Goal: Task Accomplishment & Management: Complete application form

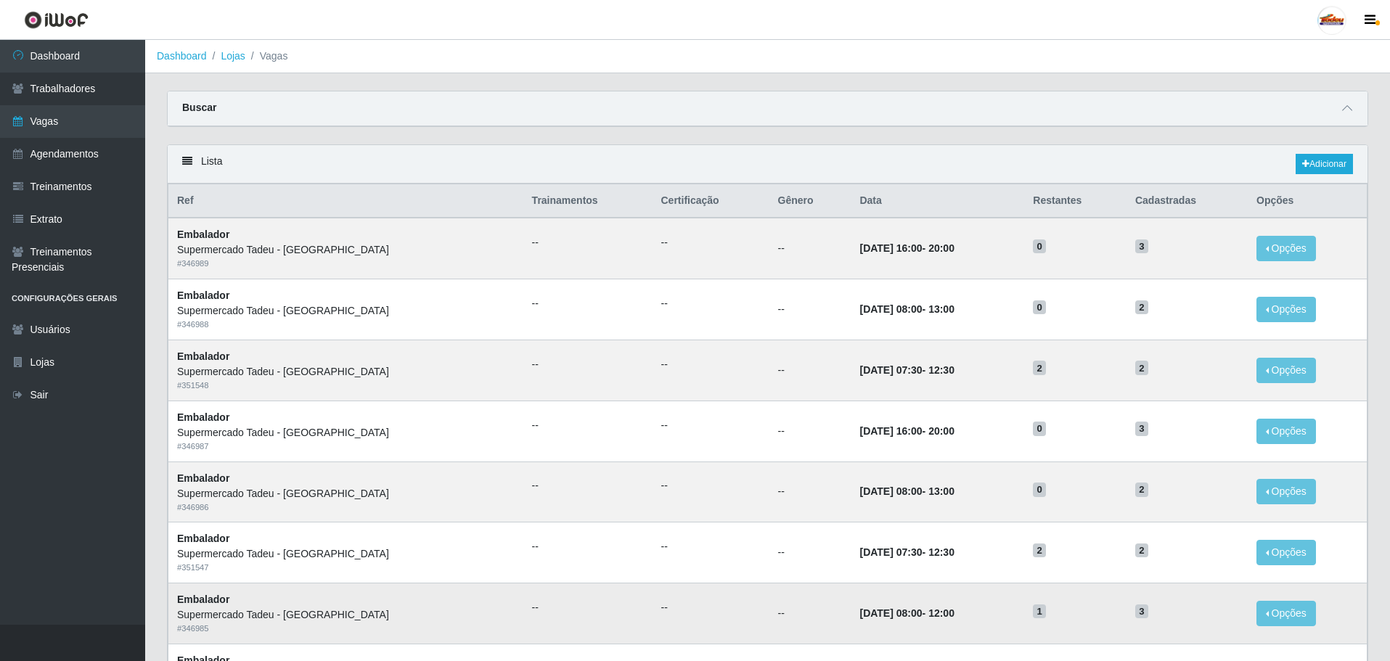
drag, startPoint x: 1349, startPoint y: 600, endPoint x: 1345, endPoint y: 623, distance: 23.6
click at [1349, 603] on td "Opções Editar" at bounding box center [1307, 614] width 119 height 61
click at [1034, 472] on td "0" at bounding box center [1075, 492] width 102 height 61
click at [77, 131] on link "Vagas" at bounding box center [72, 121] width 145 height 33
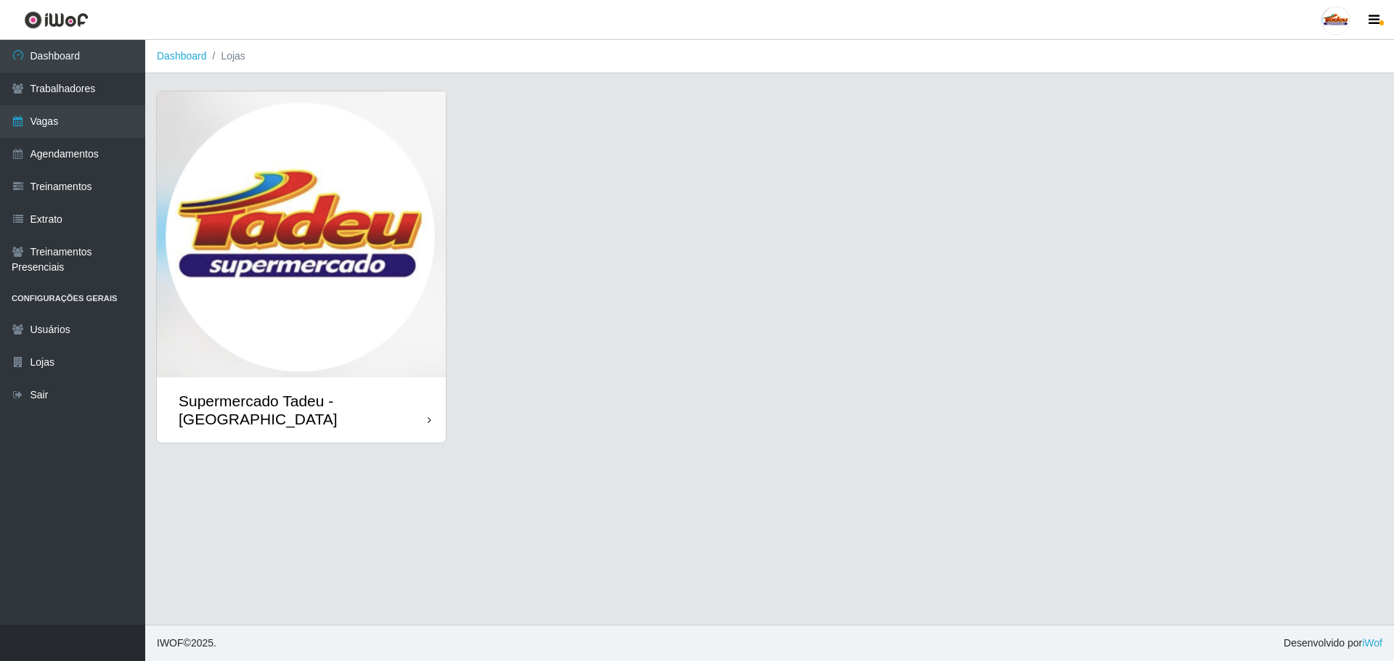
click at [302, 234] on img at bounding box center [301, 234] width 289 height 286
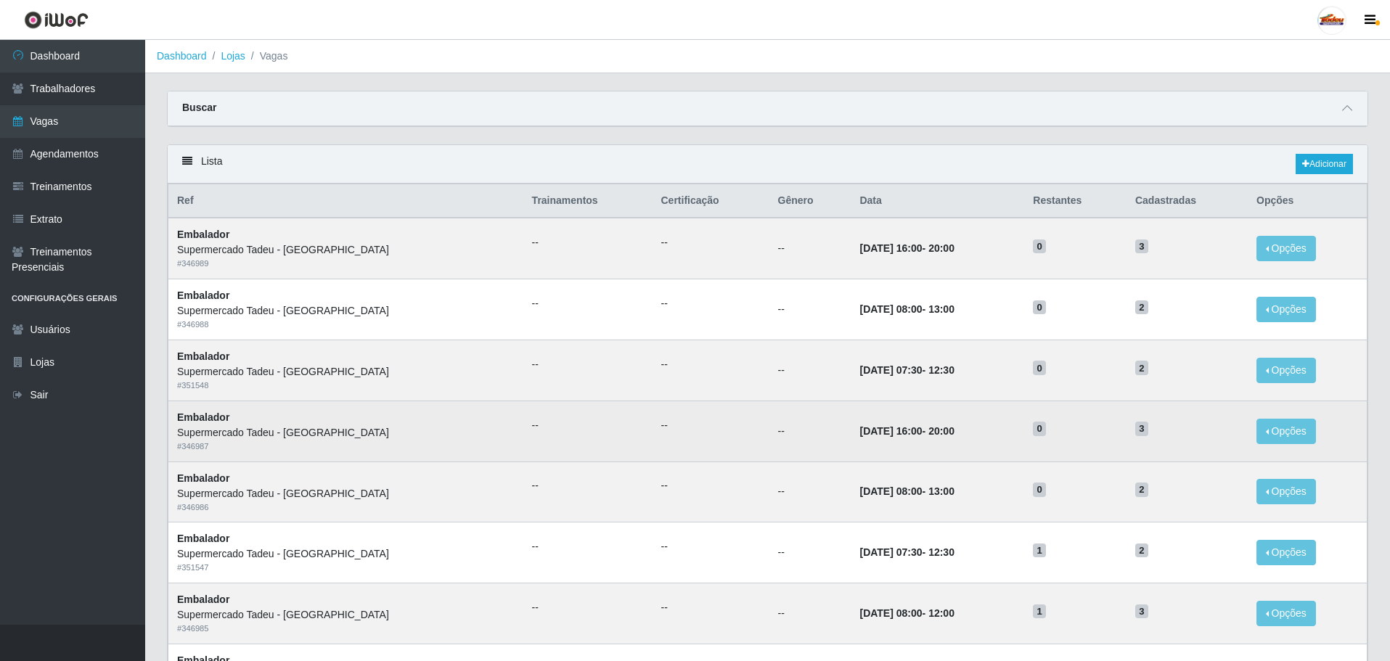
scroll to position [73, 0]
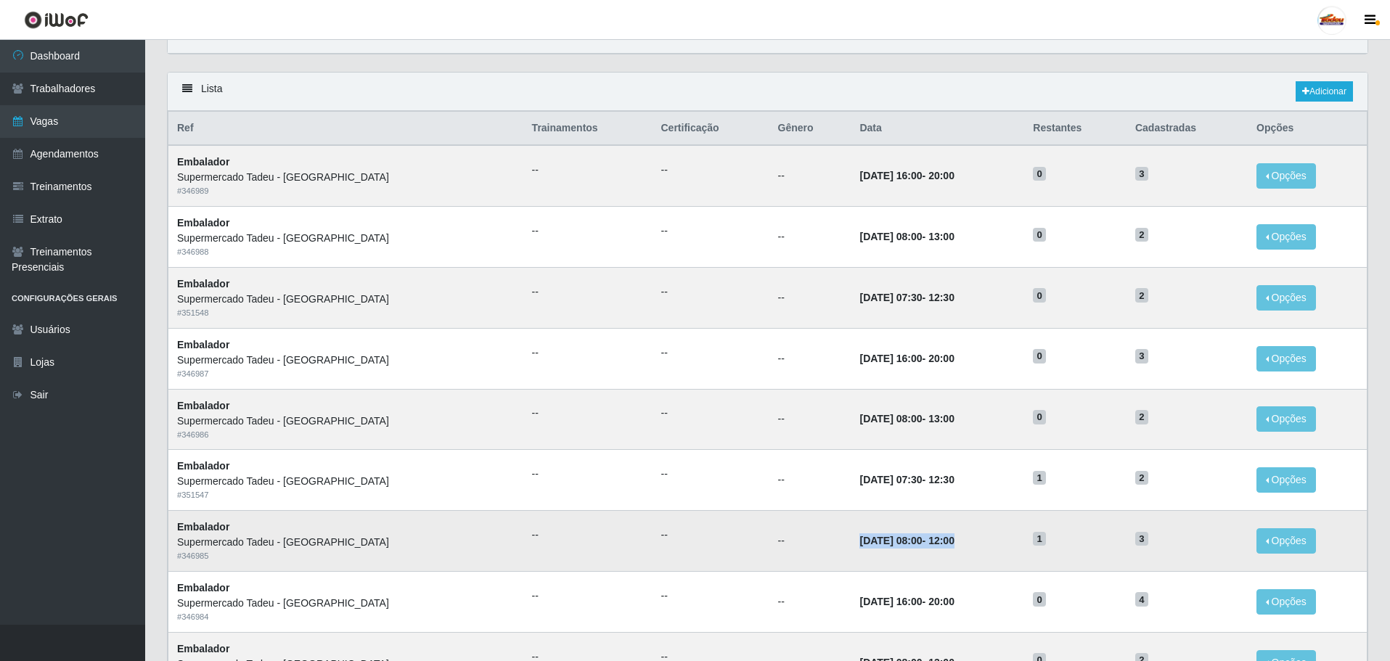
drag, startPoint x: 838, startPoint y: 539, endPoint x: 927, endPoint y: 539, distance: 89.3
click at [927, 539] on tr "Embalador Supermercado Tadeu - [GEOGRAPHIC_DATA] # 346985 -- -- -- [DATE] 08:00…" at bounding box center [767, 541] width 1199 height 61
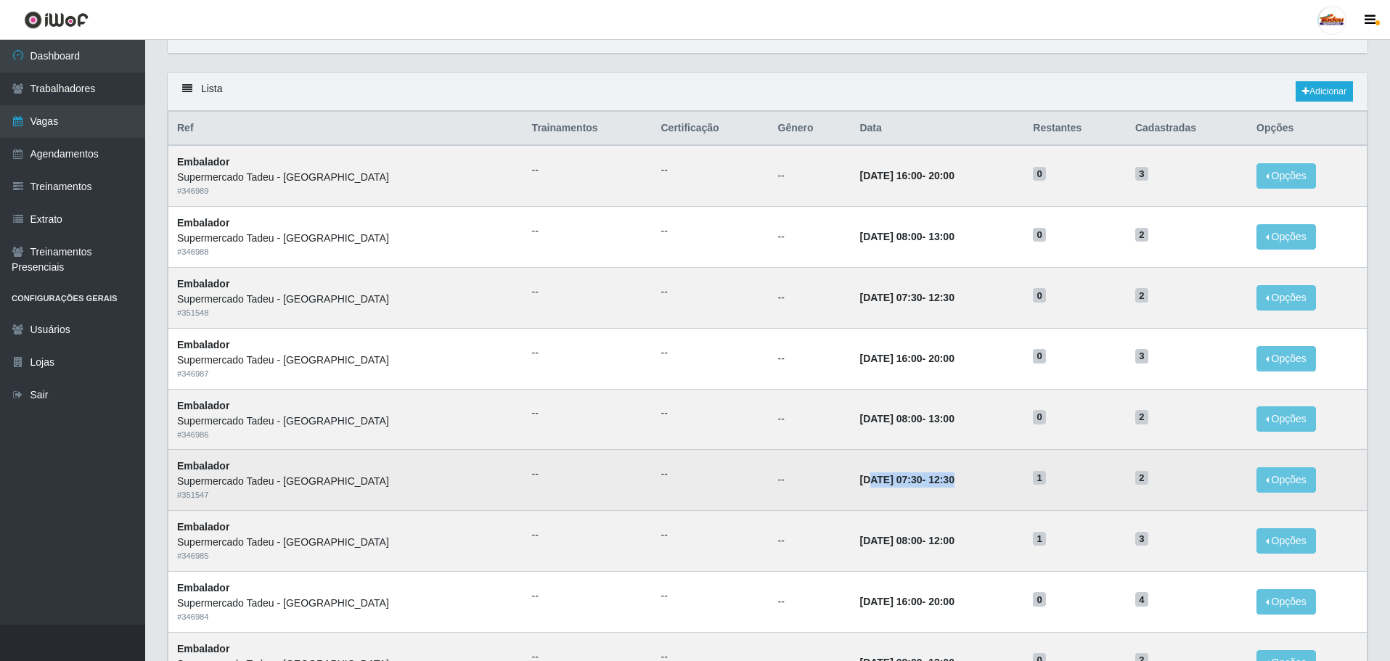
drag, startPoint x: 811, startPoint y: 485, endPoint x: 931, endPoint y: 484, distance: 119.8
click at [931, 484] on td "[DATE] 07:30 - 12:30" at bounding box center [937, 480] width 173 height 61
click at [928, 485] on time "12:30" at bounding box center [941, 480] width 26 height 12
drag, startPoint x: 793, startPoint y: 478, endPoint x: 976, endPoint y: 496, distance: 183.7
click at [979, 489] on td "[DATE] 07:30 - 12:30" at bounding box center [937, 480] width 173 height 61
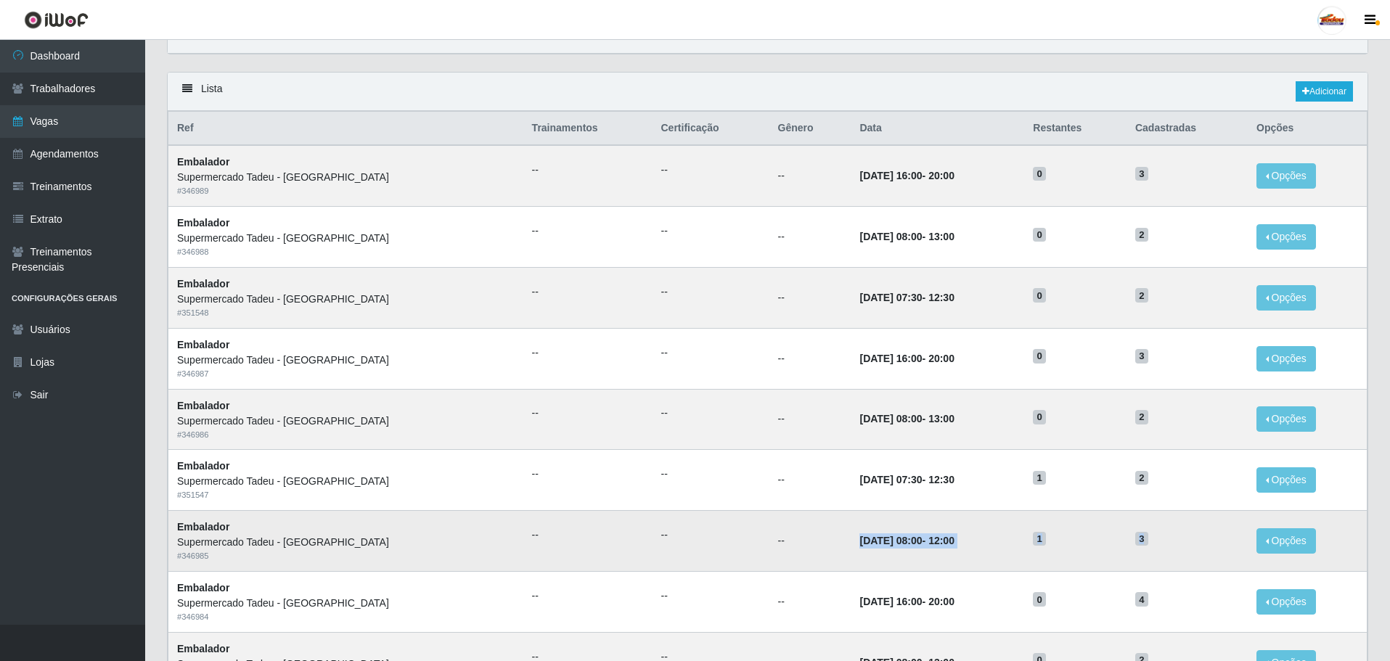
drag, startPoint x: 777, startPoint y: 539, endPoint x: 1197, endPoint y: 546, distance: 420.3
click at [1197, 546] on tr "Embalador Supermercado Tadeu - [GEOGRAPHIC_DATA] # 346985 -- -- -- [DATE] 08:00…" at bounding box center [767, 541] width 1199 height 61
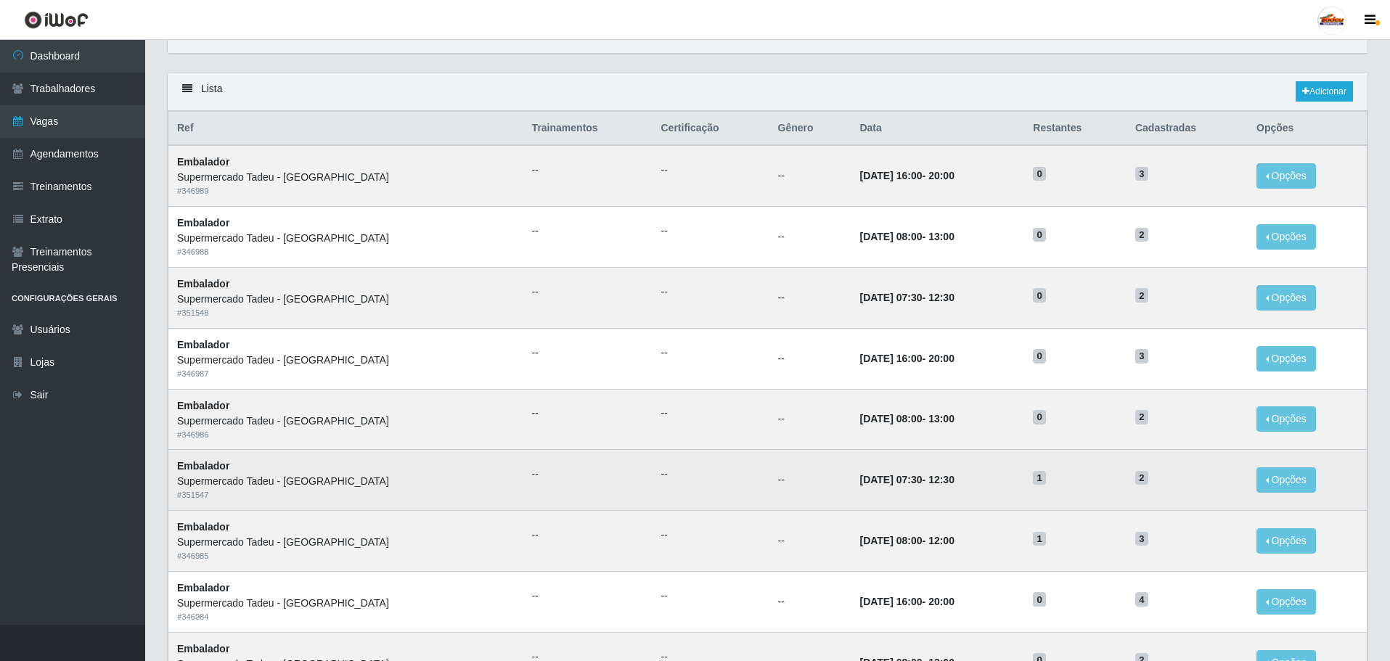
click at [1181, 499] on td "2" at bounding box center [1186, 480] width 121 height 61
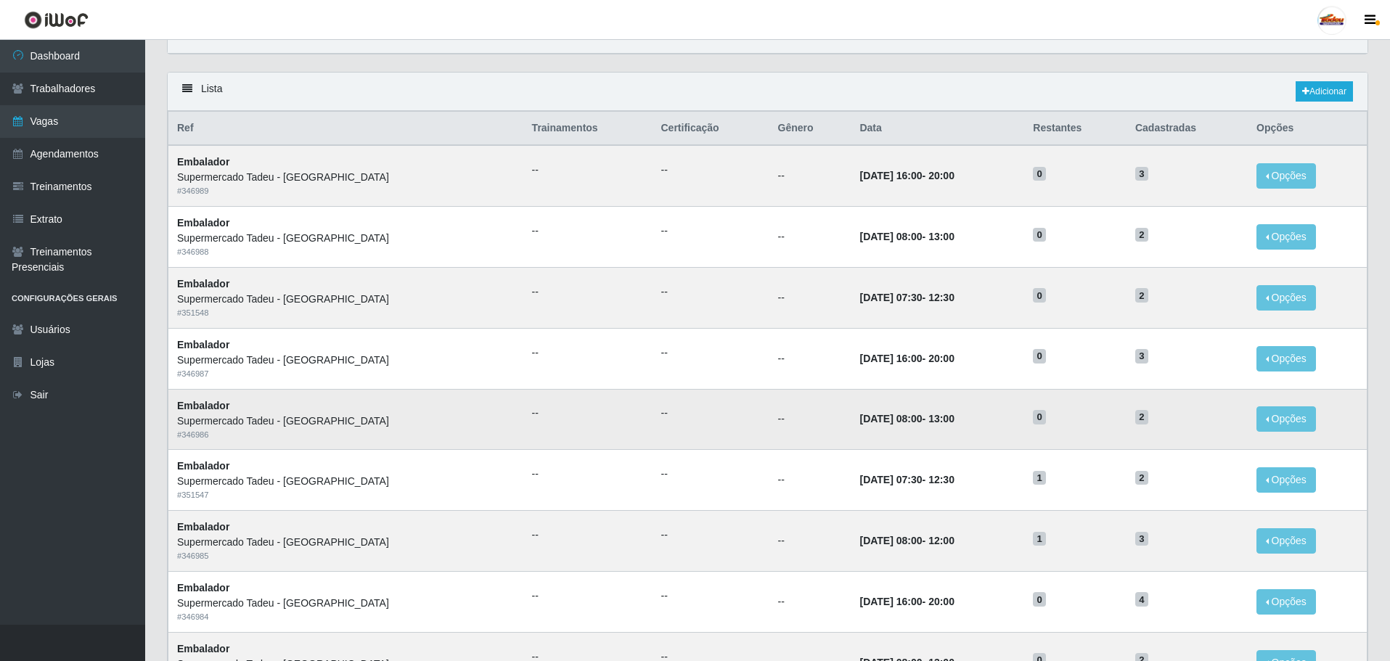
scroll to position [0, 0]
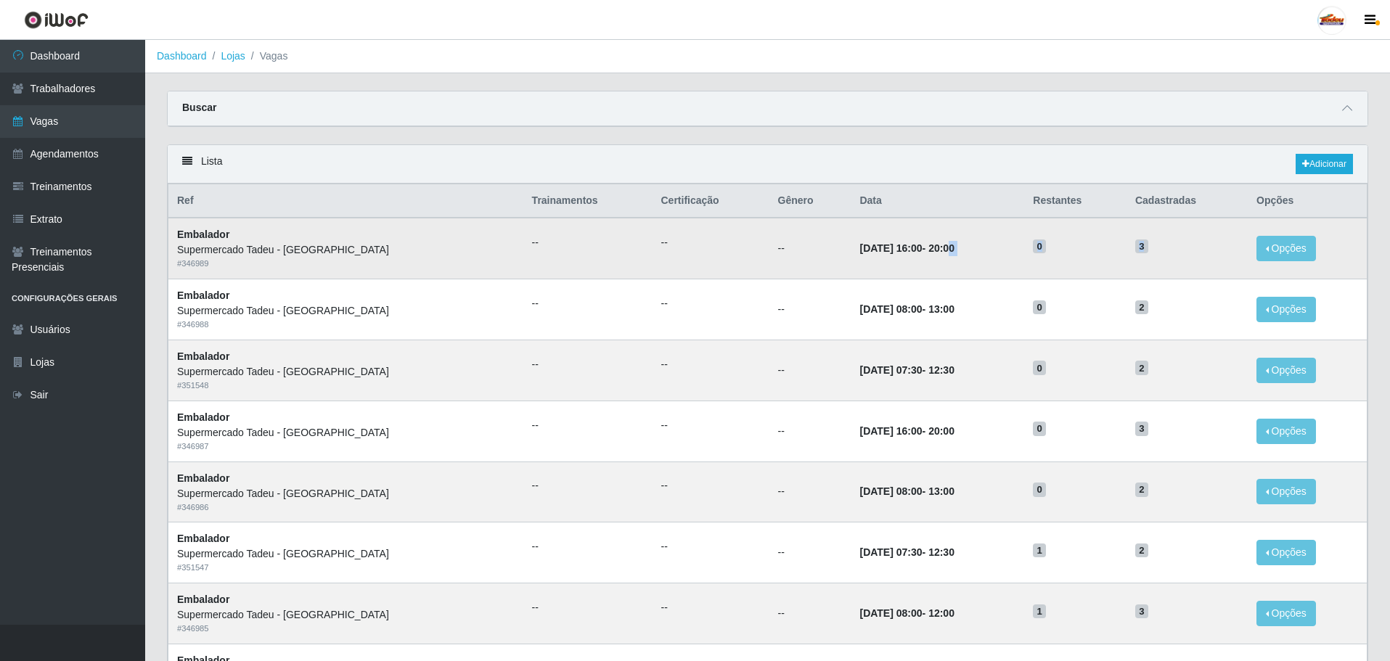
drag, startPoint x: 1144, startPoint y: 246, endPoint x: 916, endPoint y: 242, distance: 227.9
click at [916, 242] on tr "Embalador Supermercado Tadeu - [GEOGRAPHIC_DATA] # 346989 -- -- -- [DATE] 16:00…" at bounding box center [767, 248] width 1199 height 61
click at [979, 264] on td "[DATE] 16:00 - 20:00" at bounding box center [937, 248] width 173 height 61
click at [78, 117] on link "Vagas" at bounding box center [72, 121] width 145 height 33
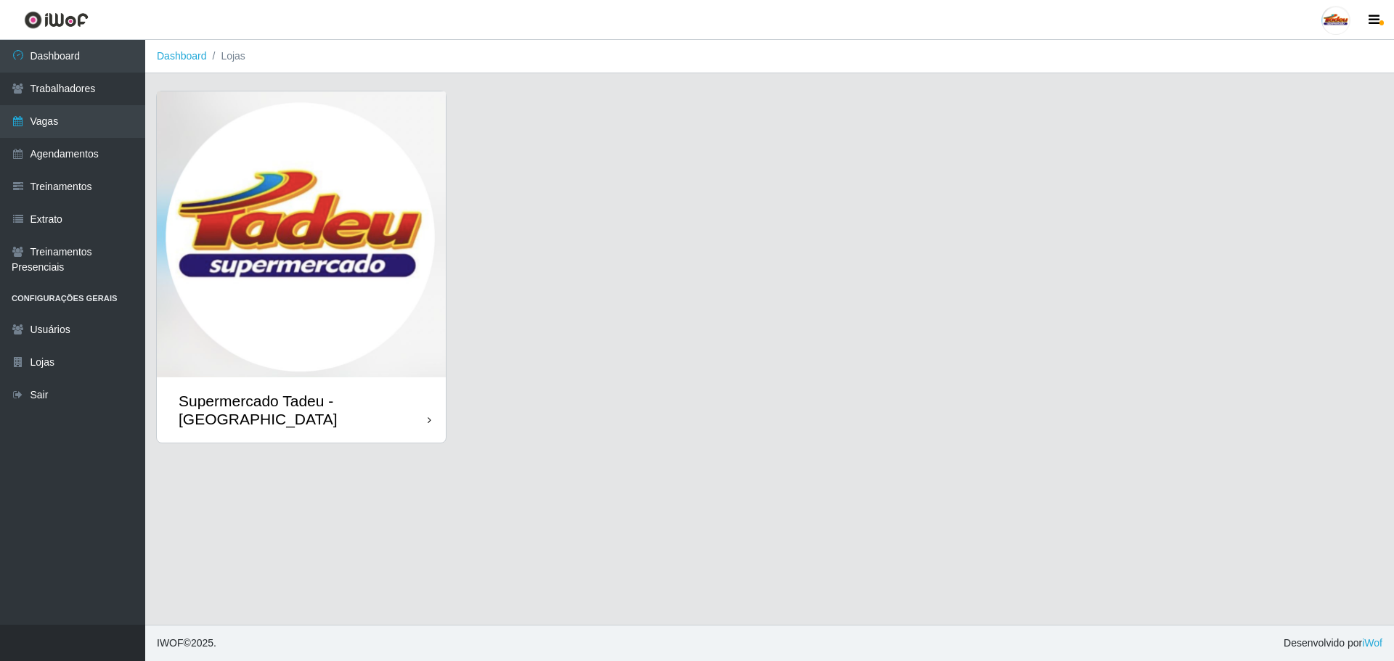
click at [271, 296] on img at bounding box center [301, 234] width 289 height 286
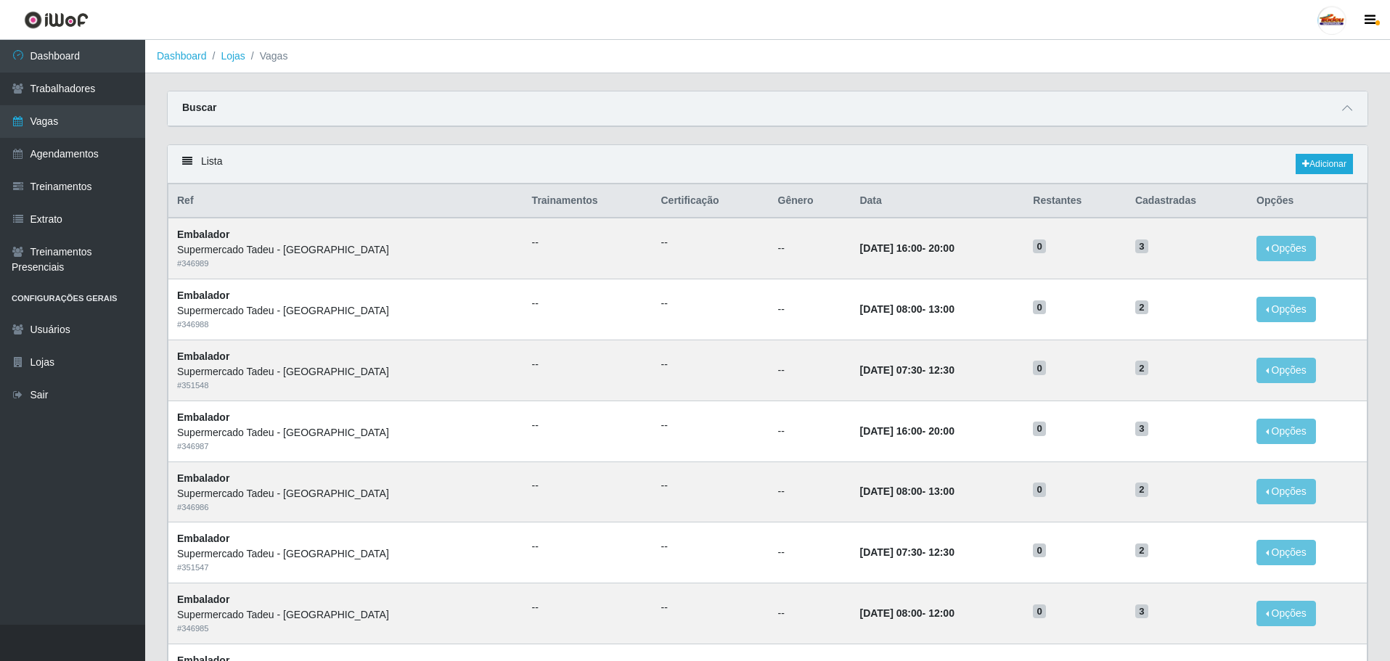
click at [1271, 173] on div "Lista Adicionar" at bounding box center [768, 164] width 1200 height 38
click at [1303, 168] on icon at bounding box center [1305, 164] width 7 height 9
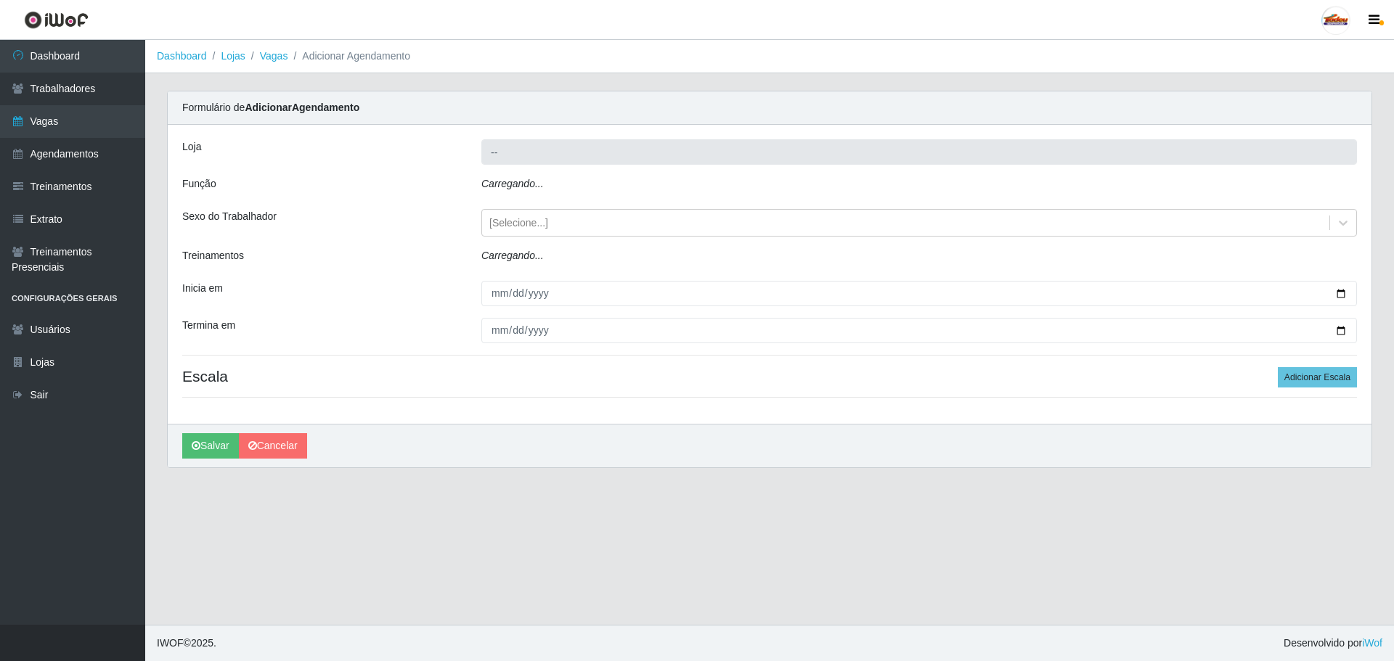
type input "Supermercado Tadeu - [GEOGRAPHIC_DATA]"
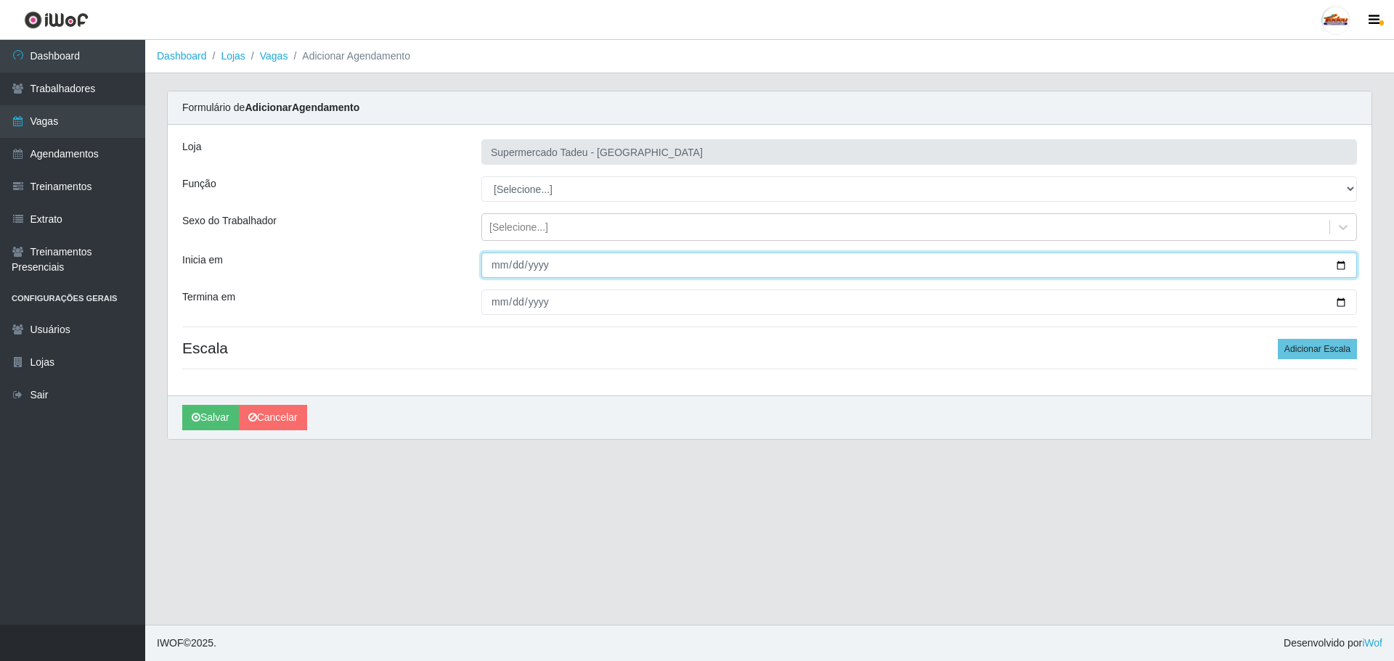
click at [499, 268] on input "Inicia em" at bounding box center [918, 265] width 875 height 25
type input "[DATE]"
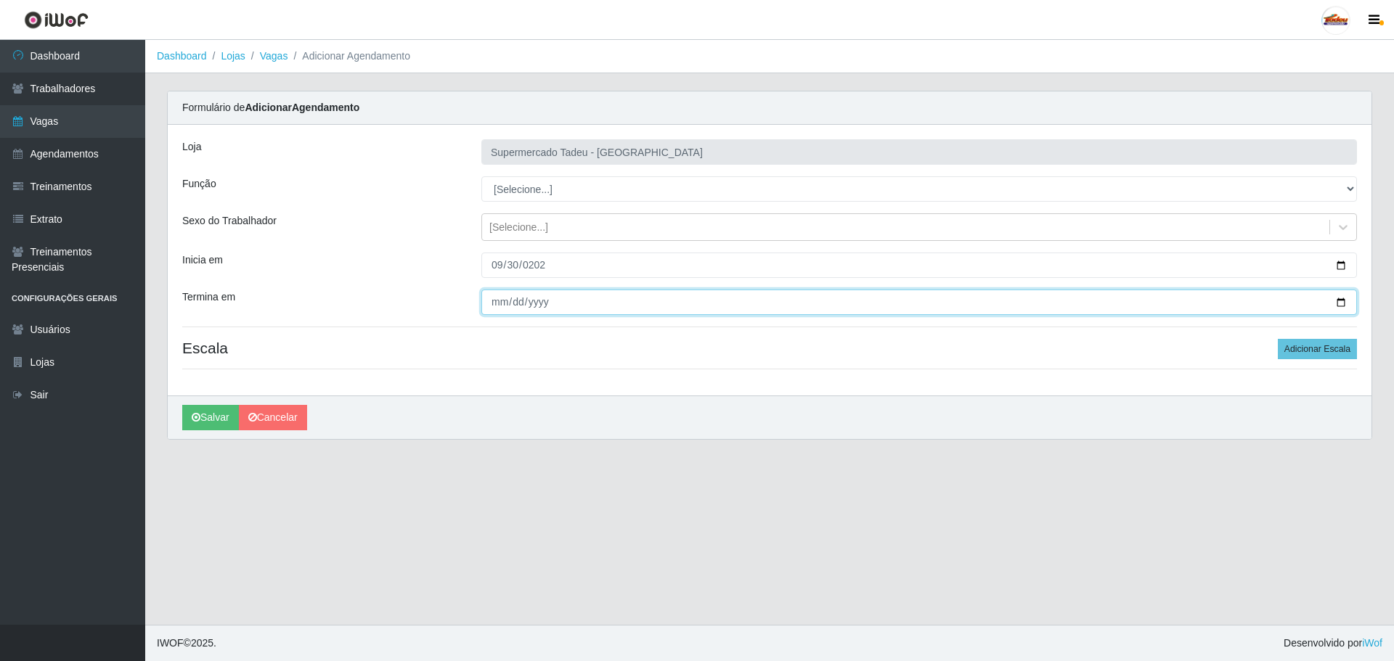
click at [507, 297] on input "Termina em" at bounding box center [918, 302] width 875 height 25
type input "[DATE]"
click at [494, 217] on div "[Selecione...]" at bounding box center [905, 228] width 847 height 24
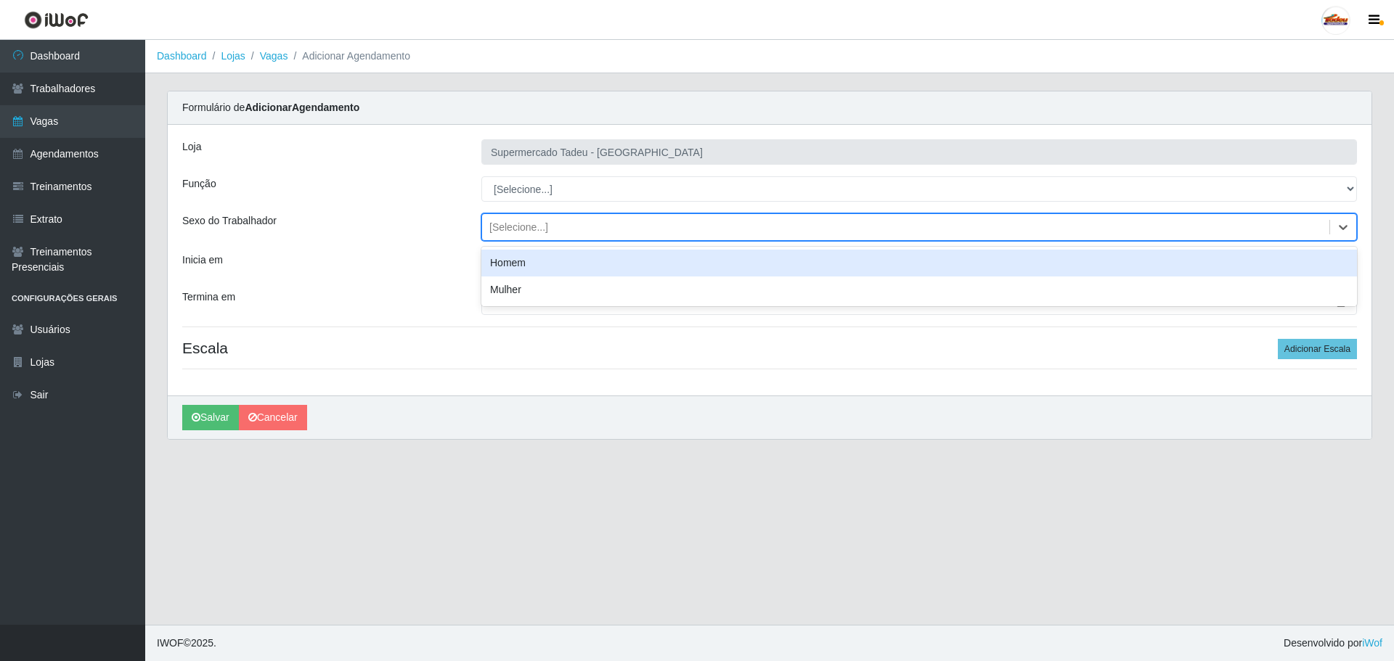
click at [501, 226] on div "[Selecione...]" at bounding box center [518, 227] width 59 height 15
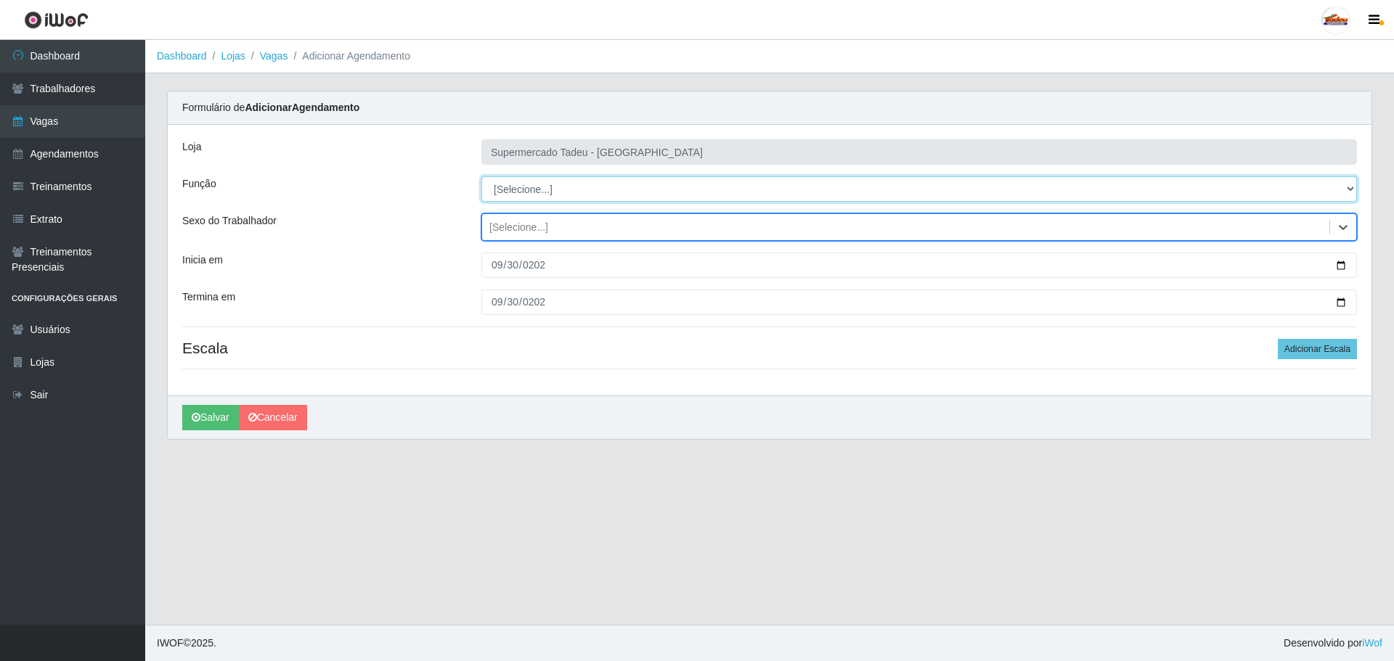
click at [513, 188] on select "[Selecione...] ASG ASG + ASG ++ Auxiliar de Estacionamento Auxiliar de Estacion…" at bounding box center [918, 188] width 875 height 25
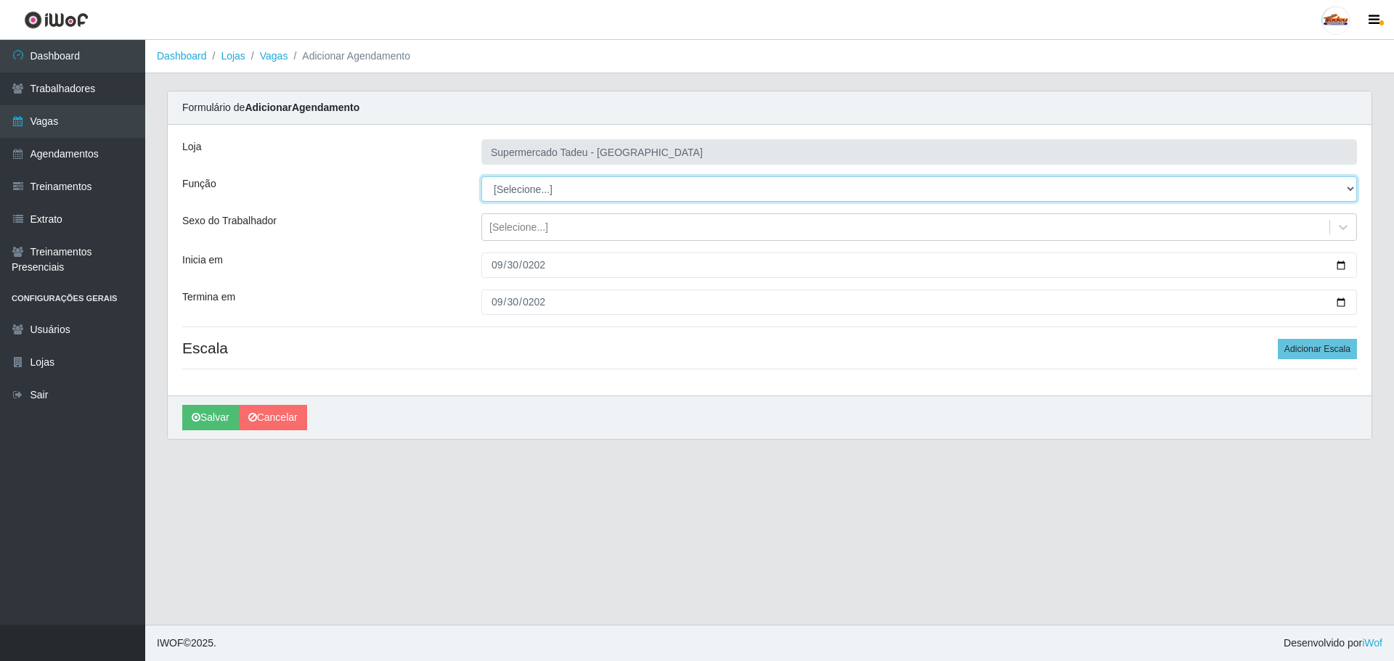
select select "1"
click at [481, 176] on select "[Selecione...] ASG ASG + ASG ++ Auxiliar de Estacionamento Auxiliar de Estacion…" at bounding box center [918, 188] width 875 height 25
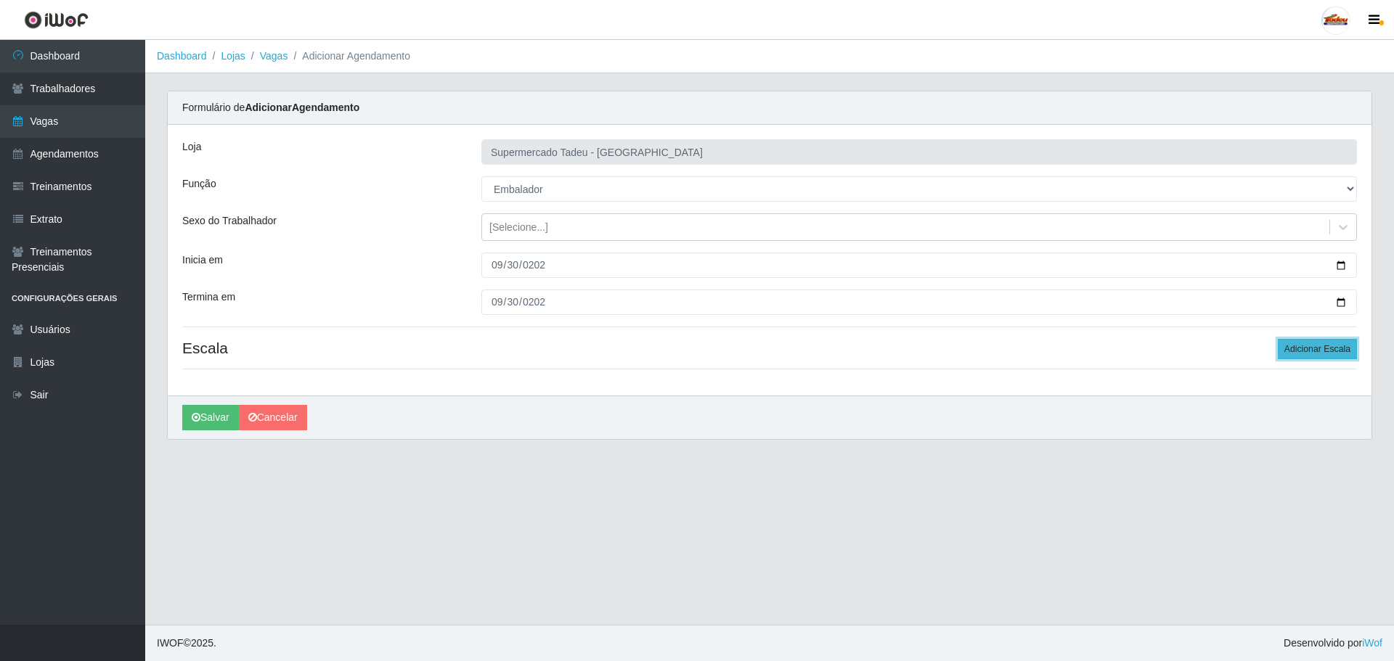
click at [1317, 348] on button "Adicionar Escala" at bounding box center [1316, 349] width 79 height 20
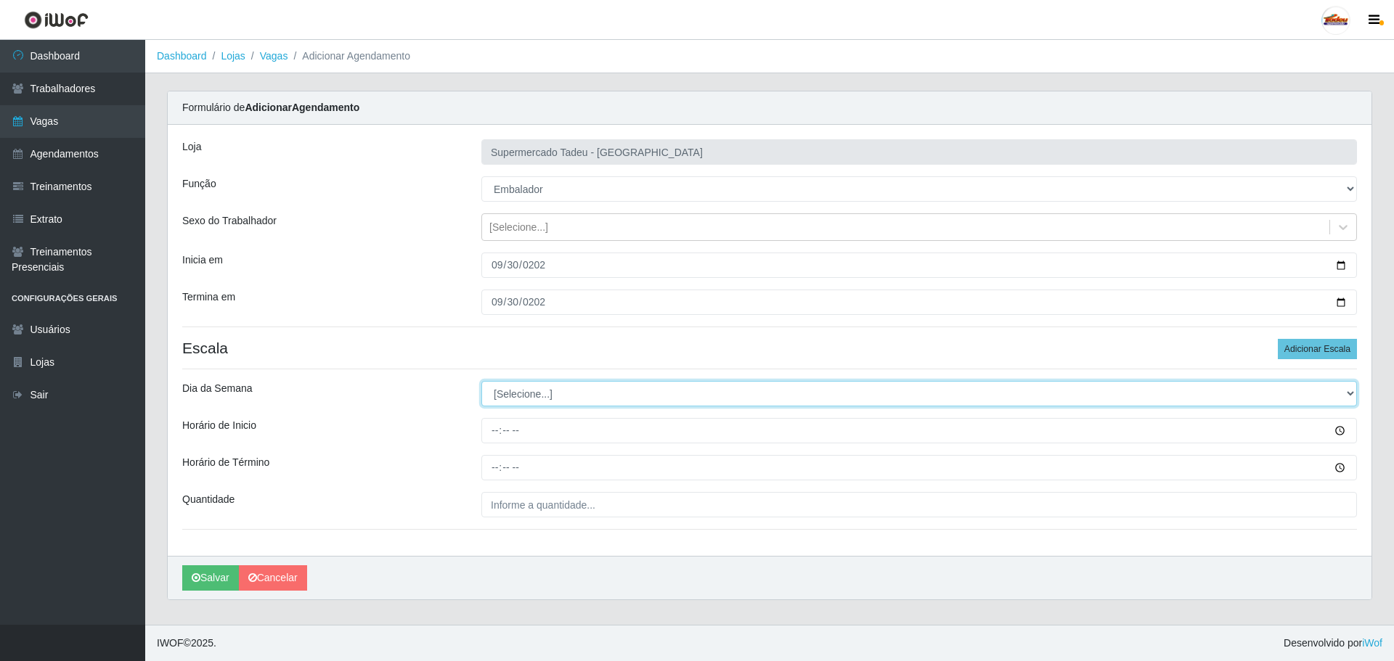
click at [515, 388] on select "[Selecione...] Segunda Terça Quarta Quinta Sexta Sábado Domingo" at bounding box center [918, 393] width 875 height 25
select select "2"
click at [481, 381] on select "[Selecione...] Segunda Terça Quarta Quinta Sexta Sábado Domingo" at bounding box center [918, 393] width 875 height 25
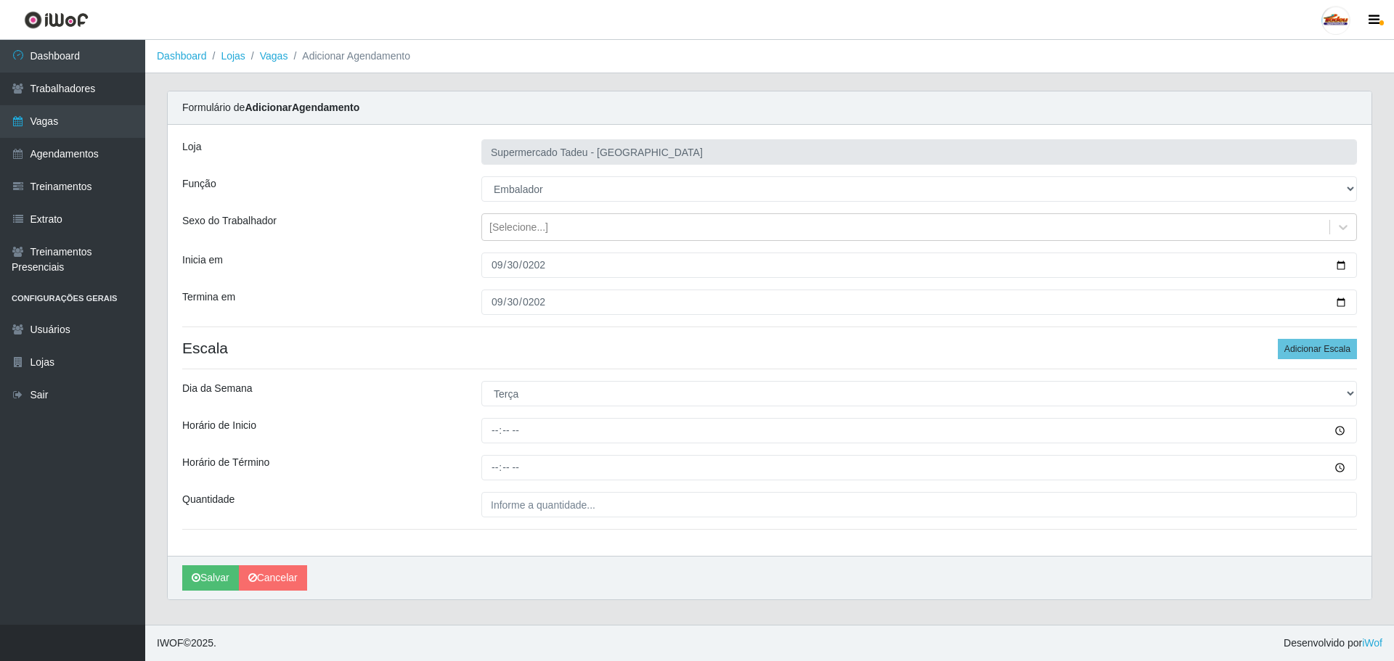
click at [658, 523] on div "Loja Supermercado Tadeu - [GEOGRAPHIC_DATA] Função [Selecione...] ASG ASG + ASG…" at bounding box center [769, 340] width 1203 height 431
click at [465, 424] on div "Horário de Inicio" at bounding box center [320, 430] width 299 height 25
click at [496, 435] on input "Horário de Inicio" at bounding box center [918, 430] width 875 height 25
type input "16:00"
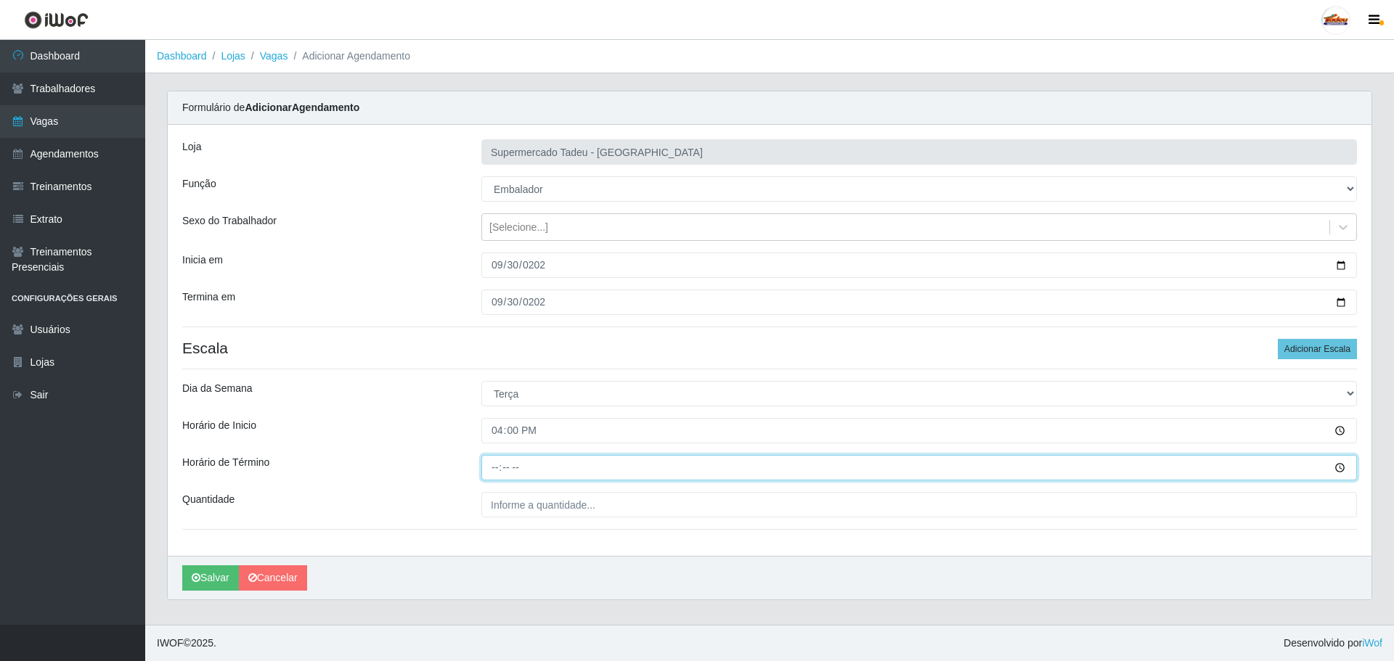
click at [493, 466] on input "Horário de Término" at bounding box center [918, 467] width 875 height 25
type input "20:00"
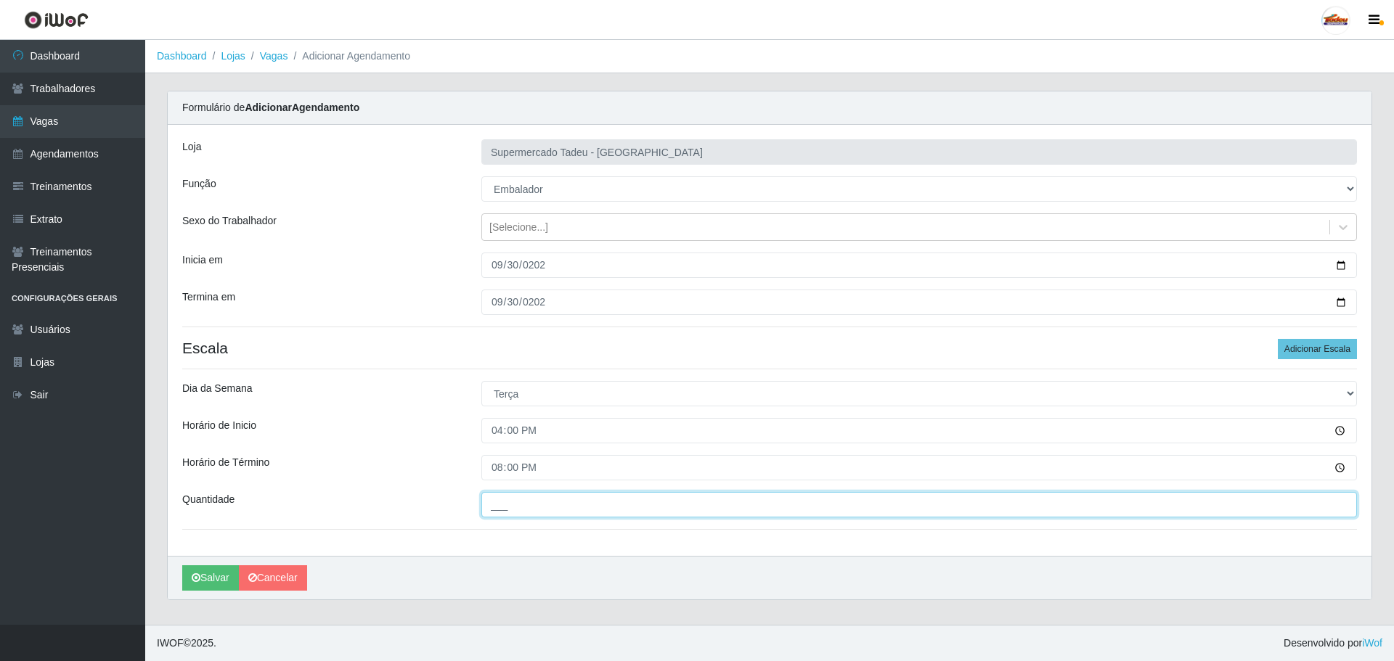
click at [528, 501] on input "___" at bounding box center [918, 504] width 875 height 25
type input "1__"
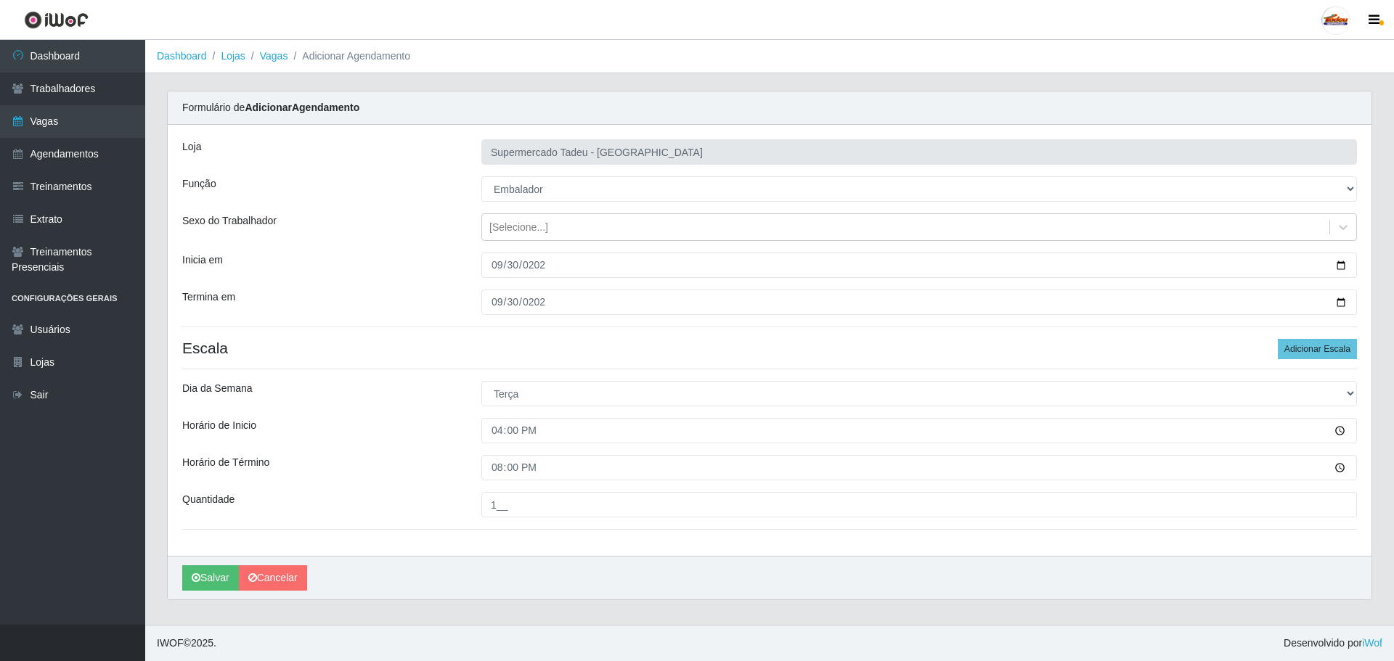
click at [496, 553] on div "Loja Supermercado Tadeu - [GEOGRAPHIC_DATA] Função [Selecione...] ASG ASG + ASG…" at bounding box center [769, 340] width 1203 height 431
click at [202, 575] on button "Salvar" at bounding box center [210, 577] width 57 height 25
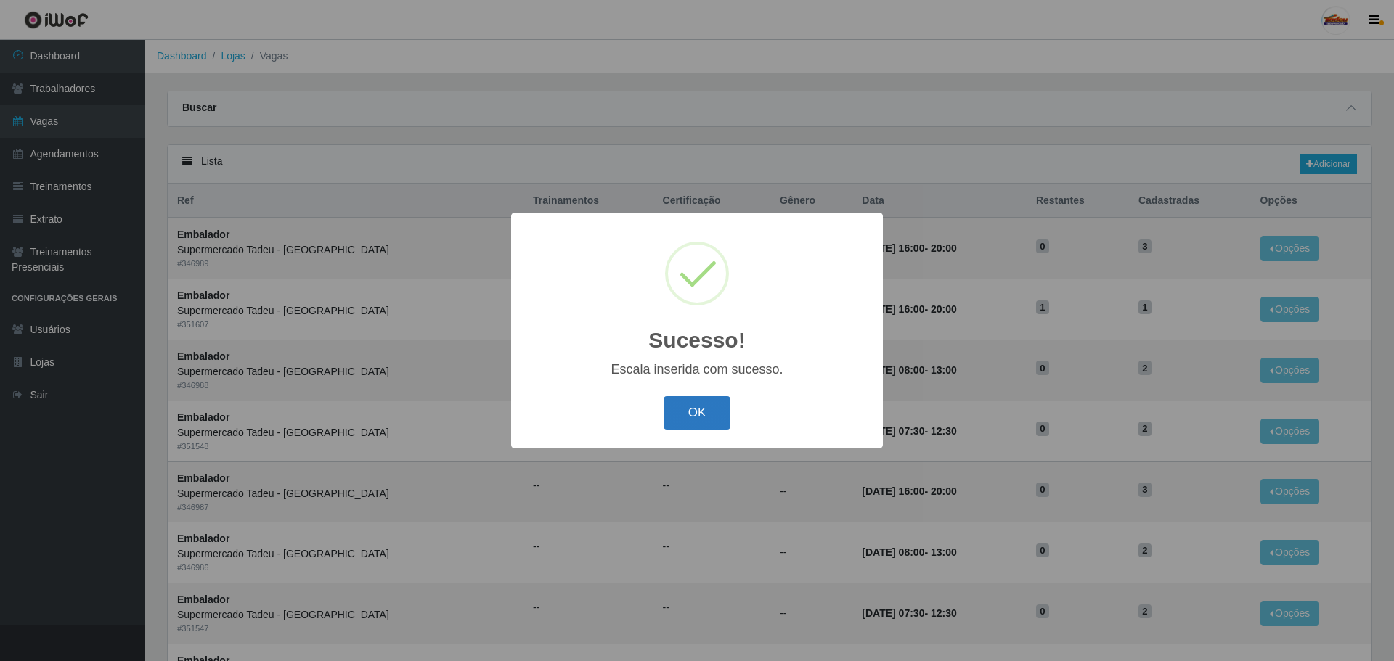
click at [689, 417] on button "OK" at bounding box center [696, 413] width 67 height 34
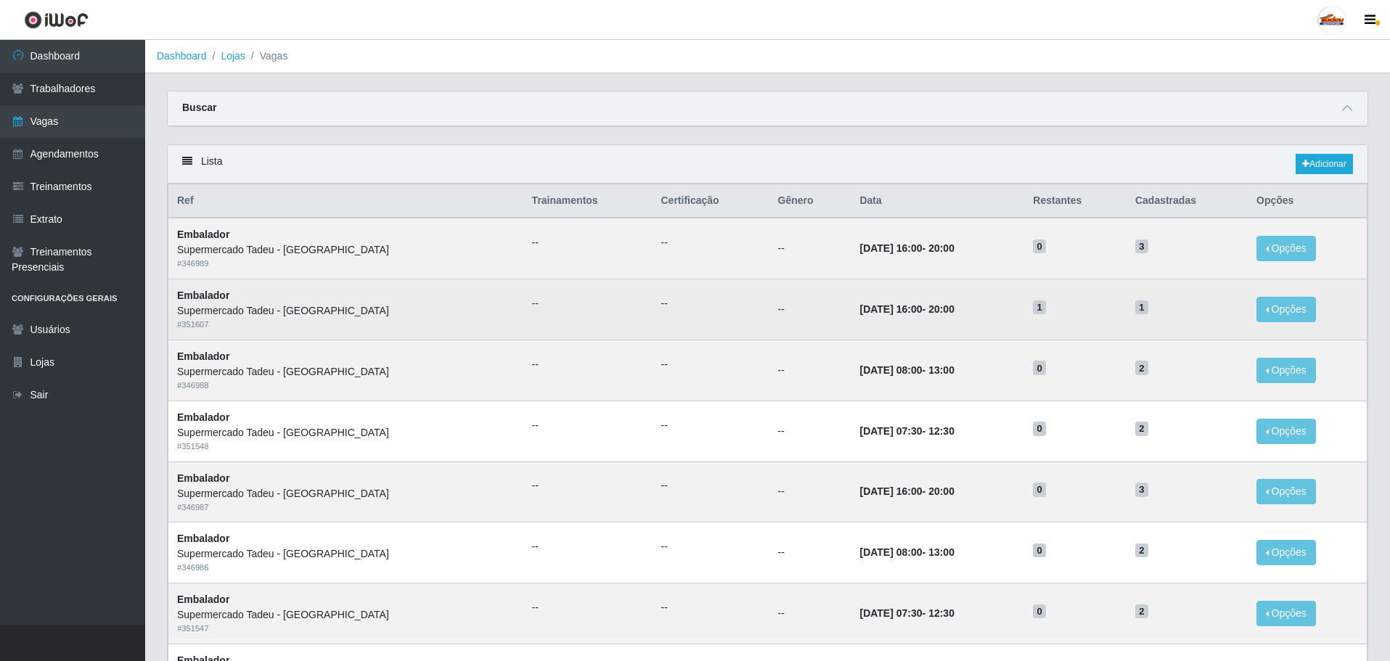
click at [578, 297] on td "--" at bounding box center [587, 309] width 129 height 61
drag, startPoint x: 557, startPoint y: 261, endPoint x: 549, endPoint y: 295, distance: 34.3
click at [558, 266] on td "--" at bounding box center [587, 248] width 129 height 61
click at [549, 302] on ul "--" at bounding box center [588, 303] width 112 height 15
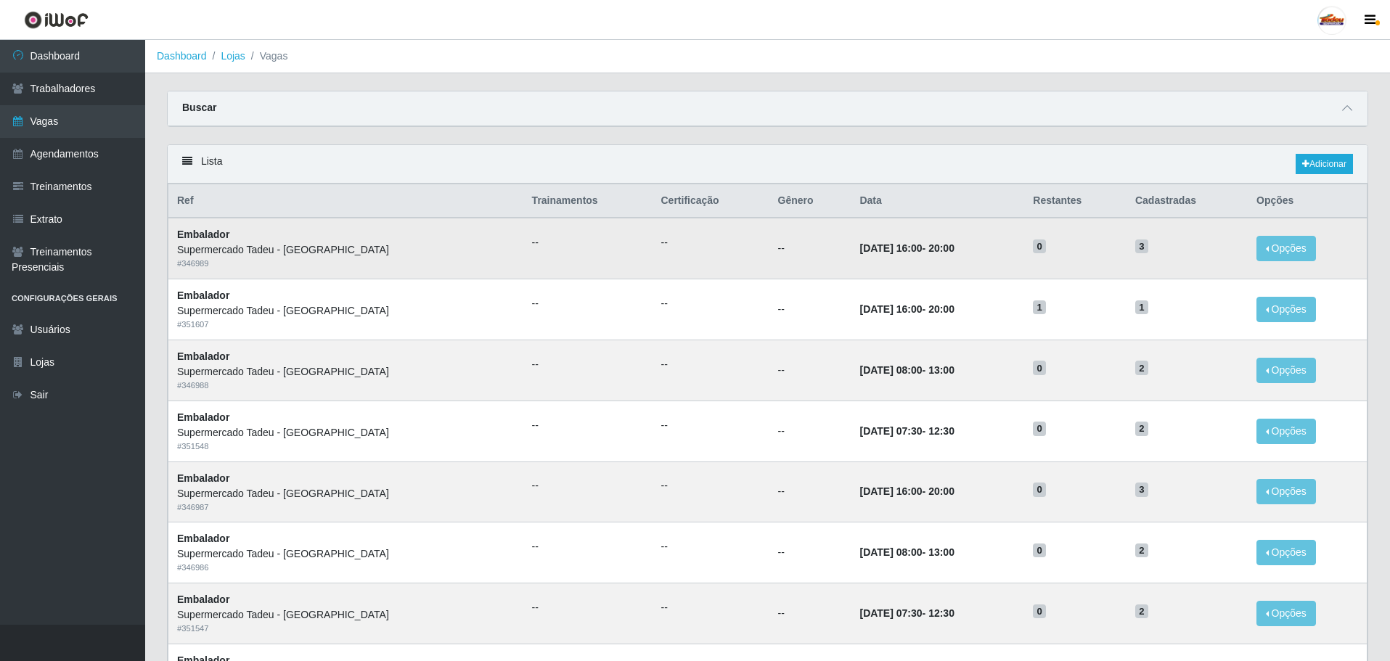
click at [557, 253] on td "--" at bounding box center [587, 248] width 129 height 61
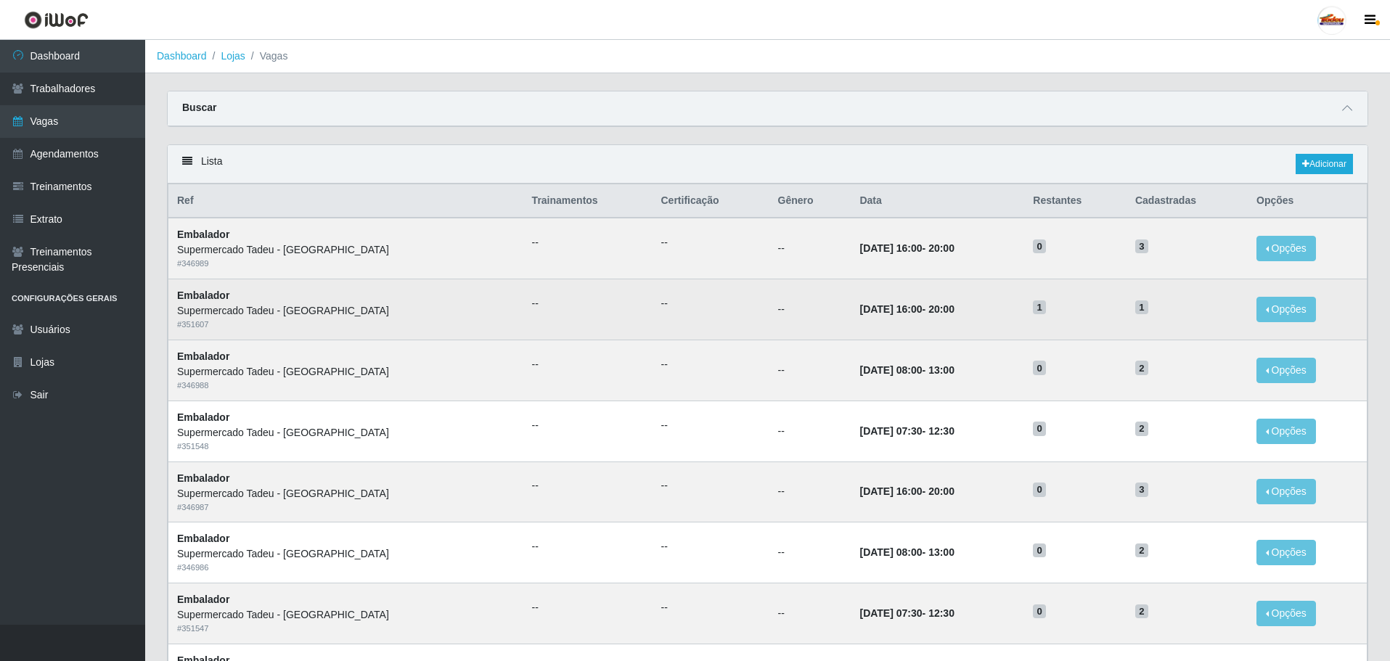
click at [546, 300] on ul "--" at bounding box center [588, 303] width 112 height 15
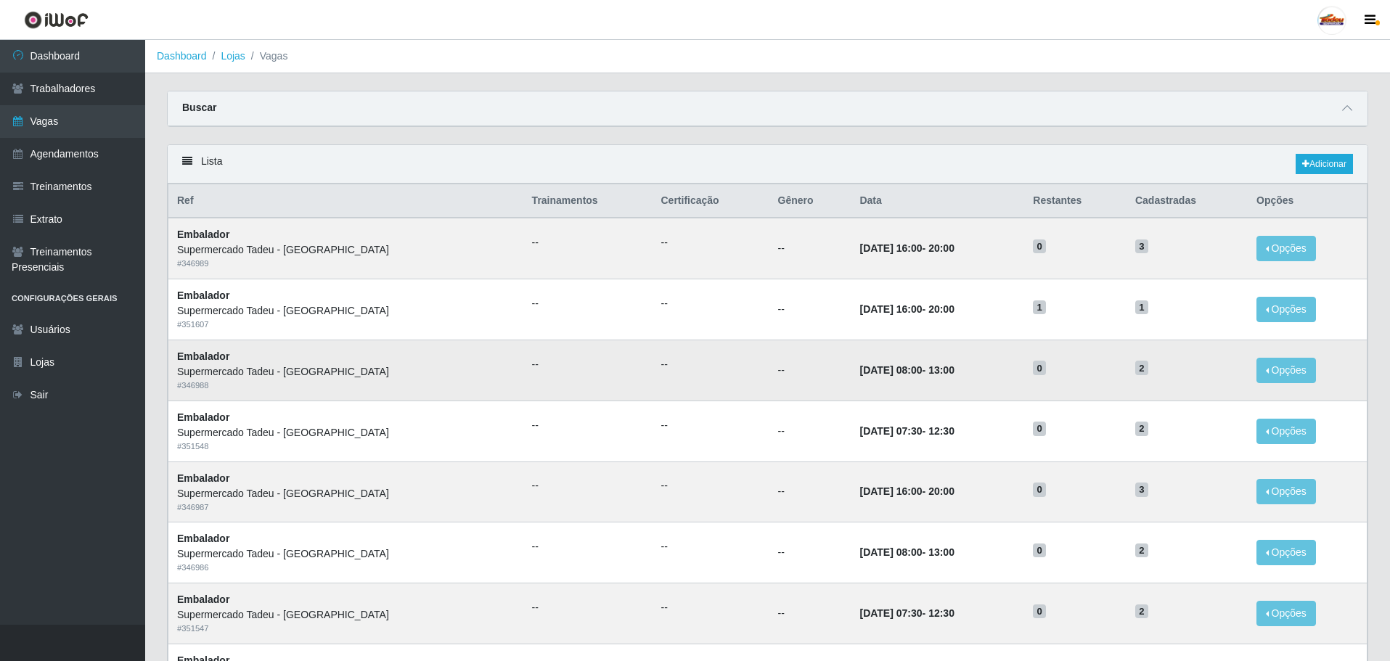
click at [539, 361] on ul "--" at bounding box center [588, 364] width 112 height 15
click at [49, 126] on link "Vagas" at bounding box center [72, 121] width 145 height 33
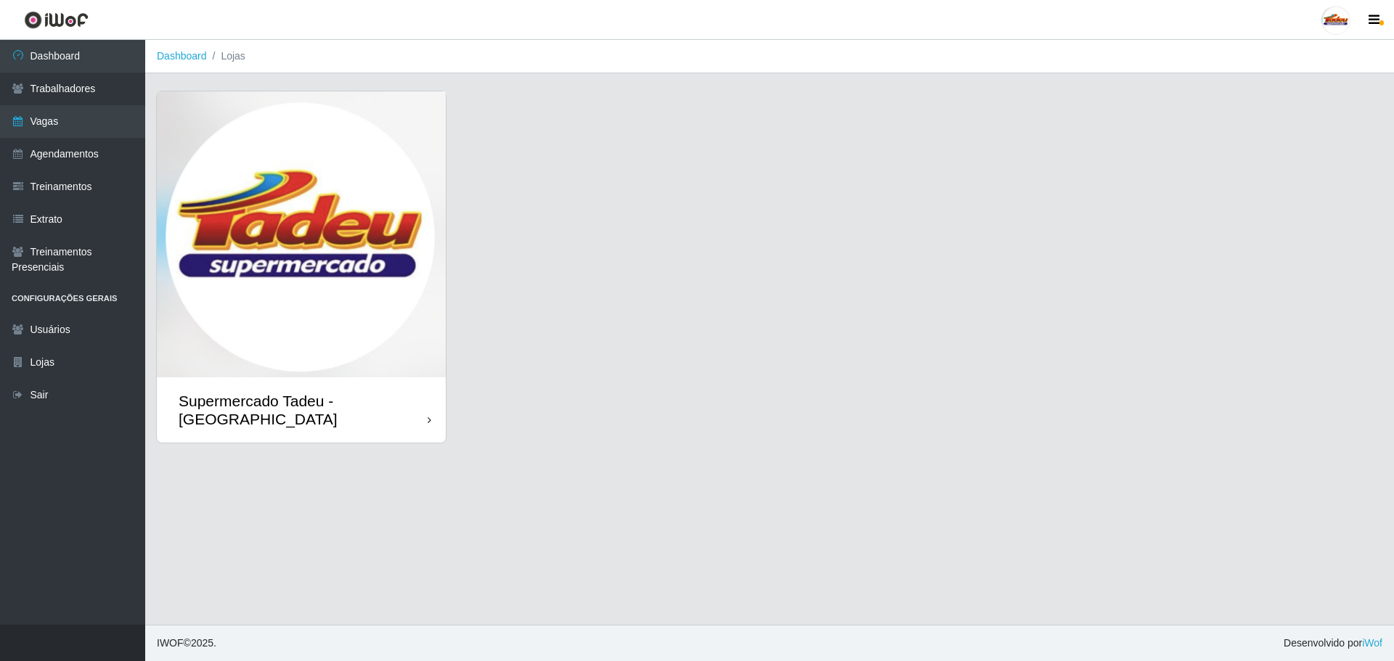
click at [401, 263] on img at bounding box center [301, 234] width 289 height 286
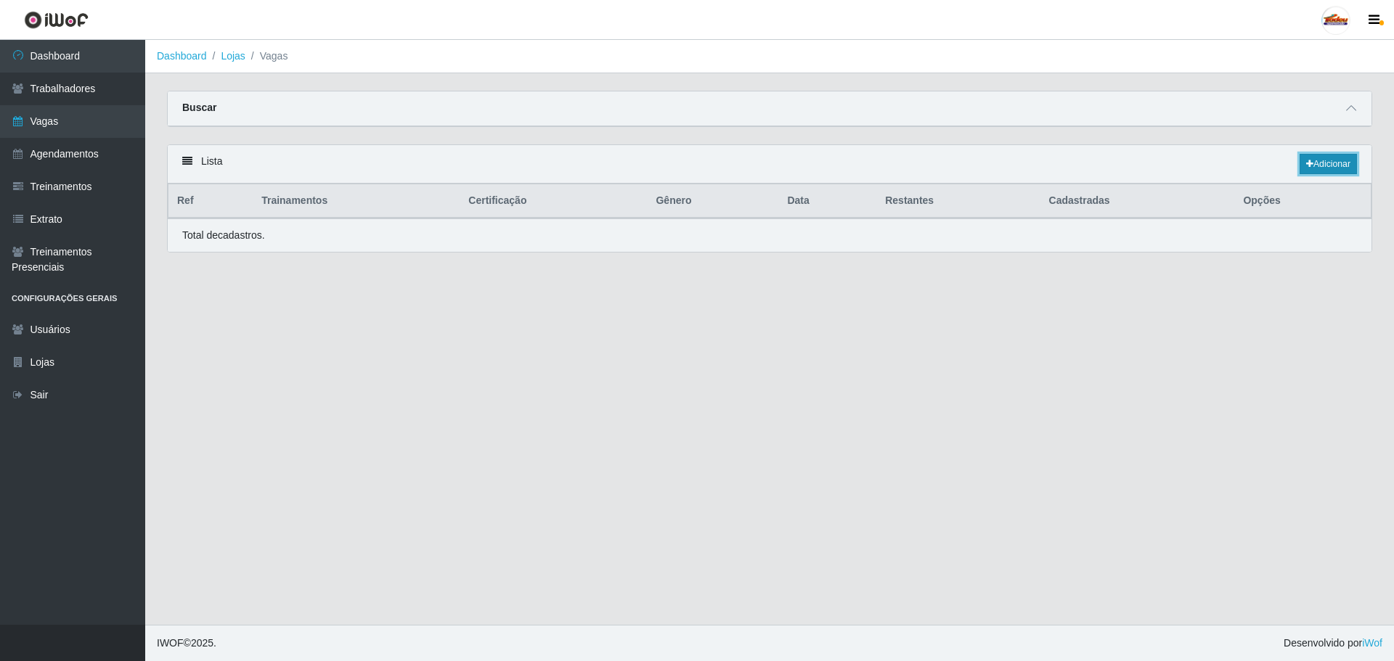
click at [1335, 158] on link "Adicionar" at bounding box center [1327, 164] width 57 height 20
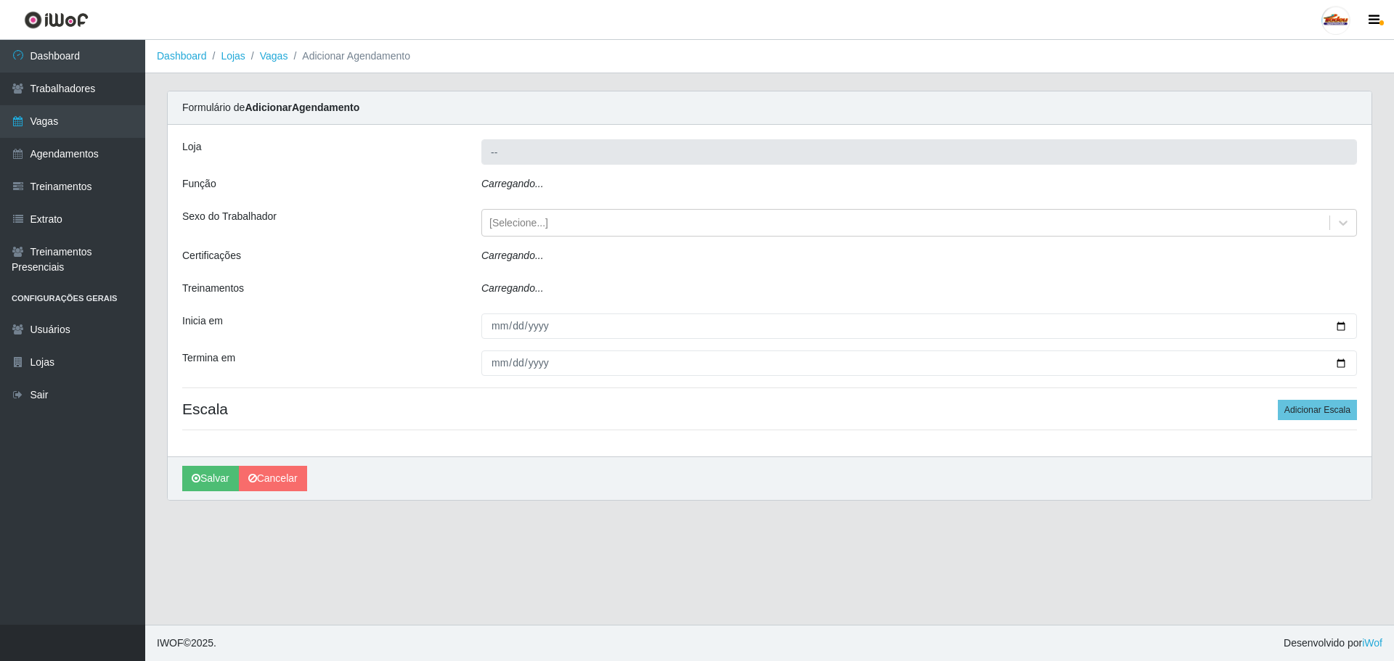
type input "Supermercado Tadeu - [GEOGRAPHIC_DATA]"
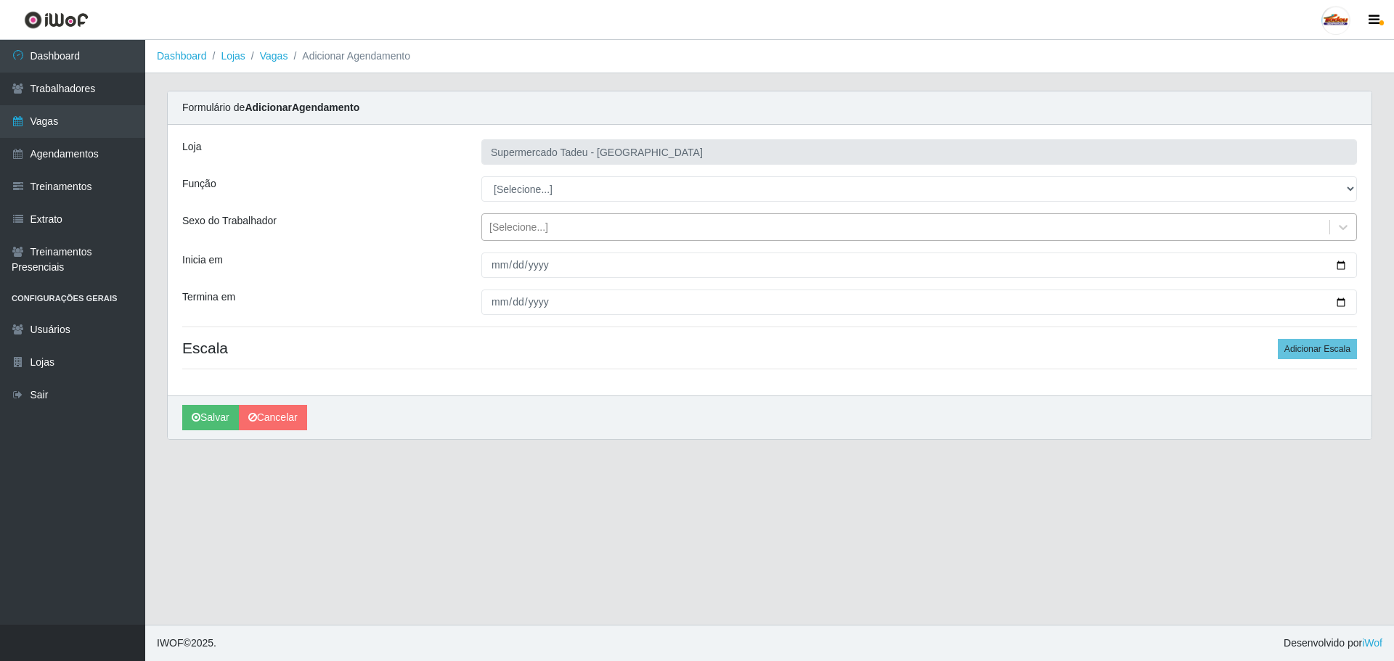
click at [512, 220] on div "[Selecione...]" at bounding box center [518, 227] width 59 height 15
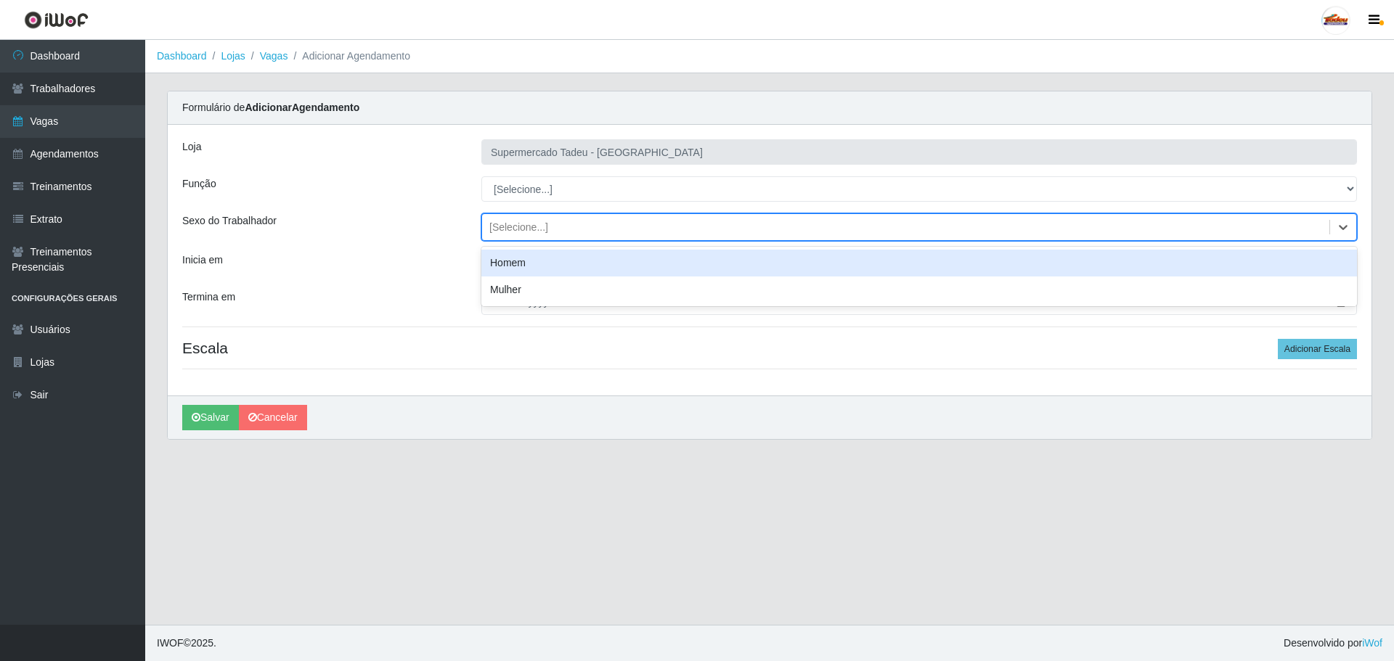
click at [522, 202] on div "Loja Supermercado Tadeu - [GEOGRAPHIC_DATA] Função [Selecione...] ASG ASG + ASG…" at bounding box center [769, 260] width 1203 height 271
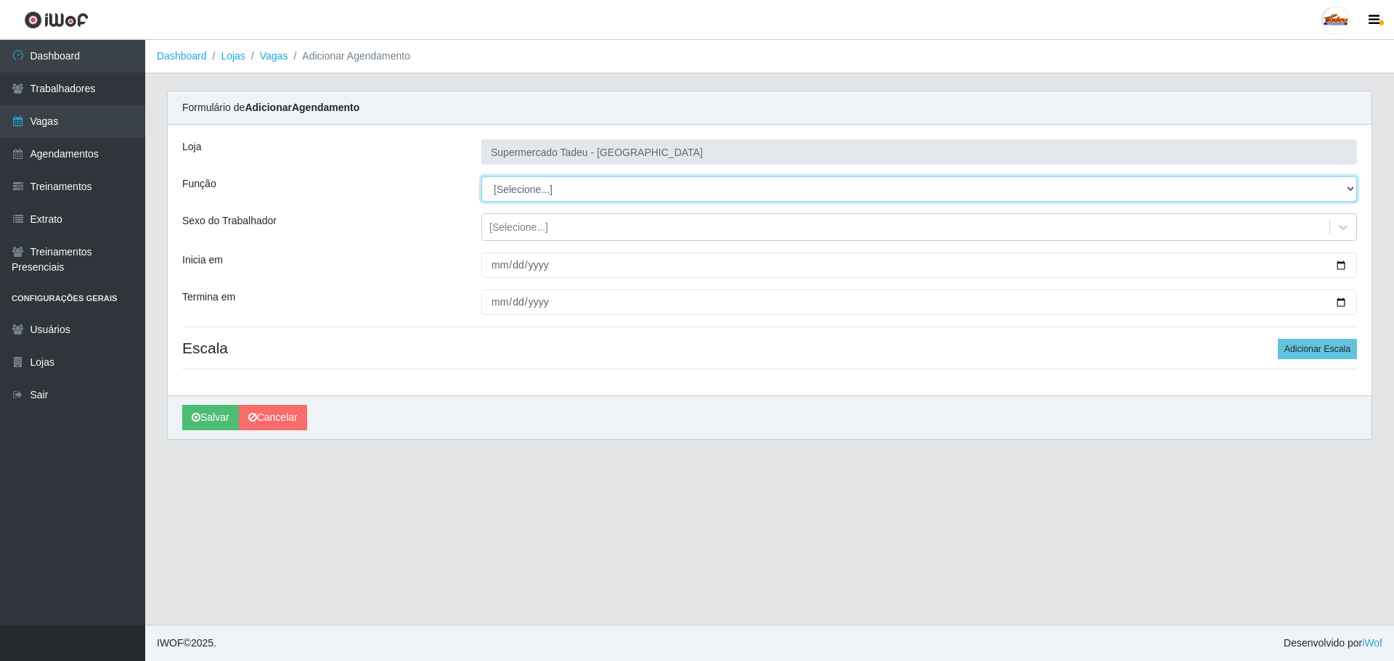
click at [528, 188] on select "[Selecione...] ASG ASG + ASG ++ Auxiliar de Estacionamento Auxiliar de Estacion…" at bounding box center [918, 188] width 875 height 25
select select "1"
click at [481, 176] on select "[Selecione...] ASG ASG + ASG ++ Auxiliar de Estacionamento Auxiliar de Estacion…" at bounding box center [918, 188] width 875 height 25
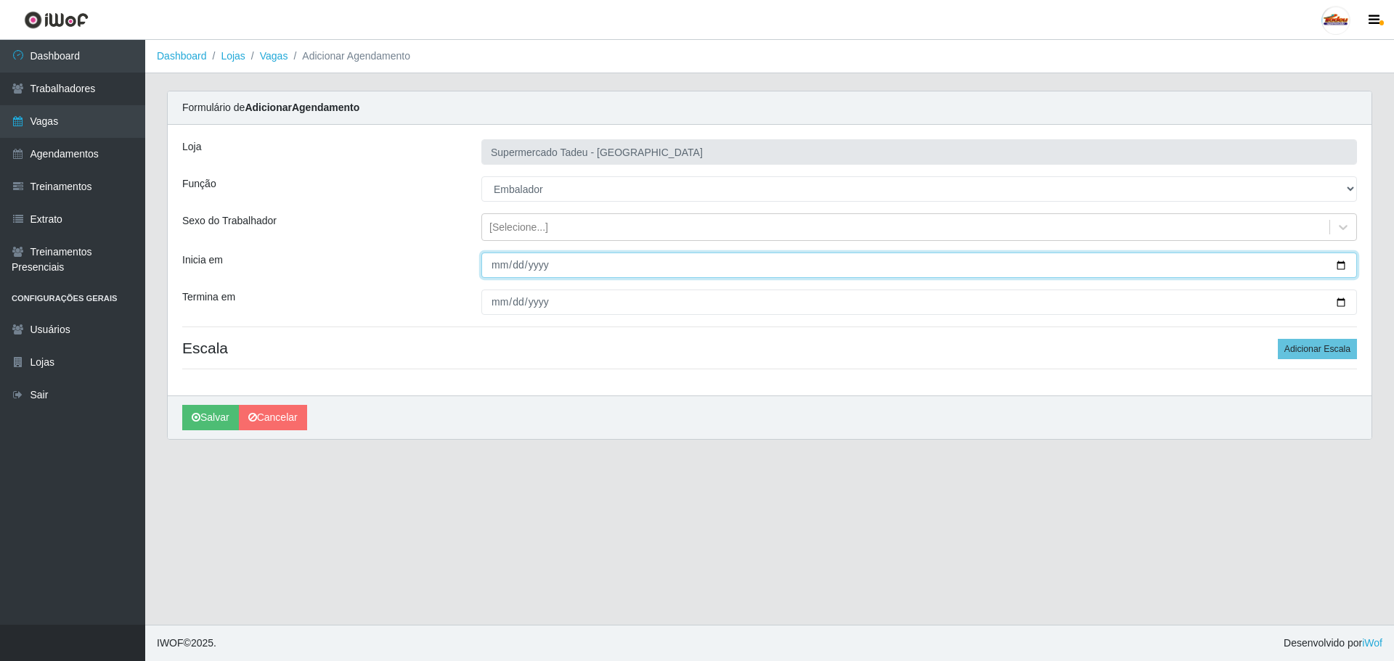
click at [495, 263] on input "Inicia em" at bounding box center [918, 265] width 875 height 25
type input "[DATE]"
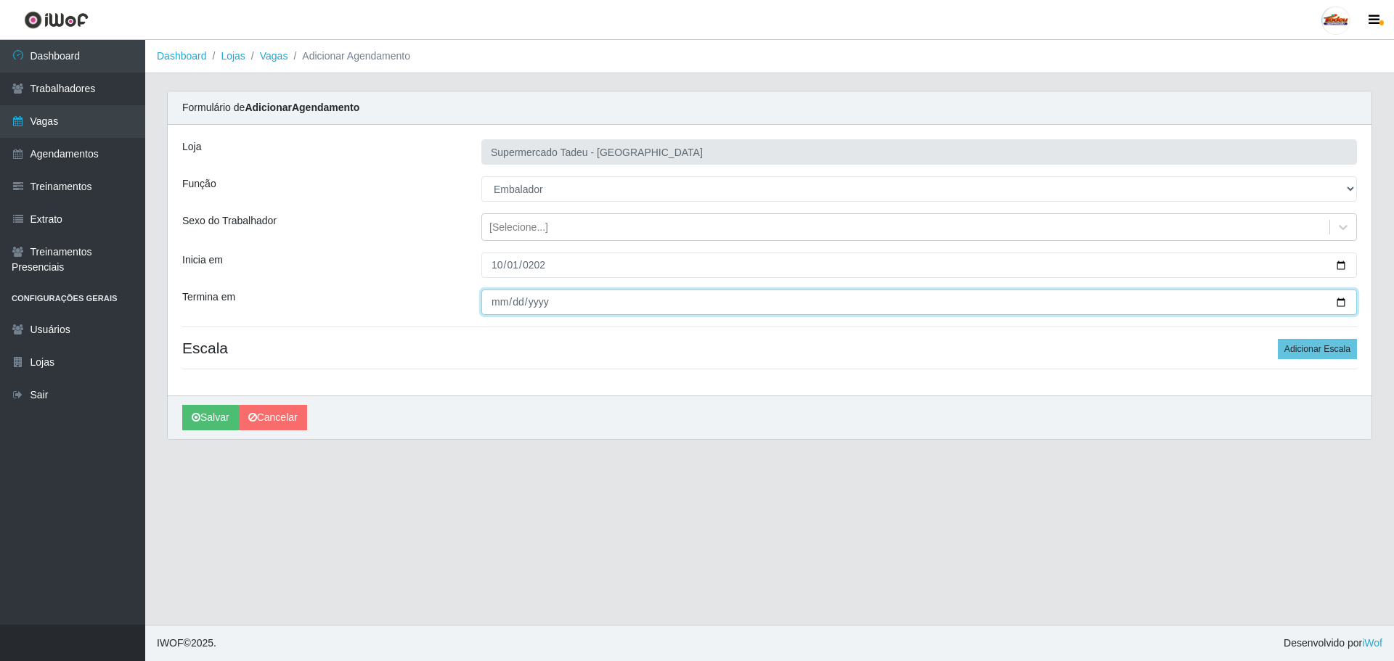
click at [493, 306] on input "Termina em" at bounding box center [918, 302] width 875 height 25
click at [515, 308] on input "Termina em" at bounding box center [918, 302] width 875 height 25
type input "[DATE]"
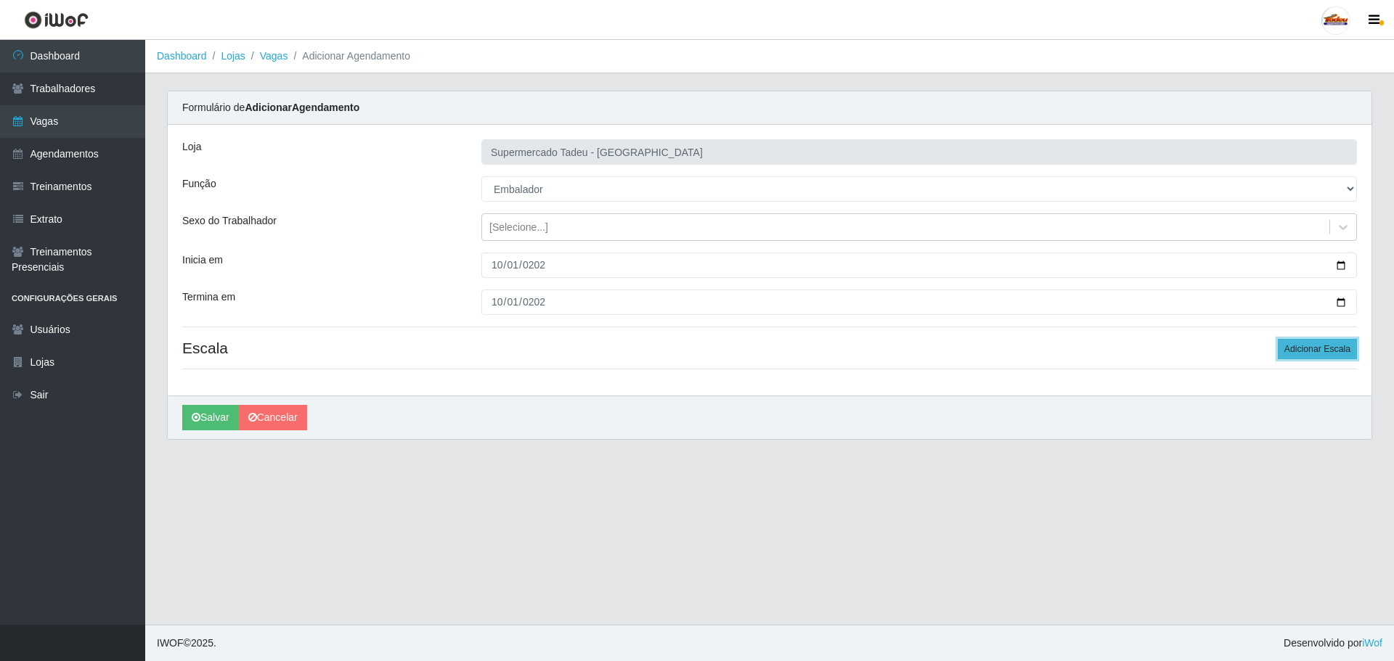
click at [1330, 343] on button "Adicionar Escala" at bounding box center [1316, 349] width 79 height 20
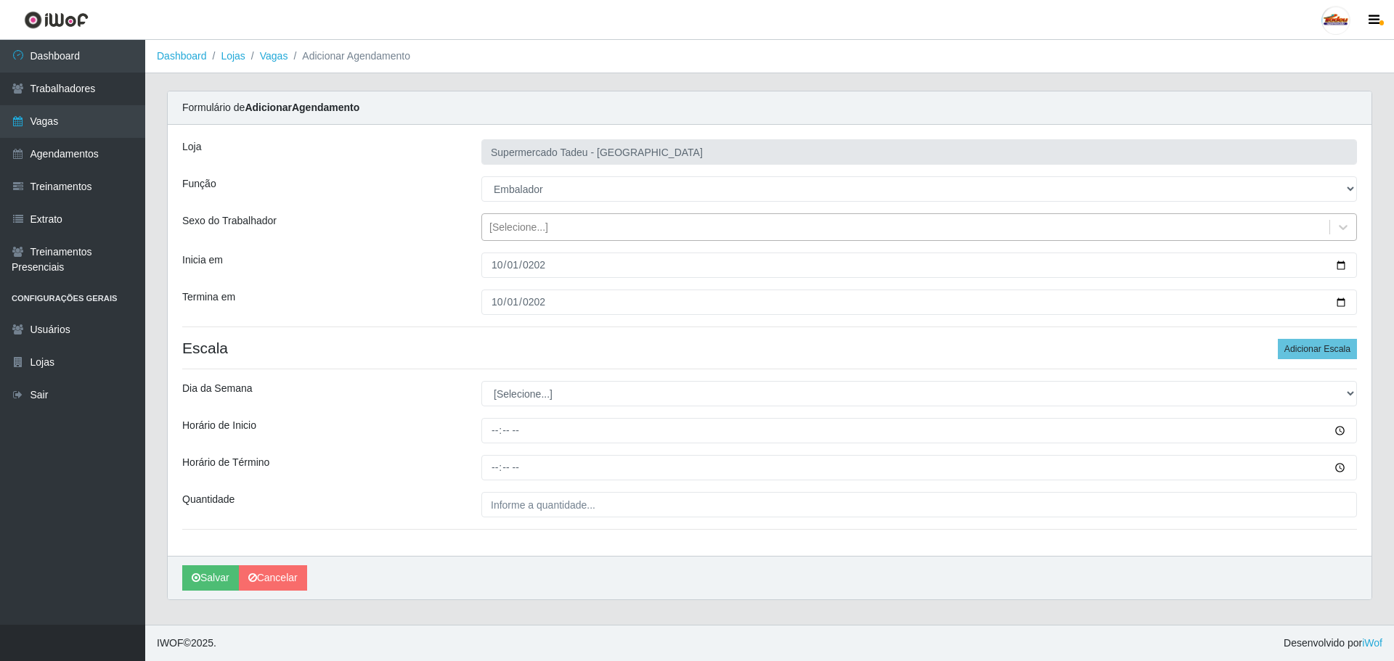
click at [533, 232] on div "[Selecione...]" at bounding box center [518, 227] width 59 height 15
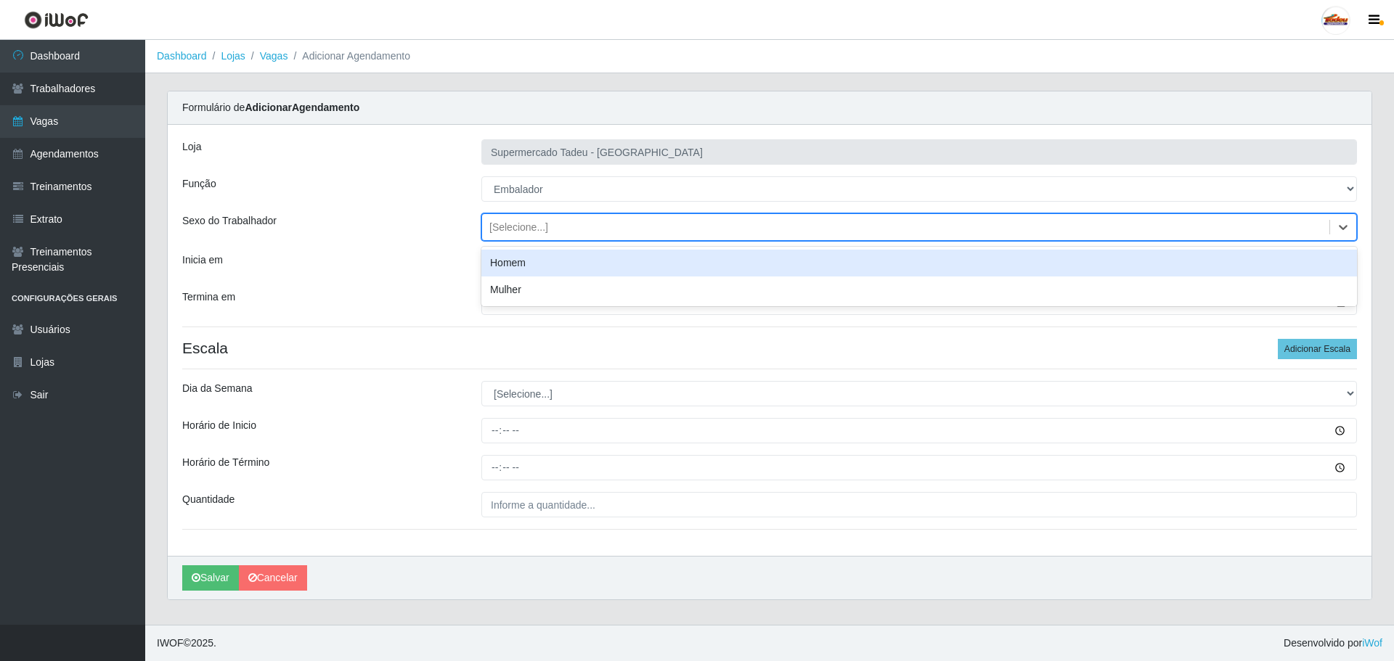
click at [533, 232] on div "[Selecione...]" at bounding box center [518, 227] width 59 height 15
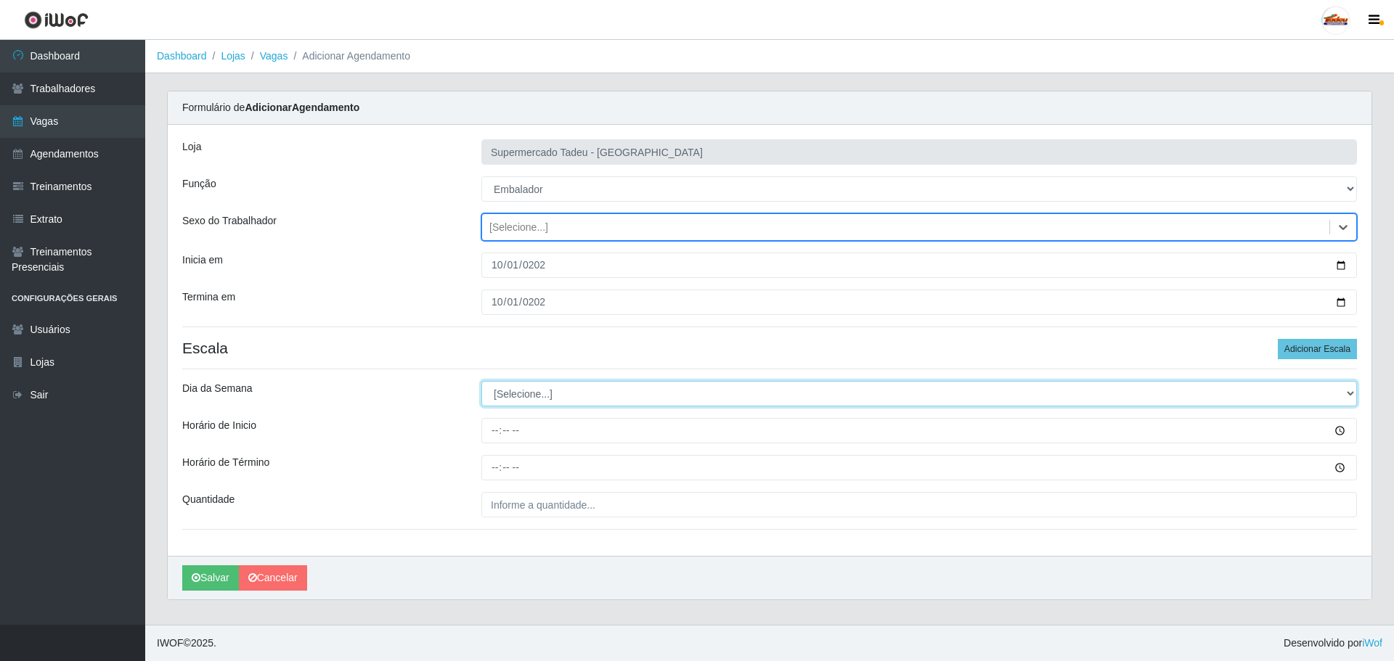
click at [519, 386] on select "[Selecione...] Segunda Terça Quarta Quinta Sexta Sábado Domingo" at bounding box center [918, 393] width 875 height 25
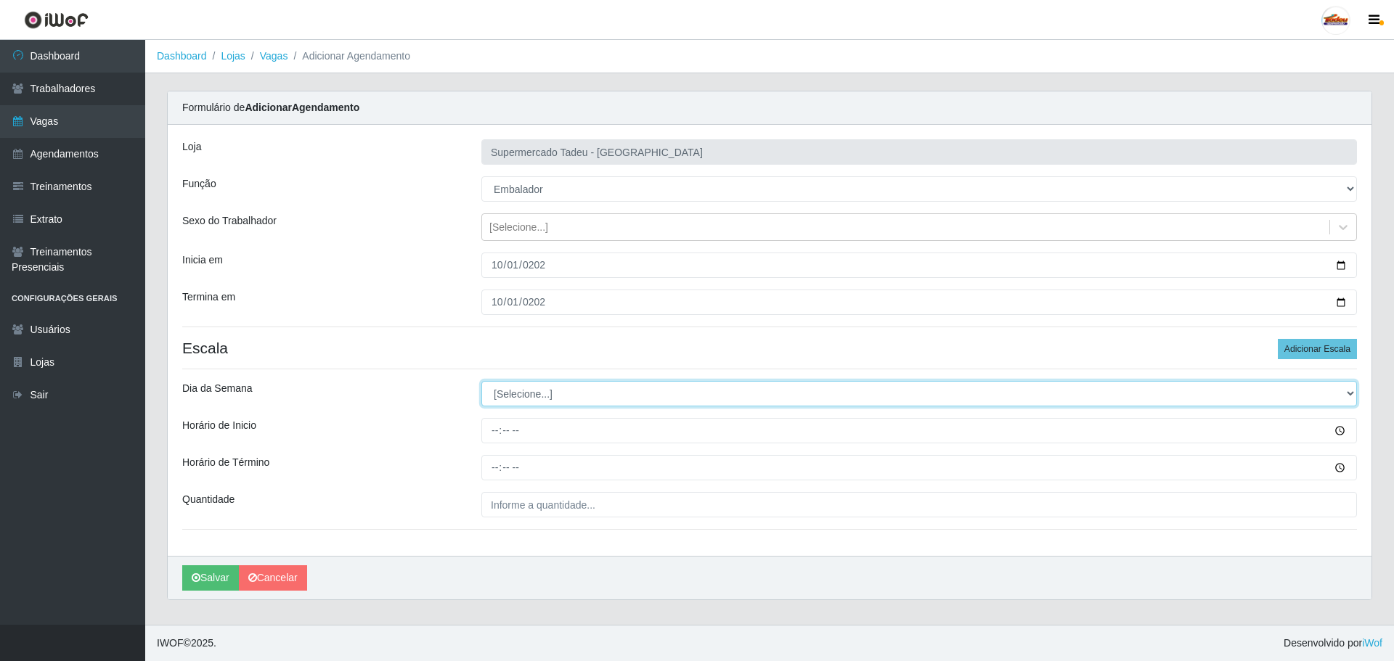
select select "3"
click at [481, 381] on select "[Selecione...] Segunda Terça Quarta Quinta Sexta Sábado Domingo" at bounding box center [918, 393] width 875 height 25
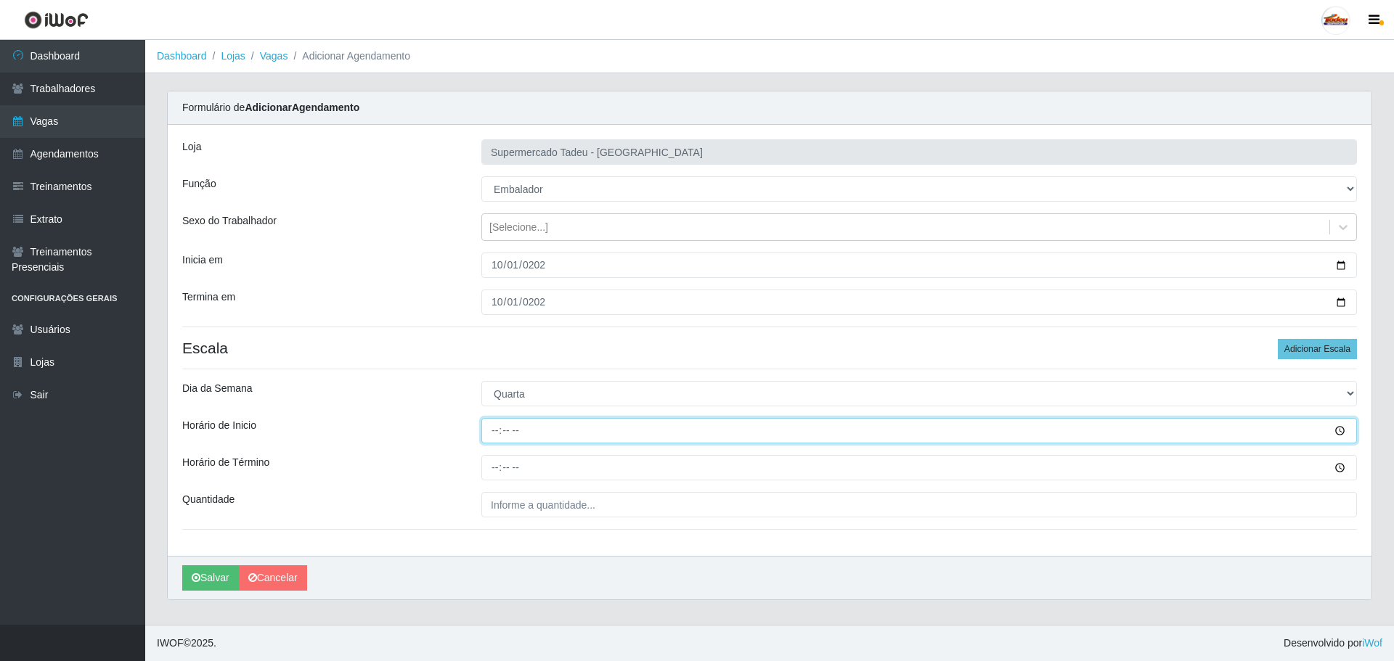
click at [517, 439] on input "Horário de Inicio" at bounding box center [918, 430] width 875 height 25
type input "08:00"
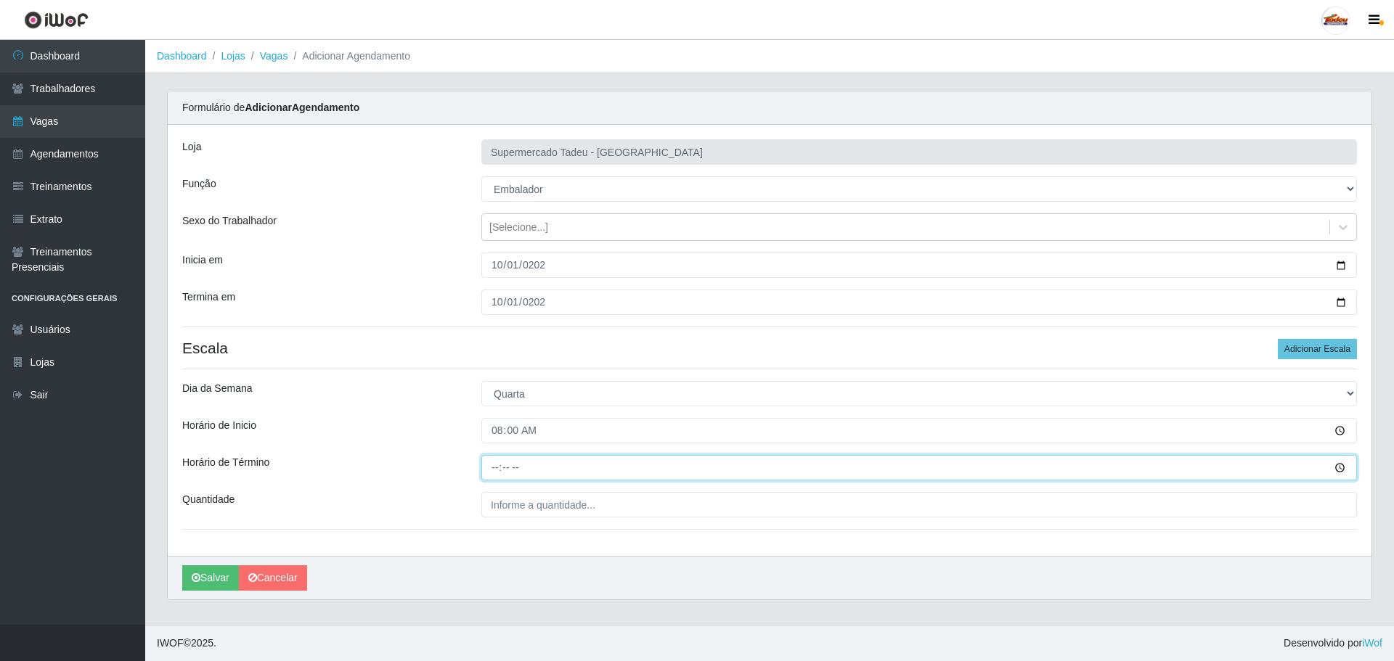
click at [496, 469] on input "Horário de Término" at bounding box center [918, 467] width 875 height 25
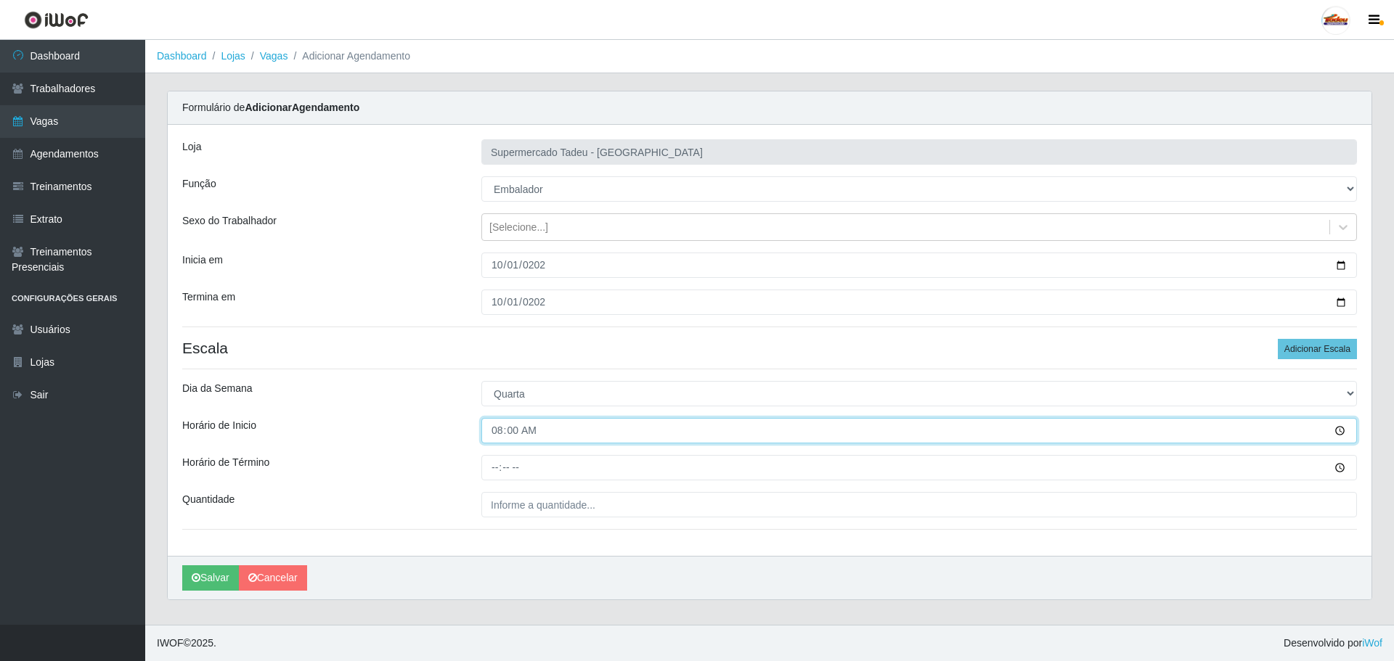
click at [499, 433] on input "08:00" at bounding box center [918, 430] width 875 height 25
click at [520, 433] on input "08:00" at bounding box center [918, 430] width 875 height 25
click at [512, 433] on input "08:00" at bounding box center [918, 430] width 875 height 25
click at [501, 433] on input "08:00" at bounding box center [918, 430] width 875 height 25
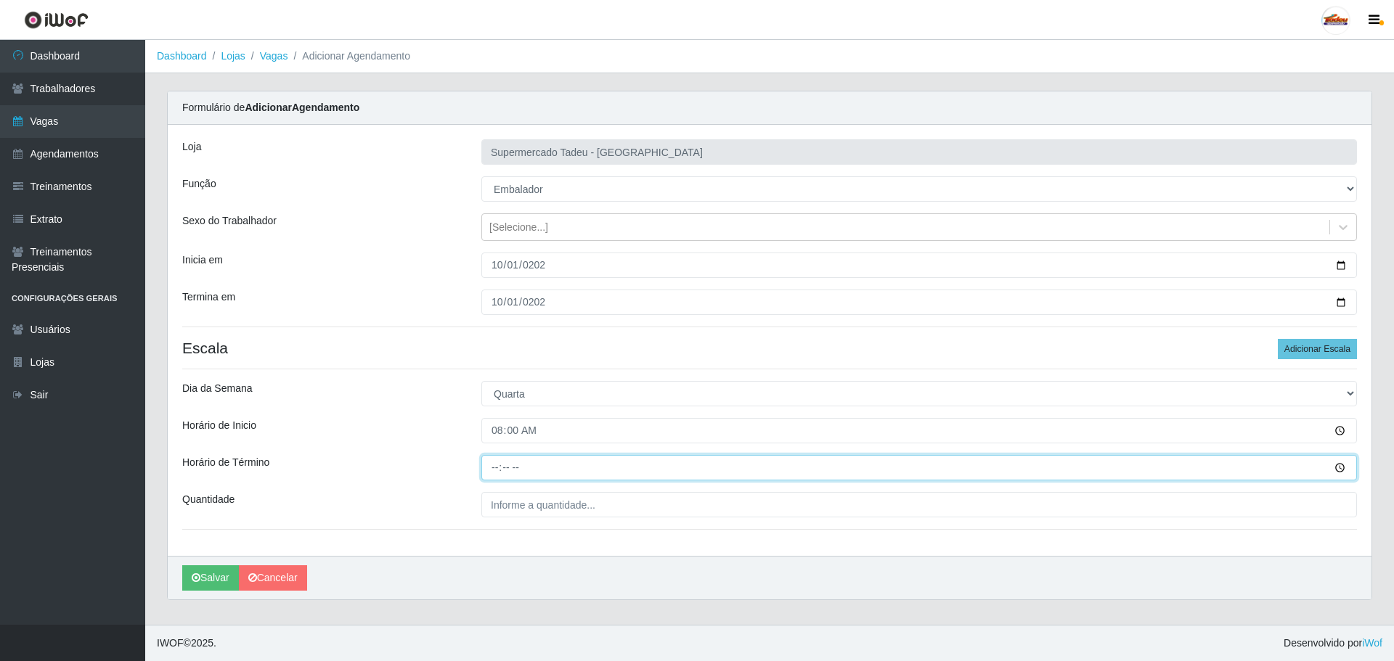
click at [497, 465] on input "Horário de Término" at bounding box center [918, 467] width 875 height 25
type input "13:00"
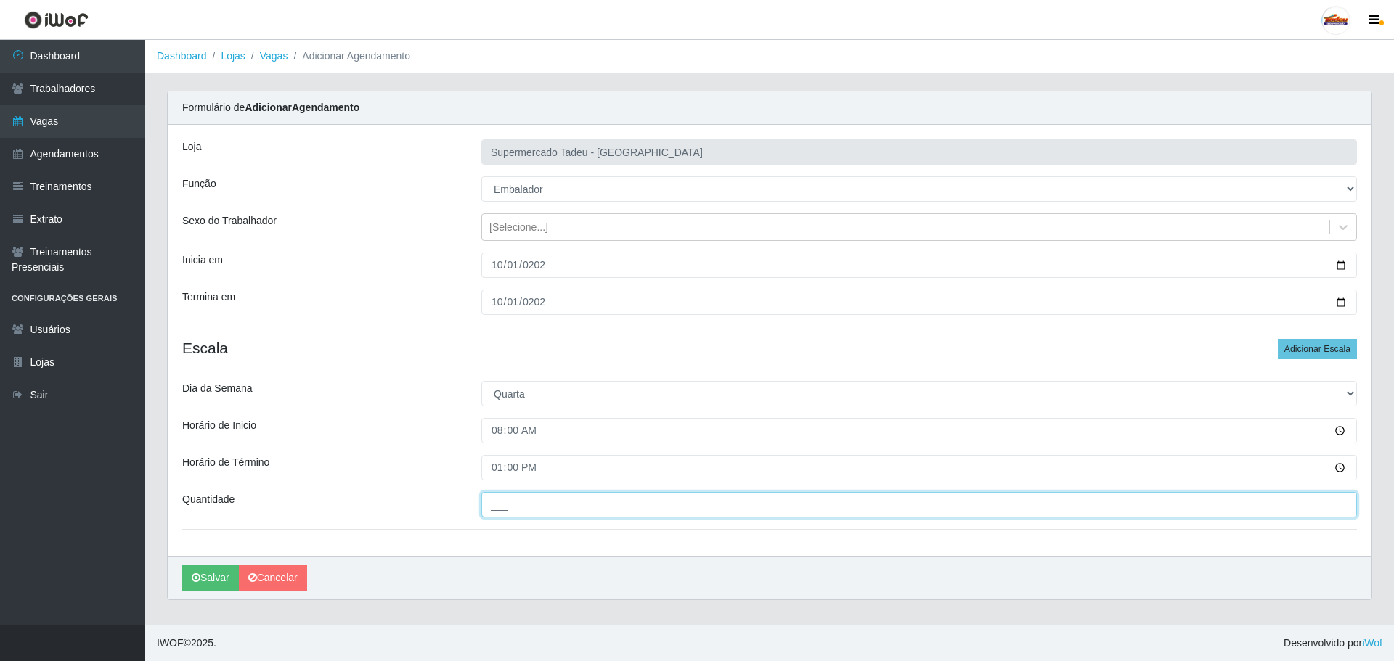
click at [592, 514] on input "___" at bounding box center [918, 504] width 875 height 25
type input "4__"
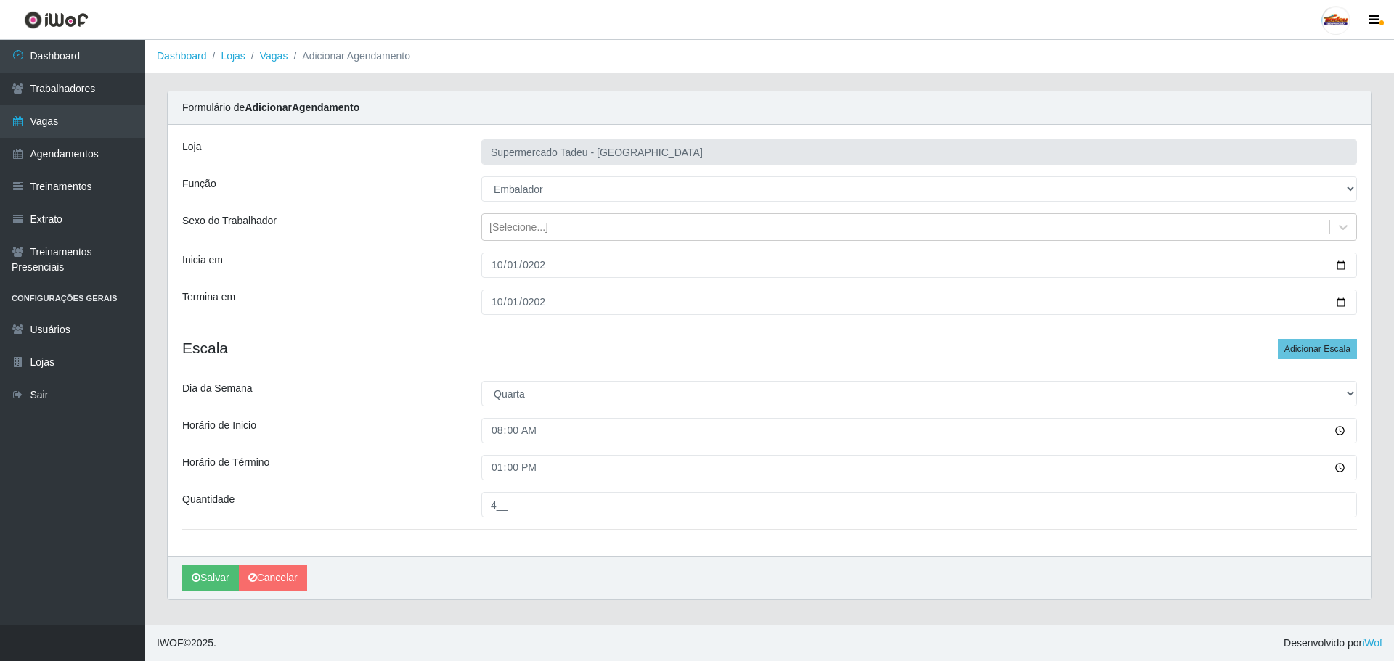
click at [427, 459] on div "Horário de Término" at bounding box center [320, 467] width 299 height 25
click at [208, 581] on button "Salvar" at bounding box center [210, 577] width 57 height 25
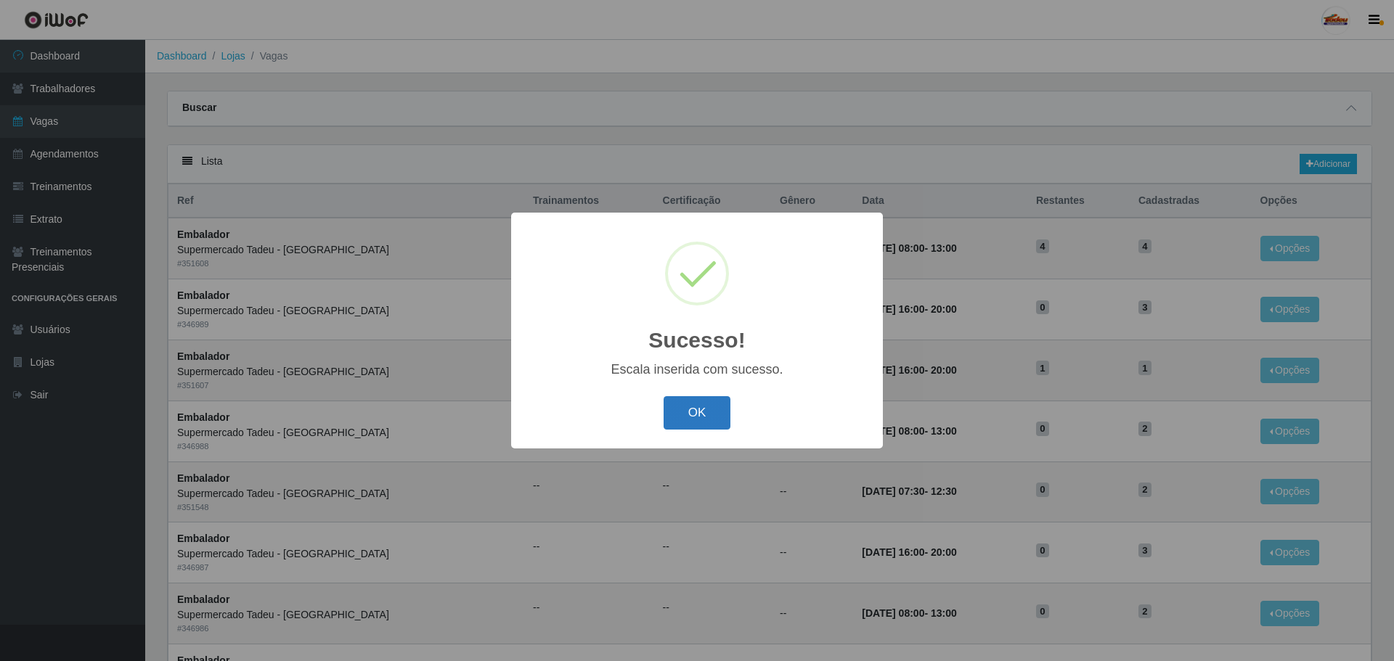
click at [714, 404] on button "OK" at bounding box center [696, 413] width 67 height 34
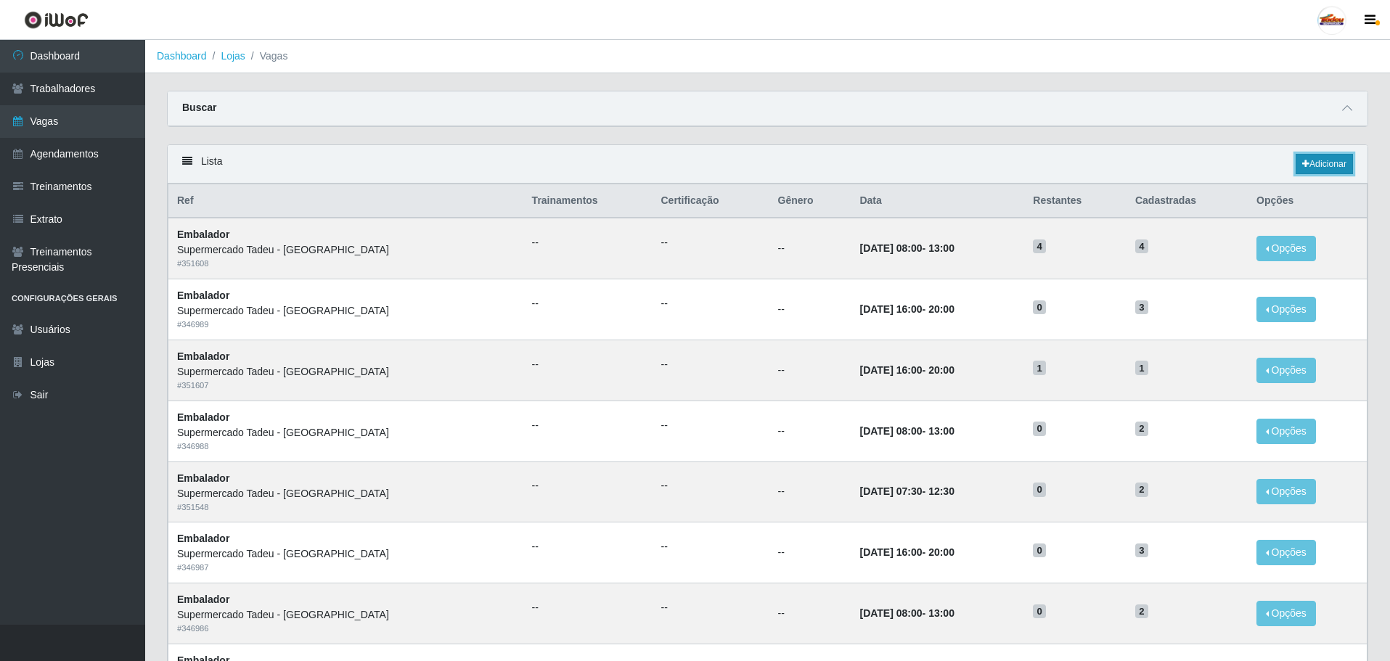
click at [1345, 166] on link "Adicionar" at bounding box center [1324, 164] width 57 height 20
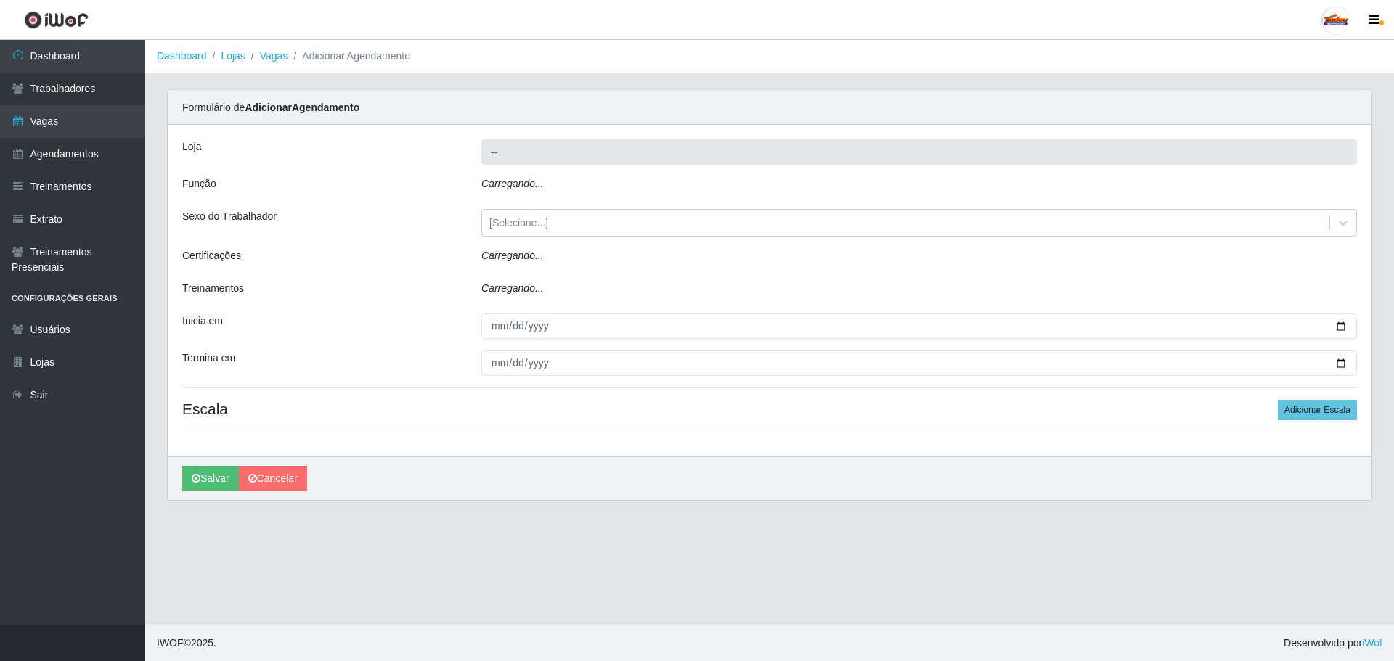
type input "Supermercado Tadeu - [GEOGRAPHIC_DATA]"
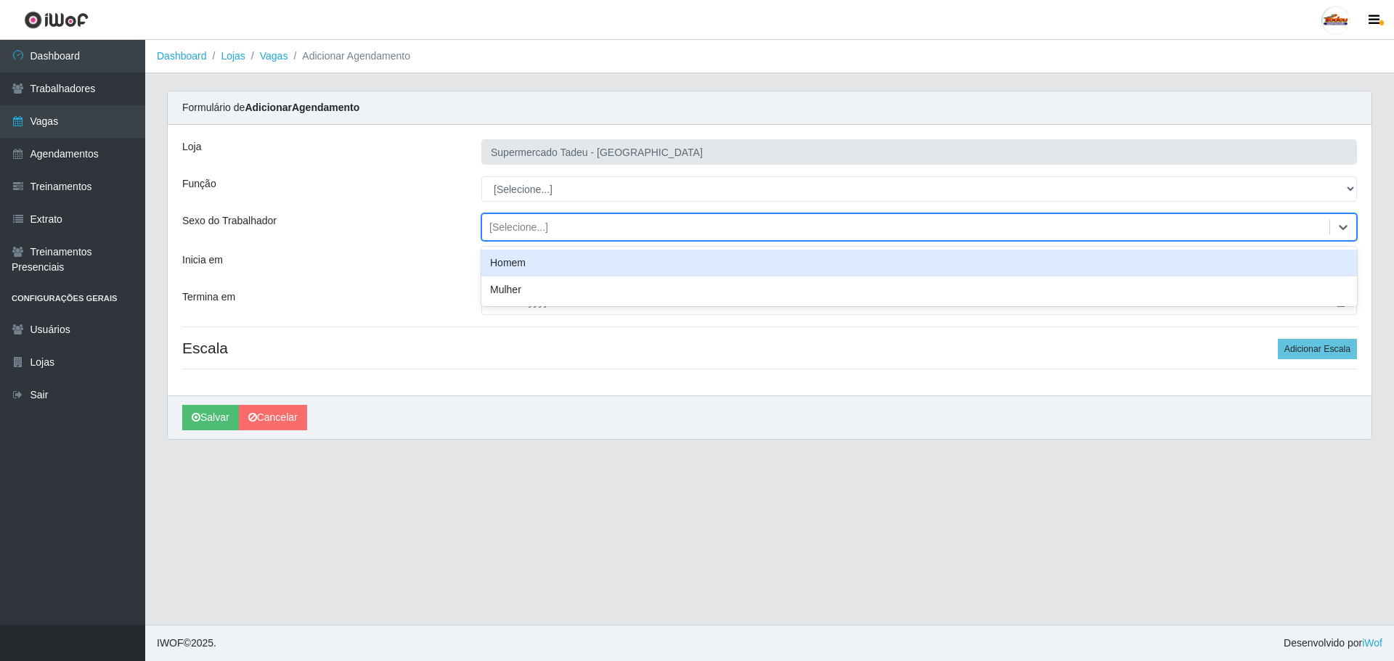
click at [509, 229] on div "[Selecione...]" at bounding box center [518, 227] width 59 height 15
click at [520, 189] on select "[Selecione...] ASG ASG + ASG ++ Auxiliar de Estacionamento Auxiliar de Estacion…" at bounding box center [918, 188] width 875 height 25
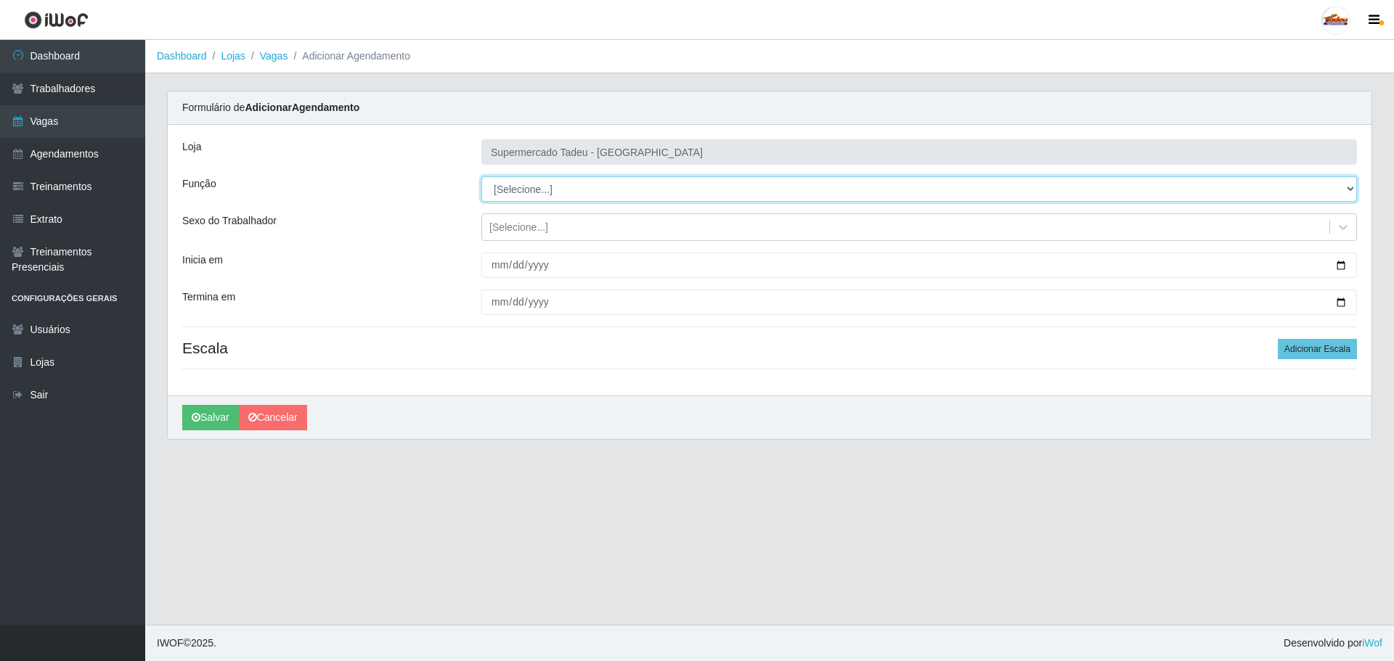
select select "1"
click at [481, 176] on select "[Selecione...] ASG ASG + ASG ++ Auxiliar de Estacionamento Auxiliar de Estacion…" at bounding box center [918, 188] width 875 height 25
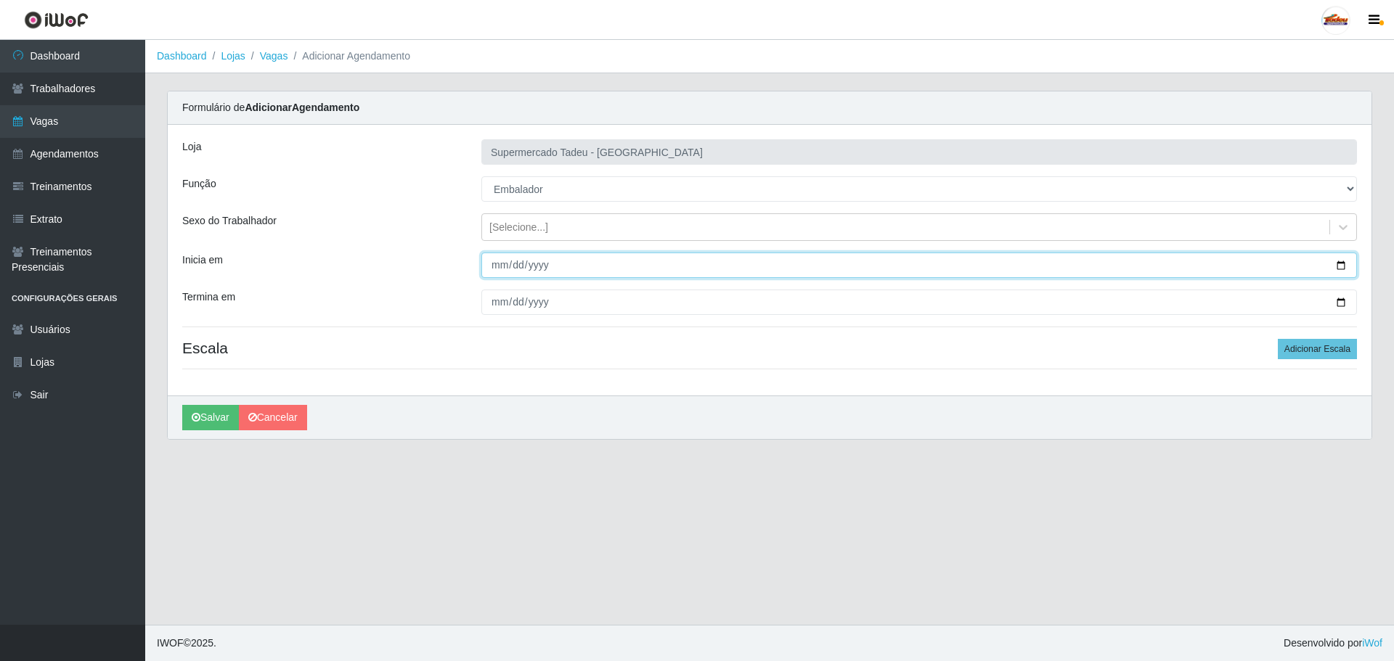
click at [494, 271] on input "Inicia em" at bounding box center [918, 265] width 875 height 25
type input "[DATE]"
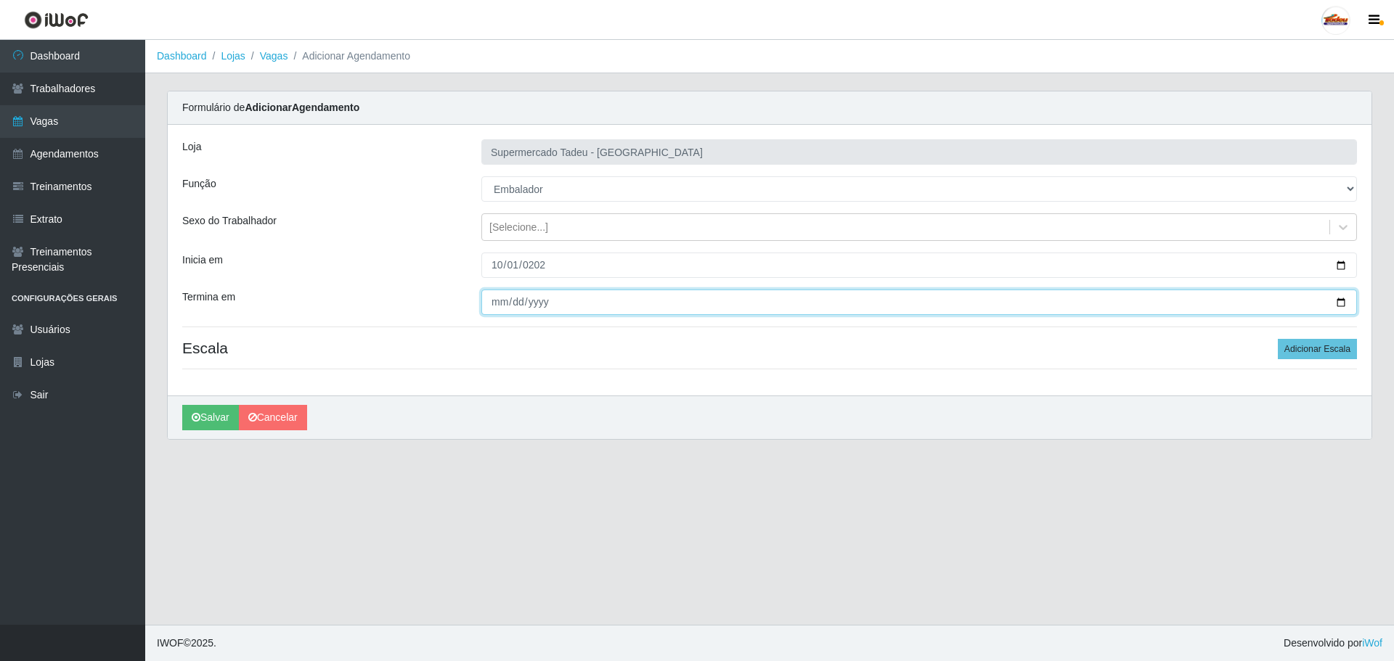
click at [517, 300] on input "Termina em" at bounding box center [918, 302] width 875 height 25
click at [494, 303] on input "Termina em" at bounding box center [918, 302] width 875 height 25
type input "[DATE]"
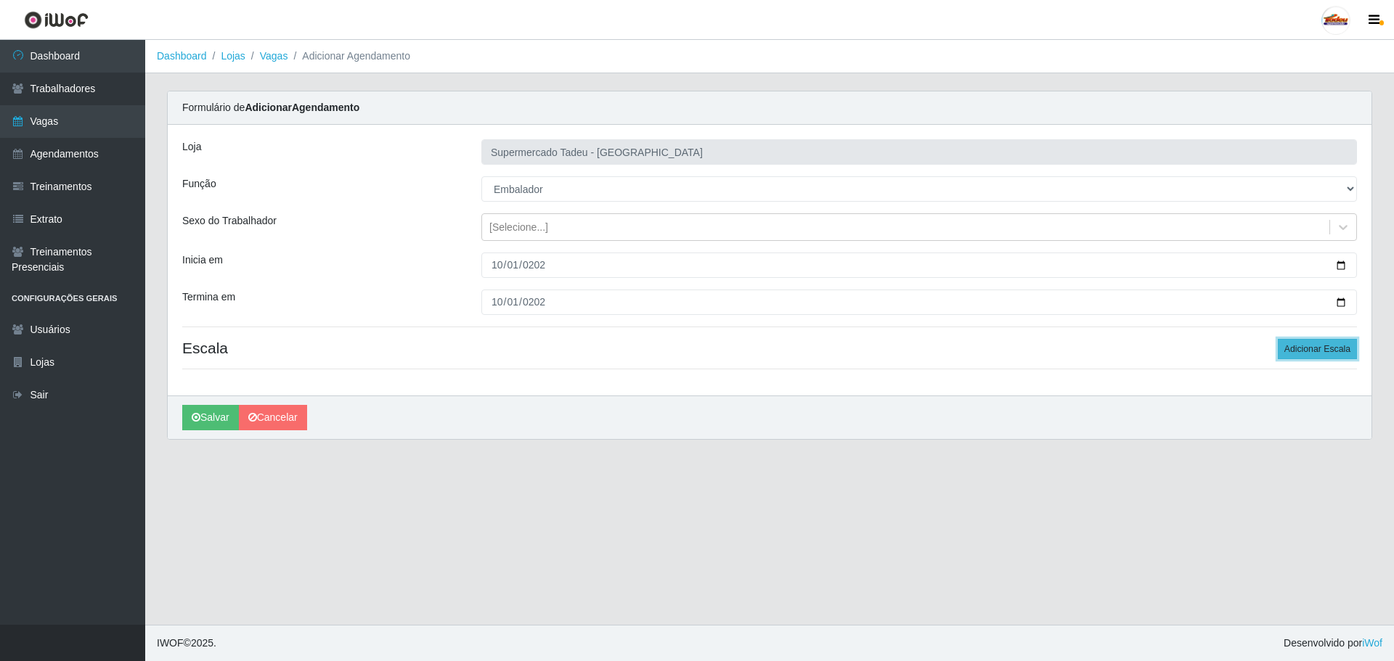
click at [1293, 346] on button "Adicionar Escala" at bounding box center [1316, 349] width 79 height 20
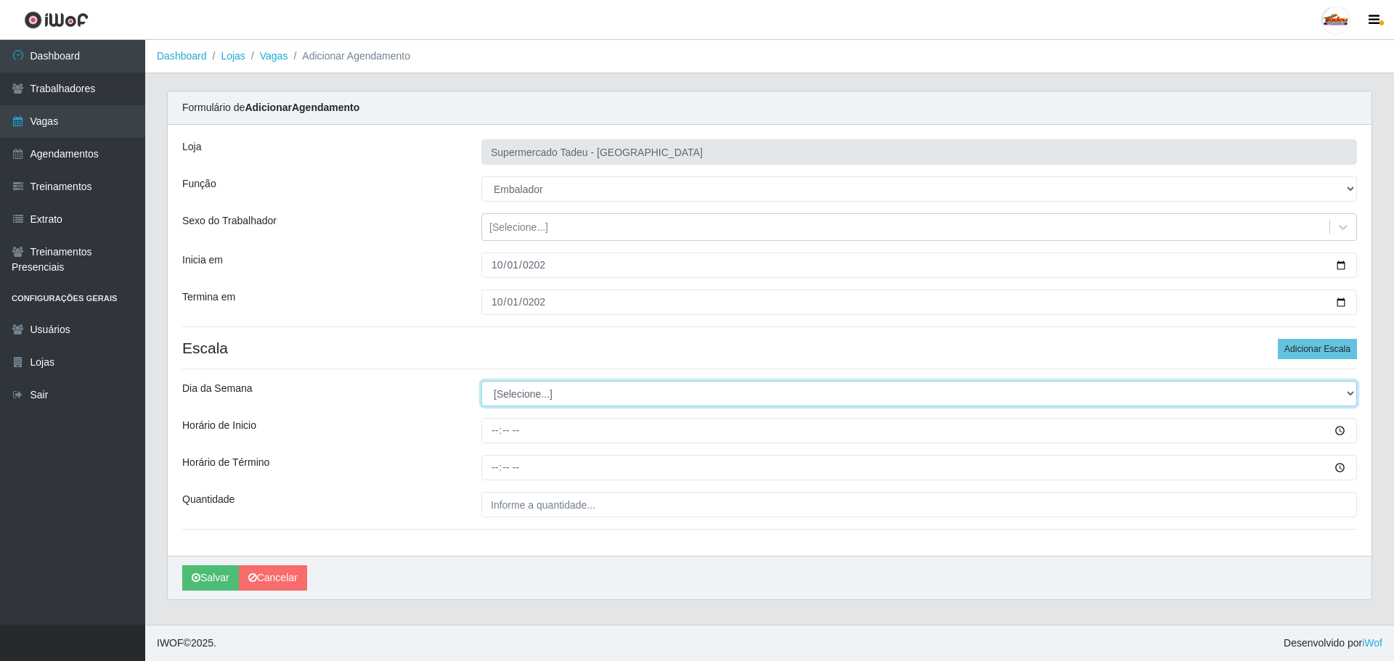
click at [515, 393] on select "[Selecione...] Segunda Terça Quarta Quinta Sexta Sábado Domingo" at bounding box center [918, 393] width 875 height 25
select select "3"
click at [481, 381] on select "[Selecione...] Segunda Terça Quarta Quinta Sexta Sábado Domingo" at bounding box center [918, 393] width 875 height 25
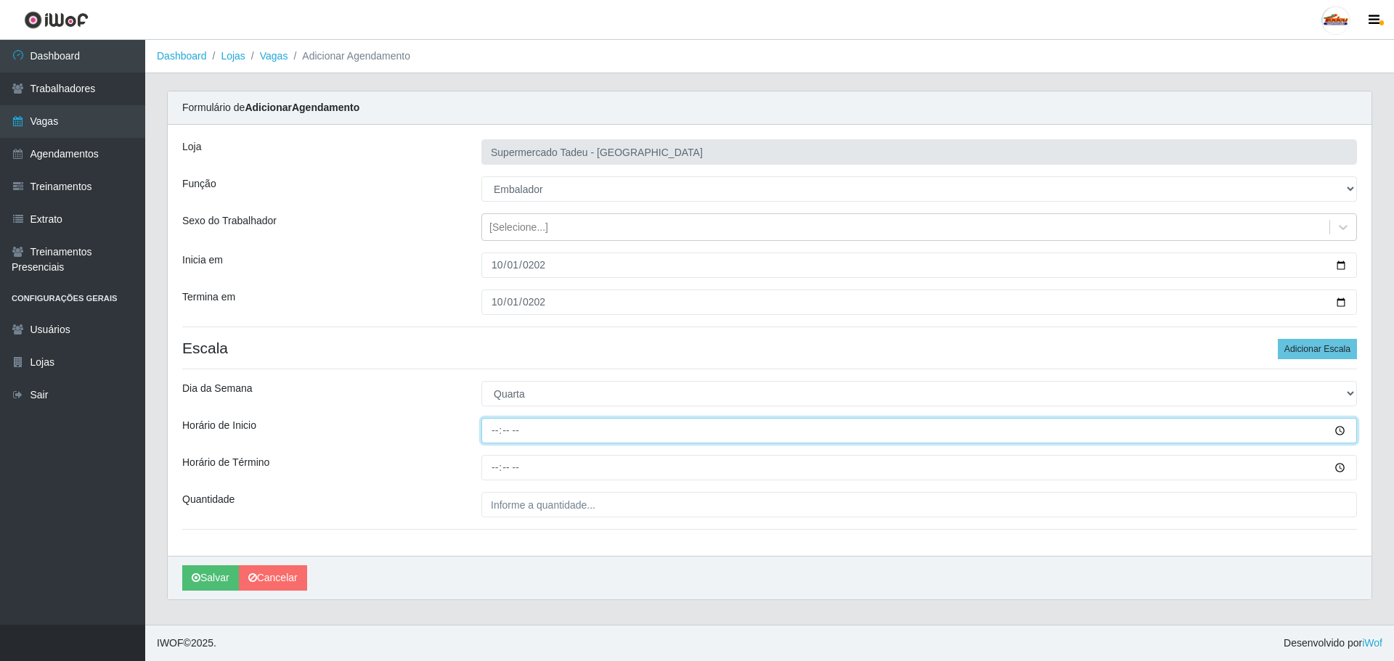
click at [509, 438] on input "Horário de Inicio" at bounding box center [918, 430] width 875 height 25
click at [494, 432] on input "Horário de Inicio" at bounding box center [918, 430] width 875 height 25
type input "16:00"
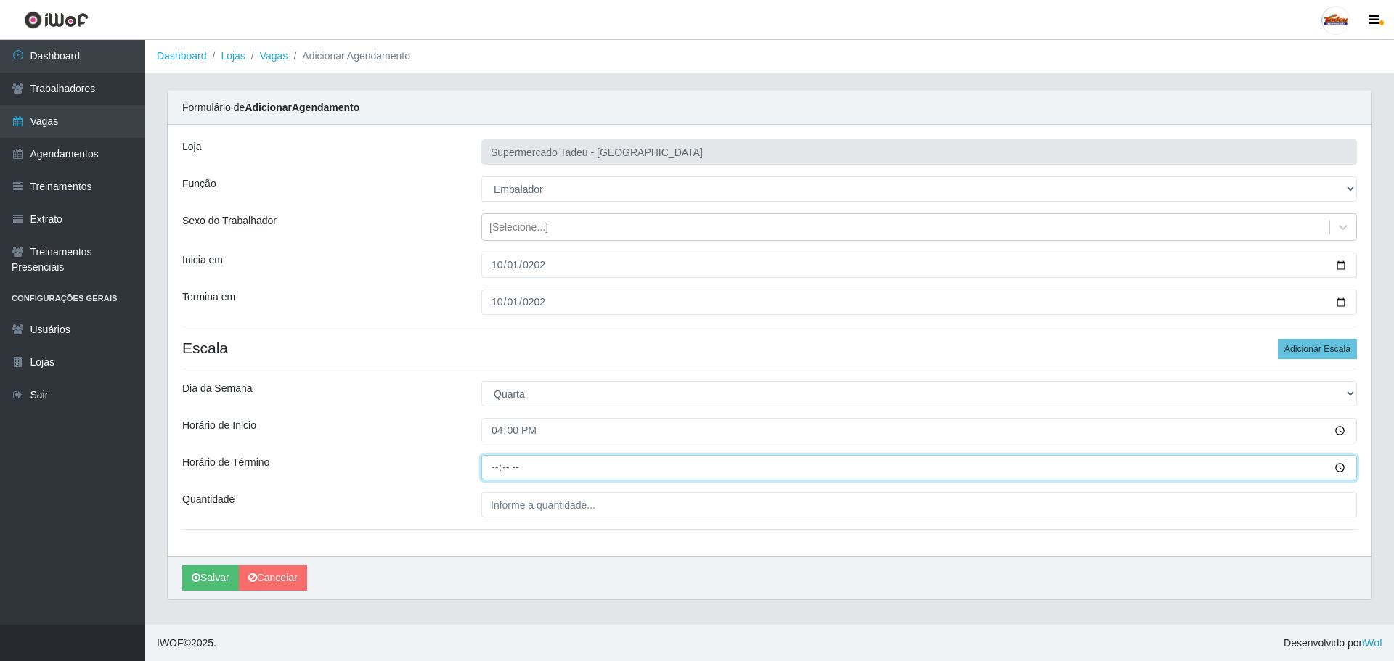
click at [500, 469] on input "Horário de Término" at bounding box center [918, 467] width 875 height 25
type input "20:00"
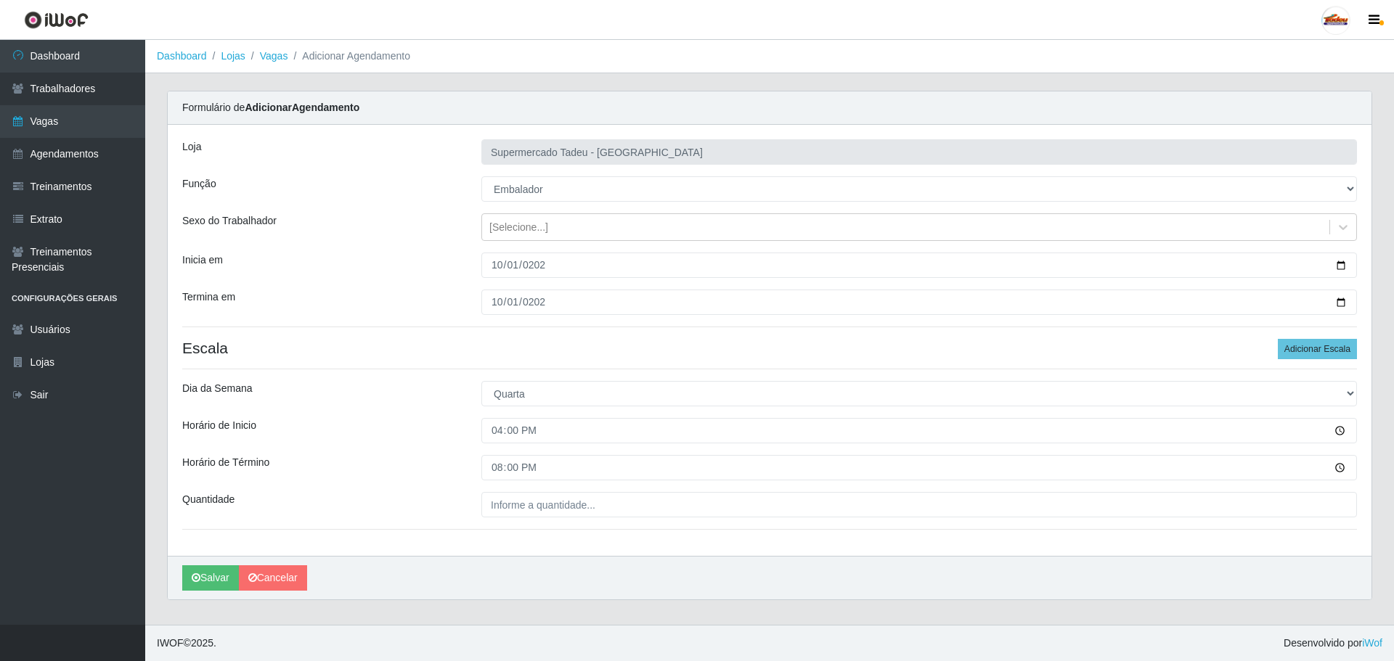
click at [499, 488] on div "Loja Supermercado Tadeu - [GEOGRAPHIC_DATA] Função [Selecione...] ASG ASG + ASG…" at bounding box center [769, 340] width 1203 height 431
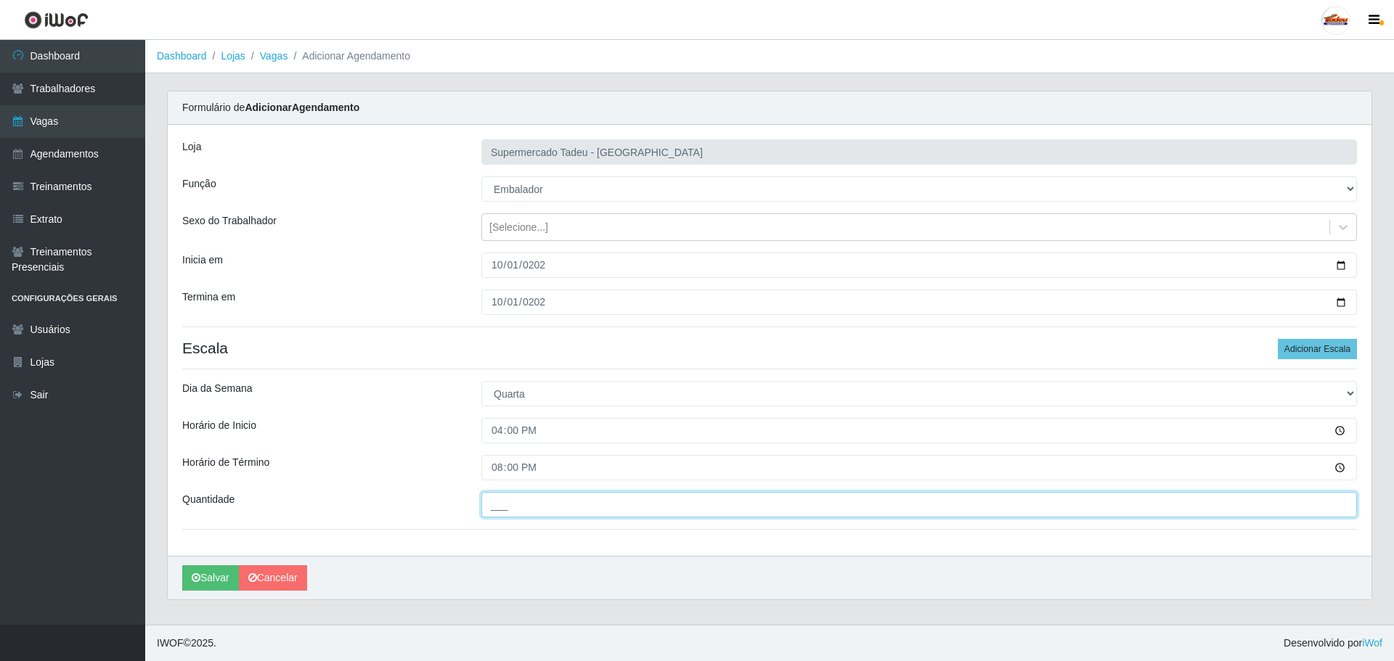
click at [502, 500] on input "___" at bounding box center [918, 504] width 875 height 25
type input "4__"
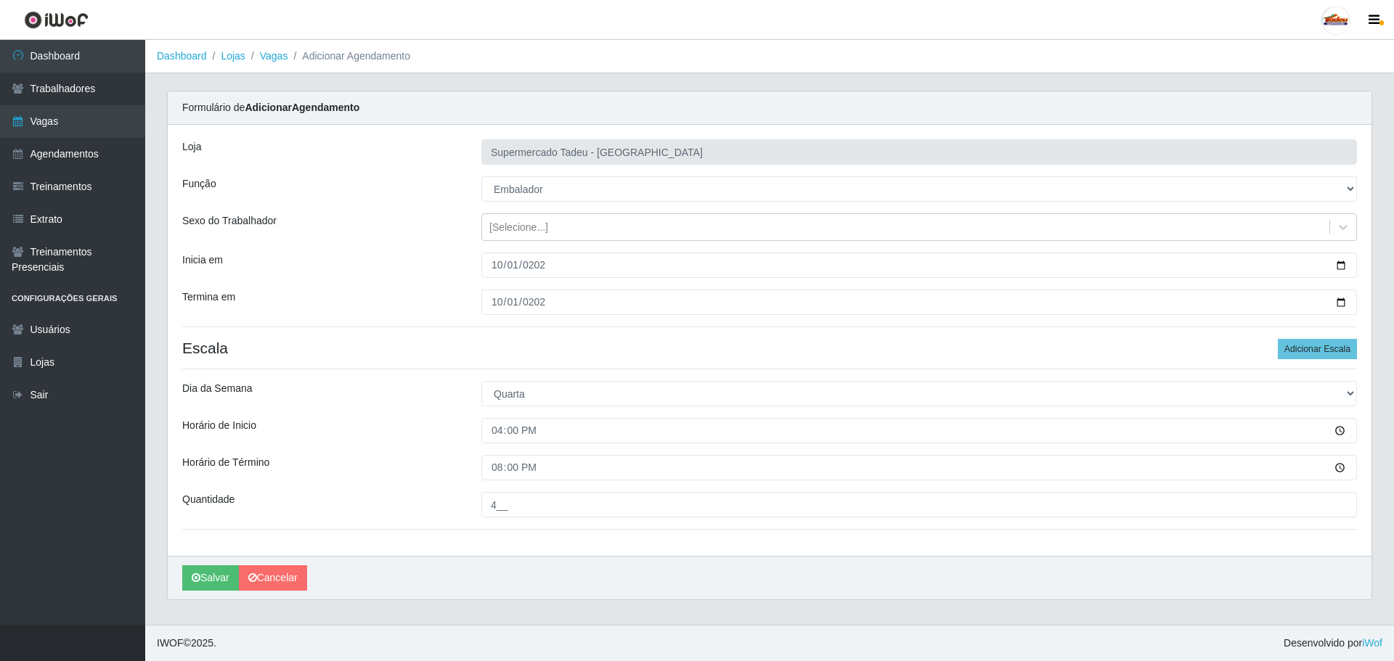
click at [368, 411] on div "Loja Supermercado Tadeu - [GEOGRAPHIC_DATA] Função [Selecione...] ASG ASG + ASG…" at bounding box center [769, 340] width 1203 height 431
click at [392, 443] on div "Horário de Inicio" at bounding box center [320, 430] width 299 height 25
click at [211, 576] on button "Salvar" at bounding box center [210, 577] width 57 height 25
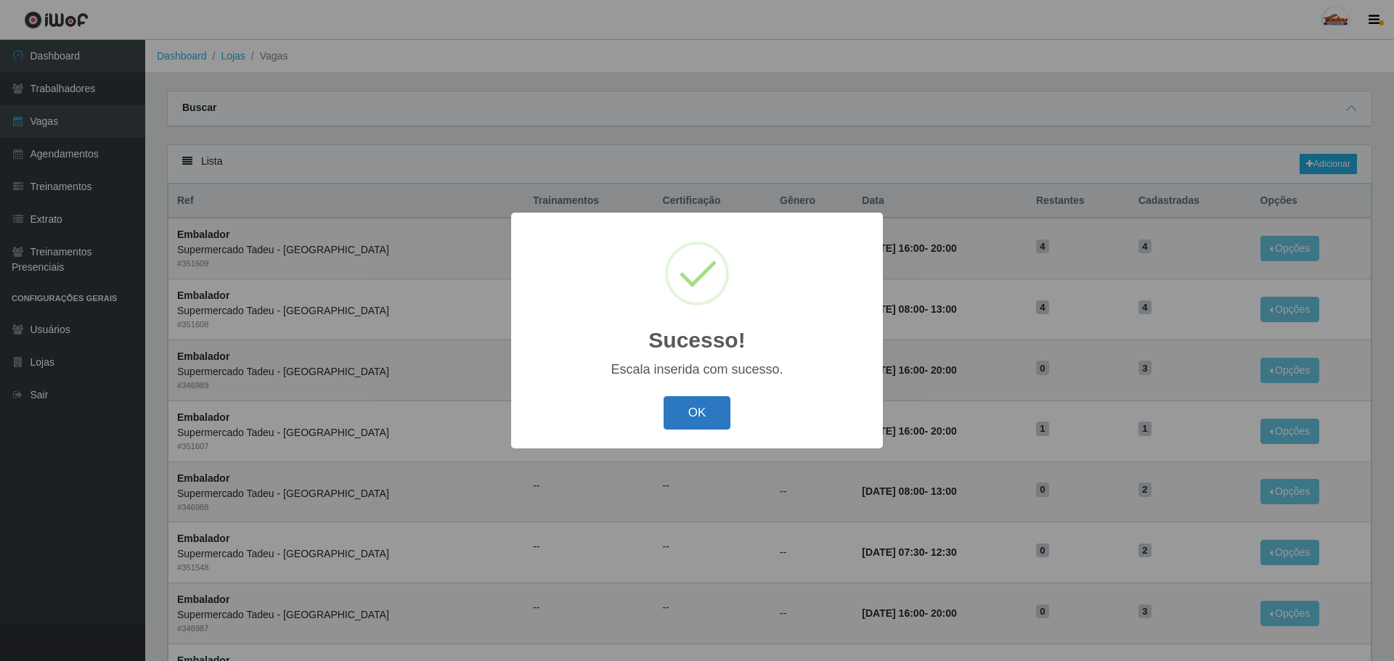
click at [695, 413] on button "OK" at bounding box center [696, 413] width 67 height 34
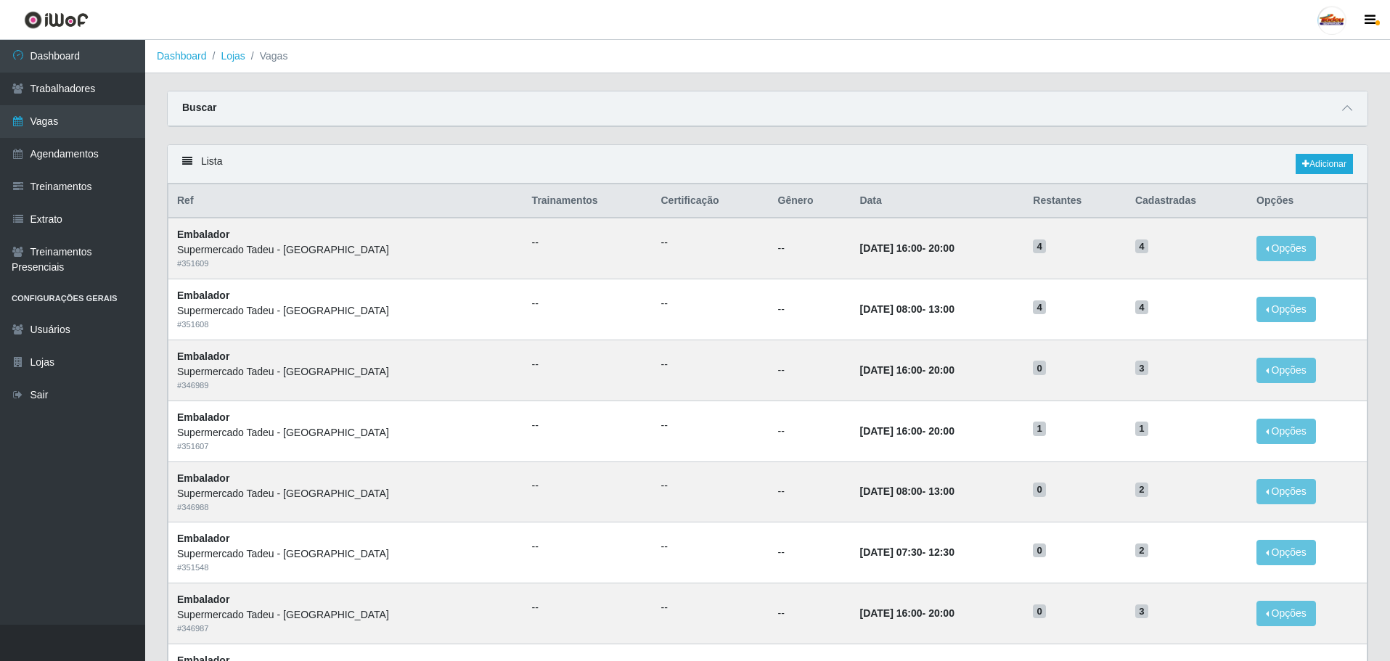
click at [1000, 153] on div "Lista Adicionar" at bounding box center [768, 164] width 1200 height 38
click at [1318, 166] on link "Adicionar" at bounding box center [1324, 164] width 57 height 20
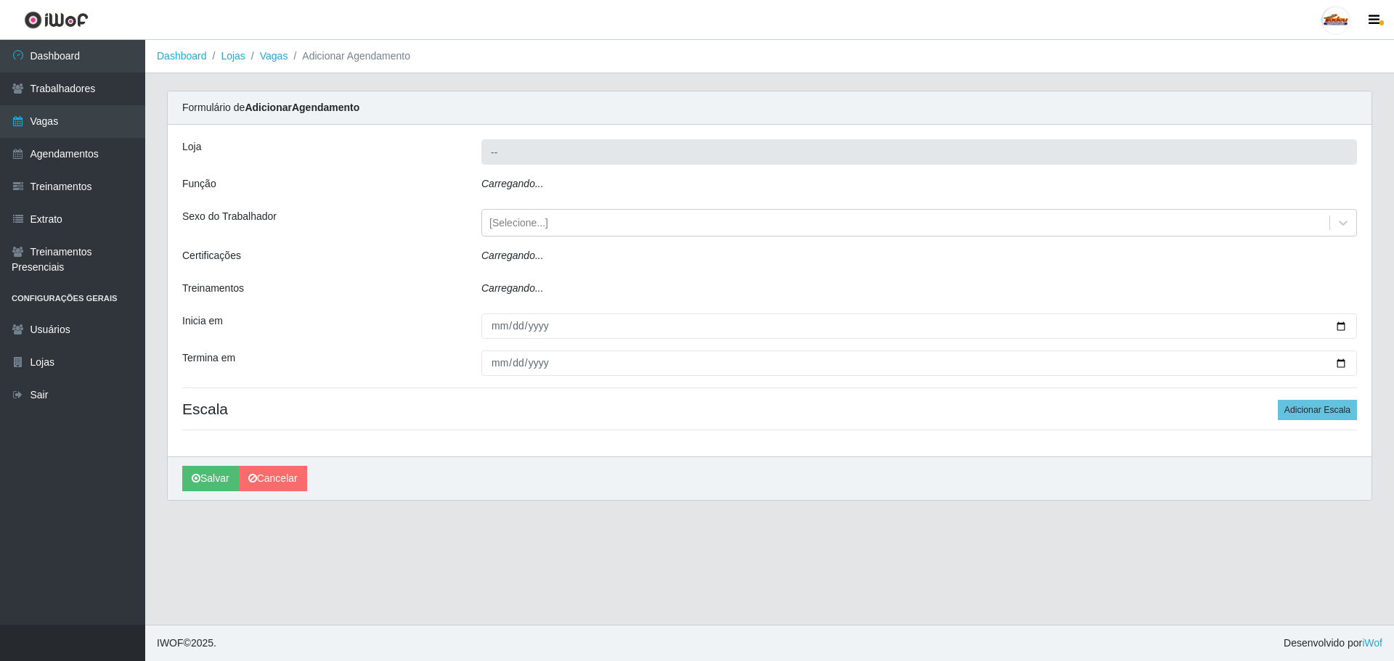
type input "Supermercado Tadeu - [GEOGRAPHIC_DATA]"
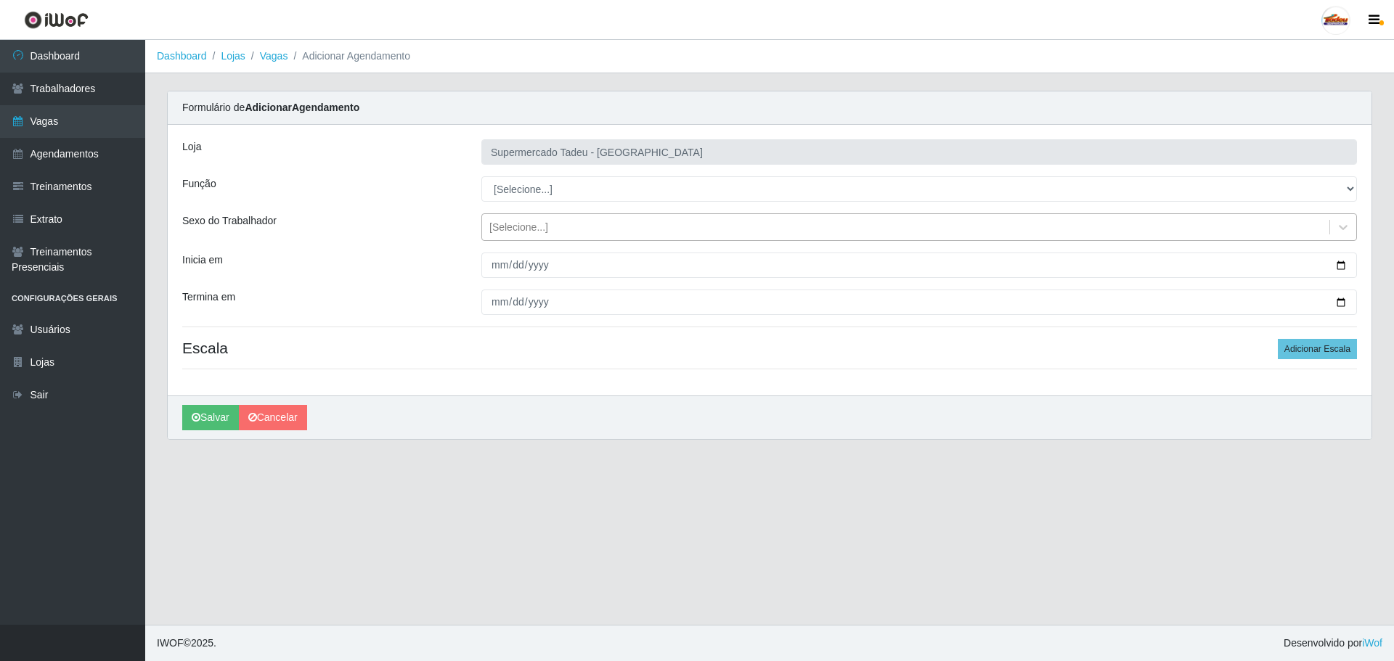
click at [510, 232] on div "[Selecione...]" at bounding box center [518, 227] width 59 height 15
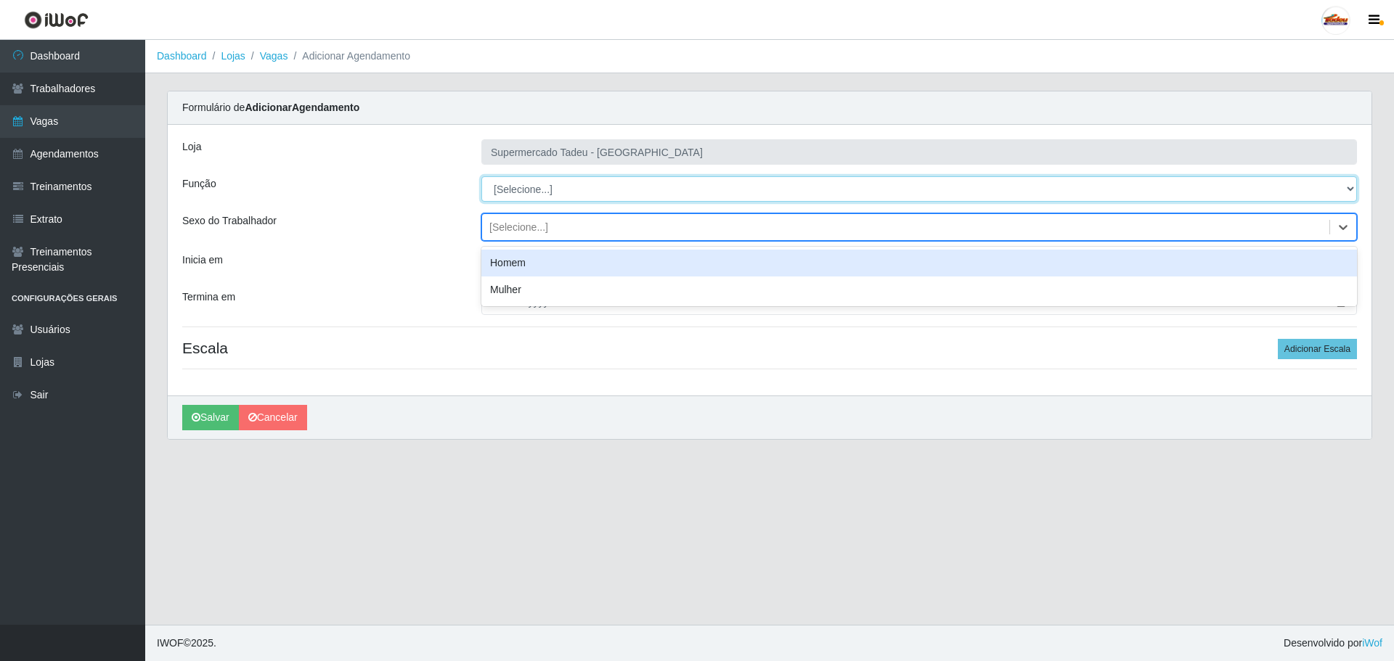
click at [515, 191] on select "[Selecione...] ASG ASG + ASG ++ Auxiliar de Estacionamento Auxiliar de Estacion…" at bounding box center [918, 188] width 875 height 25
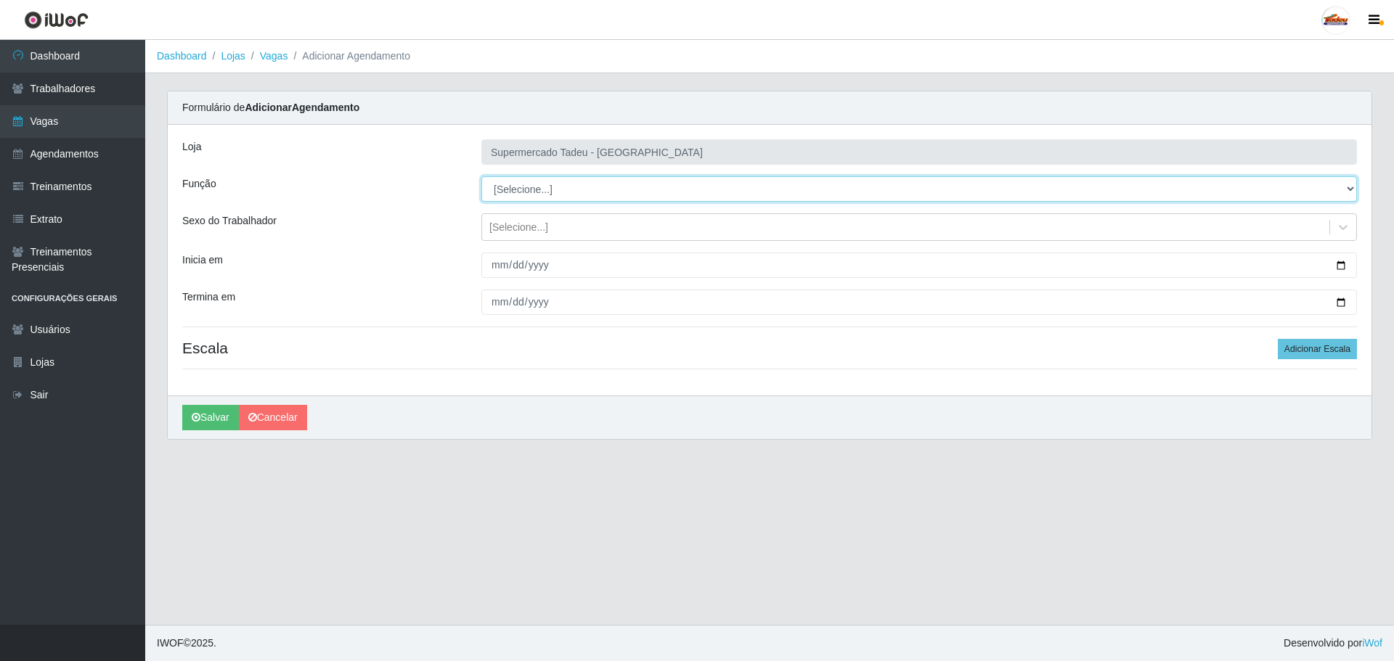
select select "1"
click at [481, 176] on select "[Selecione...] ASG ASG + ASG ++ Auxiliar de Estacionamento Auxiliar de Estacion…" at bounding box center [918, 188] width 875 height 25
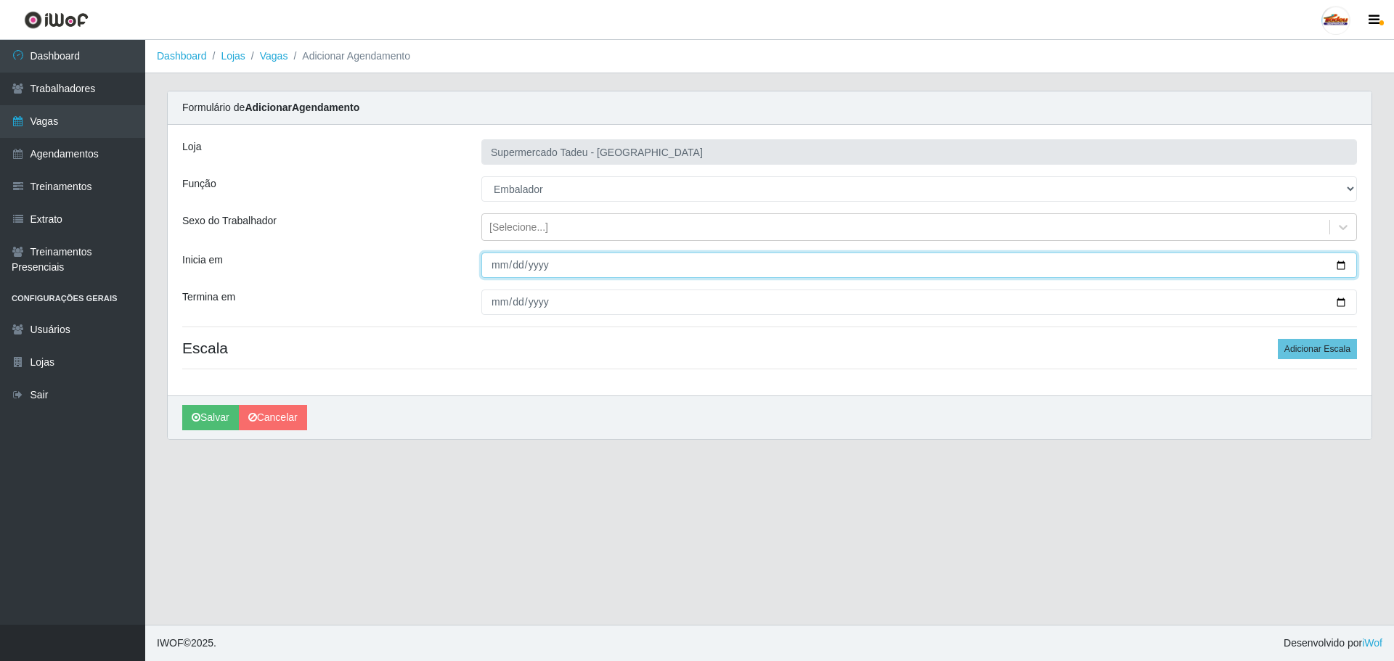
click at [494, 269] on input "Inicia em" at bounding box center [918, 265] width 875 height 25
type input "[DATE]"
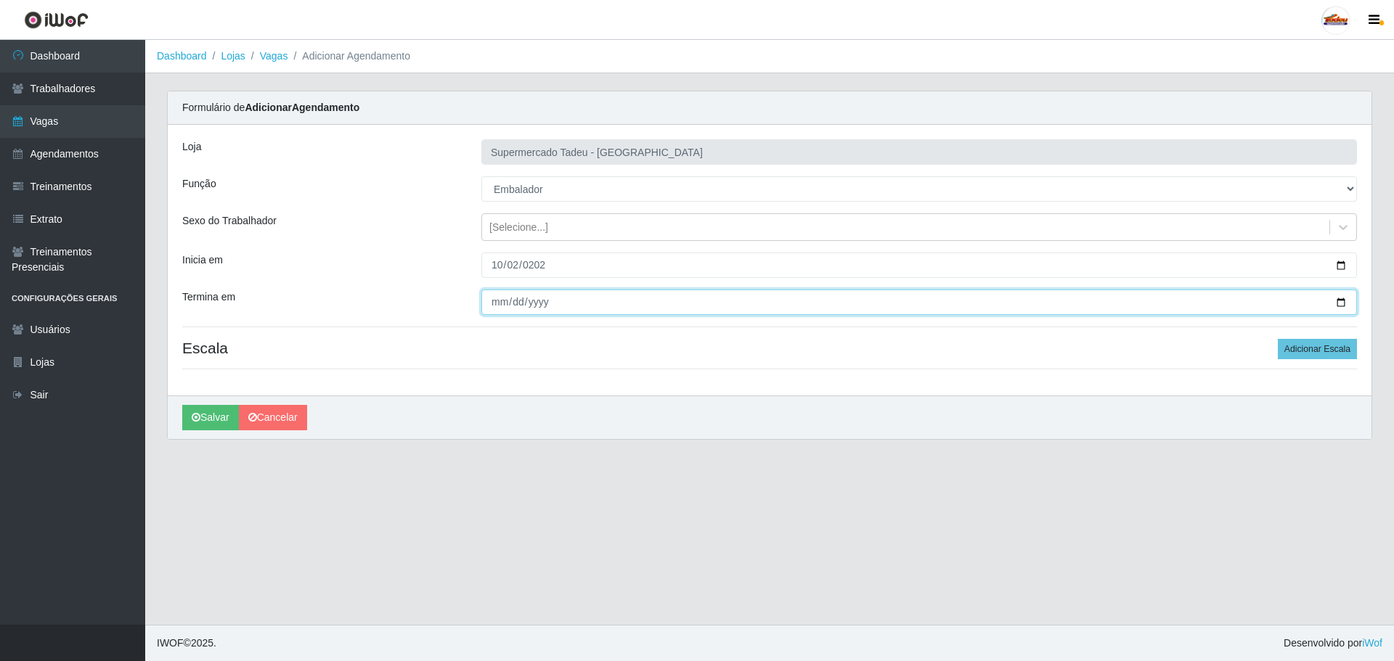
click at [489, 303] on input "Termina em" at bounding box center [918, 302] width 875 height 25
type input "[DATE]"
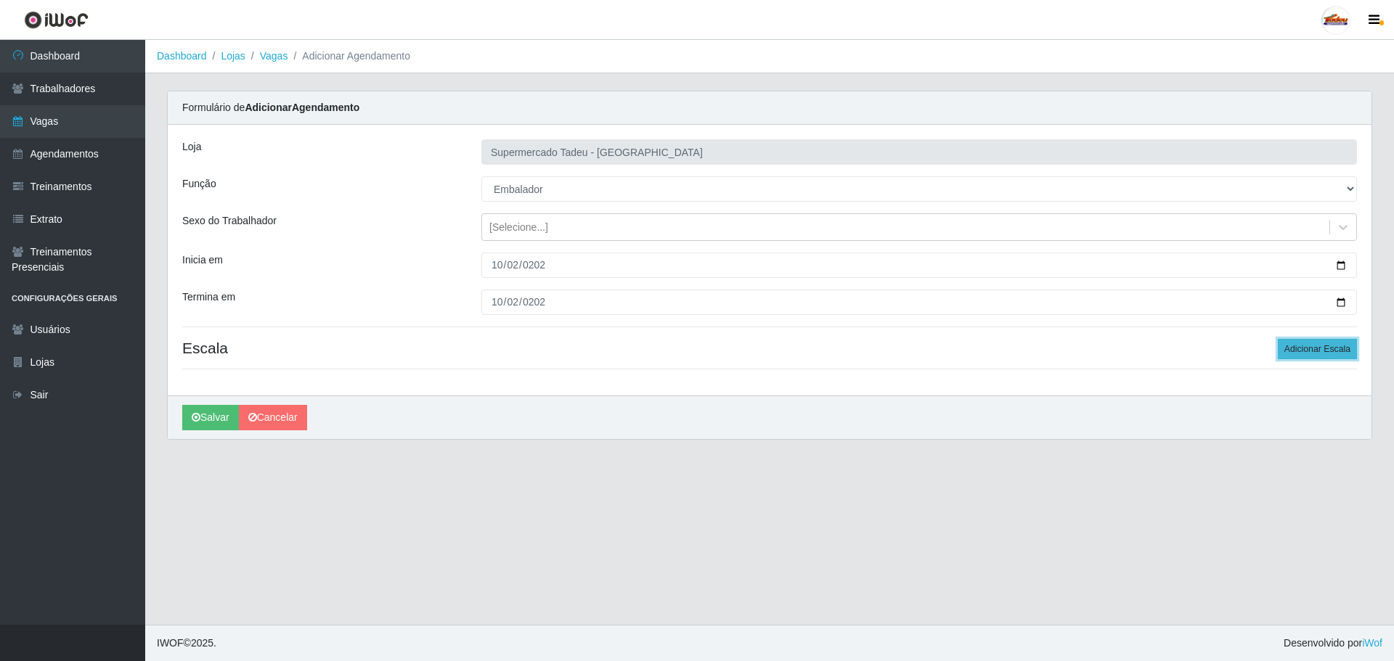
click at [1301, 359] on button "Adicionar Escala" at bounding box center [1316, 349] width 79 height 20
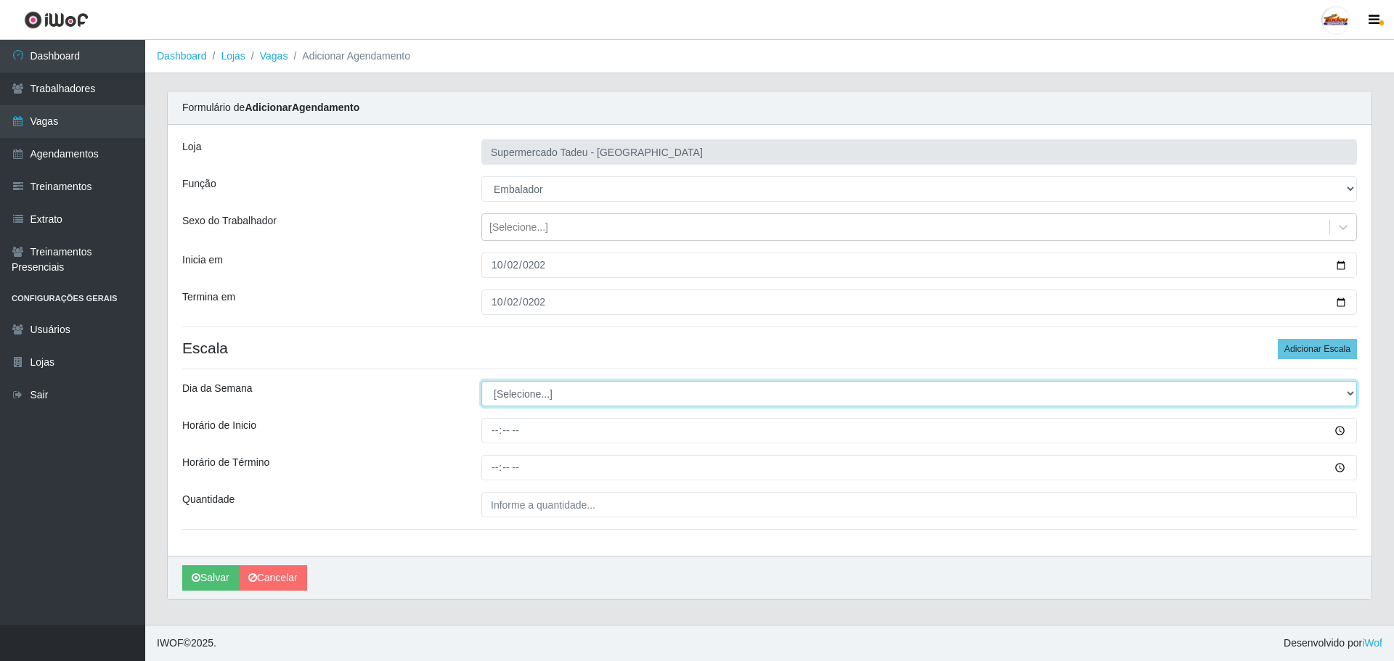
click at [524, 395] on select "[Selecione...] Segunda Terça Quarta Quinta Sexta Sábado Domingo" at bounding box center [918, 393] width 875 height 25
select select "4"
click at [481, 381] on select "[Selecione...] Segunda Terça Quarta Quinta Sexta Sábado Domingo" at bounding box center [918, 393] width 875 height 25
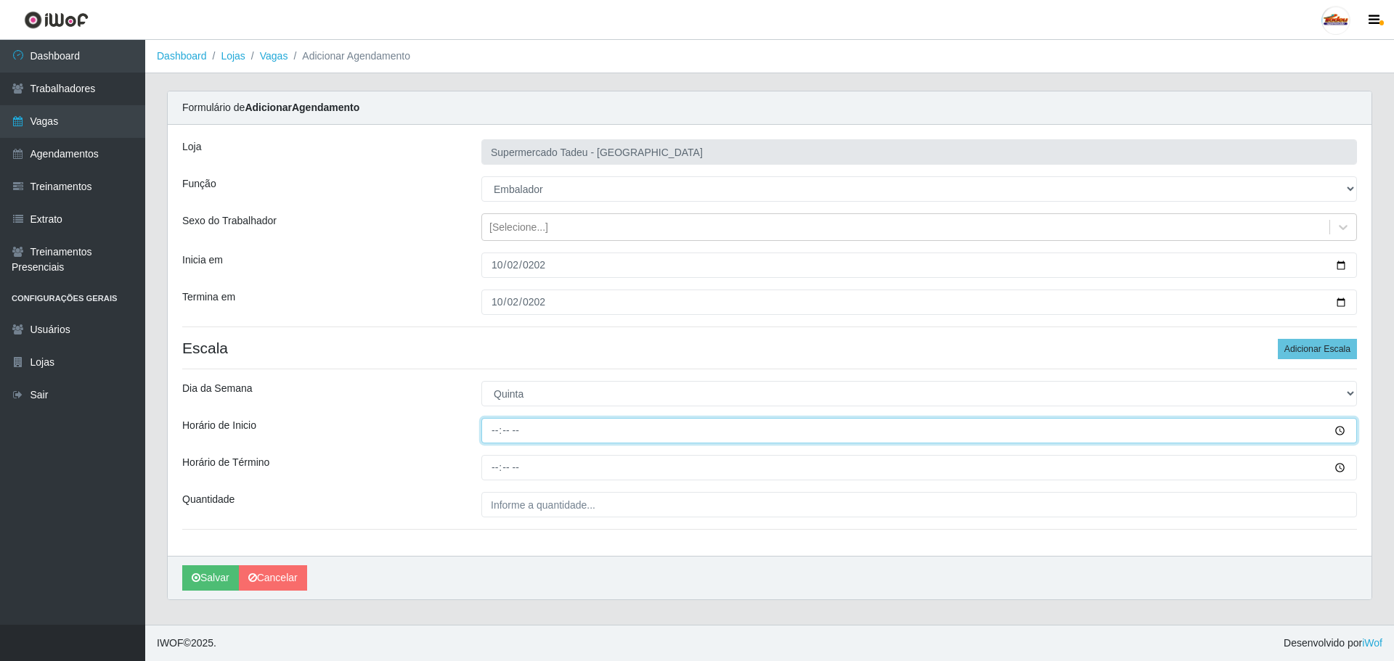
click at [495, 435] on input "Horário de Inicio" at bounding box center [918, 430] width 875 height 25
type input "08:00"
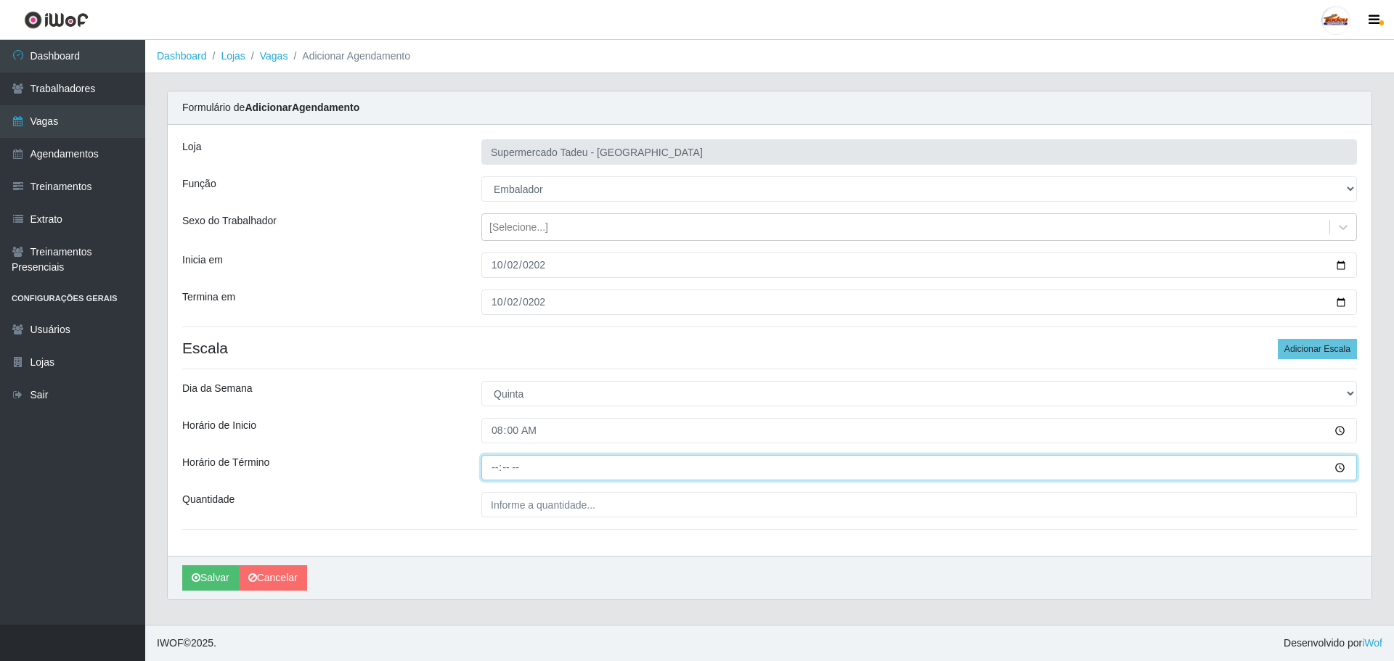
click at [496, 465] on input "Horário de Término" at bounding box center [918, 467] width 875 height 25
type input "13:00"
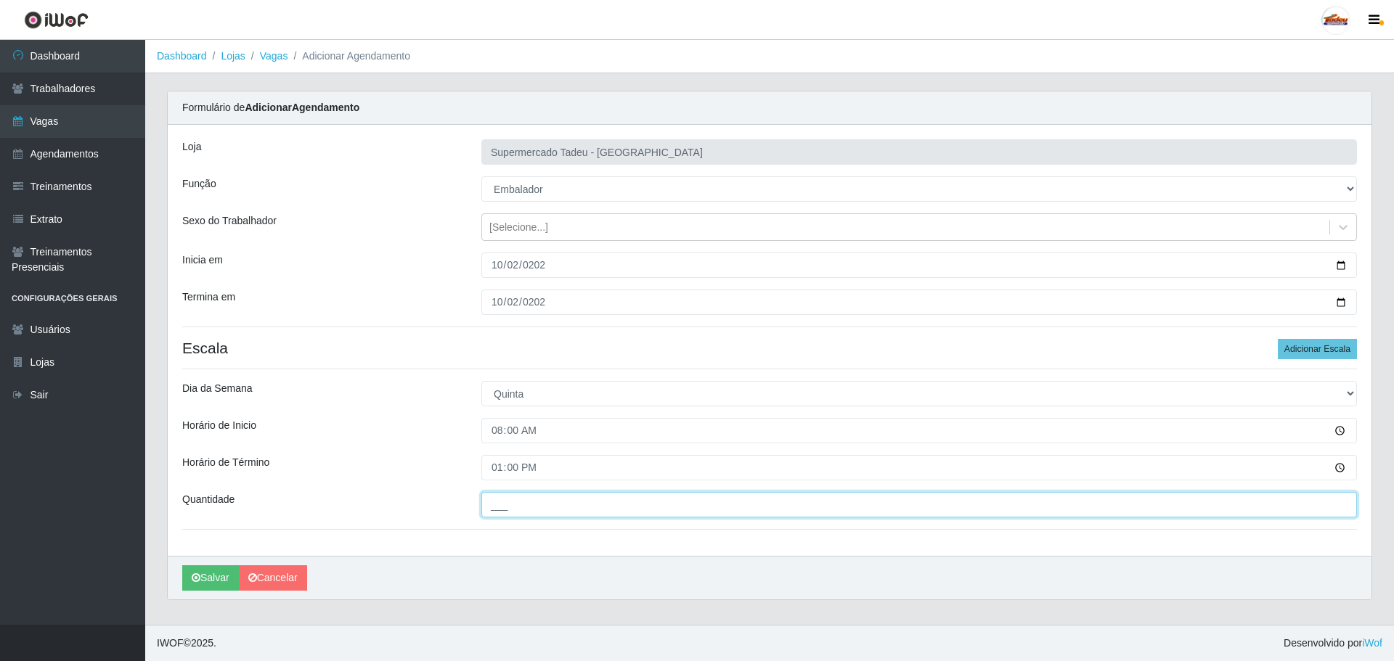
click at [504, 510] on input "___" at bounding box center [918, 504] width 875 height 25
type input "4__"
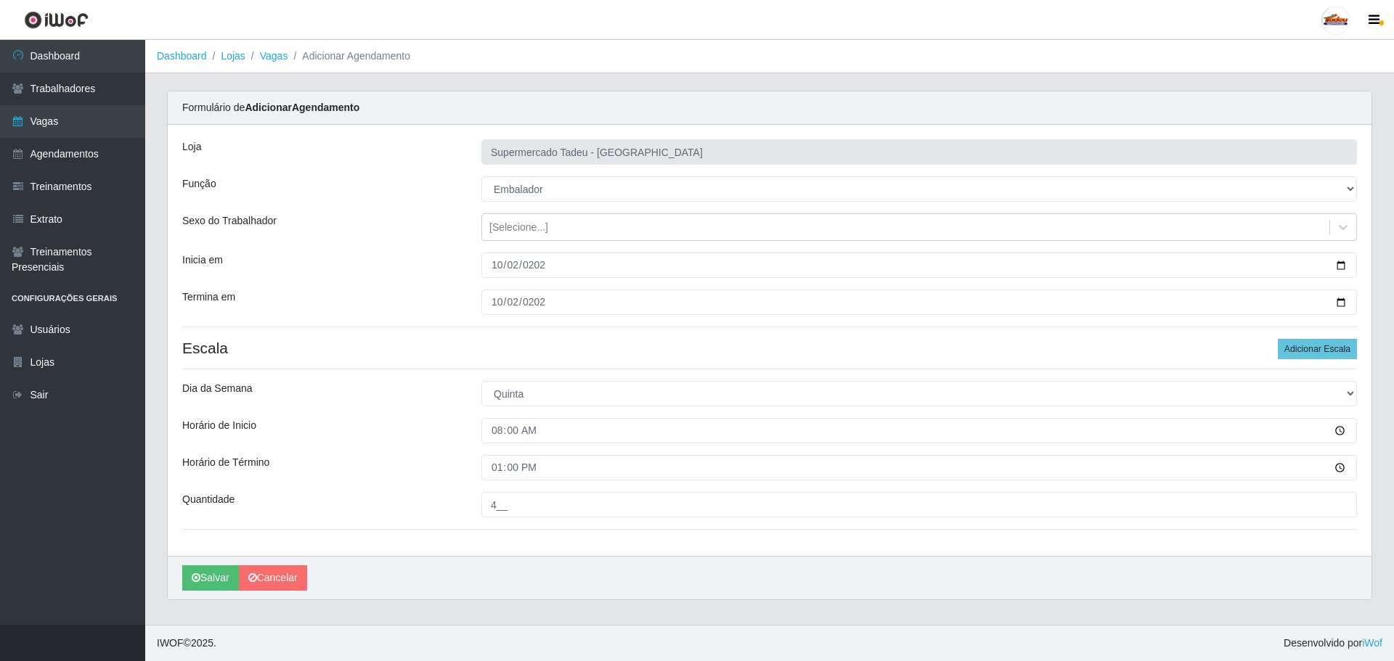
click at [422, 477] on div "Horário de Término" at bounding box center [320, 467] width 299 height 25
click at [209, 573] on button "Salvar" at bounding box center [210, 577] width 57 height 25
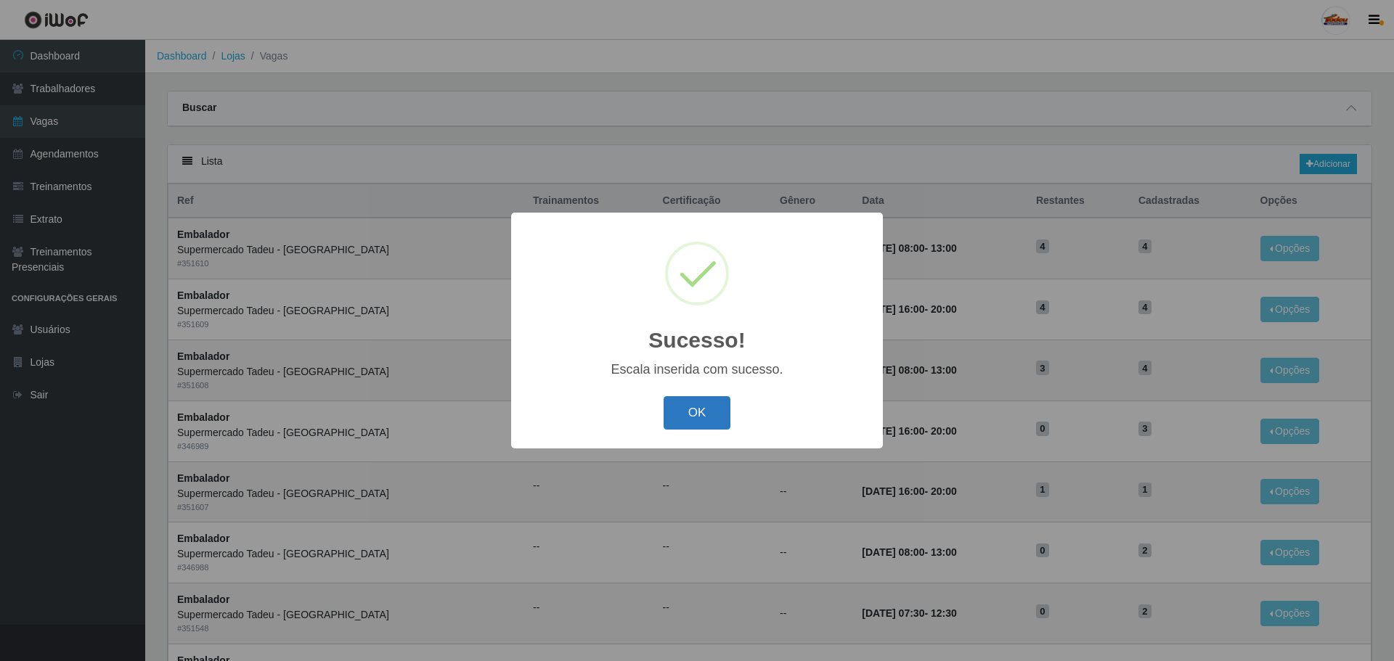
click at [676, 426] on button "OK" at bounding box center [696, 413] width 67 height 34
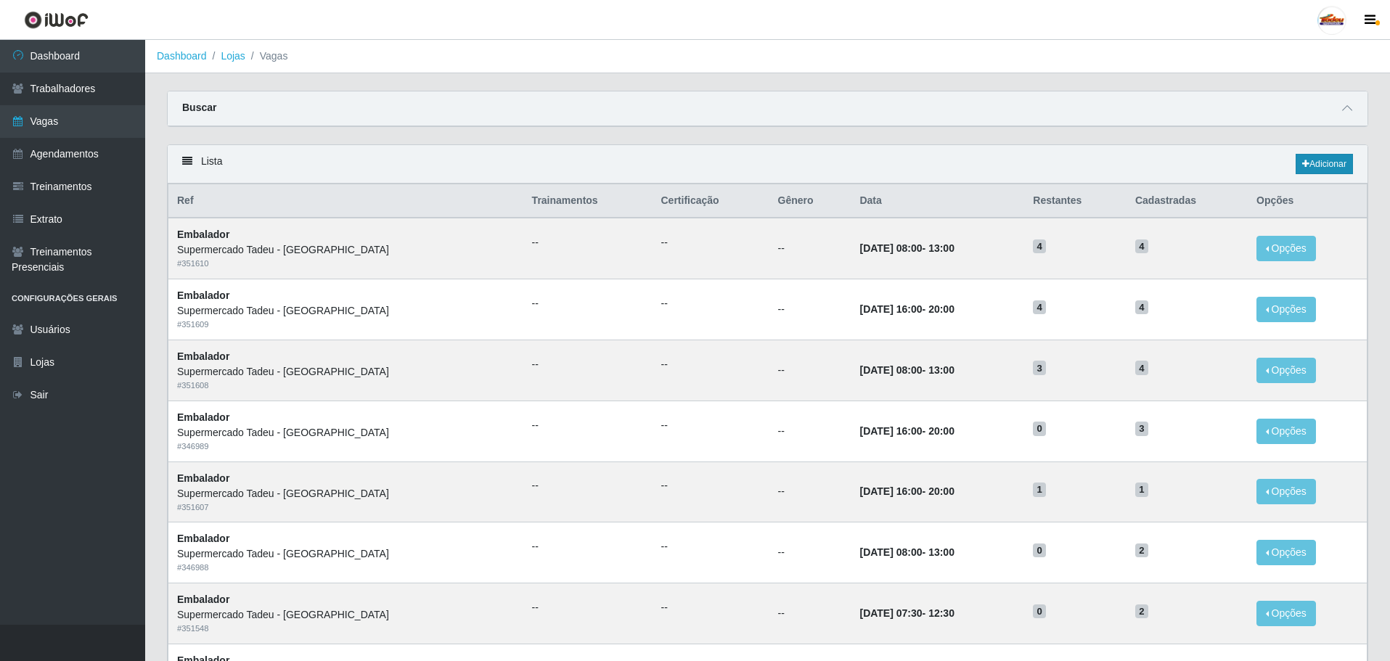
drag, startPoint x: 1288, startPoint y: 157, endPoint x: 1307, endPoint y: 165, distance: 20.5
click at [1288, 157] on div "Lista Adicionar" at bounding box center [768, 164] width 1200 height 38
click at [1319, 167] on link "Adicionar" at bounding box center [1324, 164] width 57 height 20
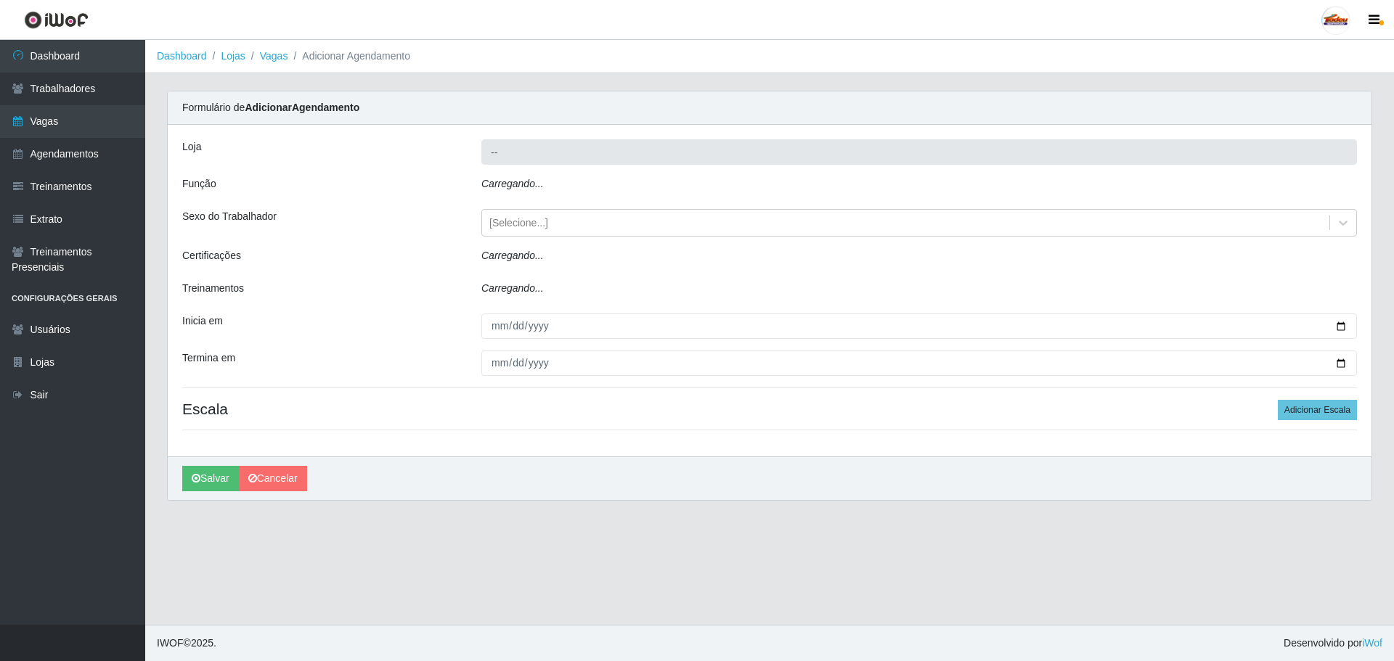
type input "Supermercado Tadeu - [GEOGRAPHIC_DATA]"
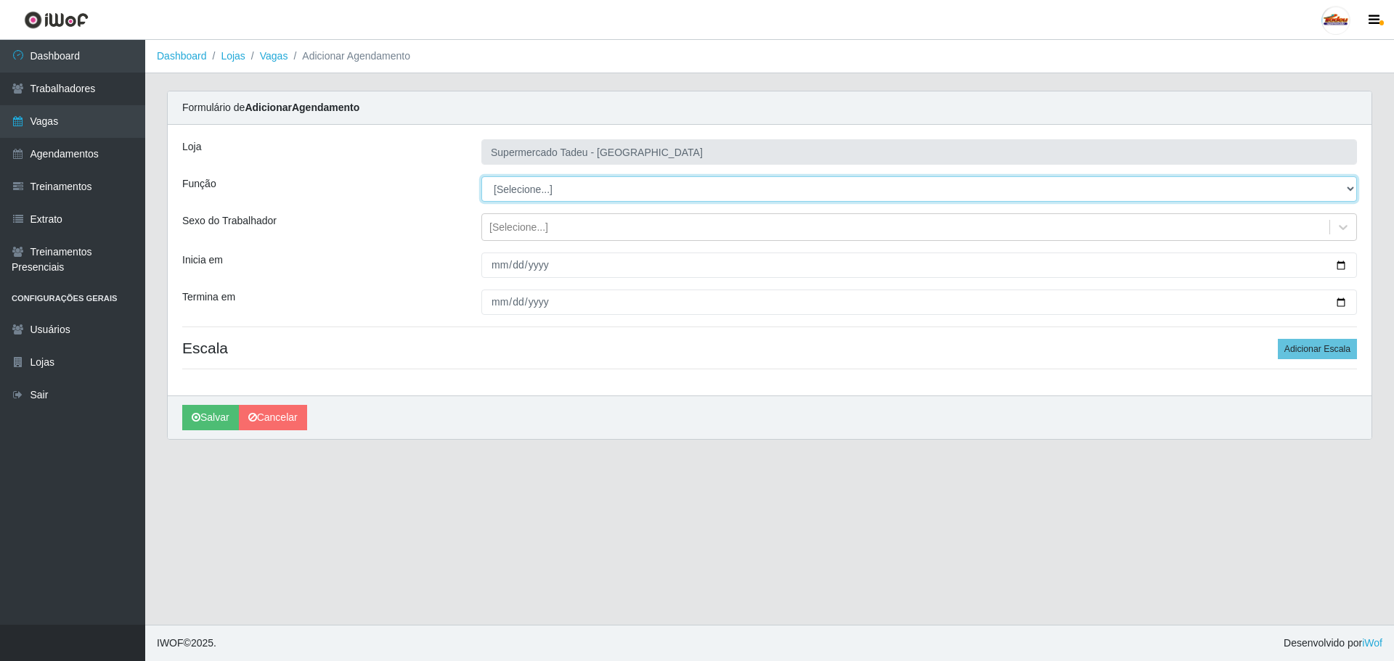
click at [510, 182] on select "[Selecione...] ASG ASG + ASG ++ Auxiliar de Estacionamento Auxiliar de Estacion…" at bounding box center [918, 188] width 875 height 25
select select "1"
click at [481, 176] on select "[Selecione...] ASG ASG + ASG ++ Auxiliar de Estacionamento Auxiliar de Estacion…" at bounding box center [918, 188] width 875 height 25
click at [520, 238] on div "[Selecione...]" at bounding box center [905, 228] width 847 height 24
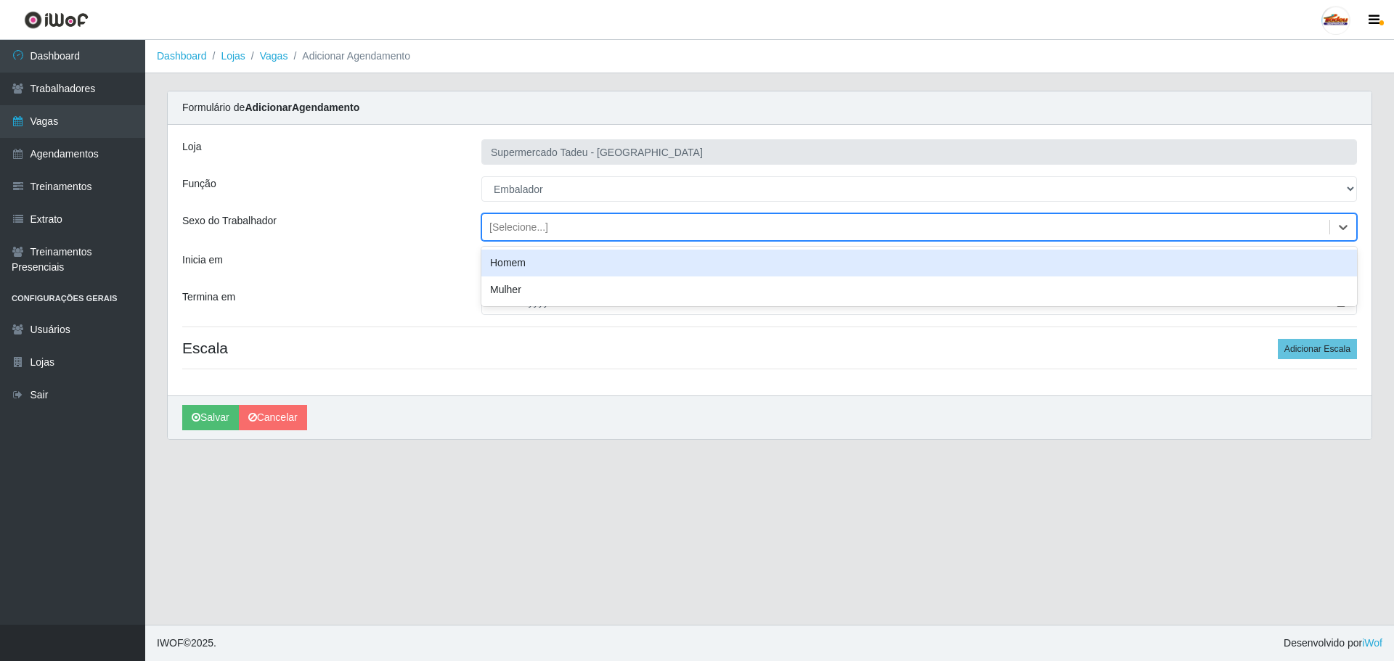
click at [457, 243] on div "Loja Supermercado Tadeu - [GEOGRAPHIC_DATA] Função [Selecione...] ASG ASG + ASG…" at bounding box center [769, 260] width 1203 height 271
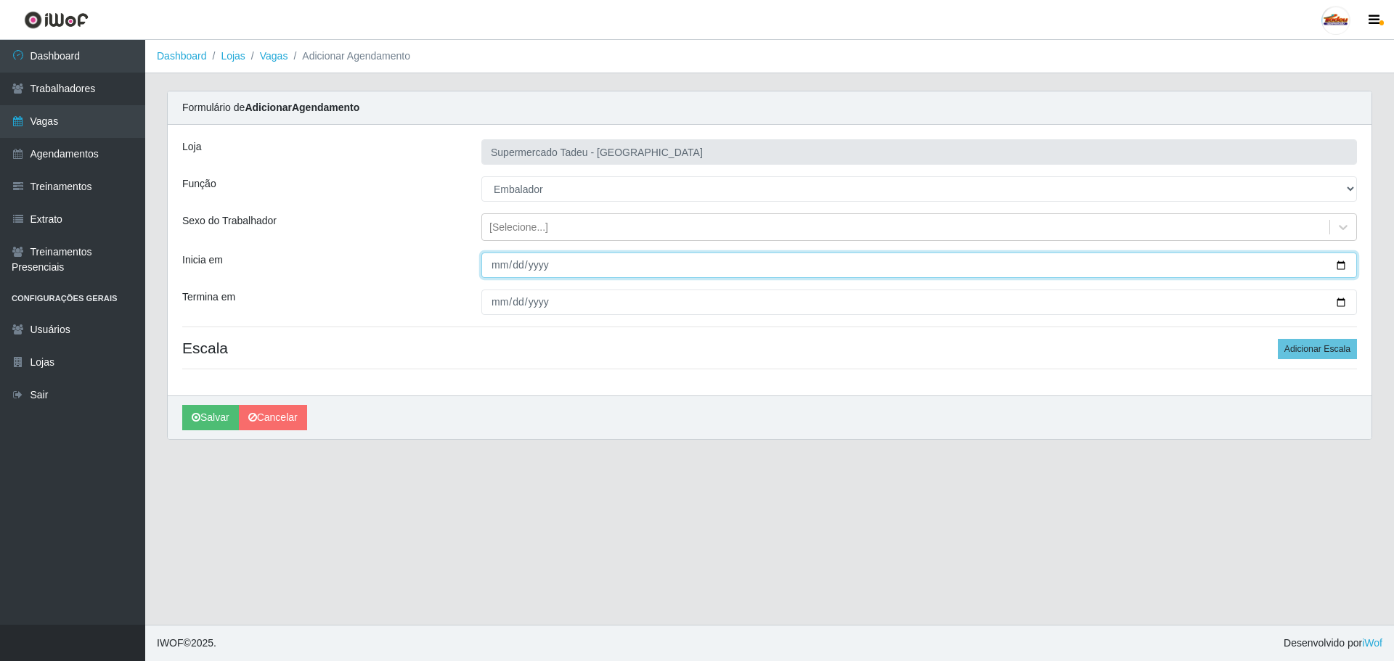
click at [513, 257] on input "Inicia em" at bounding box center [918, 265] width 875 height 25
click at [489, 263] on input "Inicia em" at bounding box center [918, 265] width 875 height 25
type input "[DATE]"
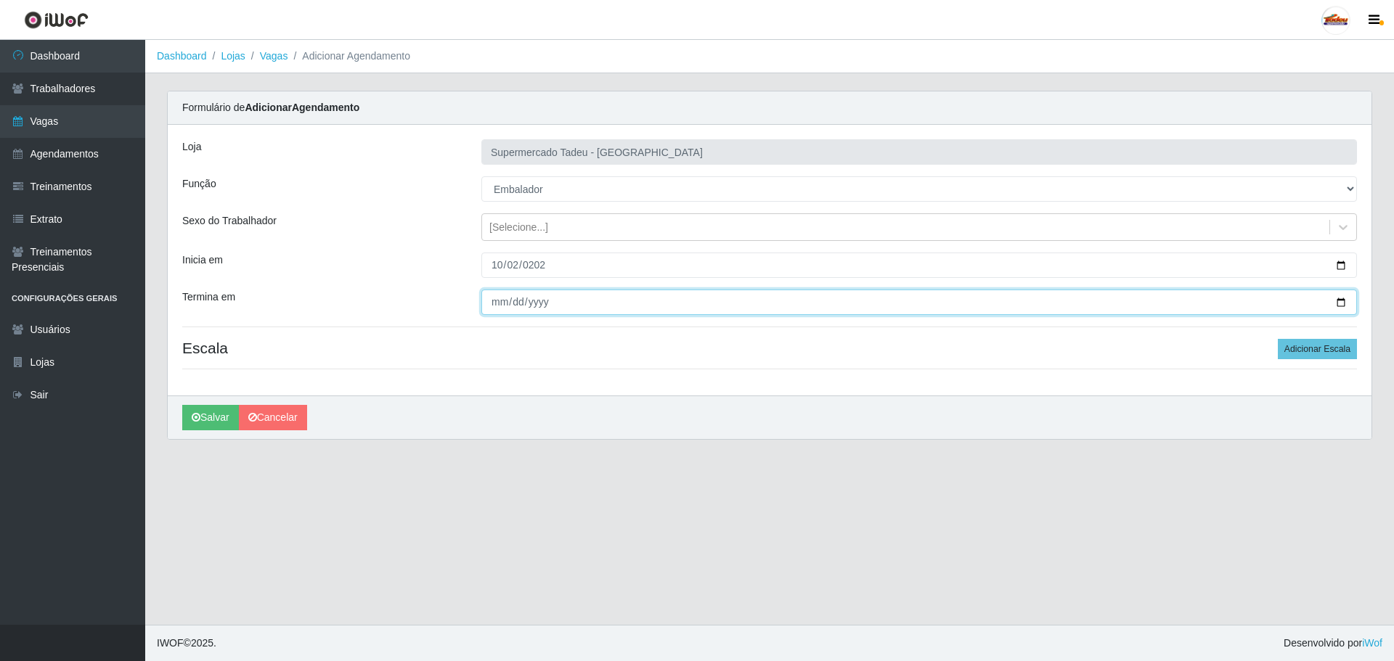
click at [483, 297] on input "Termina em" at bounding box center [918, 302] width 875 height 25
type input "[DATE]"
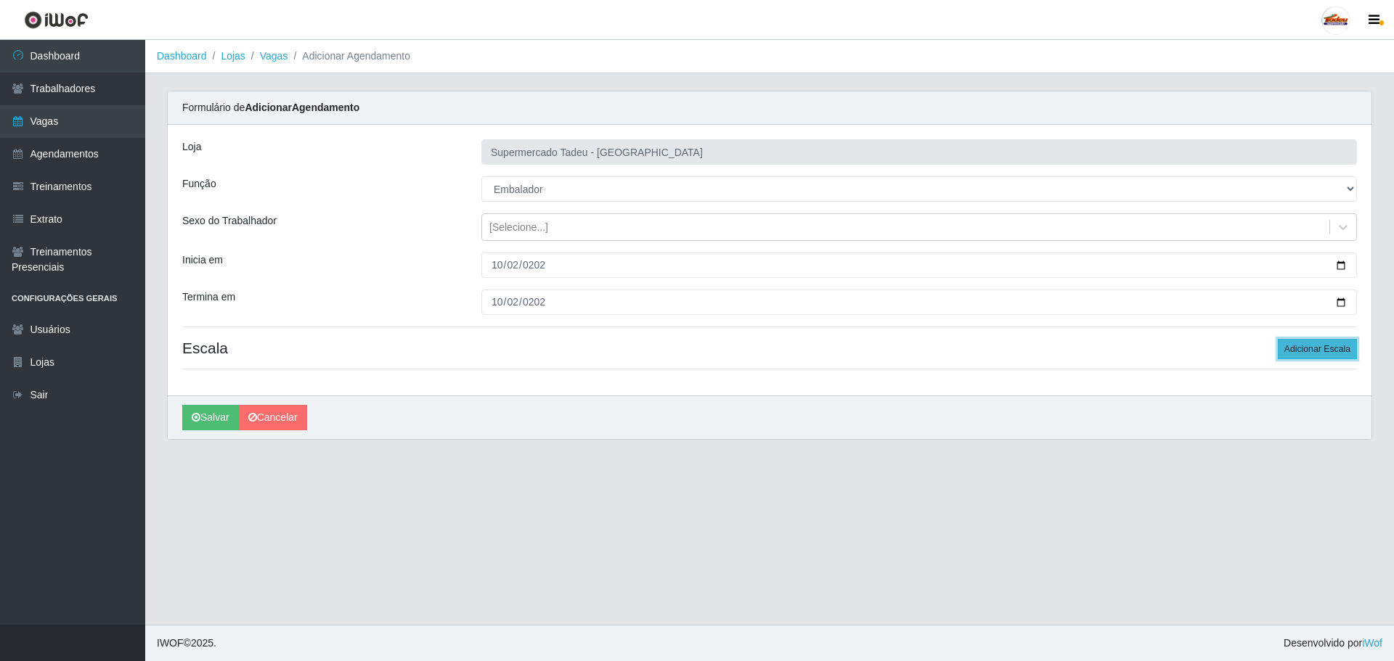
click at [1299, 345] on button "Adicionar Escala" at bounding box center [1316, 349] width 79 height 20
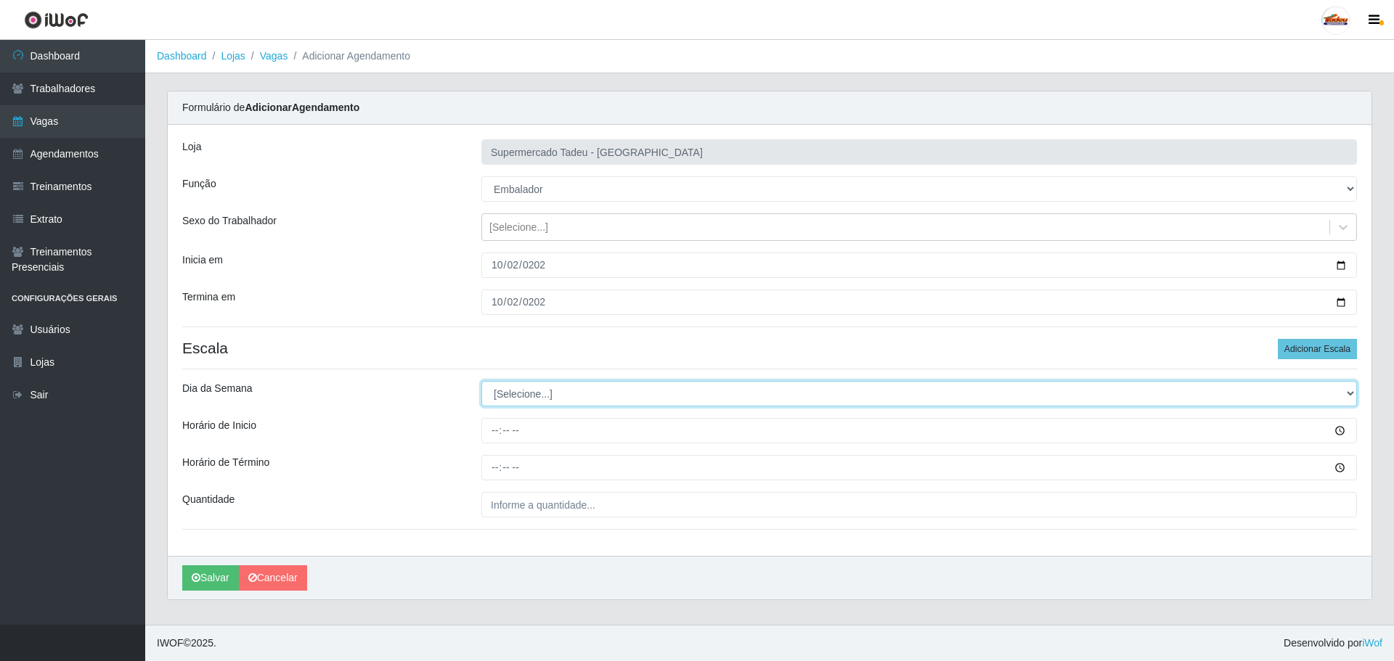
click at [528, 396] on select "[Selecione...] Segunda Terça Quarta Quinta Sexta Sábado Domingo" at bounding box center [918, 393] width 875 height 25
select select "4"
click at [481, 381] on select "[Selecione...] Segunda Terça Quarta Quinta Sexta Sábado Domingo" at bounding box center [918, 393] width 875 height 25
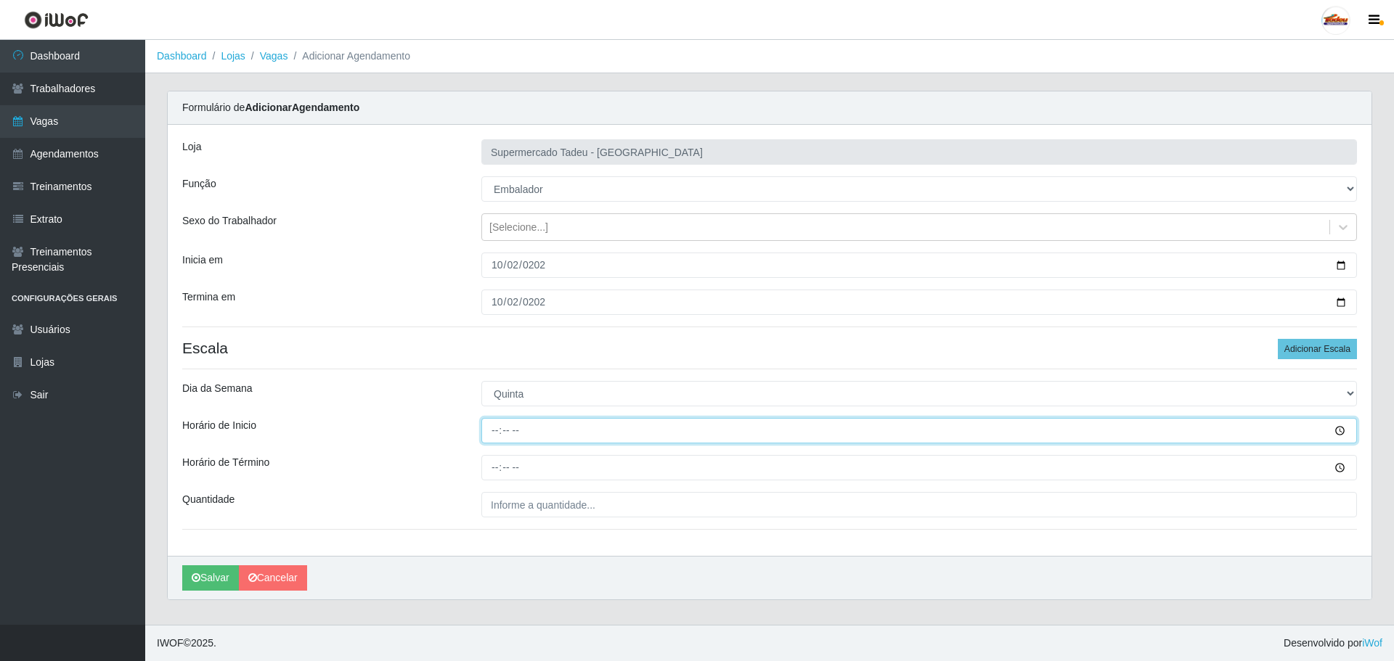
click at [512, 426] on input "Horário de Inicio" at bounding box center [918, 430] width 875 height 25
type input "16:00"
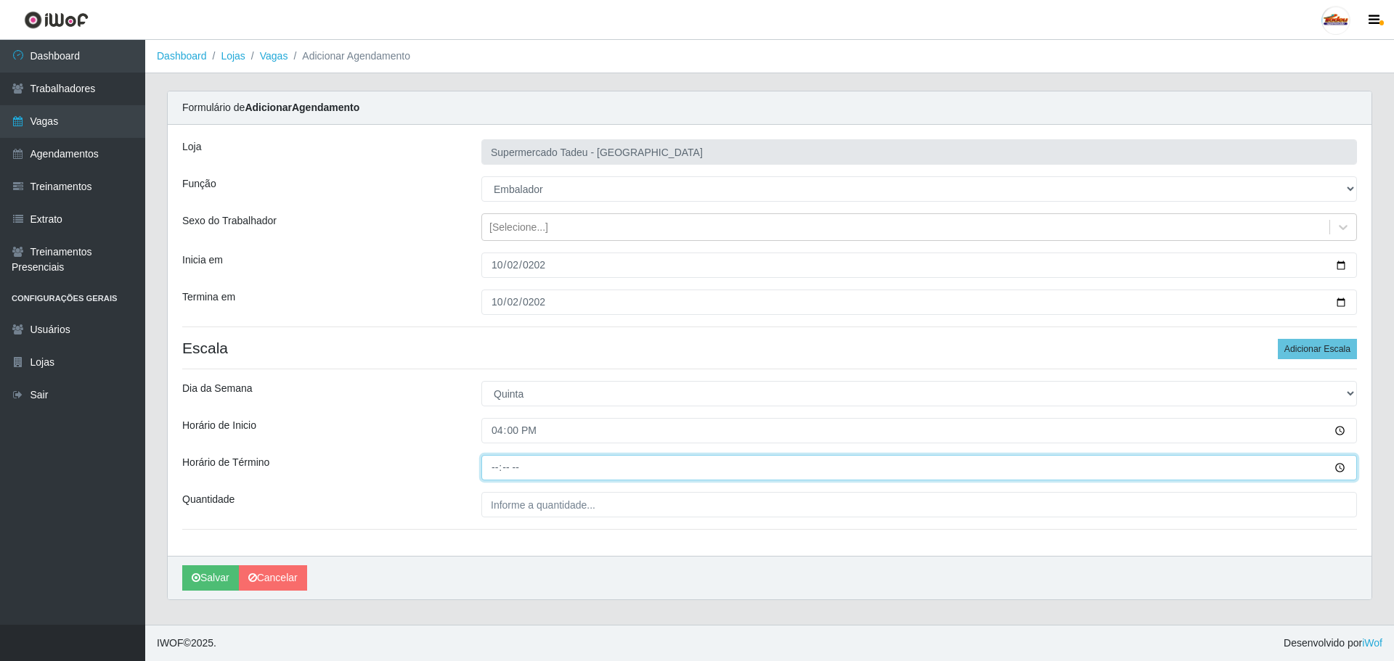
click at [496, 469] on input "Horário de Término" at bounding box center [918, 467] width 875 height 25
type input "20:00"
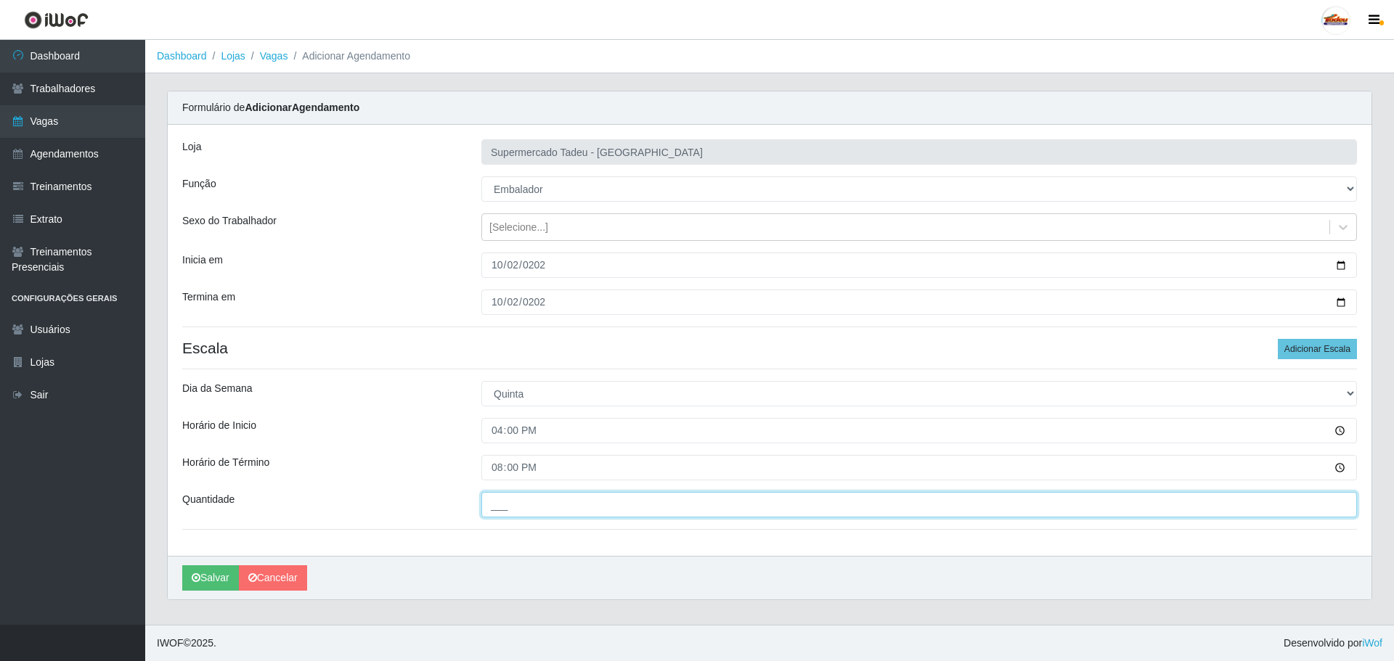
click at [499, 511] on input "___" at bounding box center [918, 504] width 875 height 25
type input "4__"
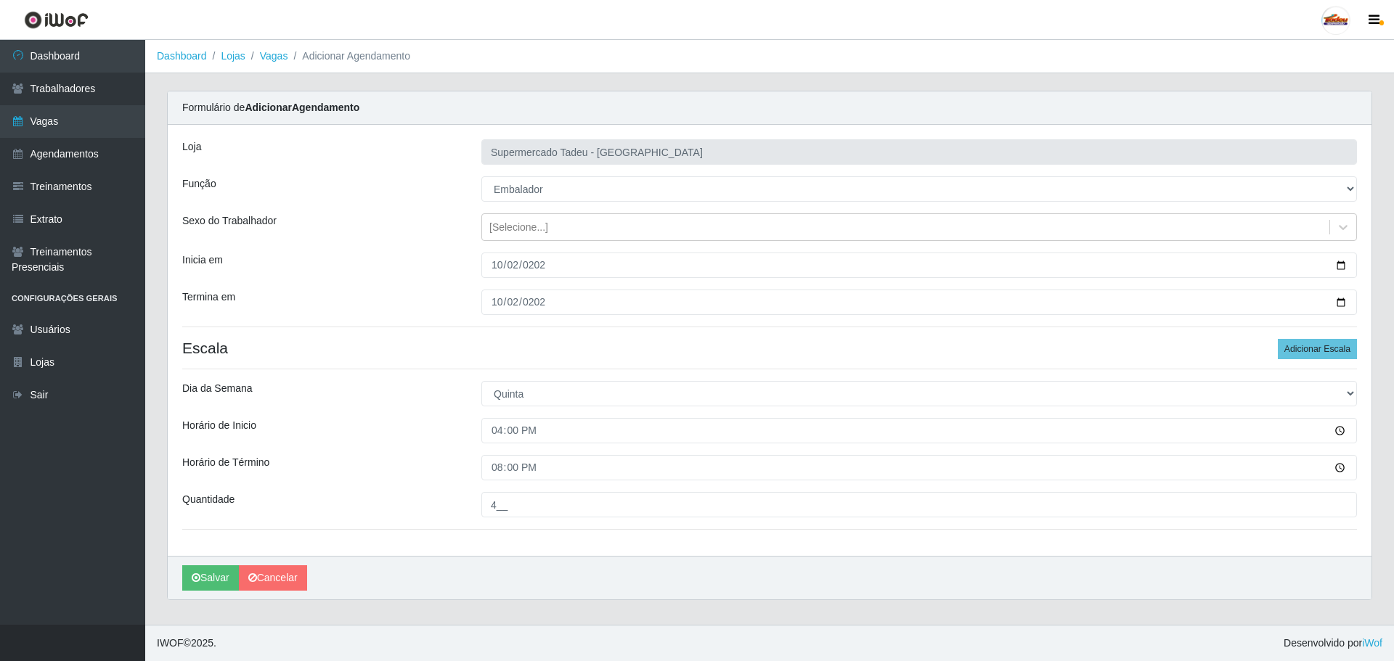
click at [385, 462] on div "Horário de Término" at bounding box center [320, 467] width 299 height 25
click at [202, 576] on button "Salvar" at bounding box center [210, 577] width 57 height 25
click at [216, 578] on button "Salvar" at bounding box center [210, 577] width 57 height 25
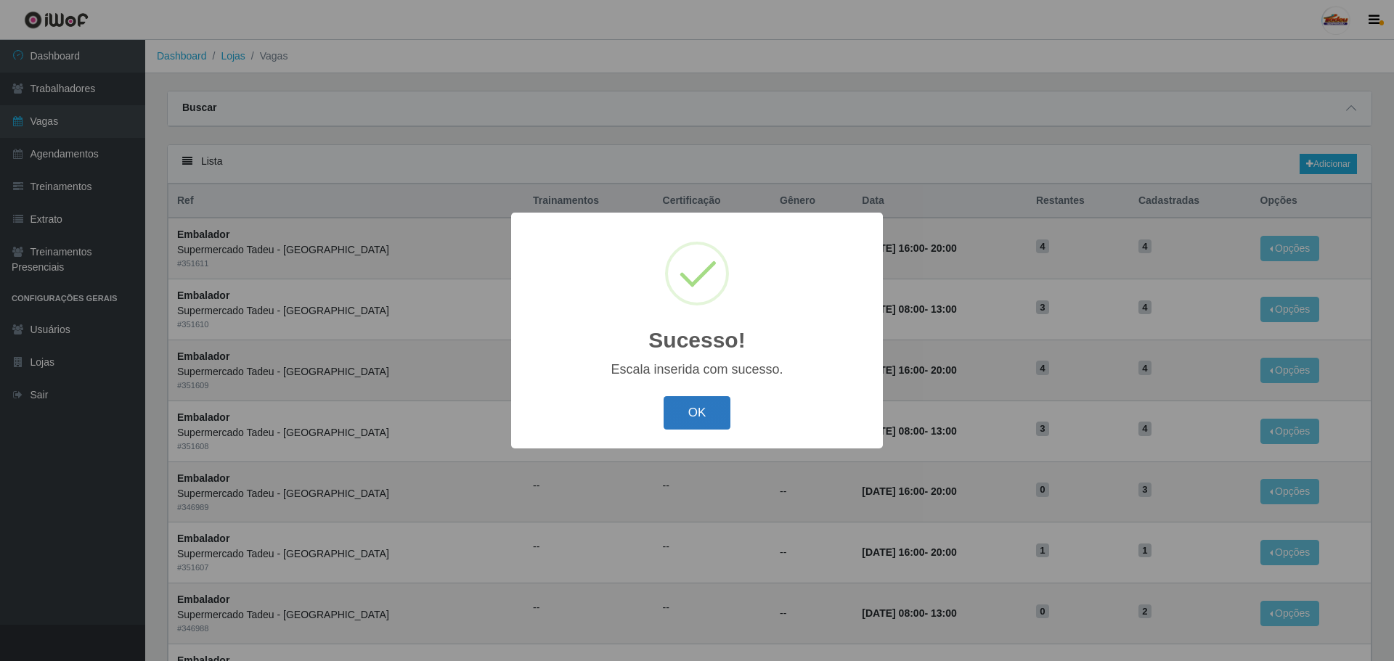
click at [669, 420] on button "OK" at bounding box center [696, 413] width 67 height 34
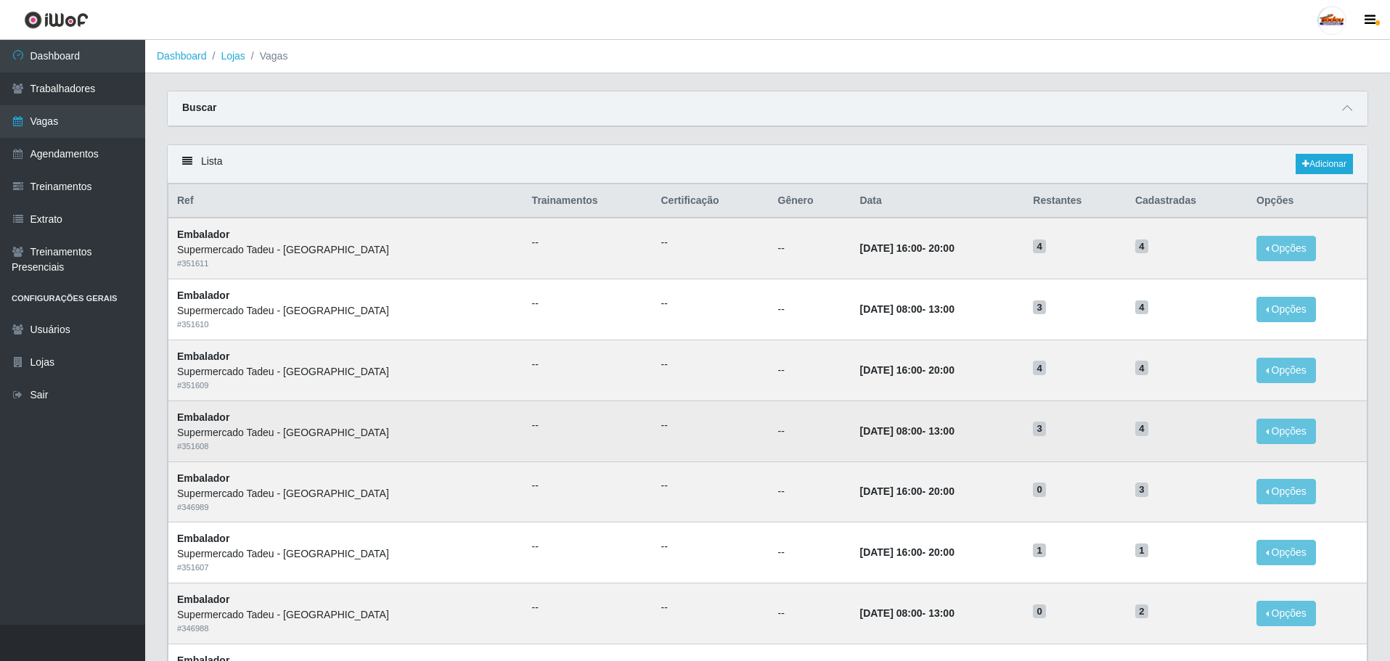
click at [928, 431] on td "[DATE] 08:00 - 13:00" at bounding box center [937, 431] width 173 height 61
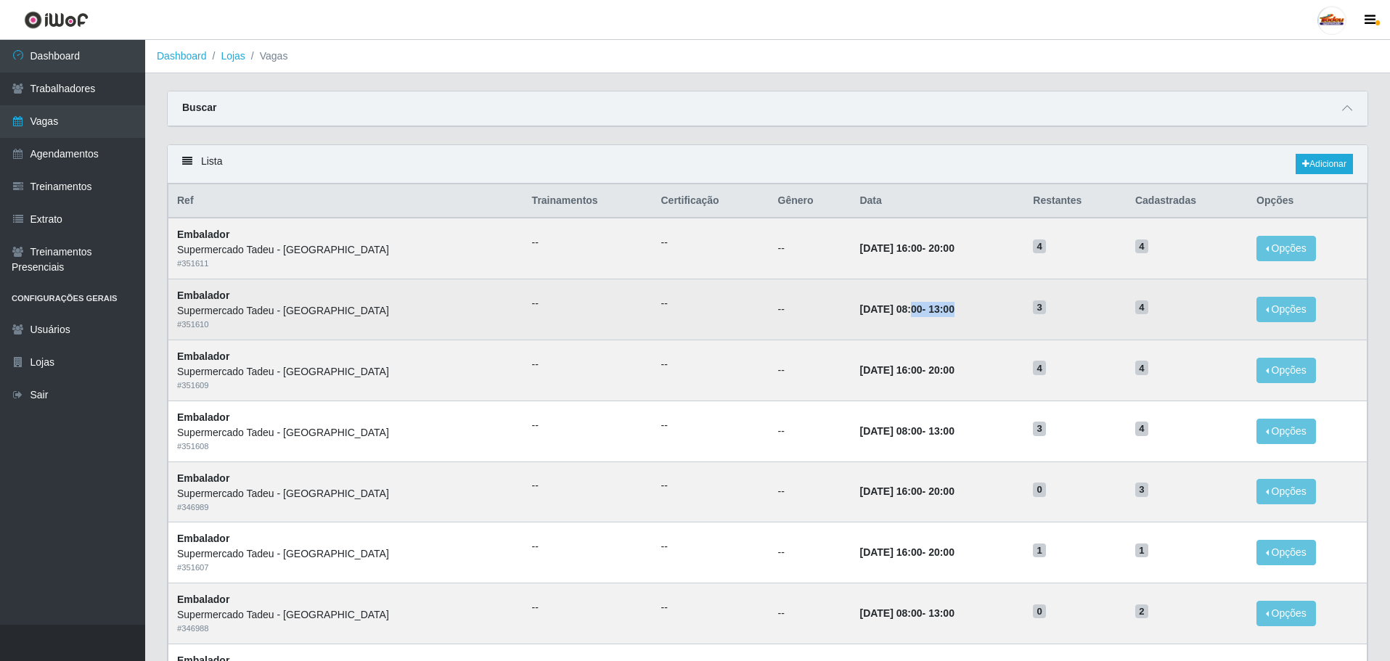
drag, startPoint x: 852, startPoint y: 307, endPoint x: 962, endPoint y: 323, distance: 111.5
click at [962, 323] on td "[DATE] 08:00 - 13:00" at bounding box center [937, 309] width 173 height 61
drag, startPoint x: 859, startPoint y: 377, endPoint x: 930, endPoint y: 339, distance: 80.5
click at [941, 372] on td "[DATE] 16:00 - 20:00" at bounding box center [937, 370] width 173 height 61
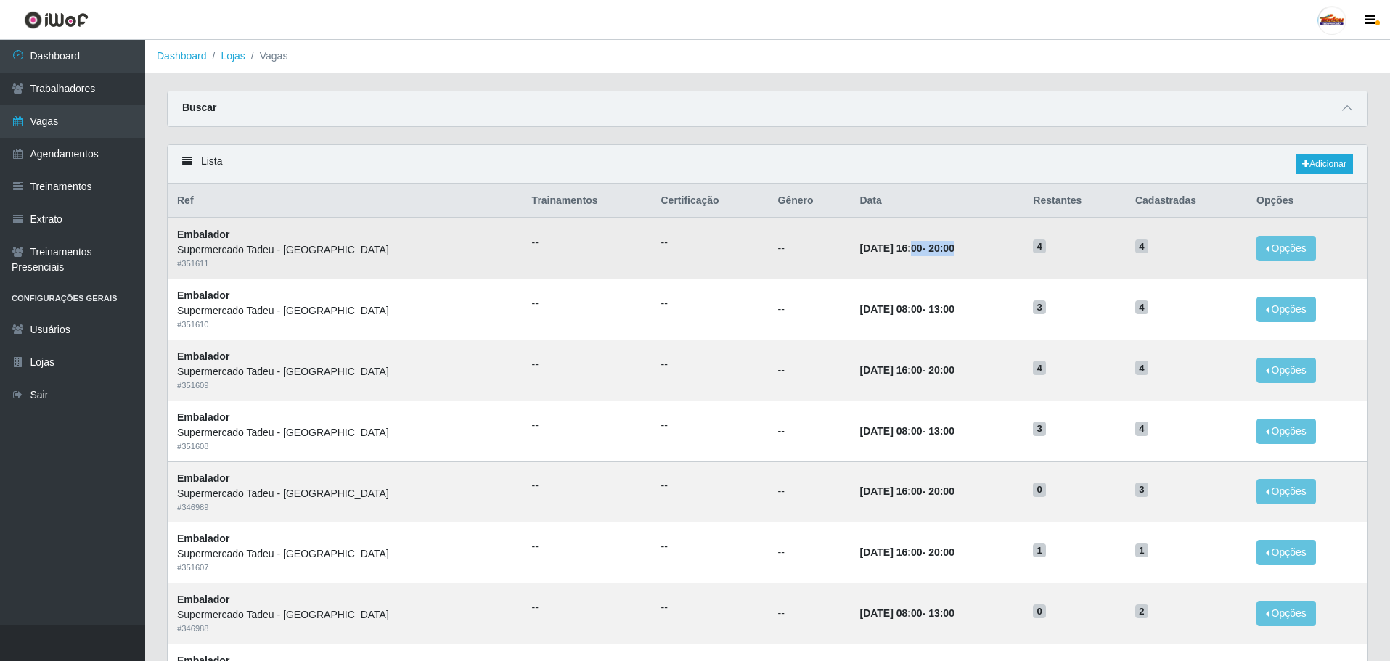
click at [946, 253] on td "[DATE] 16:00 - 20:00" at bounding box center [937, 248] width 173 height 61
drag, startPoint x: 859, startPoint y: 371, endPoint x: 943, endPoint y: 371, distance: 83.5
click at [943, 371] on td "[DATE] 16:00 - 20:00" at bounding box center [937, 370] width 173 height 61
drag, startPoint x: 860, startPoint y: 250, endPoint x: 951, endPoint y: 256, distance: 90.9
click at [951, 256] on td "[DATE] 16:00 - 20:00" at bounding box center [937, 248] width 173 height 61
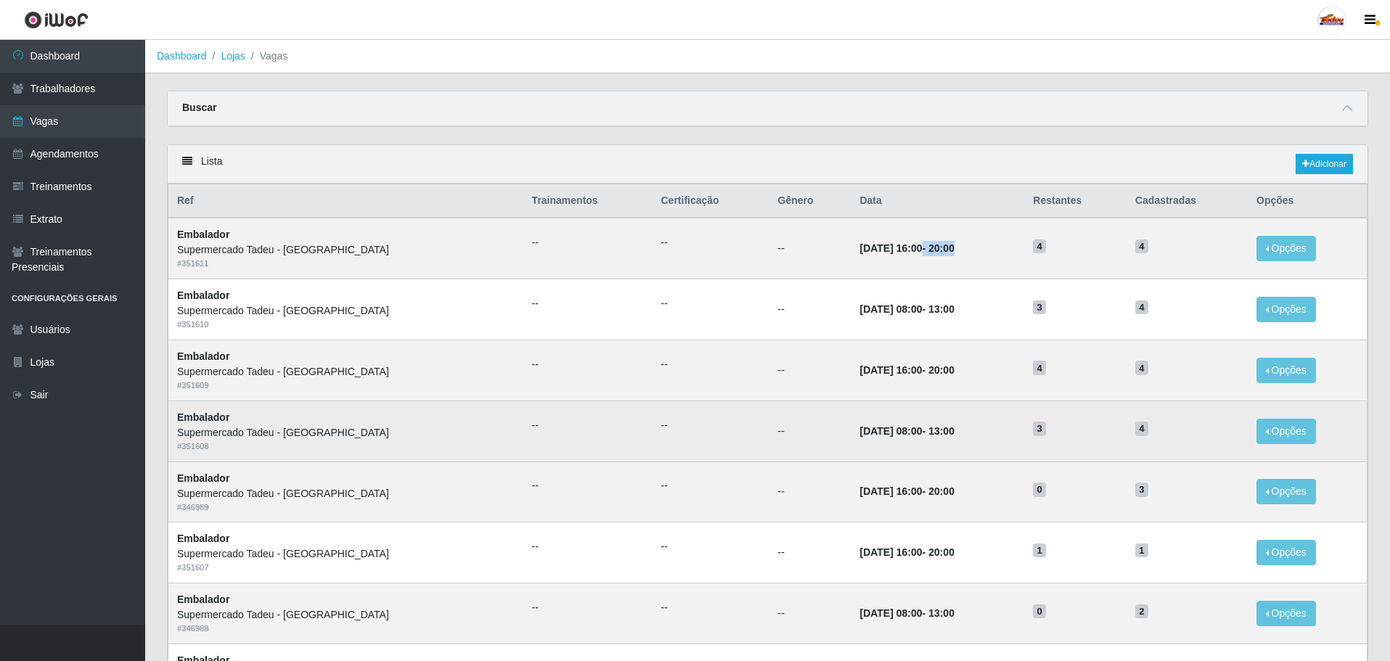
click at [1013, 429] on td "[DATE] 08:00 - 13:00" at bounding box center [937, 431] width 173 height 61
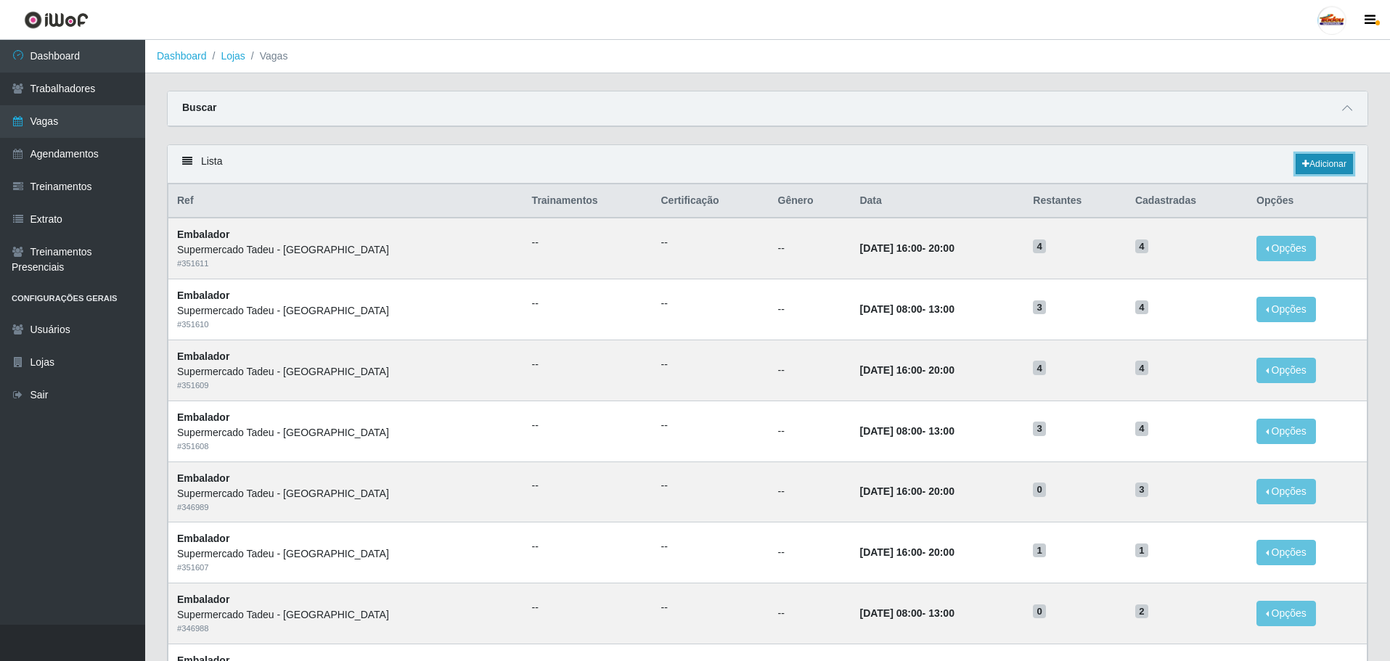
click at [1299, 167] on link "Adicionar" at bounding box center [1324, 164] width 57 height 20
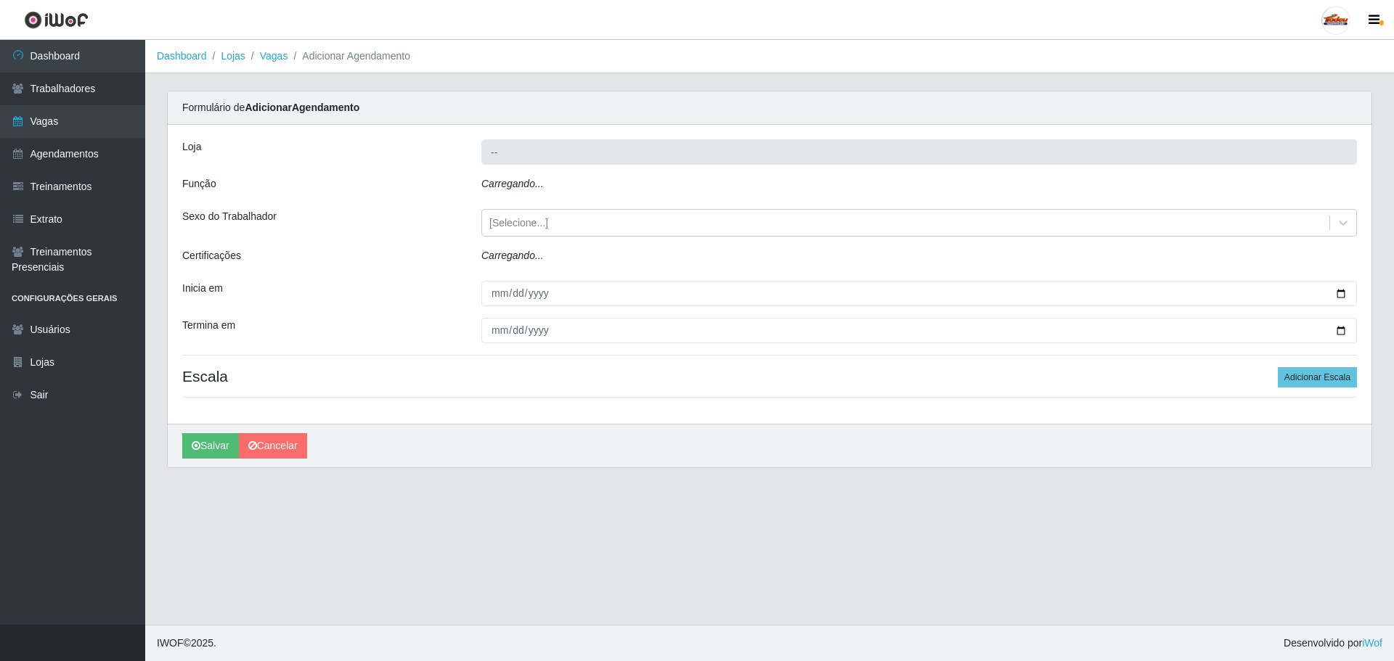
type input "Supermercado Tadeu - [GEOGRAPHIC_DATA]"
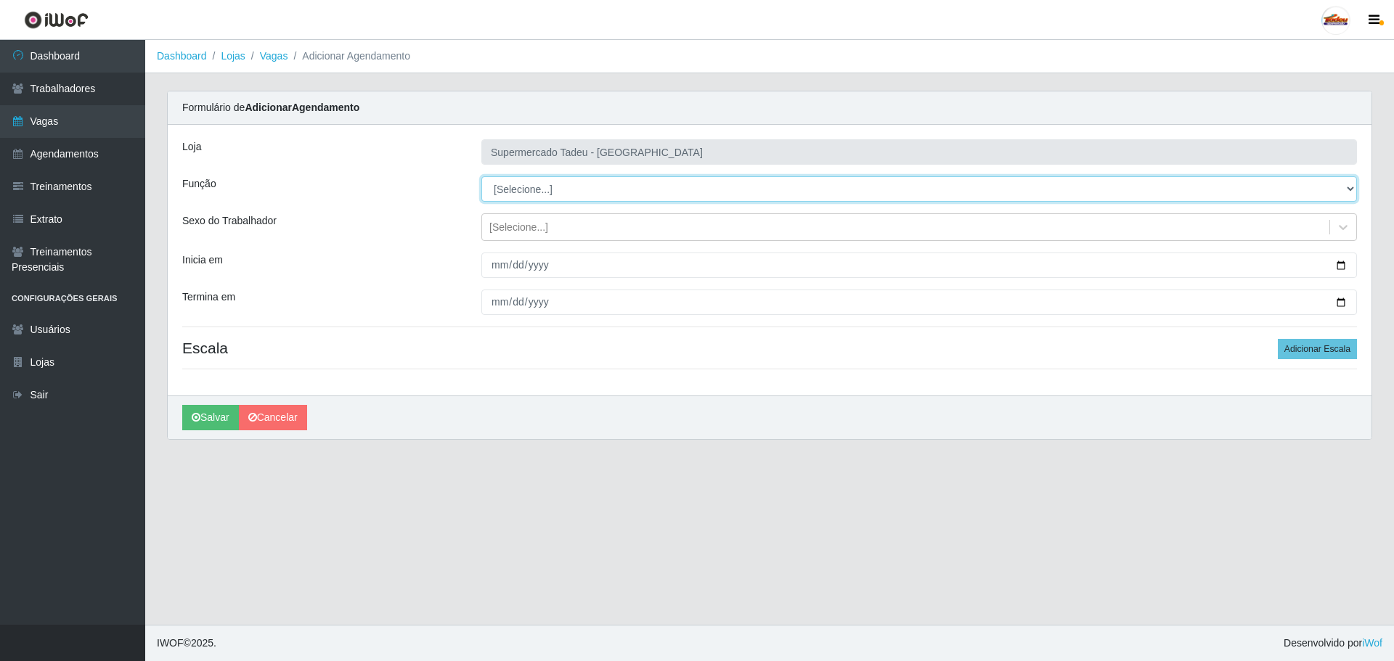
click at [490, 198] on select "[Selecione...] ASG ASG + ASG ++ Auxiliar de Estacionamento Auxiliar de Estacion…" at bounding box center [918, 188] width 875 height 25
select select "1"
click at [481, 176] on select "[Selecione...] ASG ASG + ASG ++ Auxiliar de Estacionamento Auxiliar de Estacion…" at bounding box center [918, 188] width 875 height 25
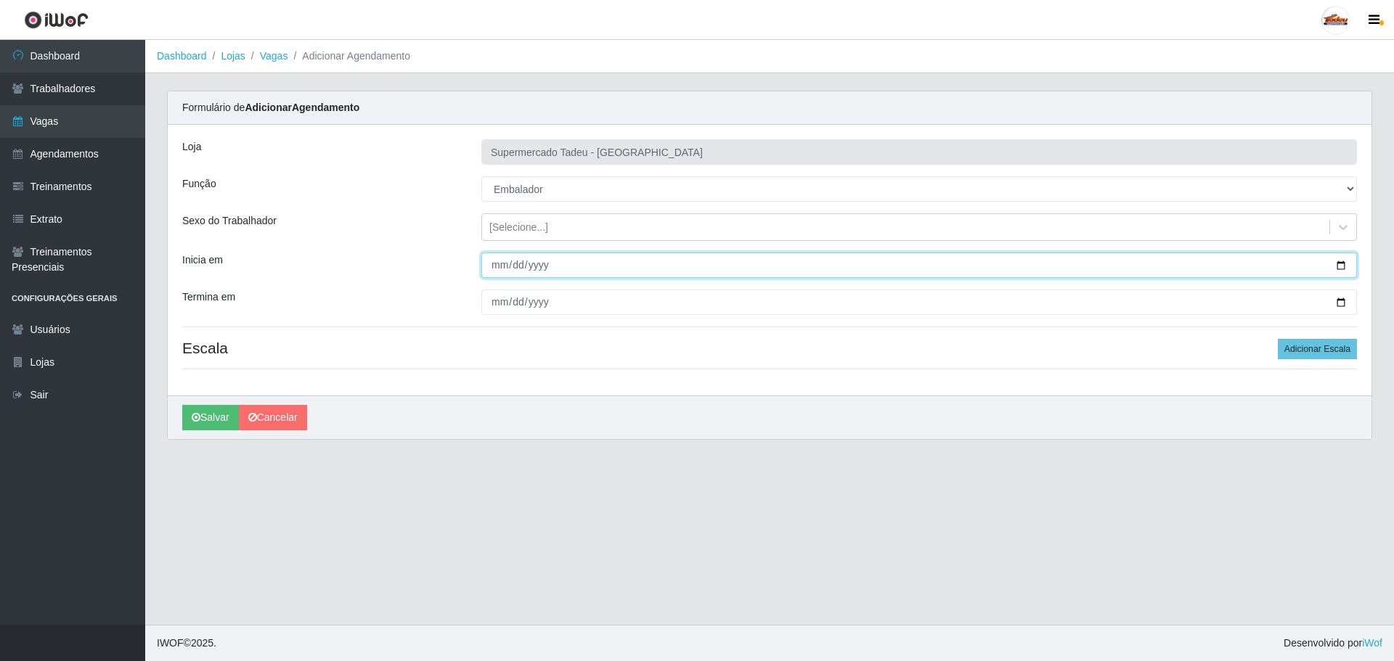
click at [495, 269] on input "Inicia em" at bounding box center [918, 265] width 875 height 25
click at [503, 265] on input "Inicia em" at bounding box center [918, 265] width 875 height 25
type input "[DATE]"
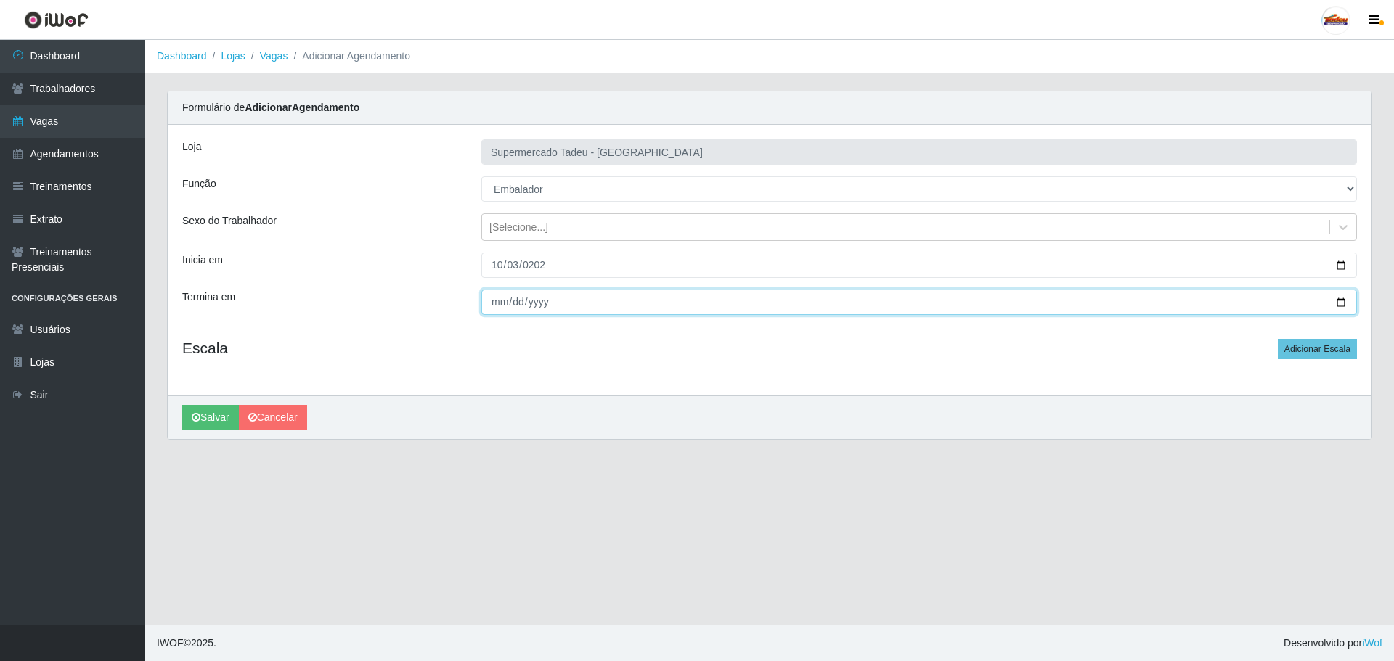
click at [491, 298] on input "Termina em" at bounding box center [918, 302] width 875 height 25
type input "[DATE]"
click at [824, 382] on div "Loja Supermercado Tadeu - [GEOGRAPHIC_DATA] Função [Selecione...] ASG ASG + ASG…" at bounding box center [769, 260] width 1203 height 271
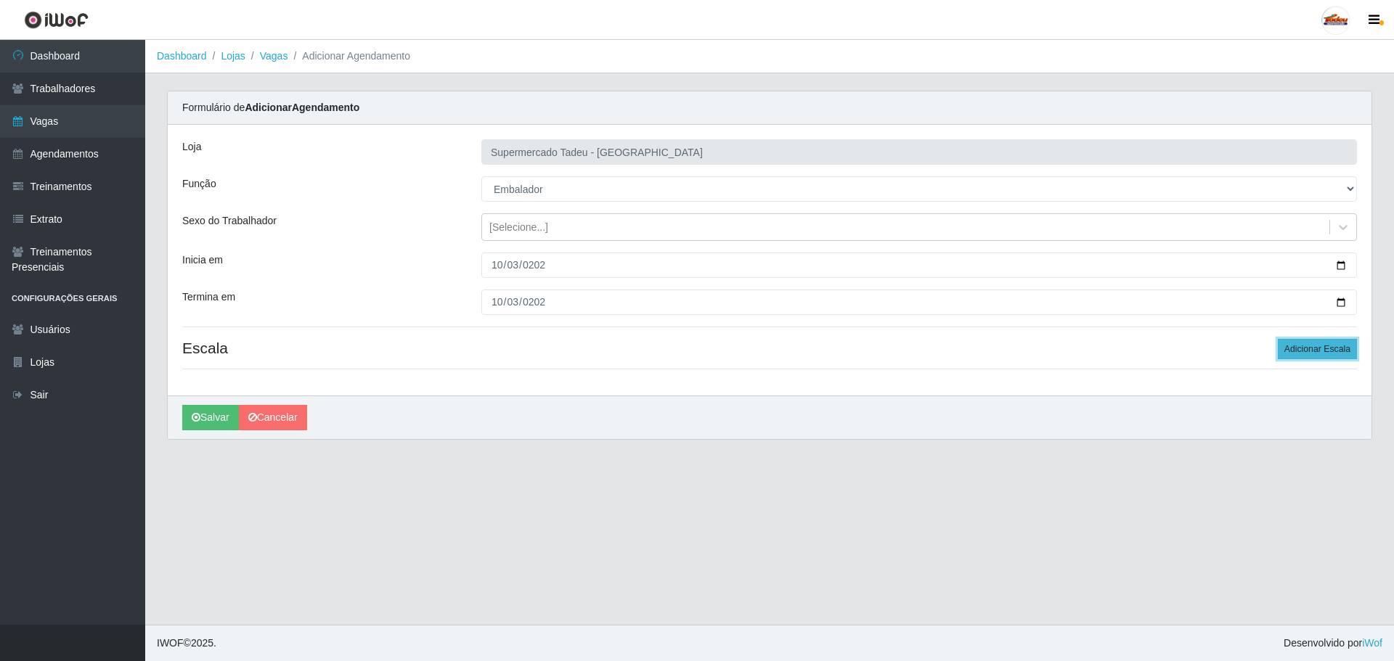
click at [1311, 351] on button "Adicionar Escala" at bounding box center [1316, 349] width 79 height 20
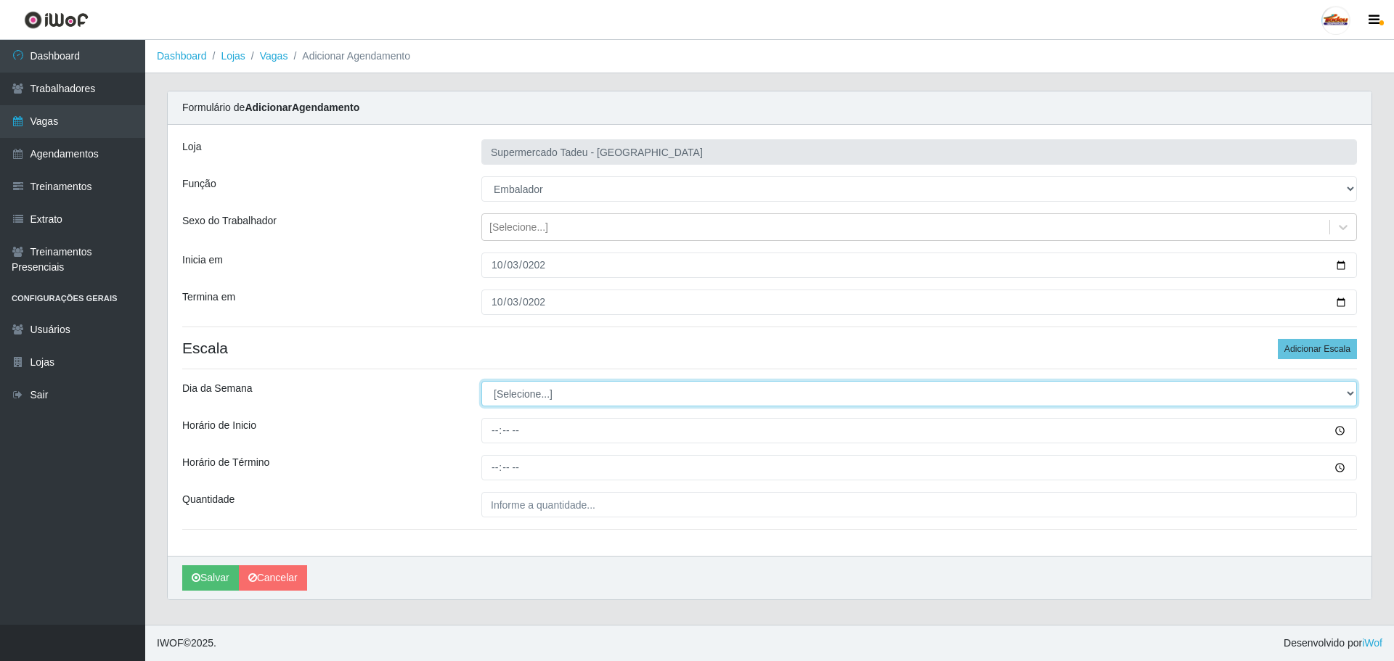
click at [495, 402] on select "[Selecione...] Segunda Terça Quarta Quinta Sexta Sábado Domingo" at bounding box center [918, 393] width 875 height 25
click at [481, 381] on select "[Selecione...] Segunda Terça Quarta Quinta Sexta Sábado Domingo" at bounding box center [918, 393] width 875 height 25
click at [512, 401] on select "[Selecione...] Segunda Terça Quarta Quinta Sexta Sábado Domingo" at bounding box center [918, 393] width 875 height 25
select select "5"
click at [481, 381] on select "[Selecione...] Segunda Terça Quarta Quinta Sexta Sábado Domingo" at bounding box center [918, 393] width 875 height 25
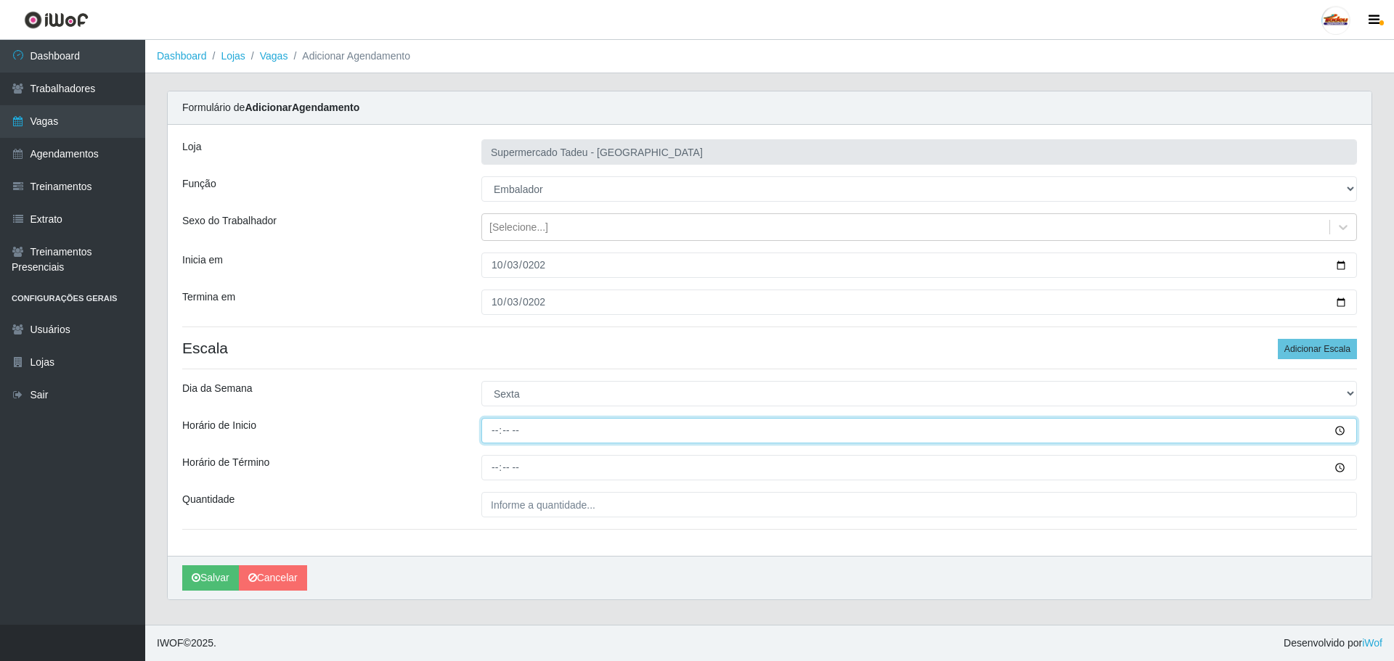
click at [496, 433] on input "Horário de Inicio" at bounding box center [918, 430] width 875 height 25
type input "08:00"
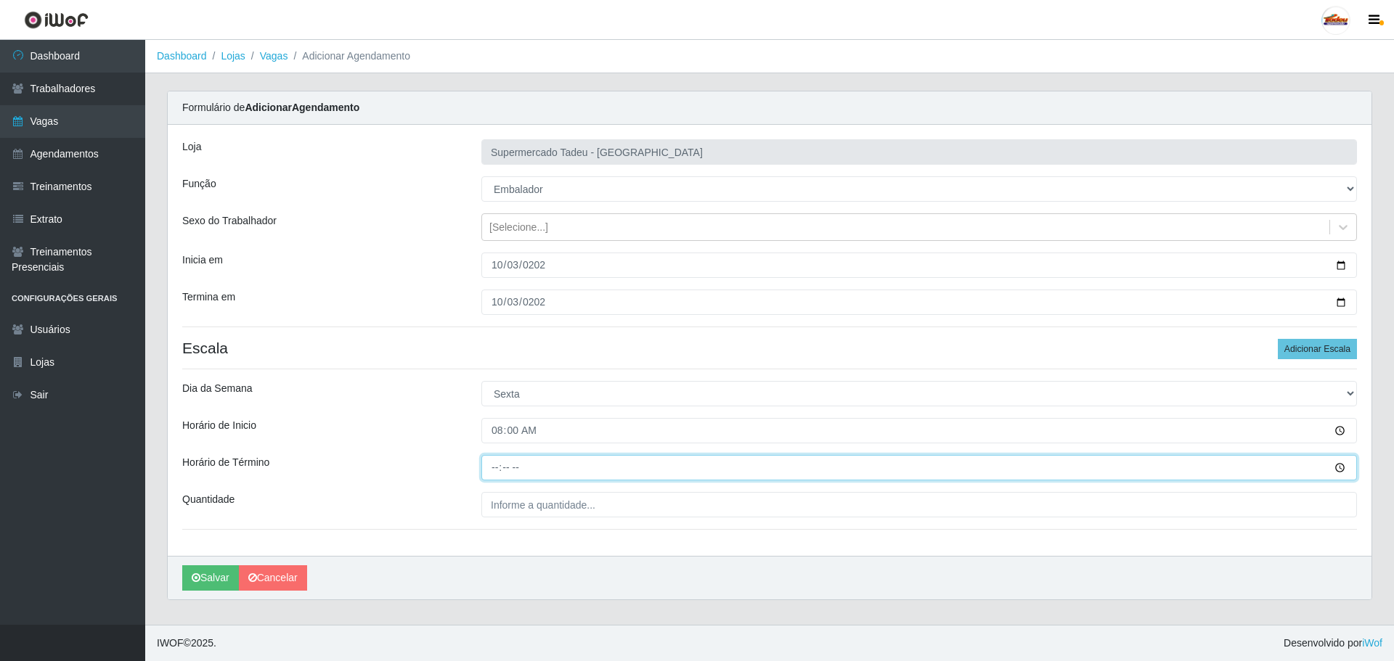
click at [502, 468] on input "Horário de Término" at bounding box center [918, 467] width 875 height 25
type input "13:00"
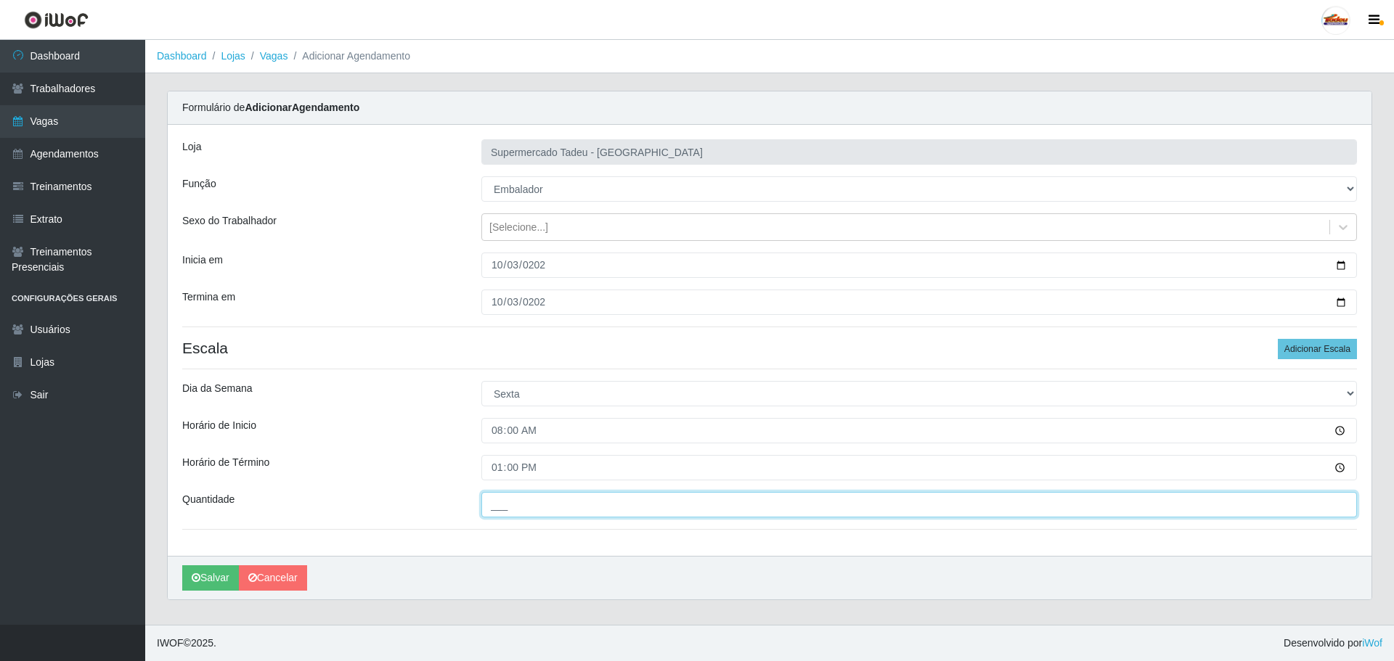
click at [523, 514] on input "___" at bounding box center [918, 504] width 875 height 25
drag, startPoint x: 514, startPoint y: 494, endPoint x: 490, endPoint y: 504, distance: 26.3
click at [490, 504] on input "___" at bounding box center [918, 504] width 875 height 25
type input "4__"
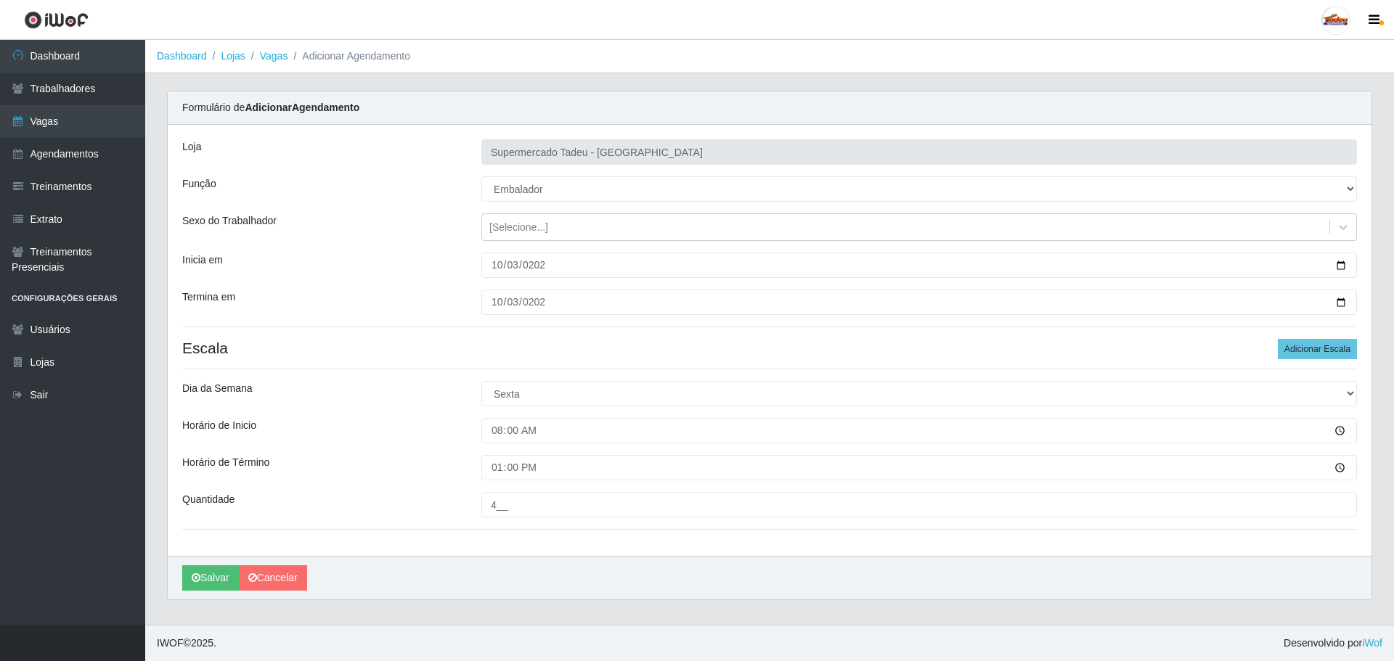
click at [375, 478] on div "Horário de Término" at bounding box center [320, 467] width 299 height 25
click at [202, 578] on button "Salvar" at bounding box center [210, 577] width 57 height 25
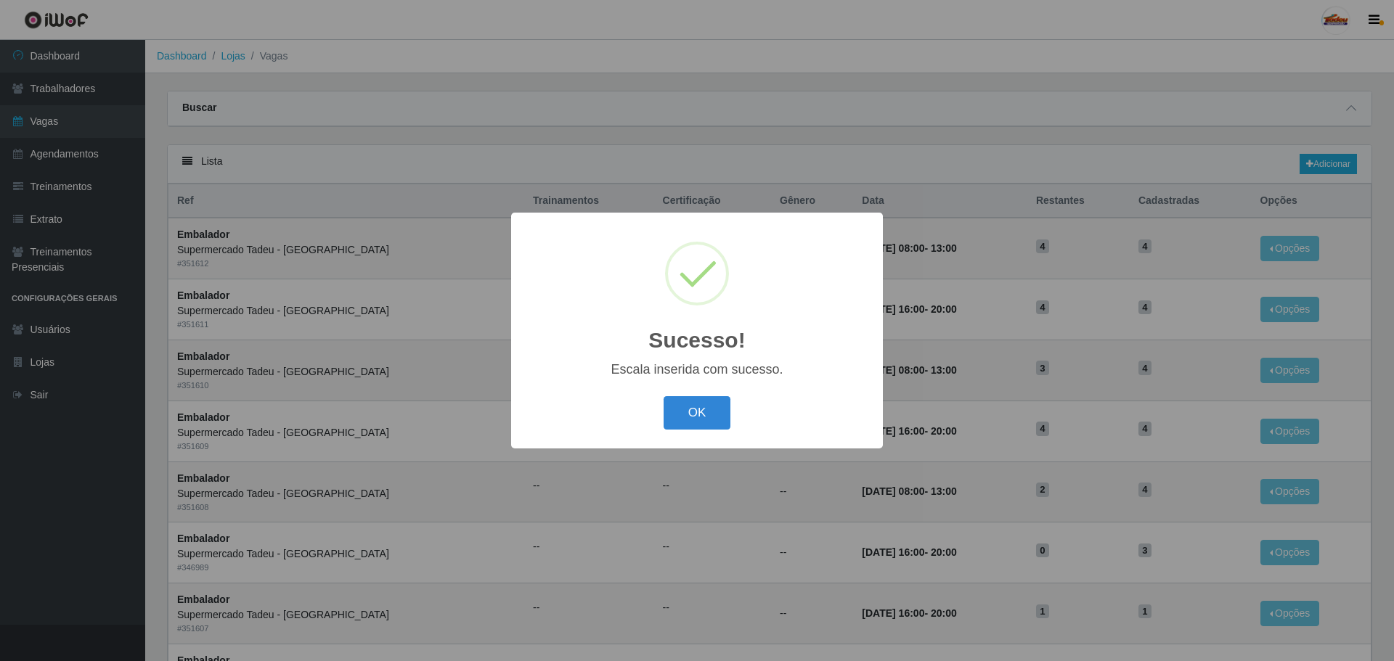
click at [694, 414] on button "OK" at bounding box center [696, 413] width 67 height 34
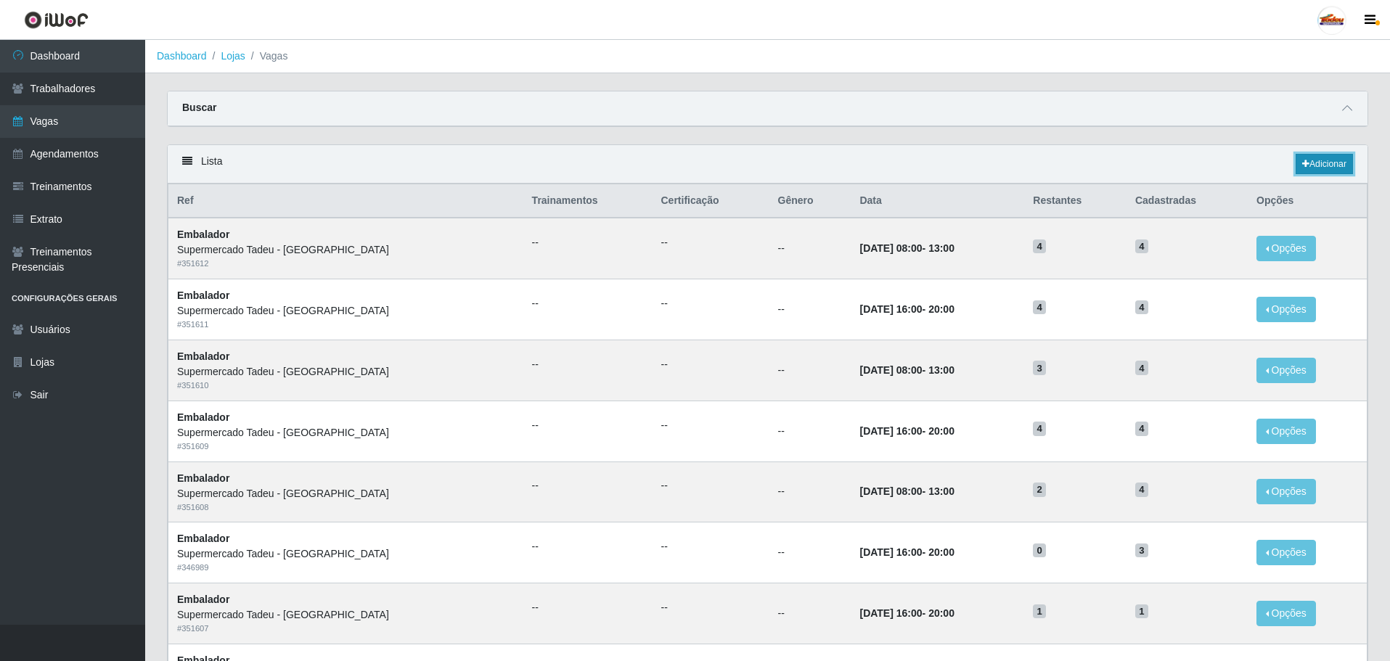
click at [1327, 166] on link "Adicionar" at bounding box center [1324, 164] width 57 height 20
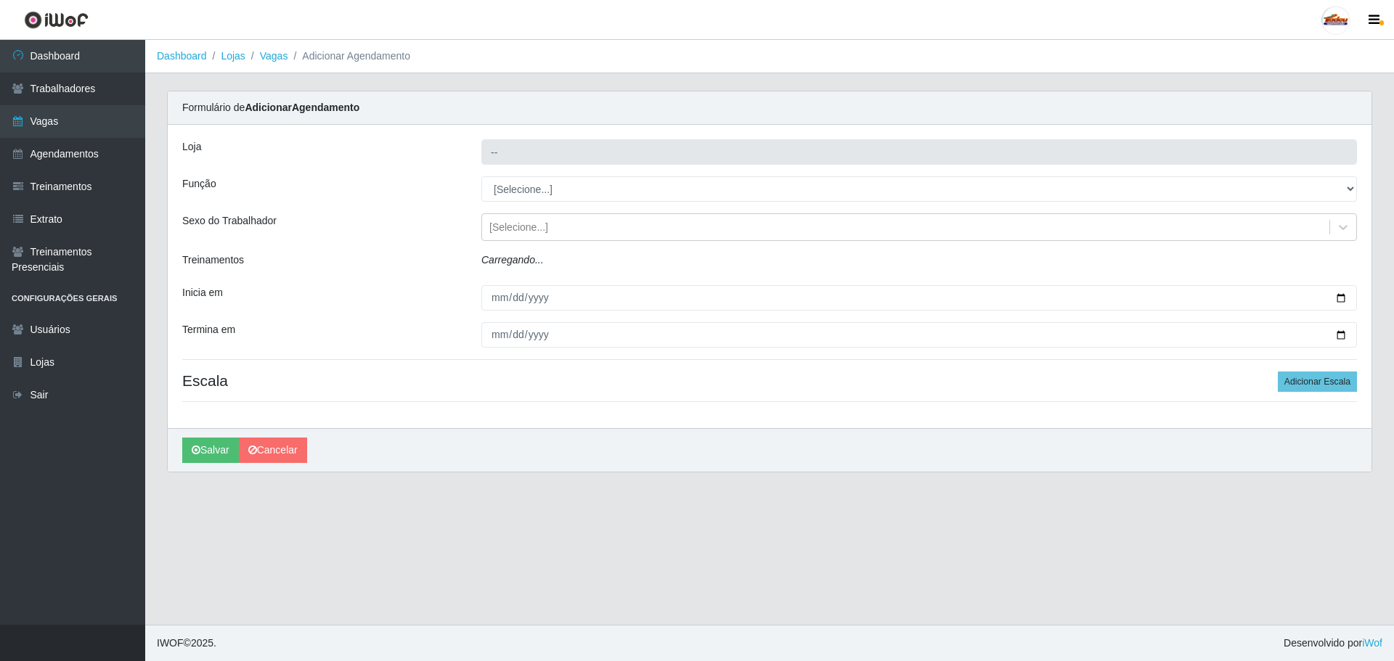
type input "Supermercado Tadeu - [GEOGRAPHIC_DATA]"
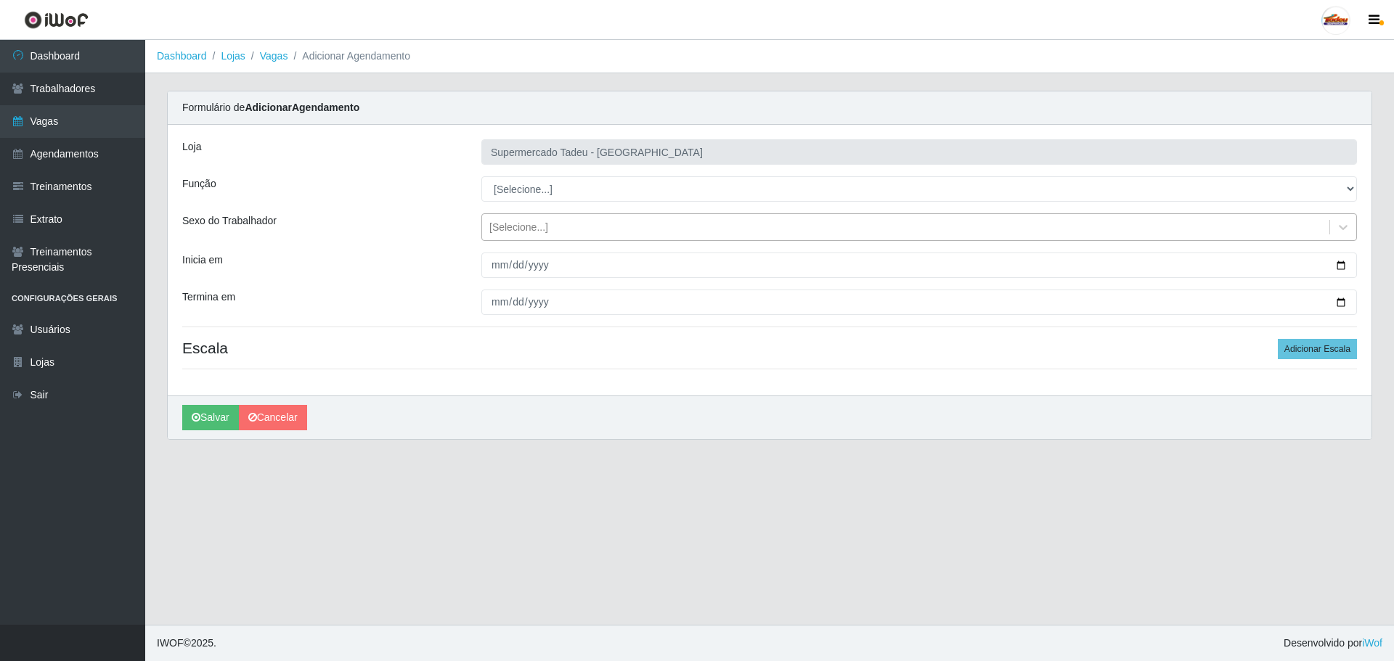
click at [514, 229] on div "[Selecione...]" at bounding box center [518, 227] width 59 height 15
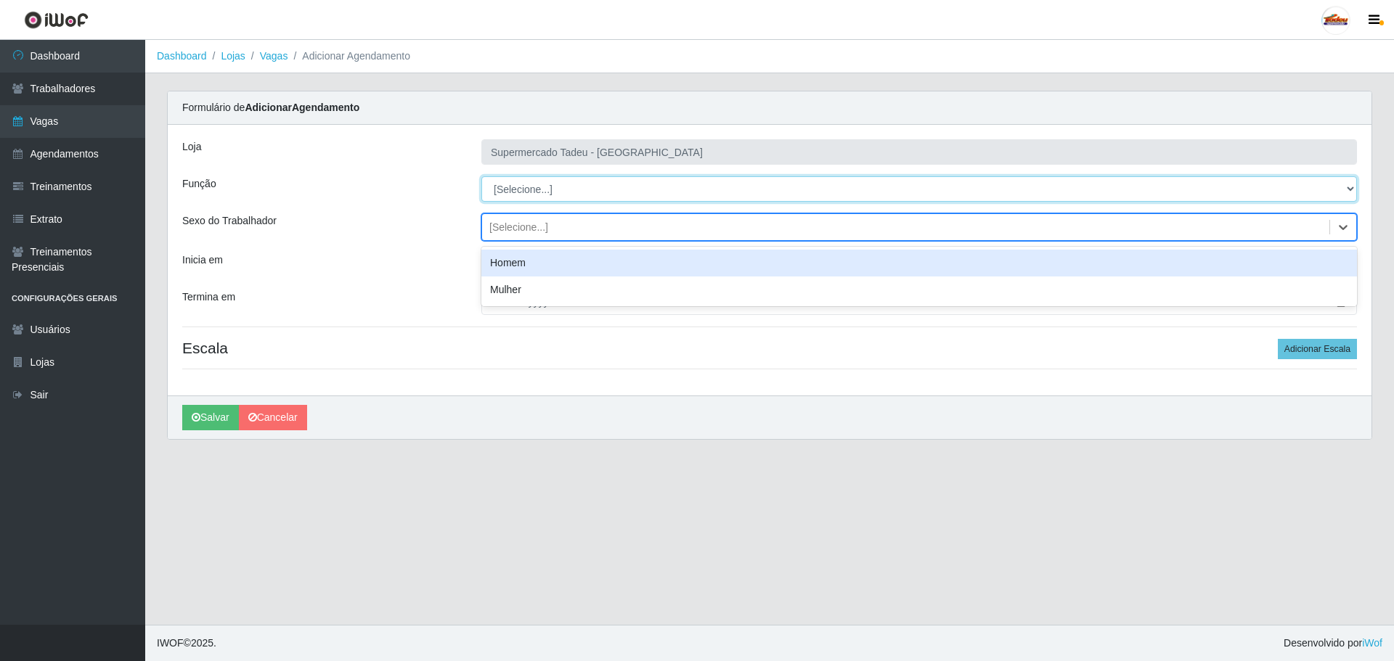
click at [522, 189] on select "[Selecione...] ASG ASG + ASG ++ Auxiliar de Estacionamento Auxiliar de Estacion…" at bounding box center [918, 188] width 875 height 25
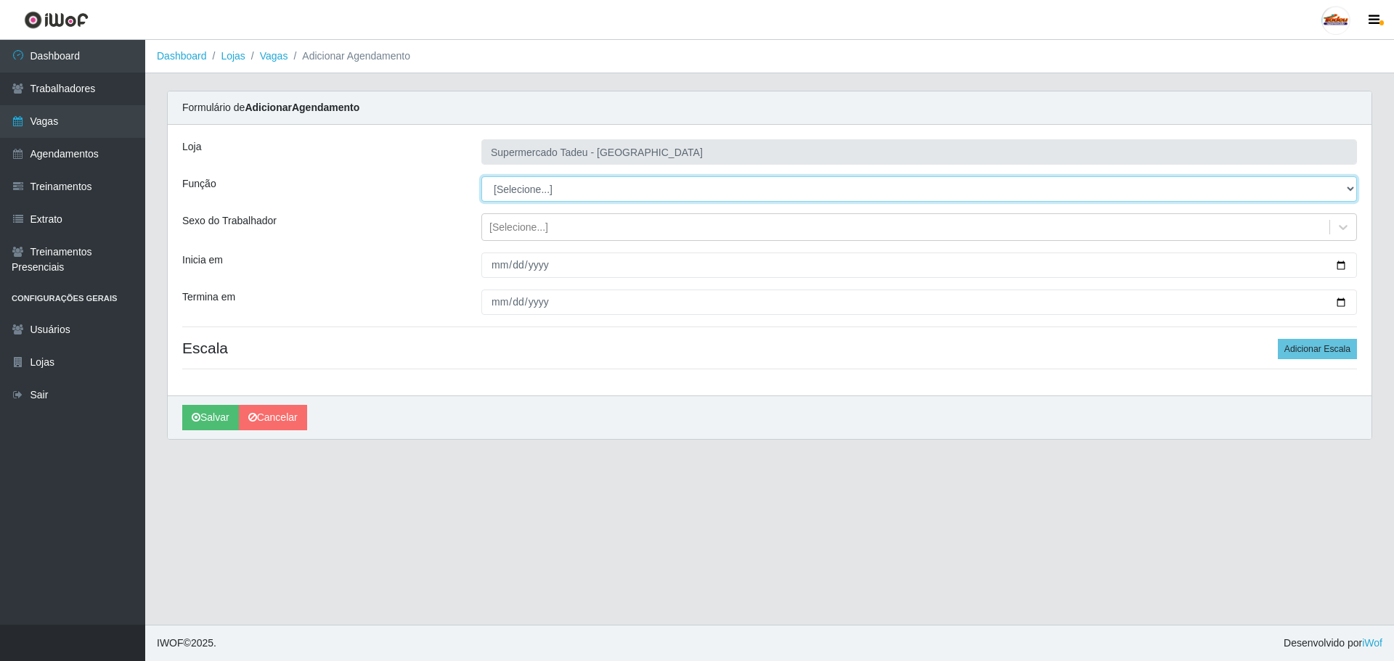
select select "1"
click at [481, 176] on select "[Selecione...] ASG ASG + ASG ++ Auxiliar de Estacionamento Auxiliar de Estacion…" at bounding box center [918, 188] width 875 height 25
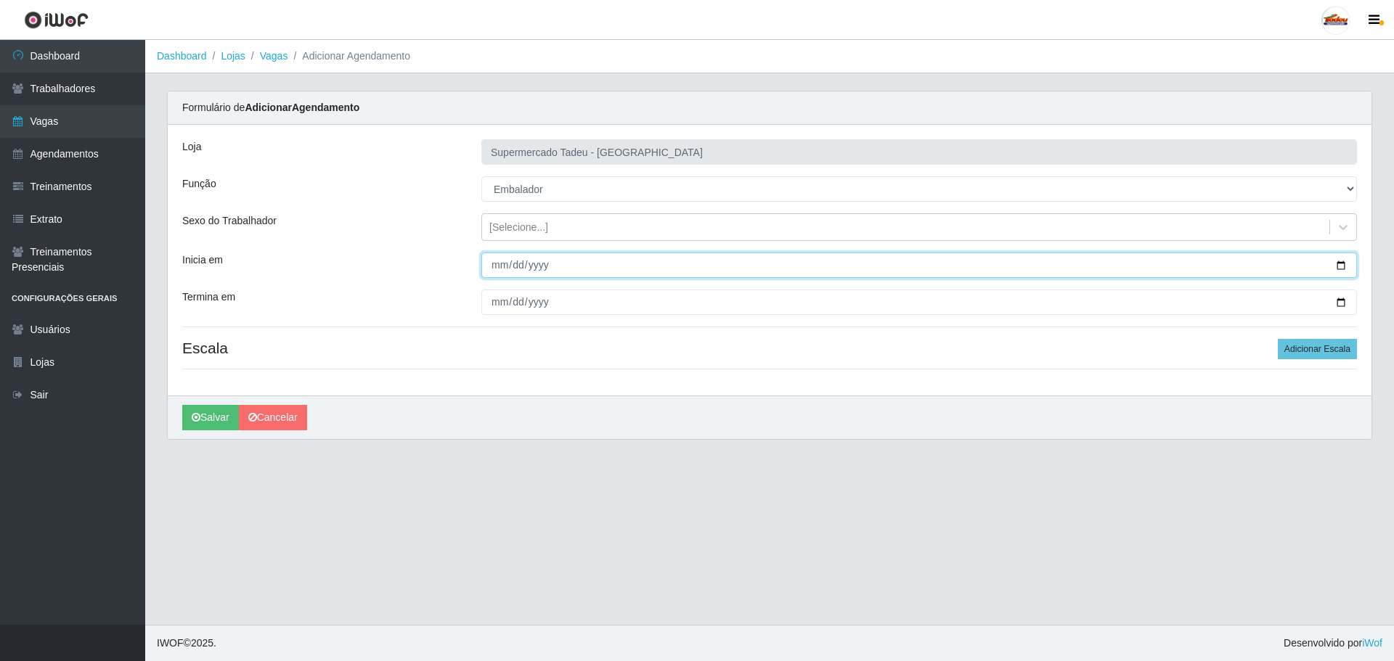
click at [494, 266] on input "Inicia em" at bounding box center [918, 265] width 875 height 25
type input "[DATE]"
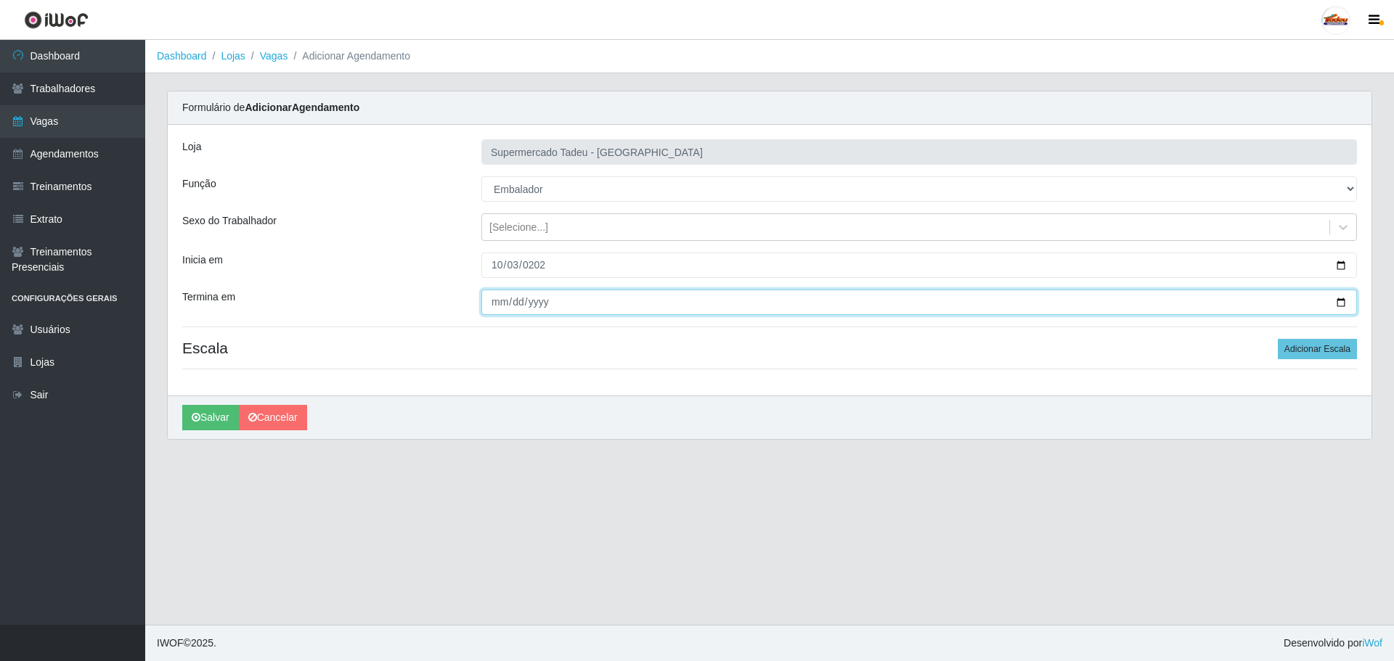
click at [502, 299] on input "Termina em" at bounding box center [918, 302] width 875 height 25
type input "[DATE]"
click at [581, 338] on div "Loja Supermercado Tadeu - [GEOGRAPHIC_DATA] Função [Selecione...] ASG ASG + ASG…" at bounding box center [769, 260] width 1203 height 271
click at [1323, 360] on div "Loja Supermercado Tadeu - [GEOGRAPHIC_DATA] Função [Selecione...] ASG ASG + ASG…" at bounding box center [769, 260] width 1203 height 271
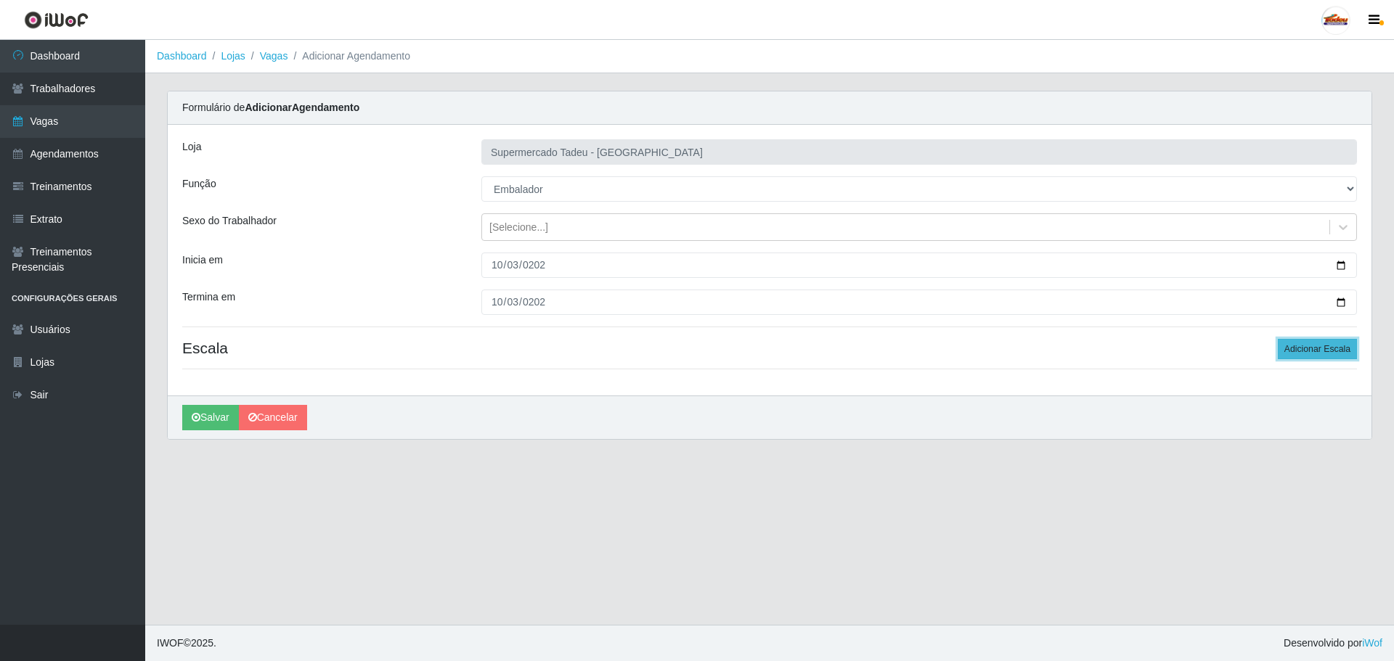
click at [1322, 351] on button "Adicionar Escala" at bounding box center [1316, 349] width 79 height 20
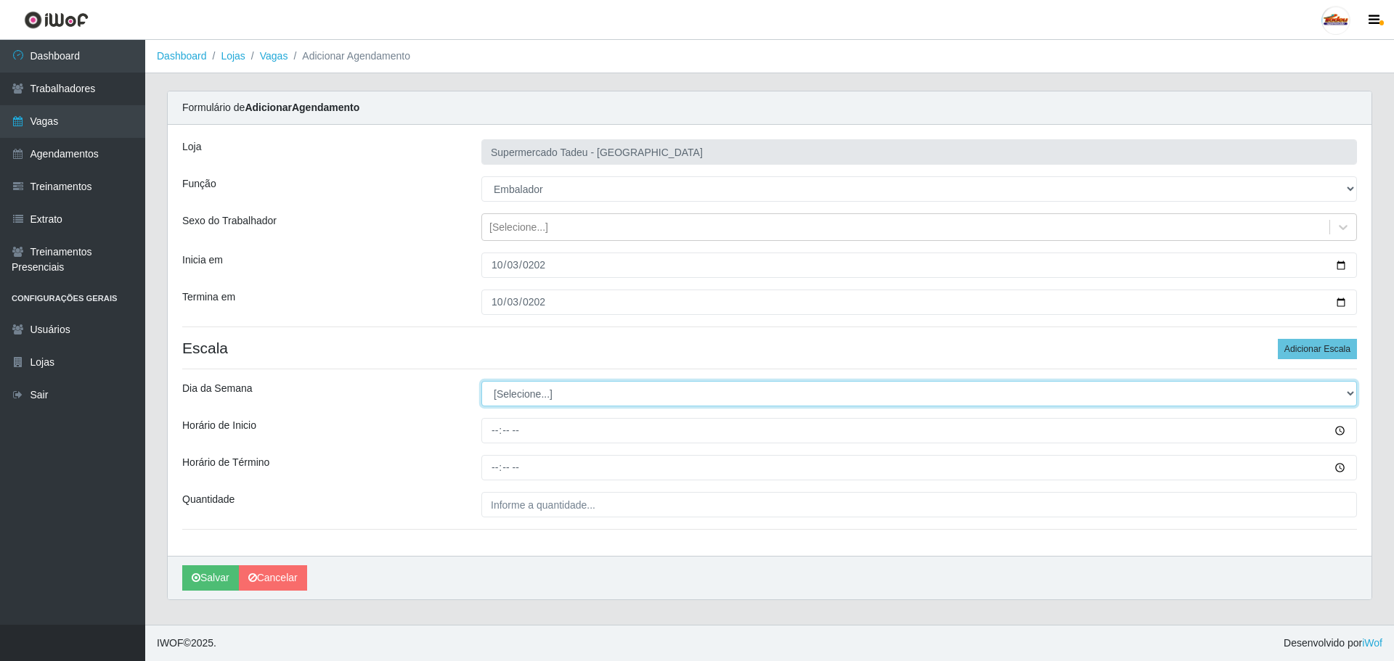
click at [516, 398] on select "[Selecione...] Segunda Terça Quarta Quinta Sexta Sábado Domingo" at bounding box center [918, 393] width 875 height 25
select select "5"
click at [481, 381] on select "[Selecione...] Segunda Terça Quarta Quinta Sexta Sábado Domingo" at bounding box center [918, 393] width 875 height 25
click at [508, 395] on select "[Selecione...] Segunda Terça Quarta Quinta Sexta Sábado Domingo" at bounding box center [918, 393] width 875 height 25
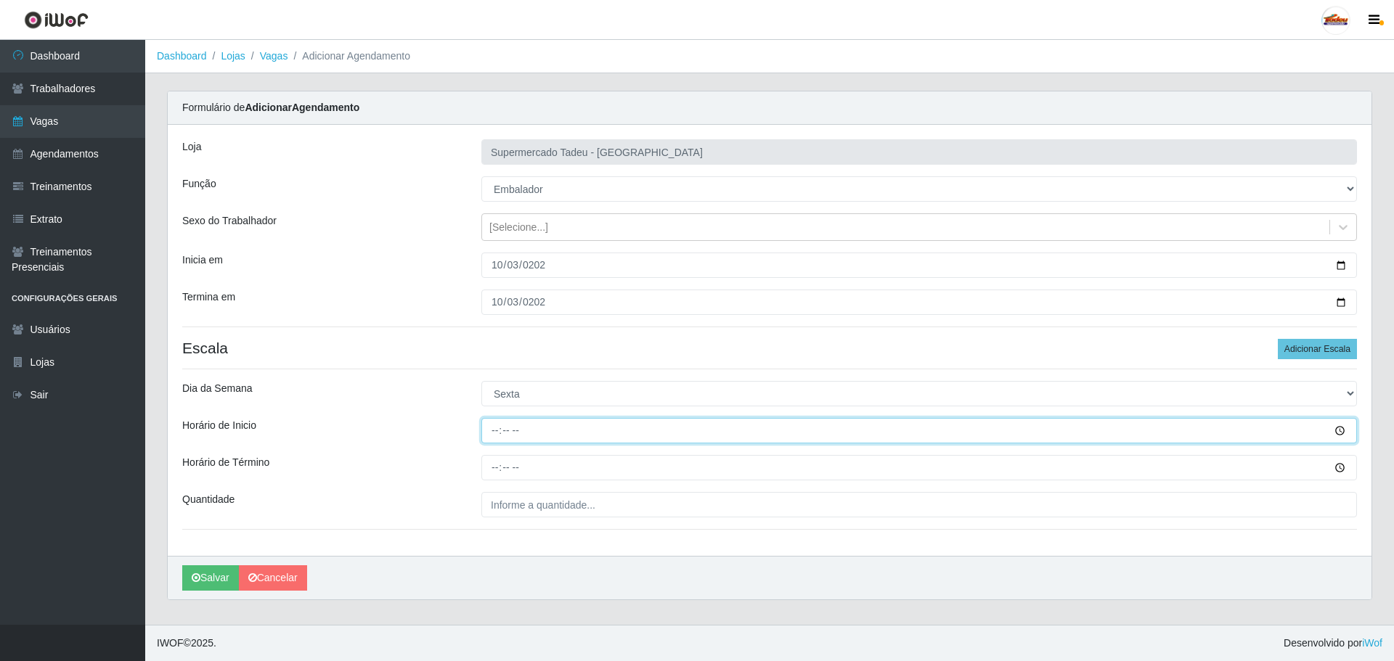
click at [494, 425] on input "Horário de Inicio" at bounding box center [918, 430] width 875 height 25
type input "16:00"
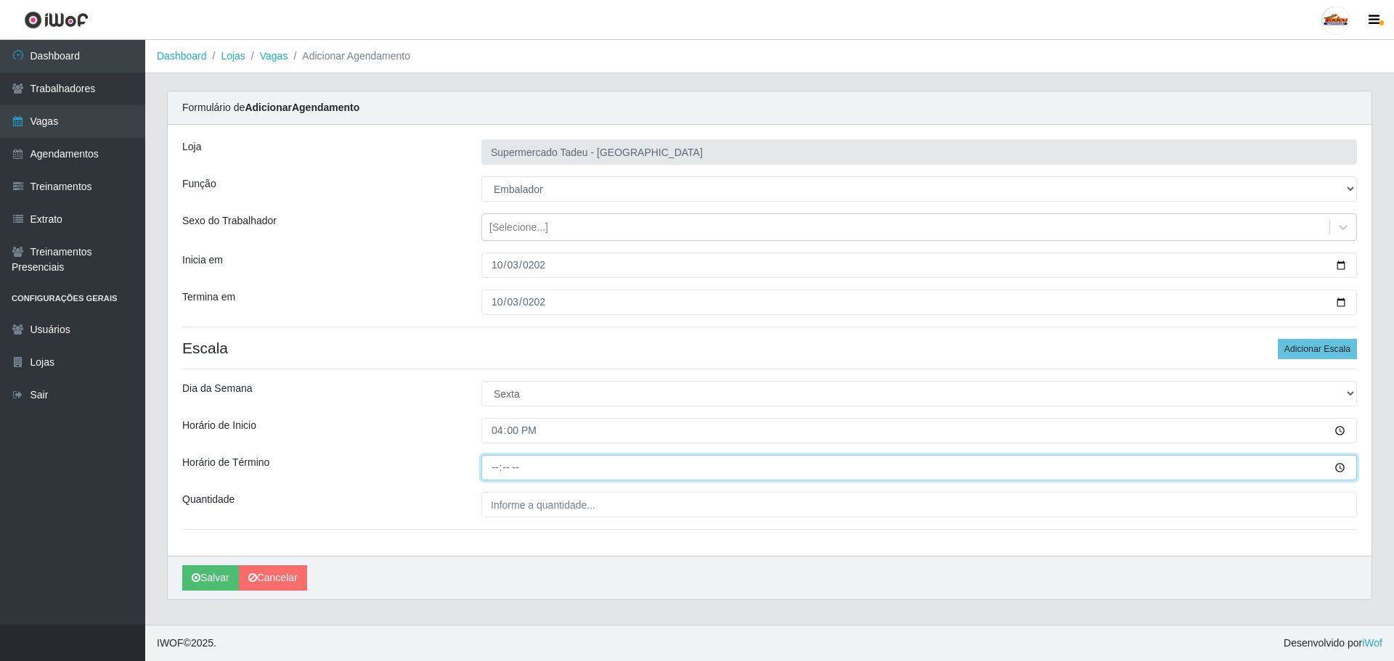
click at [490, 474] on input "Horário de Término" at bounding box center [918, 467] width 875 height 25
type input "20:00"
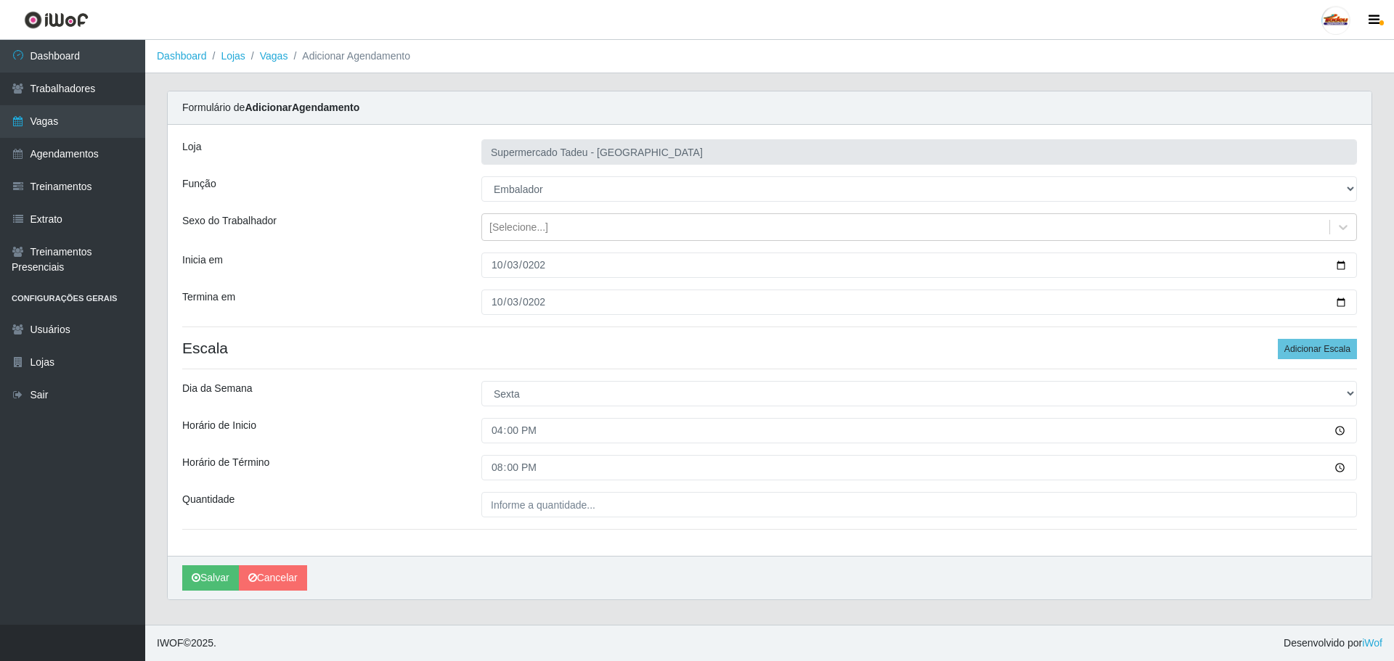
click at [430, 447] on div "Loja Supermercado Tadeu - [GEOGRAPHIC_DATA] Função [Selecione...] ASG ASG + ASG…" at bounding box center [769, 340] width 1203 height 431
click at [535, 522] on div "Loja Supermercado Tadeu - [GEOGRAPHIC_DATA] Função [Selecione...] ASG ASG + ASG…" at bounding box center [769, 340] width 1203 height 431
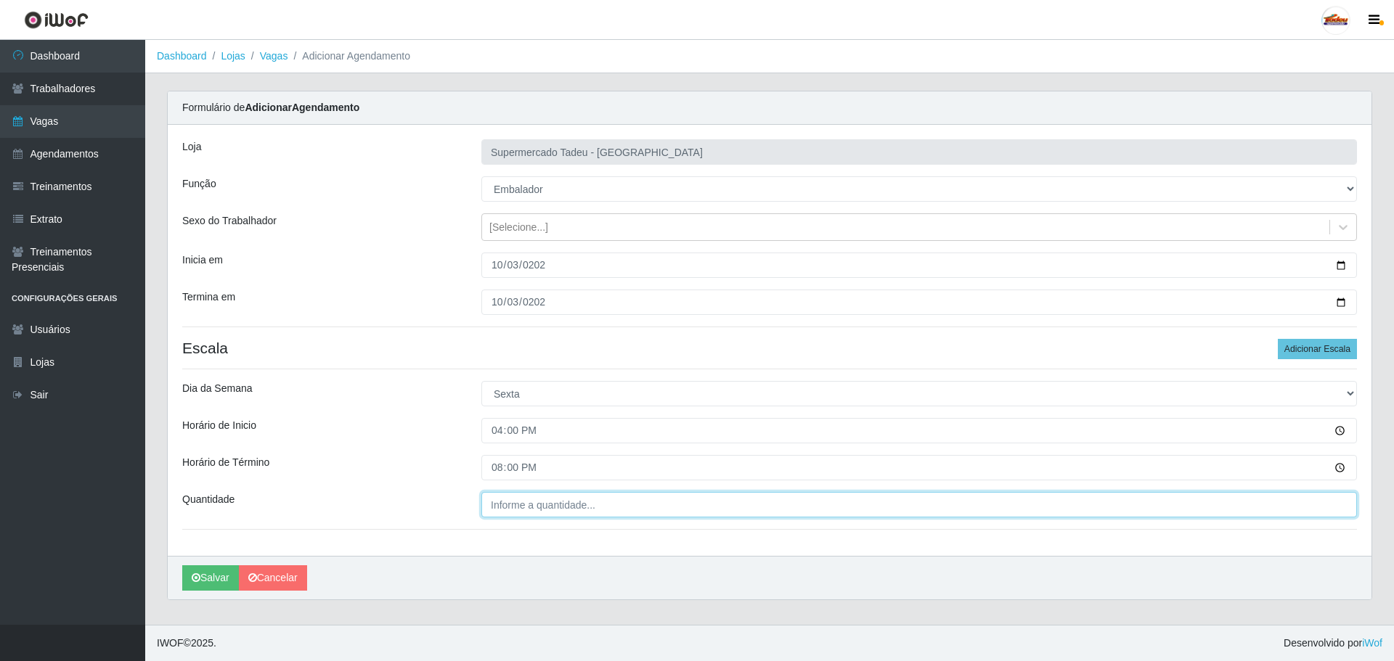
type input "___"
click at [533, 514] on input "___" at bounding box center [918, 504] width 875 height 25
click at [503, 503] on input "___" at bounding box center [918, 504] width 875 height 25
type input "4__"
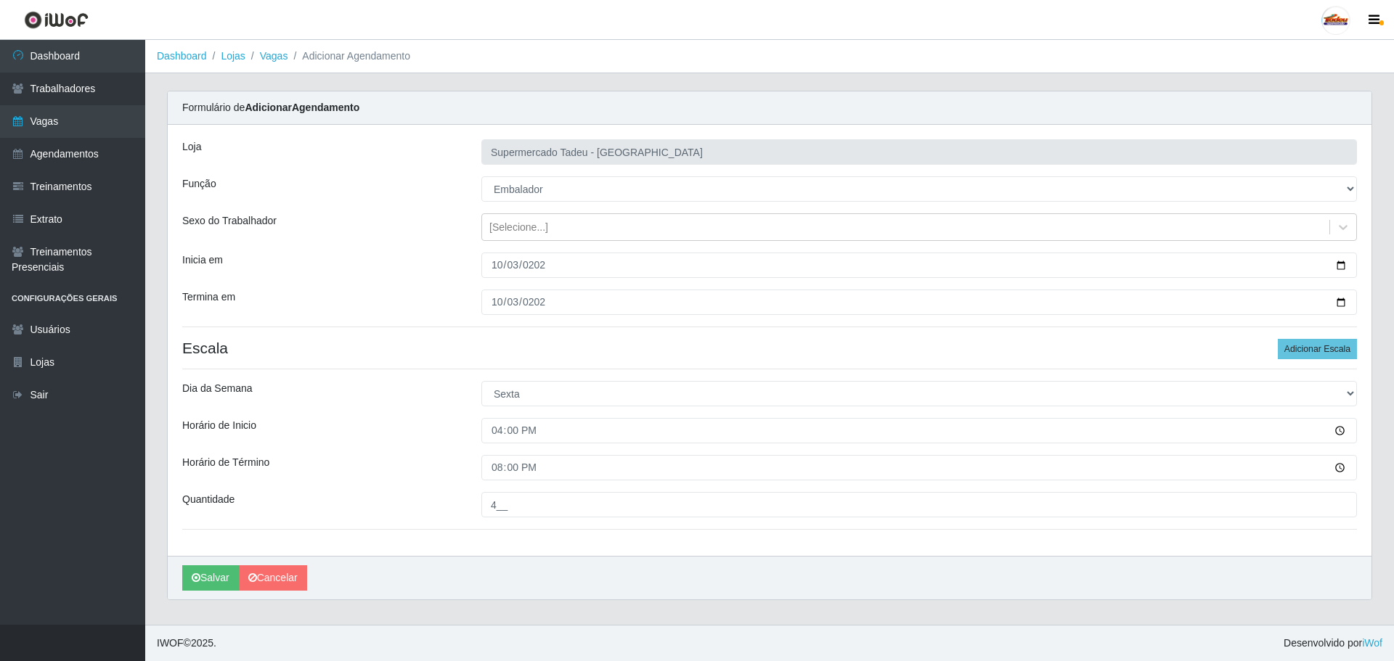
click at [347, 435] on div "Horário de Inicio" at bounding box center [320, 430] width 299 height 25
click at [204, 578] on button "Salvar" at bounding box center [210, 577] width 57 height 25
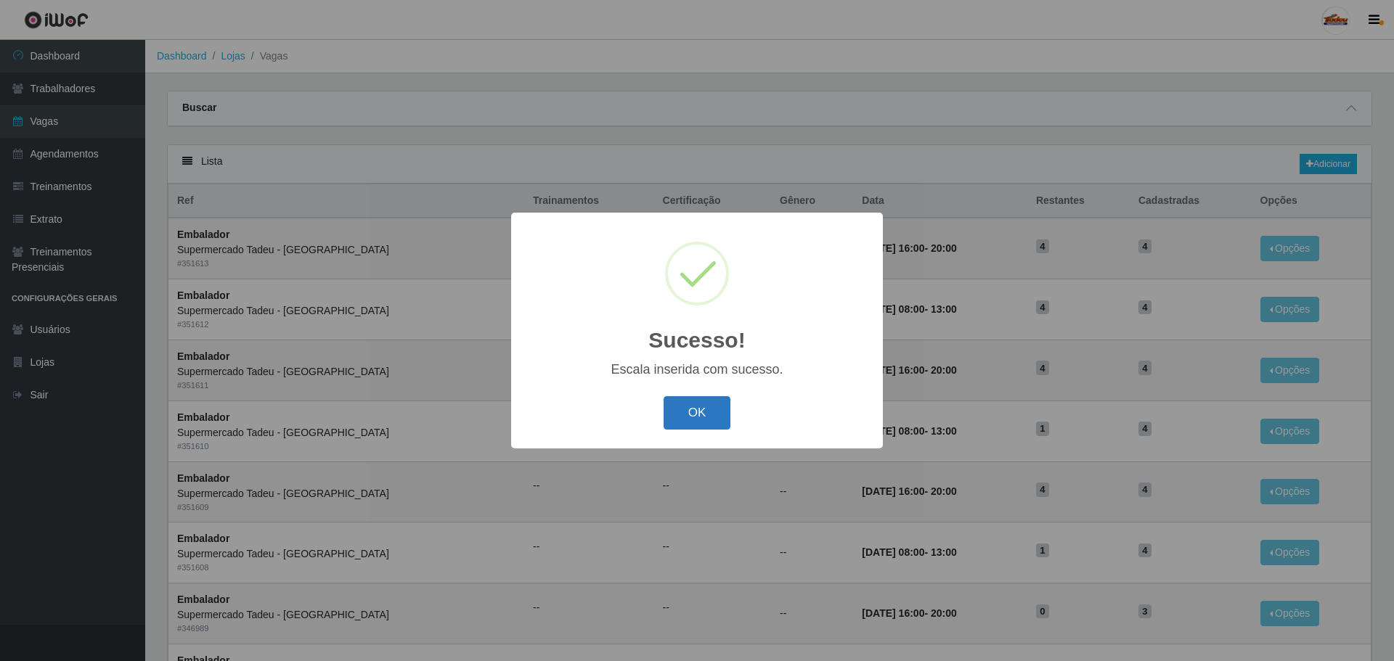
click at [700, 418] on button "OK" at bounding box center [696, 413] width 67 height 34
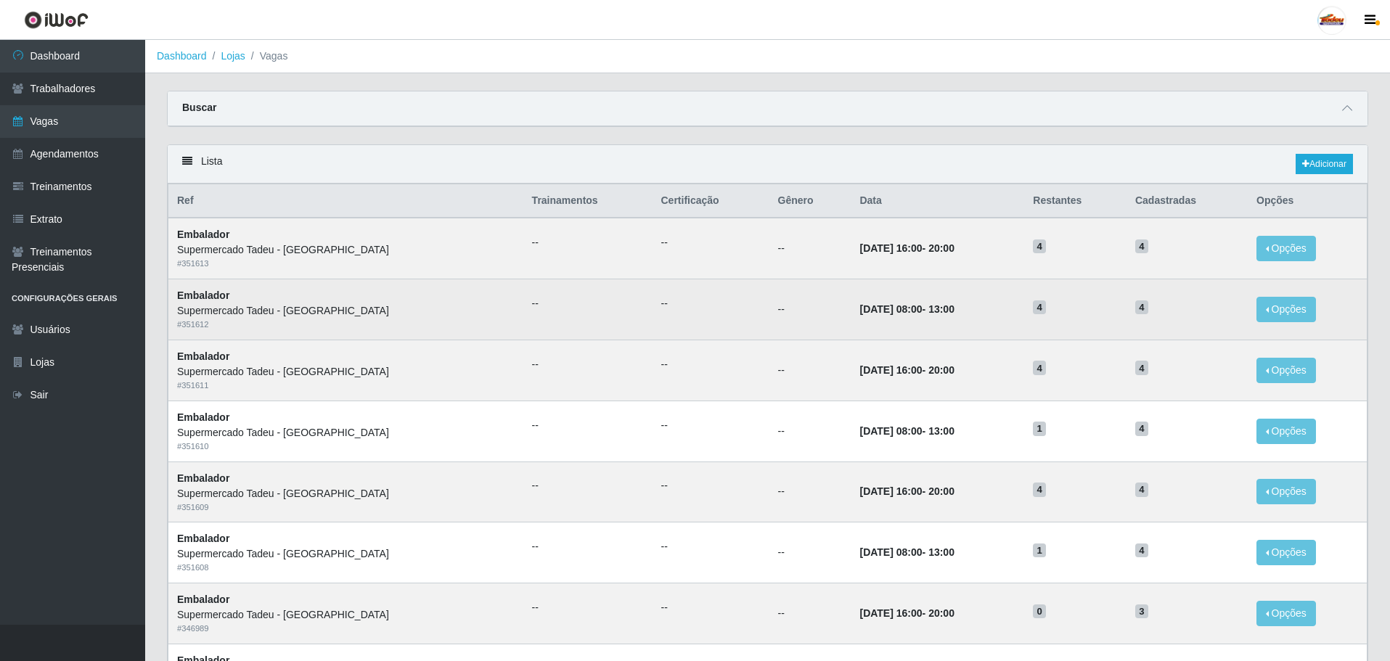
scroll to position [73, 0]
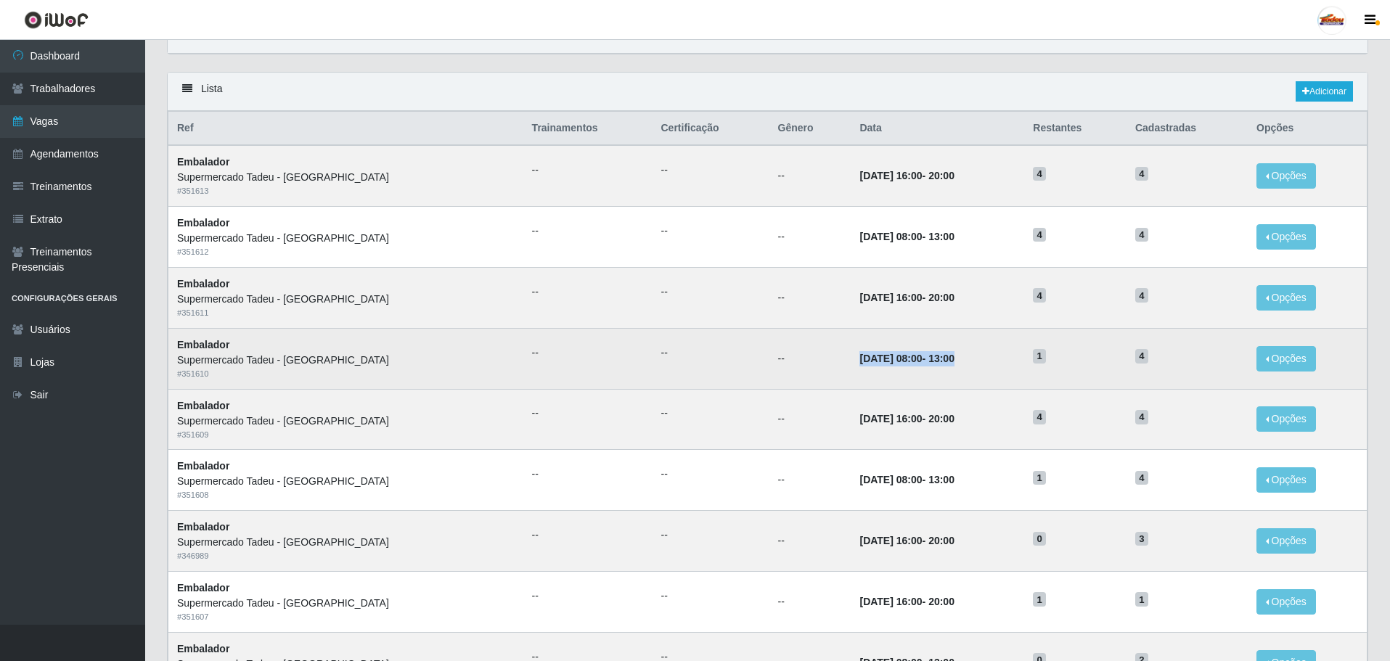
drag, startPoint x: 793, startPoint y: 364, endPoint x: 1015, endPoint y: 364, distance: 221.4
click at [1015, 364] on td "[DATE] 08:00 - 13:00" at bounding box center [937, 358] width 173 height 61
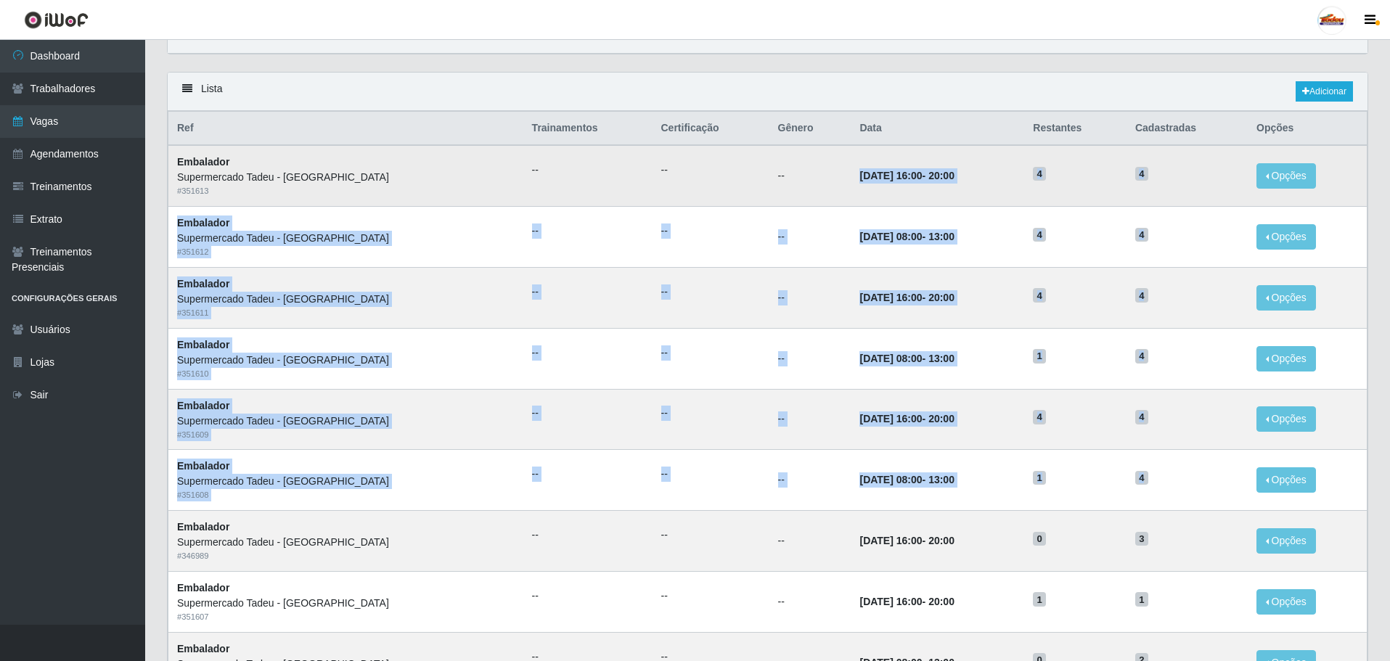
drag, startPoint x: 1178, startPoint y: 487, endPoint x: 781, endPoint y: 180, distance: 501.9
click at [781, 180] on tbody "Embalador Supermercado Tadeu - [GEOGRAPHIC_DATA] # 351613 -- -- -- [DATE] 16:00…" at bounding box center [767, 601] width 1199 height 912
click at [781, 180] on td "--" at bounding box center [810, 175] width 82 height 61
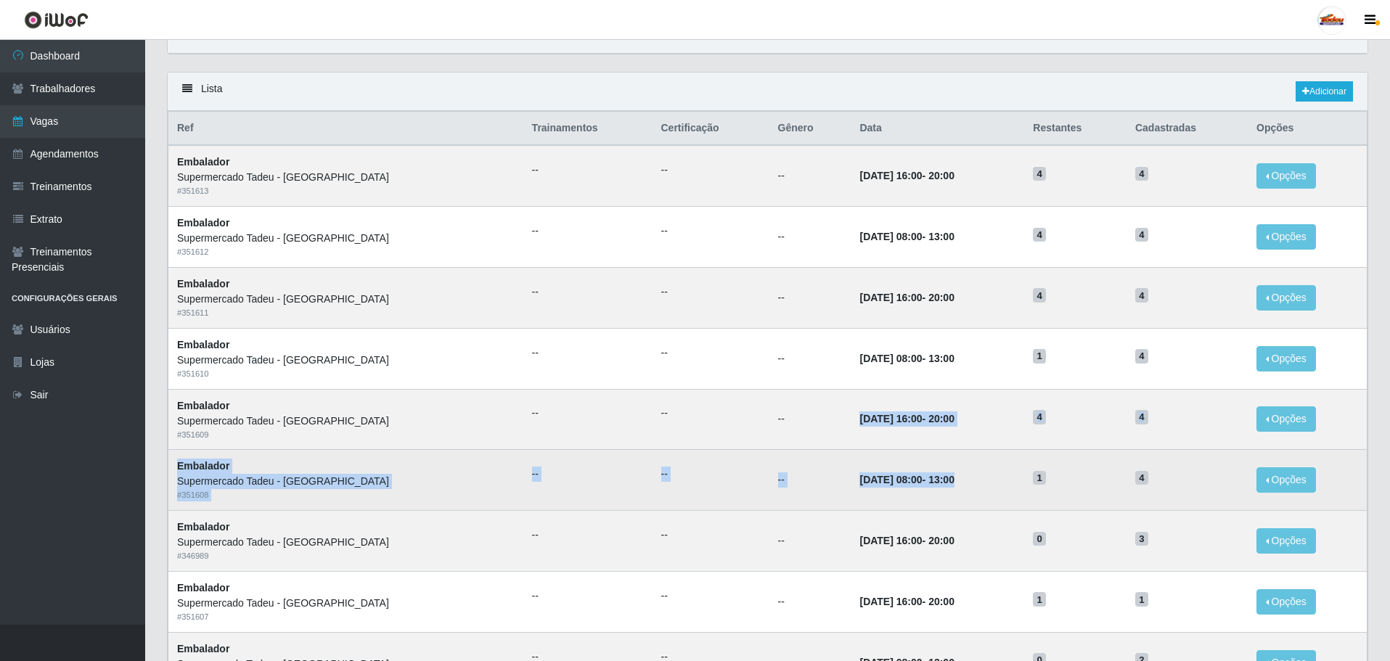
drag, startPoint x: 789, startPoint y: 421, endPoint x: 1028, endPoint y: 465, distance: 243.6
click at [1028, 465] on tbody "Embalador Supermercado Tadeu - [GEOGRAPHIC_DATA] # 351613 -- -- -- [DATE] 16:00…" at bounding box center [767, 601] width 1199 height 912
click at [930, 490] on td "[DATE] 08:00 - 13:00" at bounding box center [937, 480] width 173 height 61
click at [1110, 485] on h5 "1" at bounding box center [1075, 477] width 85 height 15
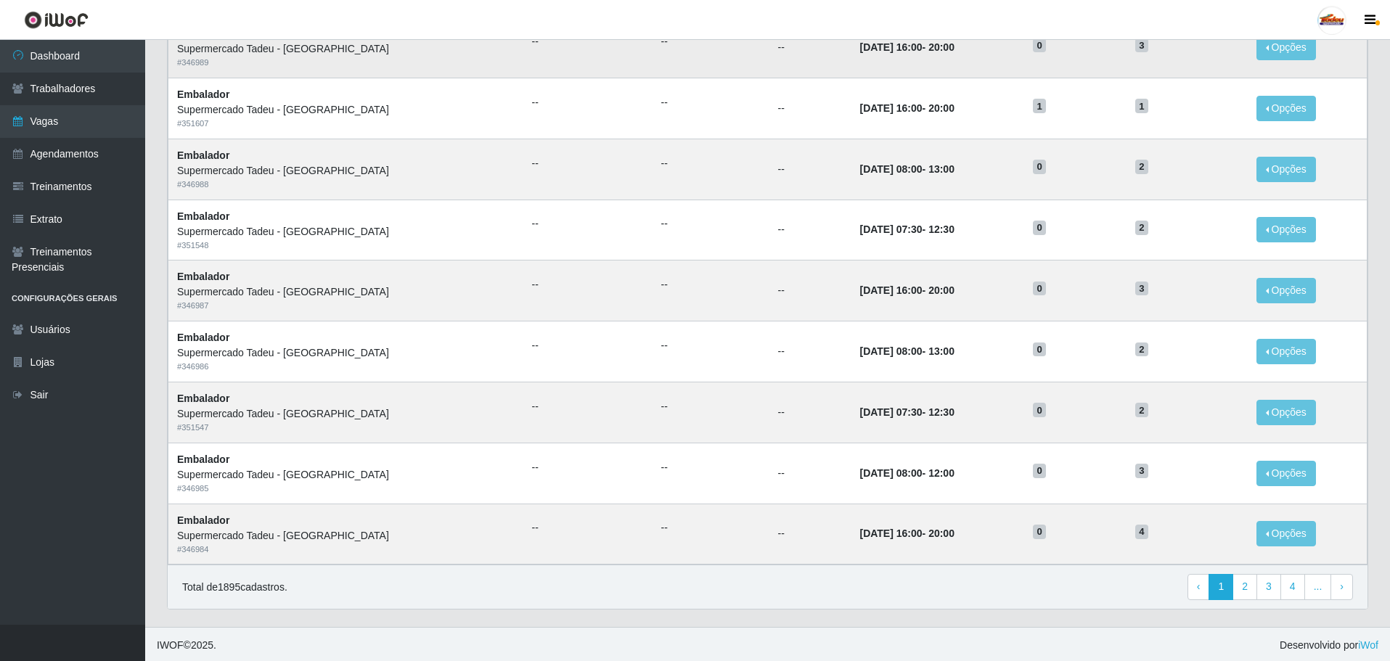
scroll to position [569, 0]
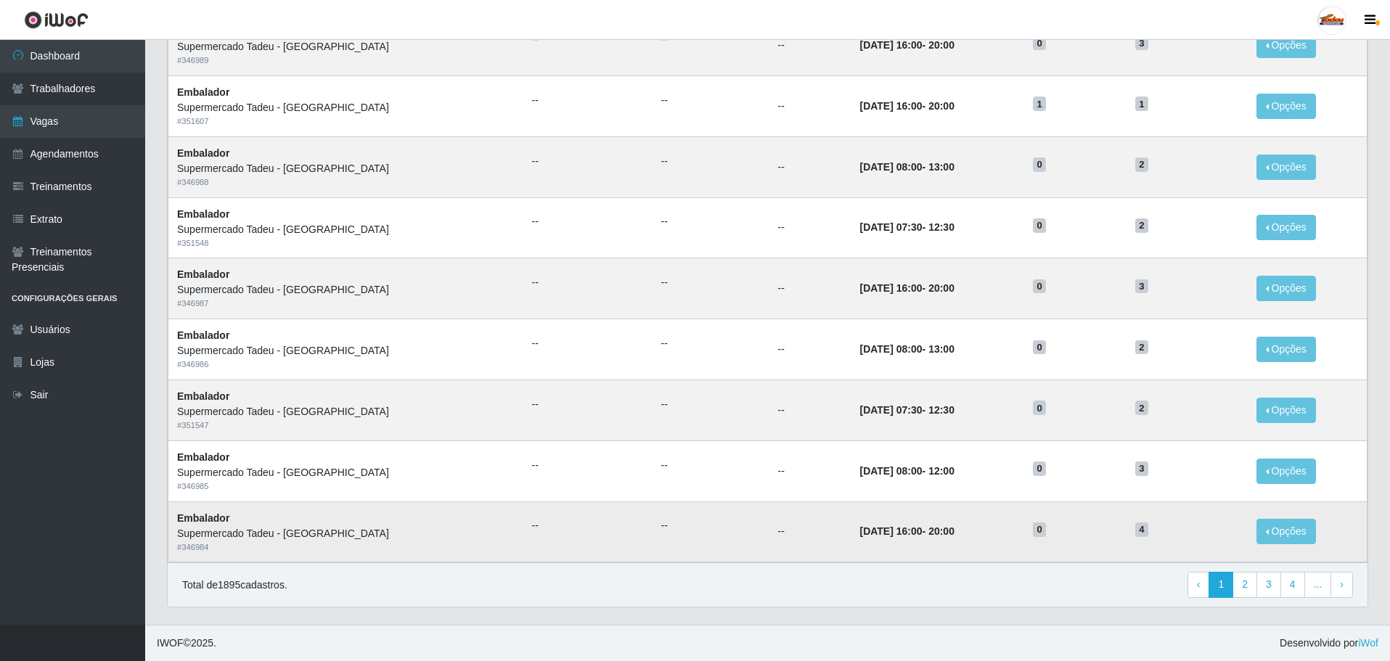
click at [964, 524] on td "[DATE] 16:00 - 20:00" at bounding box center [937, 532] width 173 height 61
click at [1245, 578] on link "2" at bounding box center [1244, 585] width 25 height 26
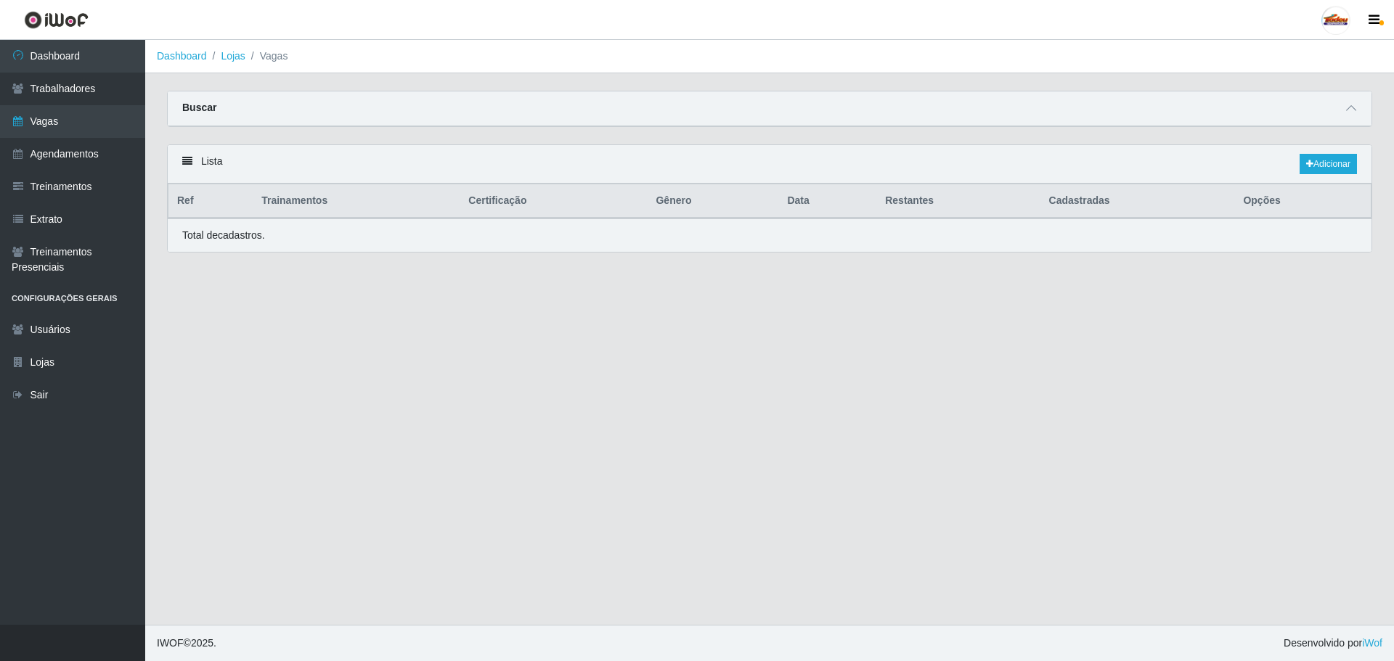
click at [1333, 118] on div "Buscar" at bounding box center [769, 108] width 1203 height 35
click at [1348, 112] on icon at bounding box center [1351, 108] width 10 height 10
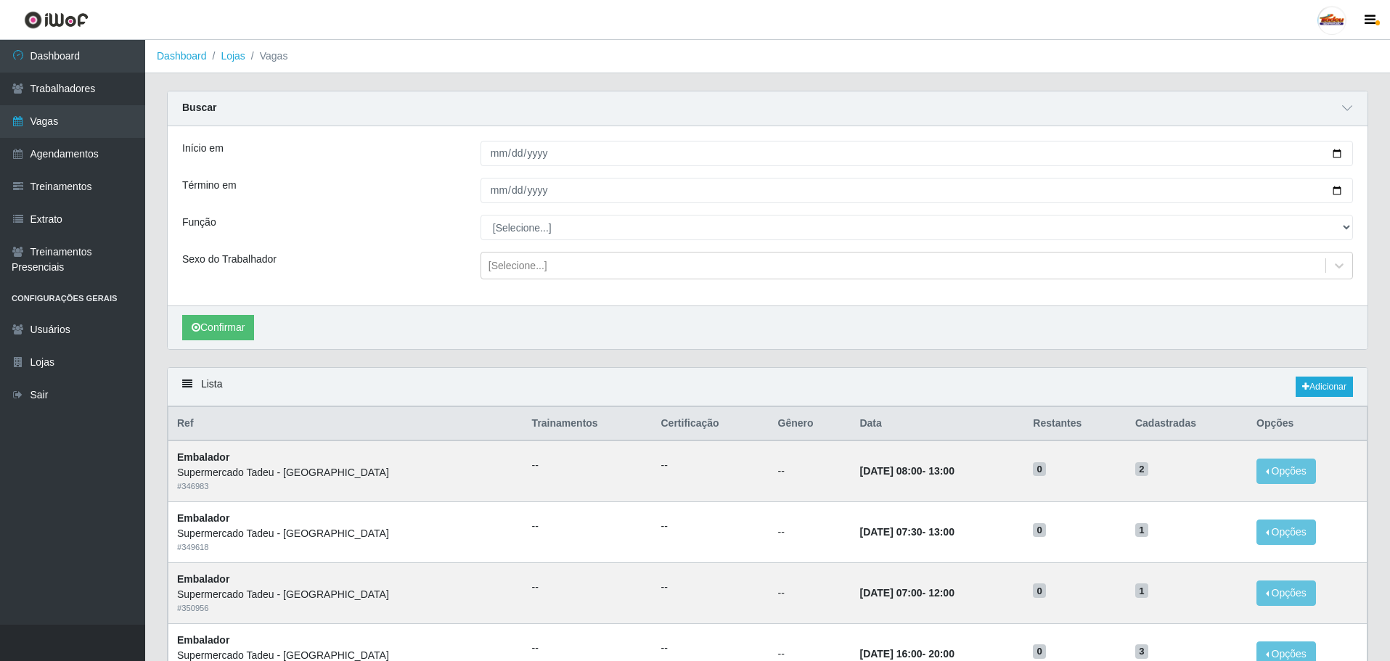
click at [922, 396] on div "Lista Adicionar" at bounding box center [768, 387] width 1200 height 38
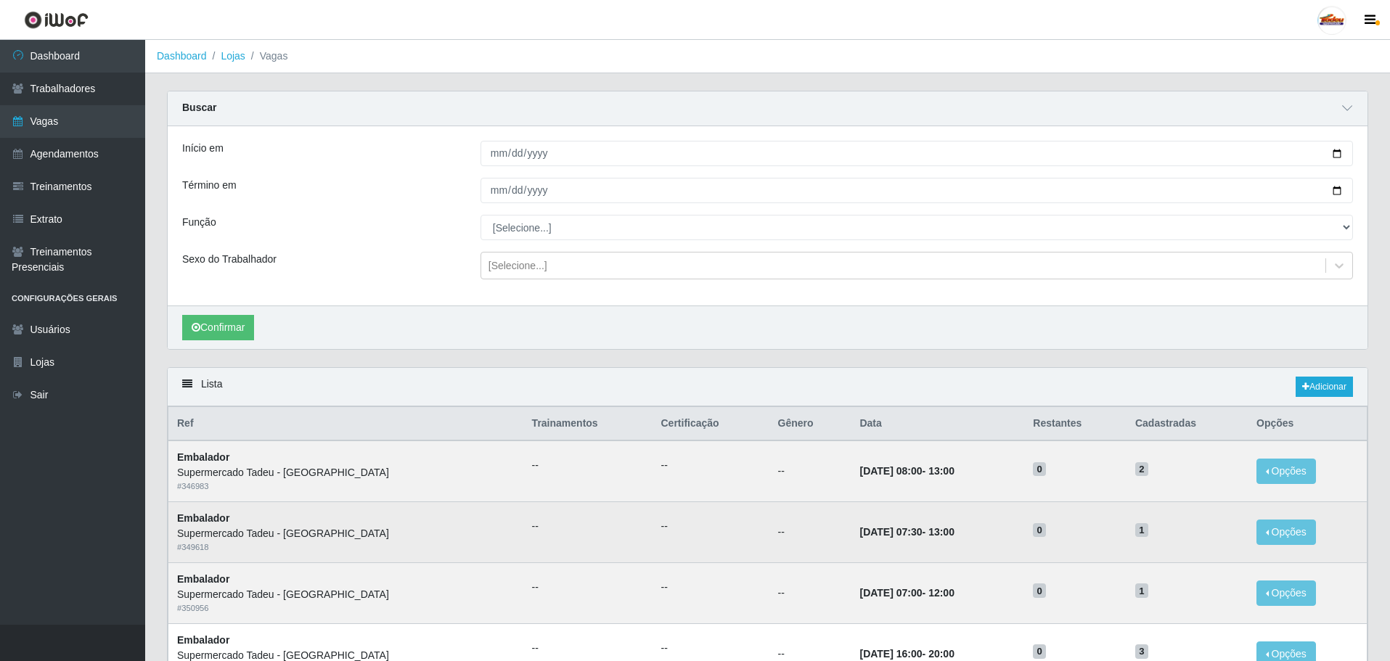
click at [1087, 519] on td "0" at bounding box center [1075, 532] width 102 height 61
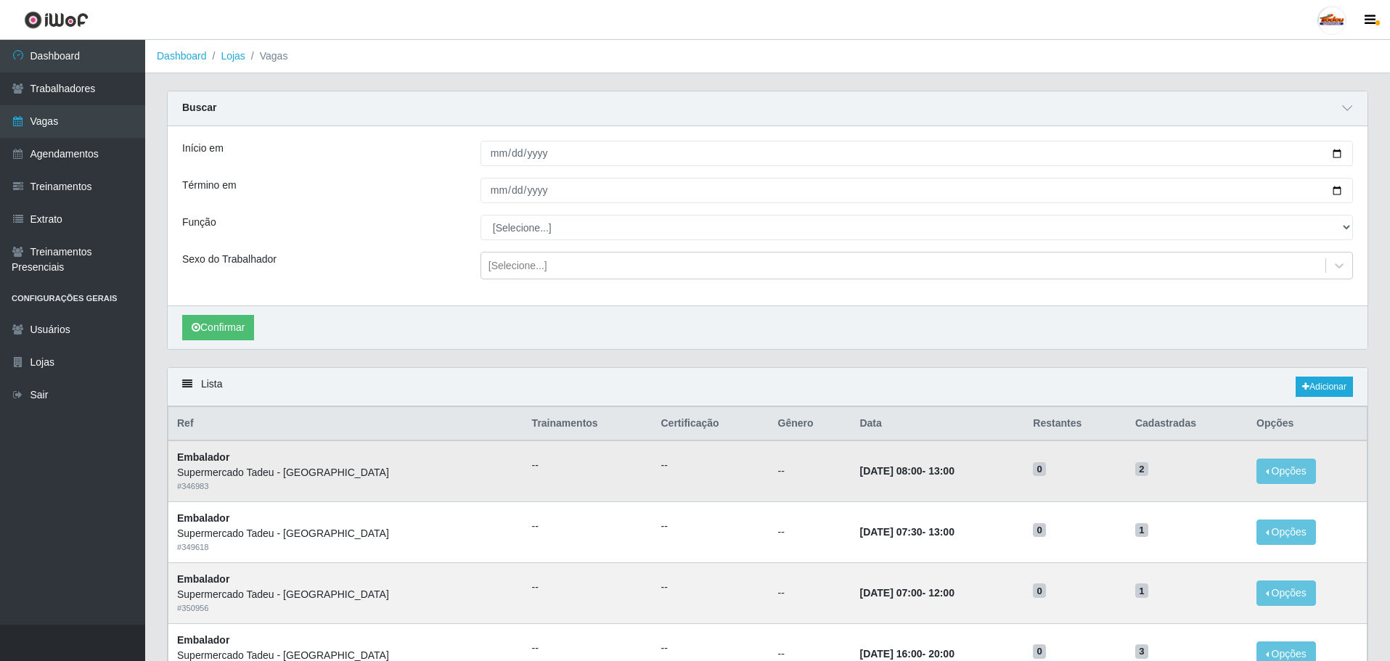
drag, startPoint x: 866, startPoint y: 479, endPoint x: 1124, endPoint y: 475, distance: 257.7
click at [924, 474] on td "27/09/2025, 08:00 - 13:00" at bounding box center [937, 471] width 173 height 61
click at [878, 496] on td "27/09/2025, 08:00 - 13:00" at bounding box center [937, 471] width 173 height 61
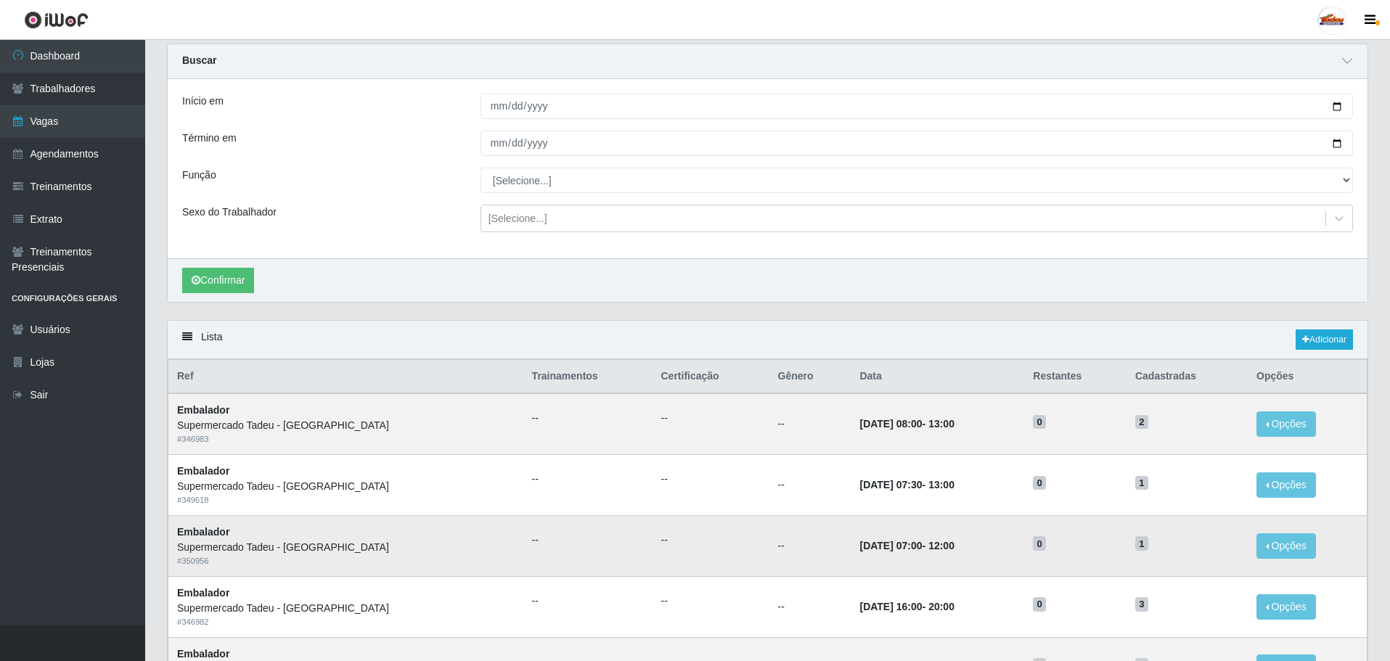
scroll to position [73, 0]
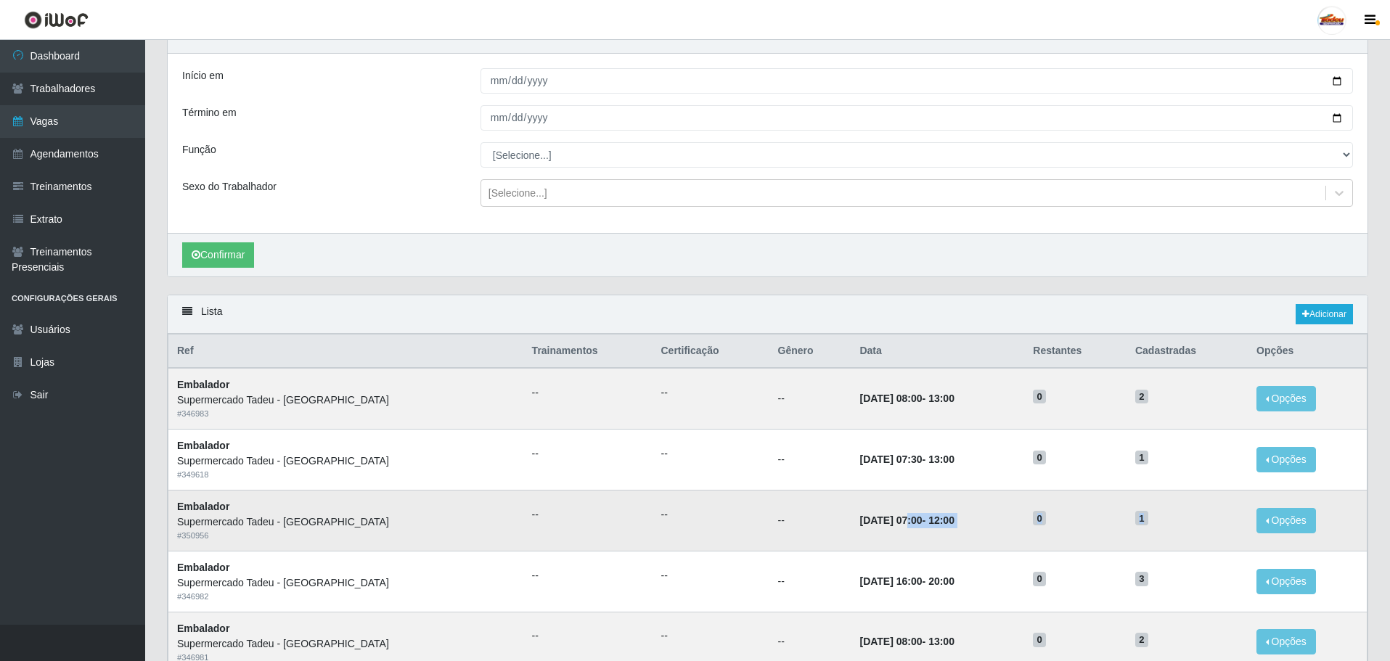
drag, startPoint x: 847, startPoint y: 519, endPoint x: 1197, endPoint y: 516, distance: 349.8
click at [1197, 516] on tr "Embalador Supermercado Tadeu - Lagoa Seca # 350956 -- -- -- 27/09/2025, 07:00 -…" at bounding box center [767, 520] width 1199 height 61
click at [57, 111] on link "Vagas" at bounding box center [72, 121] width 145 height 33
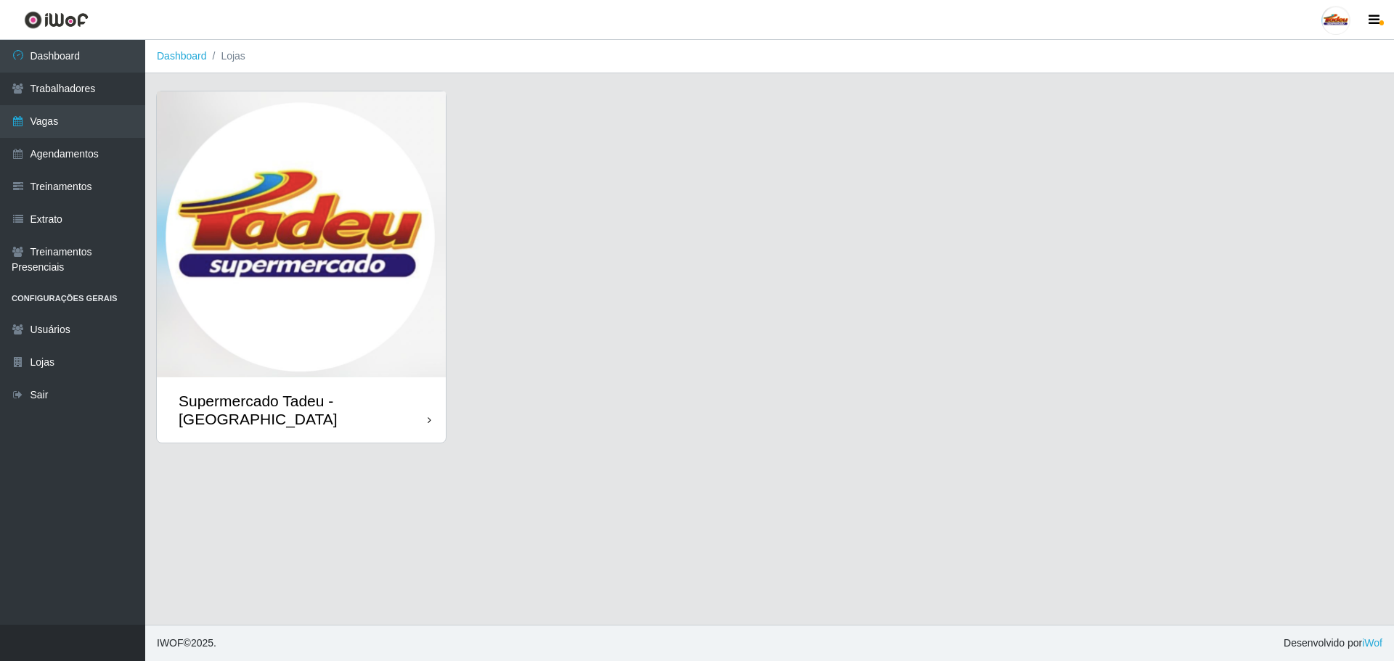
click at [250, 234] on img at bounding box center [301, 234] width 289 height 286
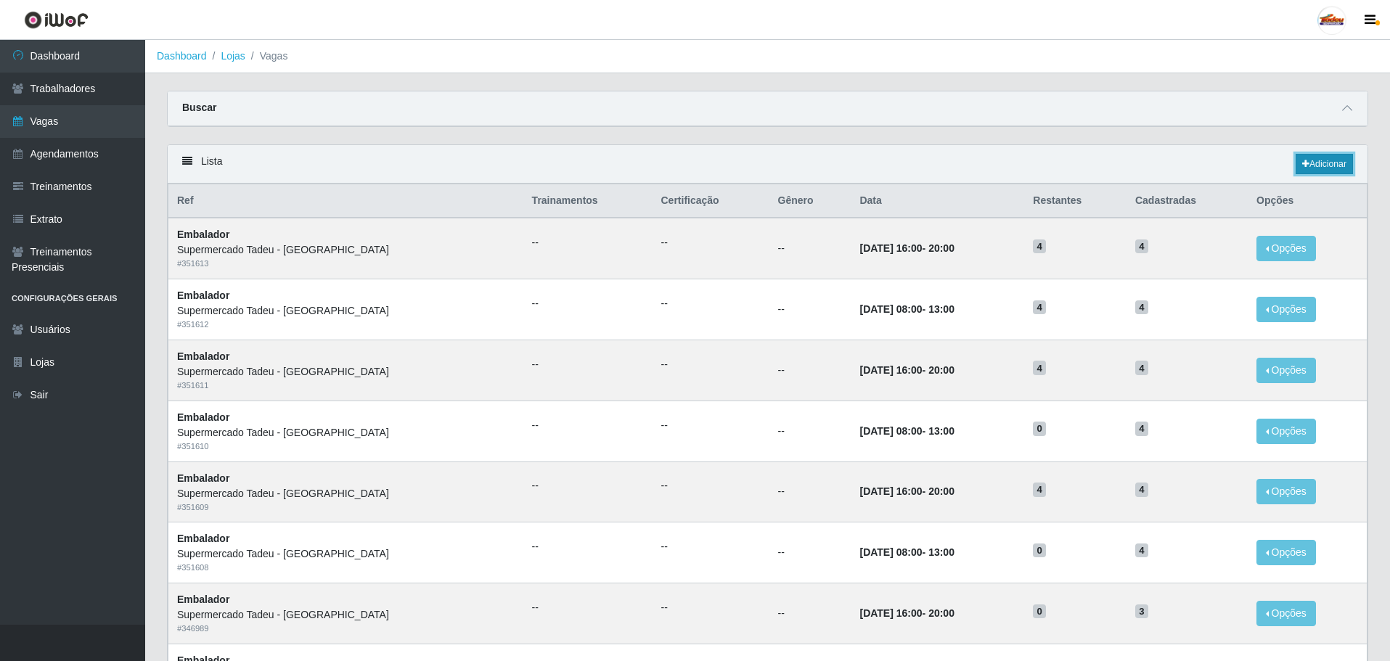
click at [1298, 168] on link "Adicionar" at bounding box center [1324, 164] width 57 height 20
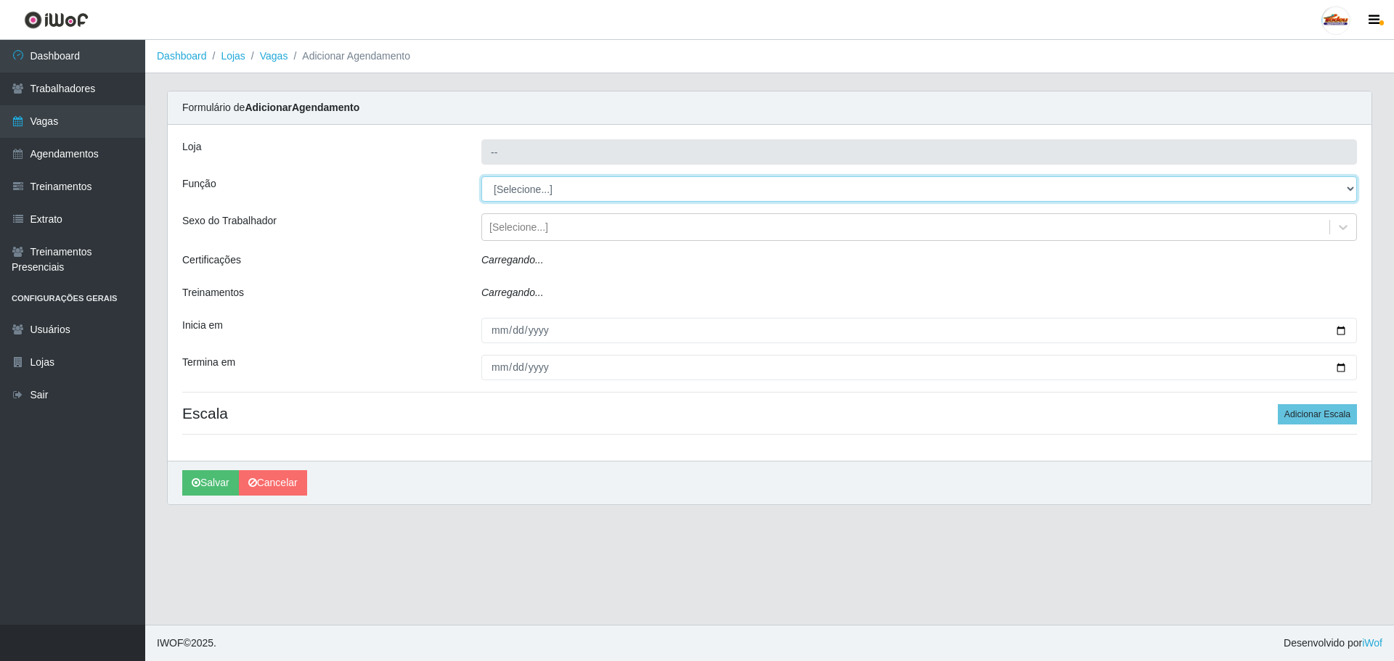
click at [535, 187] on select "[Selecione...] ASG ASG + ASG ++ Auxiliar de Estacionamento Auxiliar de Estacion…" at bounding box center [918, 188] width 875 height 25
type input "Supermercado Tadeu - [GEOGRAPHIC_DATA]"
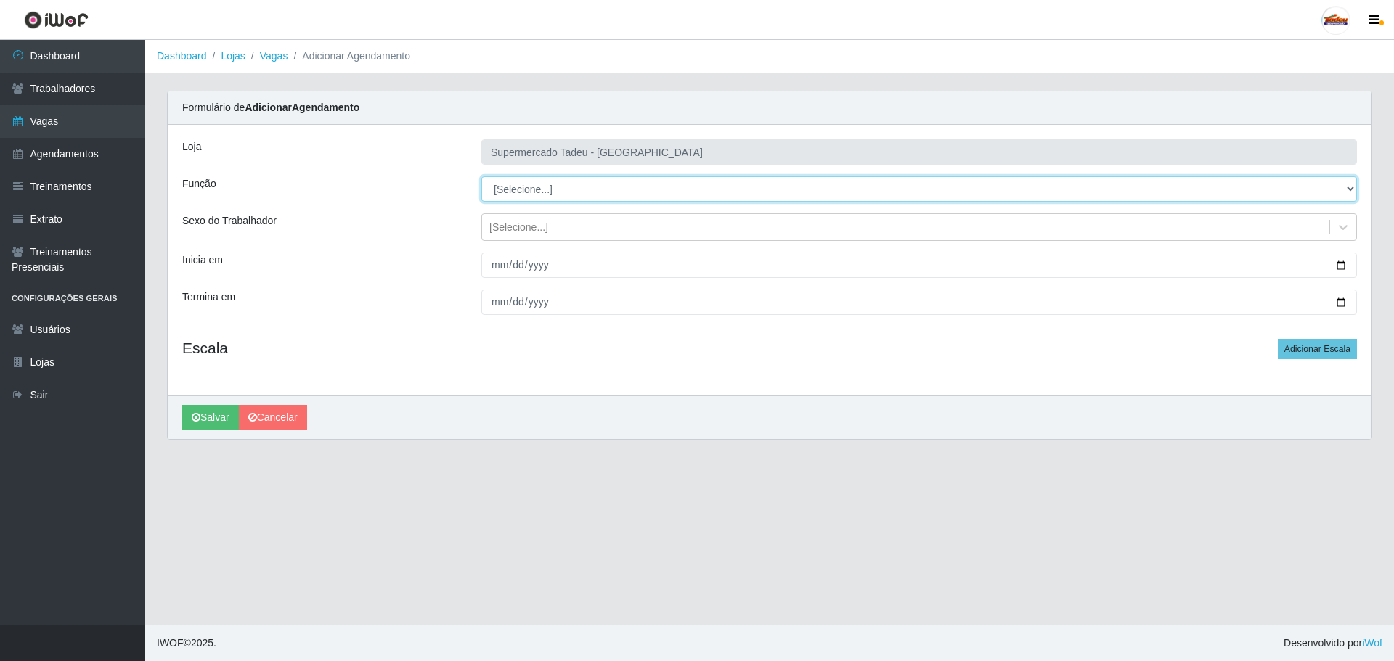
select select "1"
click at [481, 176] on select "[Selecione...] ASG ASG + ASG ++ Auxiliar de Estacionamento Auxiliar de Estacion…" at bounding box center [918, 188] width 875 height 25
click at [502, 240] on div "[Selecione...]" at bounding box center [918, 227] width 875 height 28
click at [457, 240] on div "Sexo do Trabalhador" at bounding box center [320, 227] width 299 height 28
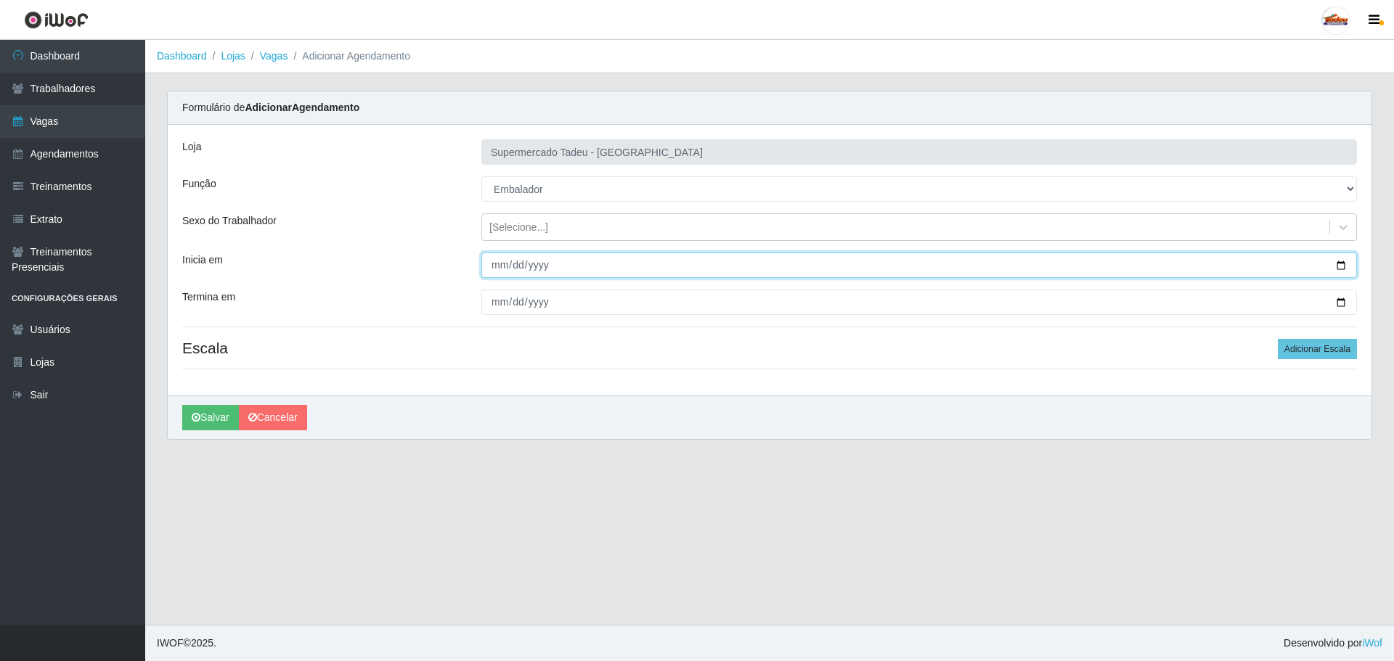
click at [498, 266] on input "Inicia em" at bounding box center [918, 265] width 875 height 25
type input "2025-10-04"
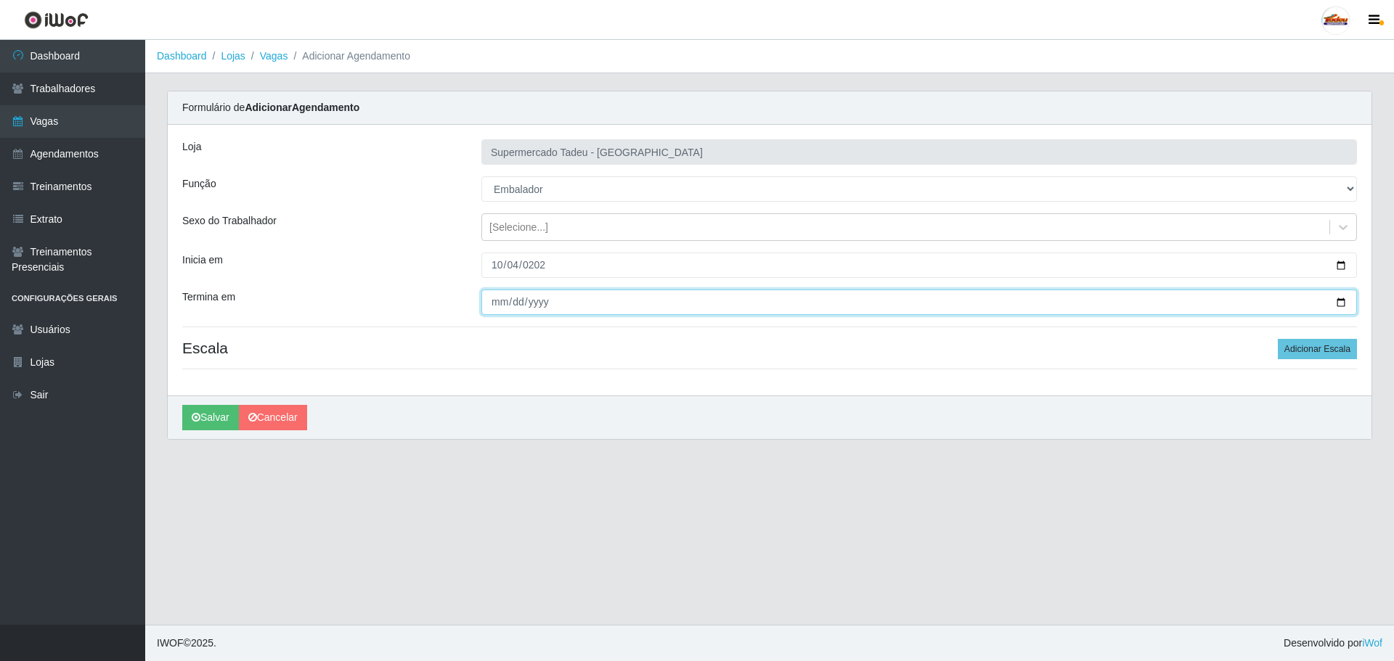
drag, startPoint x: 504, startPoint y: 305, endPoint x: 494, endPoint y: 300, distance: 11.7
click at [500, 303] on input "Termina em" at bounding box center [918, 302] width 875 height 25
type input "2025-10-04"
click at [701, 368] on div "Loja Supermercado Tadeu - Lagoa Seca Função [Selecione...] ASG ASG + ASG ++ Aux…" at bounding box center [769, 260] width 1203 height 271
click at [480, 357] on h4 "Escala Adicionar Escala" at bounding box center [769, 348] width 1174 height 18
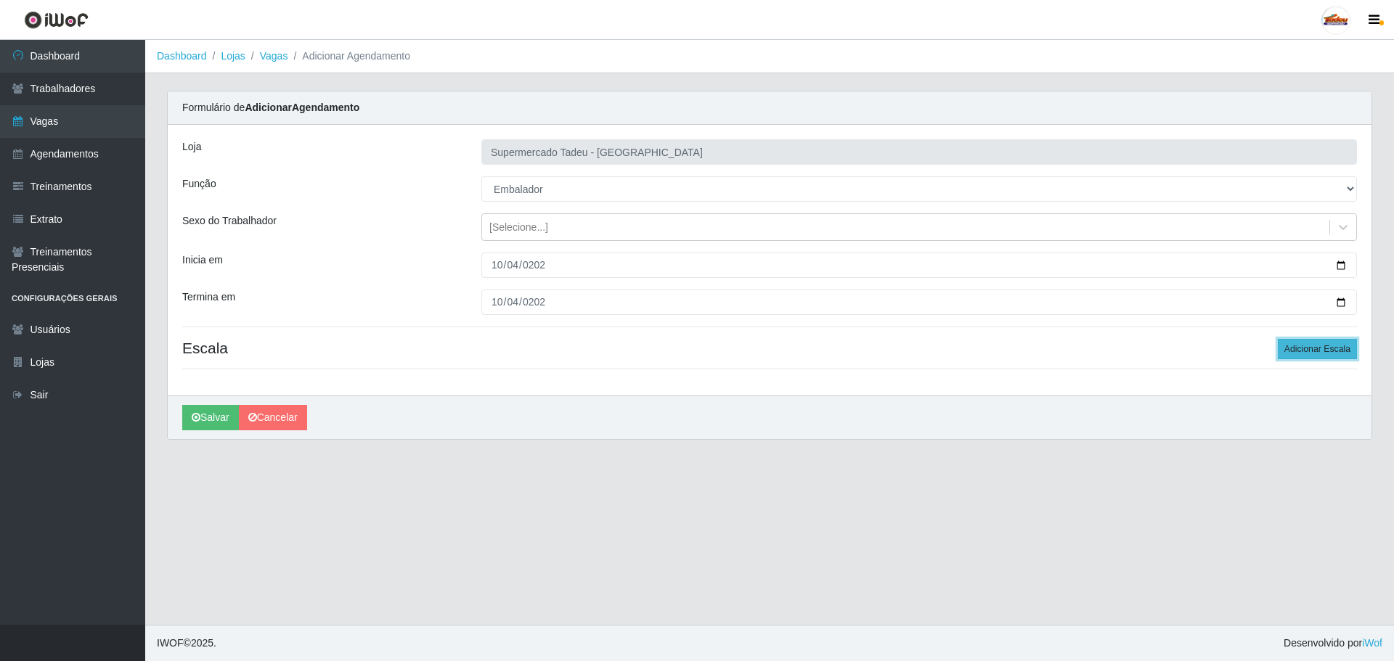
click at [1280, 351] on button "Adicionar Escala" at bounding box center [1316, 349] width 79 height 20
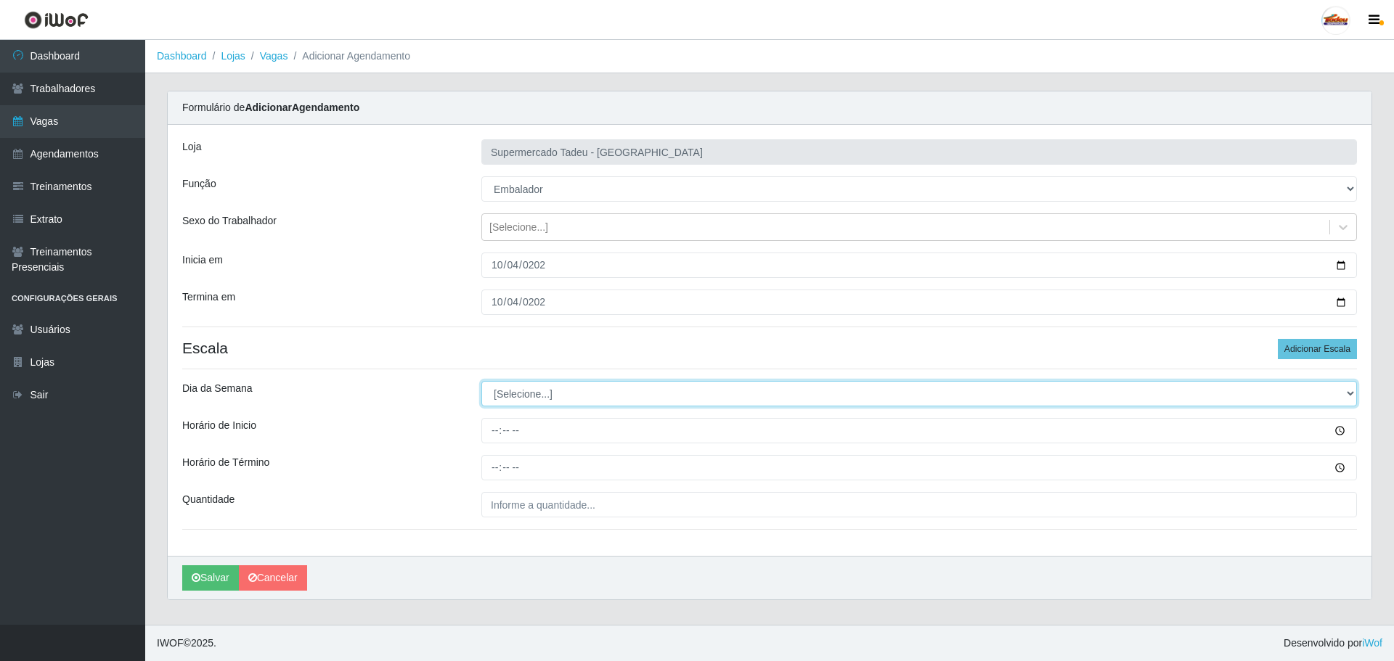
click at [528, 388] on select "[Selecione...] Segunda Terça Quarta Quinta Sexta Sábado Domingo" at bounding box center [918, 393] width 875 height 25
select select "6"
click at [481, 381] on select "[Selecione...] Segunda Terça Quarta Quinta Sexta Sábado Domingo" at bounding box center [918, 393] width 875 height 25
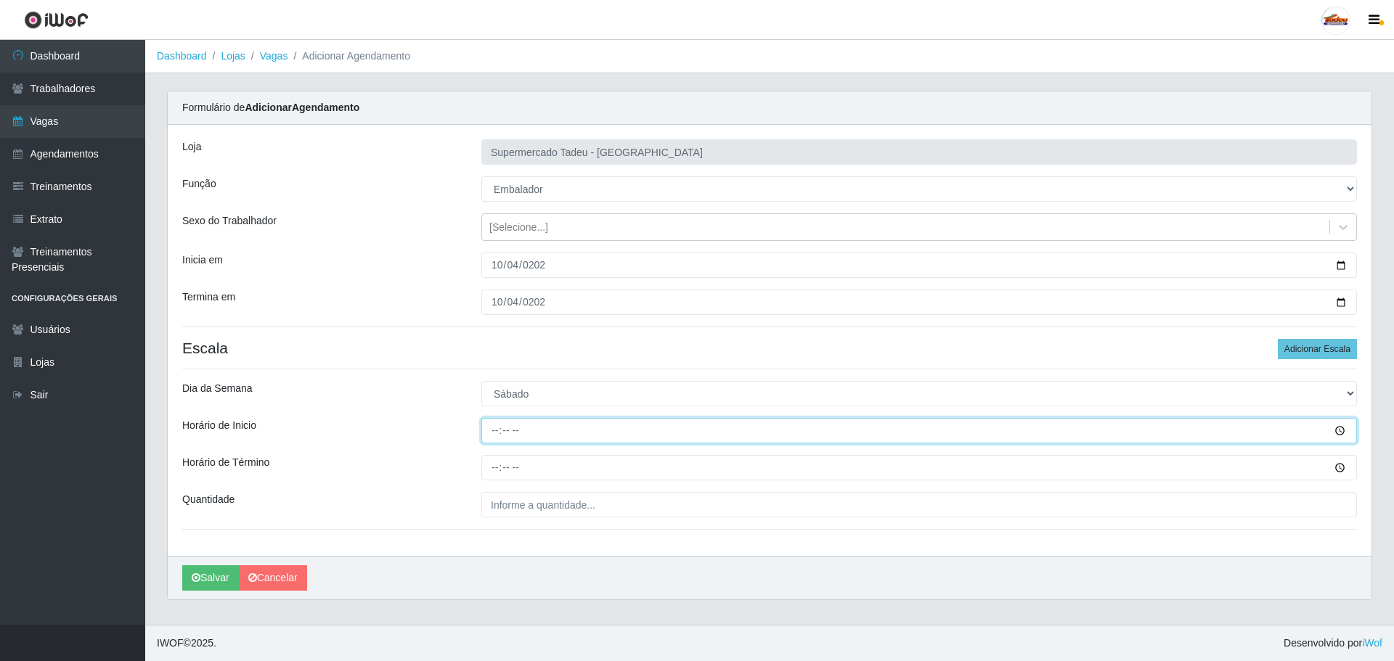
click at [492, 433] on input "Horário de Inicio" at bounding box center [918, 430] width 875 height 25
type input "16:00"
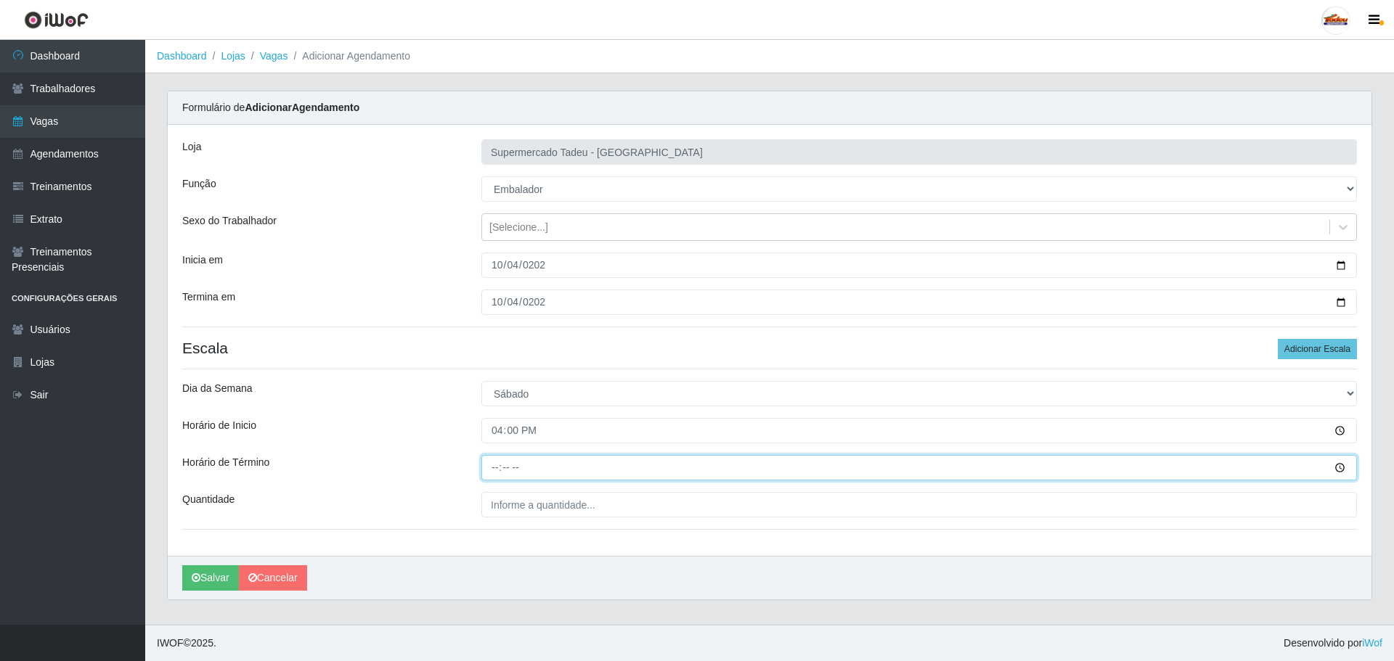
click at [493, 472] on input "Horário de Término" at bounding box center [918, 467] width 875 height 25
type input "20:00"
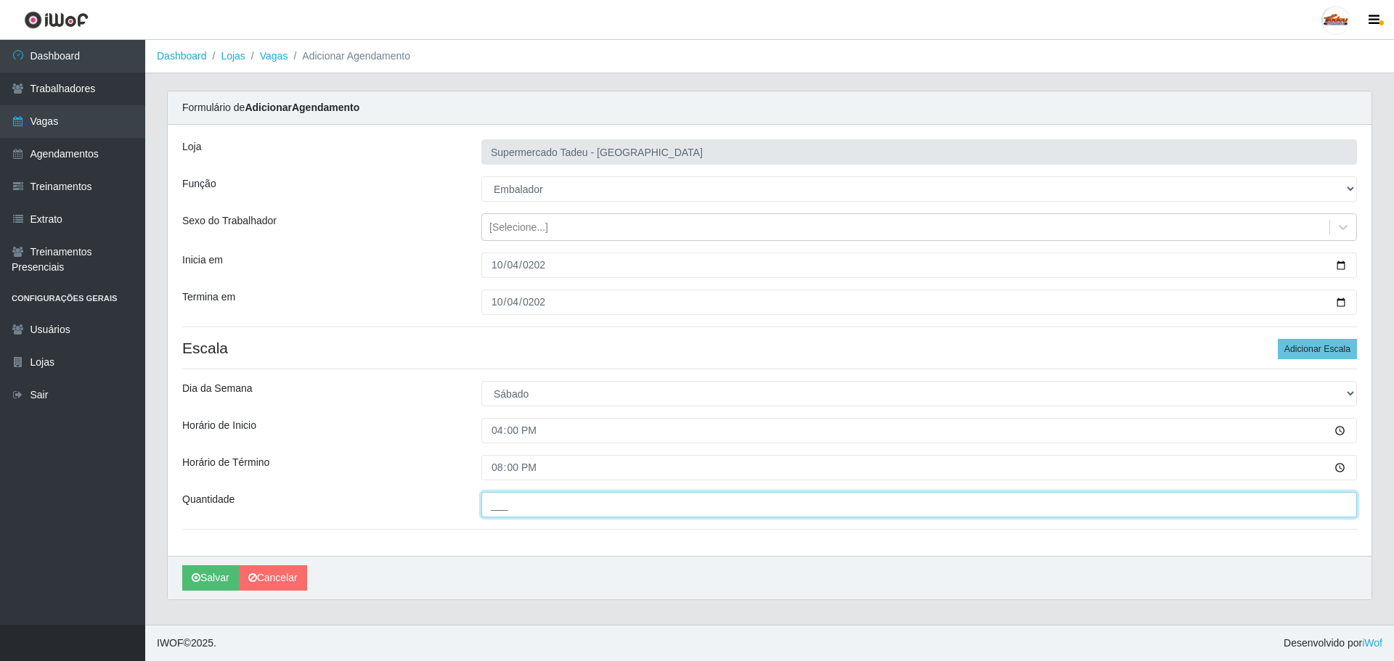
click at [498, 508] on input "___" at bounding box center [918, 504] width 875 height 25
type input "4__"
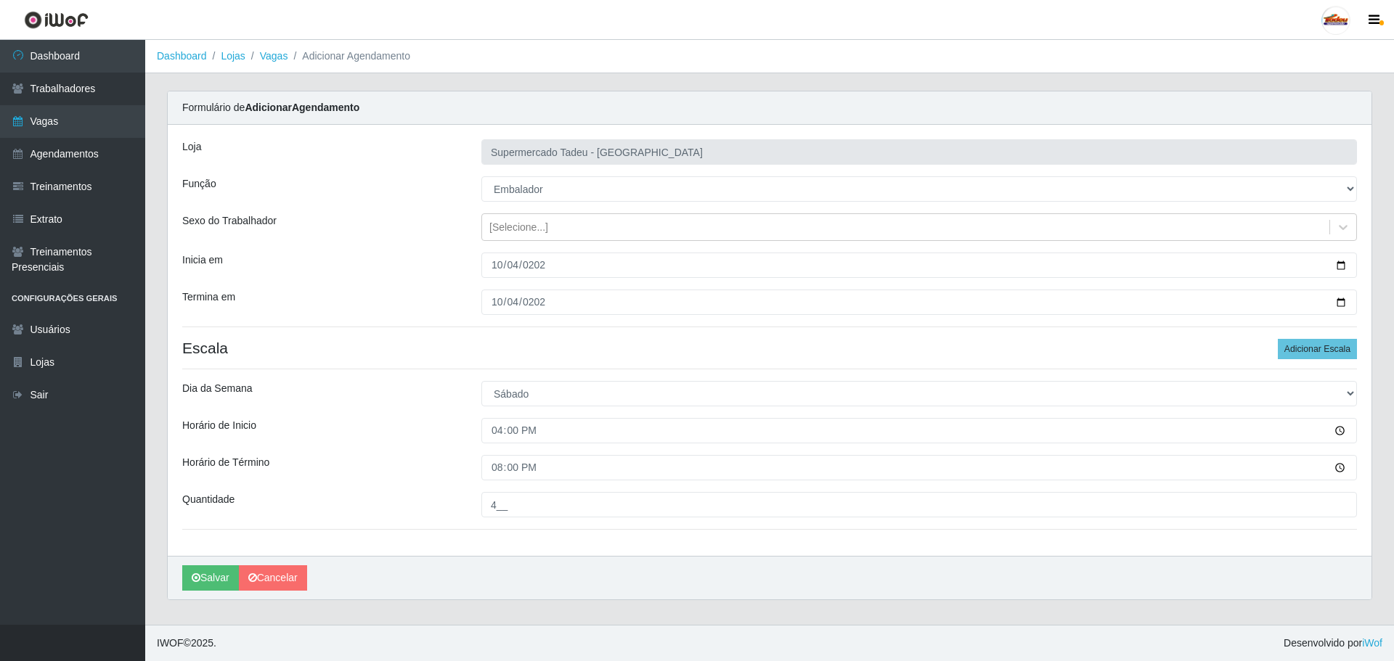
click at [353, 432] on div "Horário de Inicio" at bounding box center [320, 430] width 299 height 25
click at [194, 583] on icon "submit" at bounding box center [196, 578] width 9 height 10
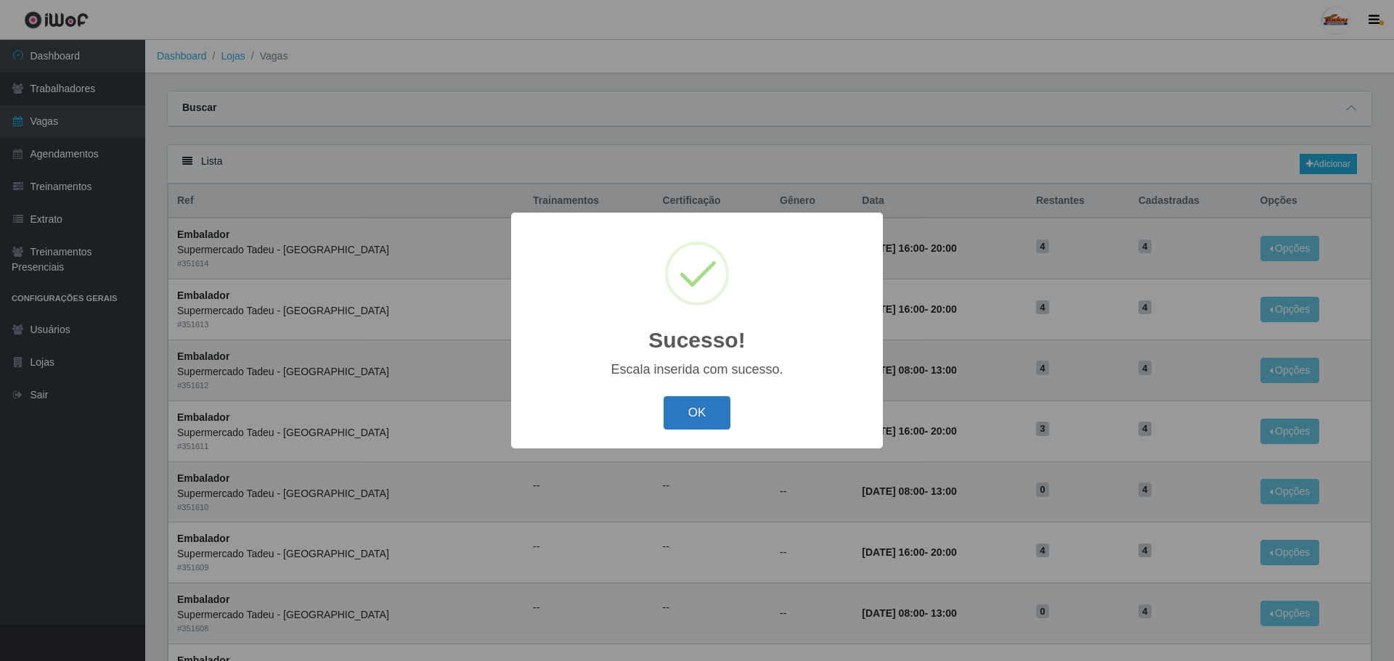
click at [703, 418] on button "OK" at bounding box center [696, 413] width 67 height 34
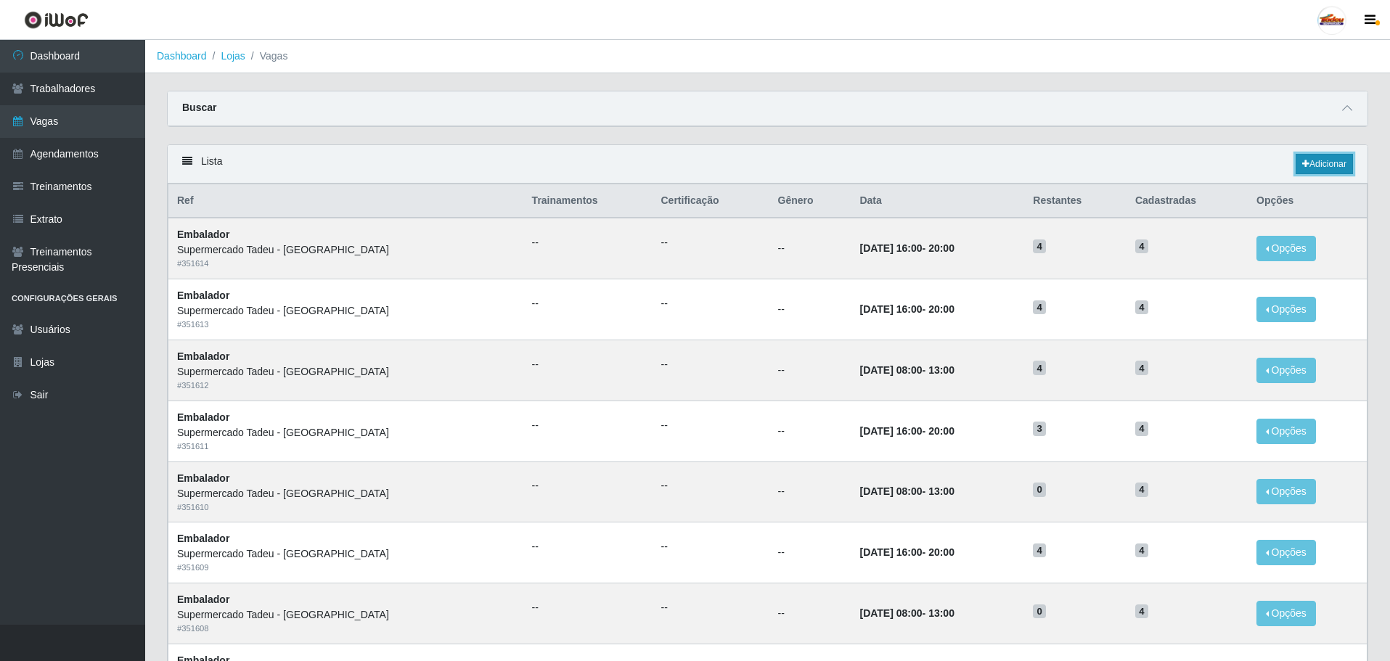
click at [1324, 171] on link "Adicionar" at bounding box center [1324, 164] width 57 height 20
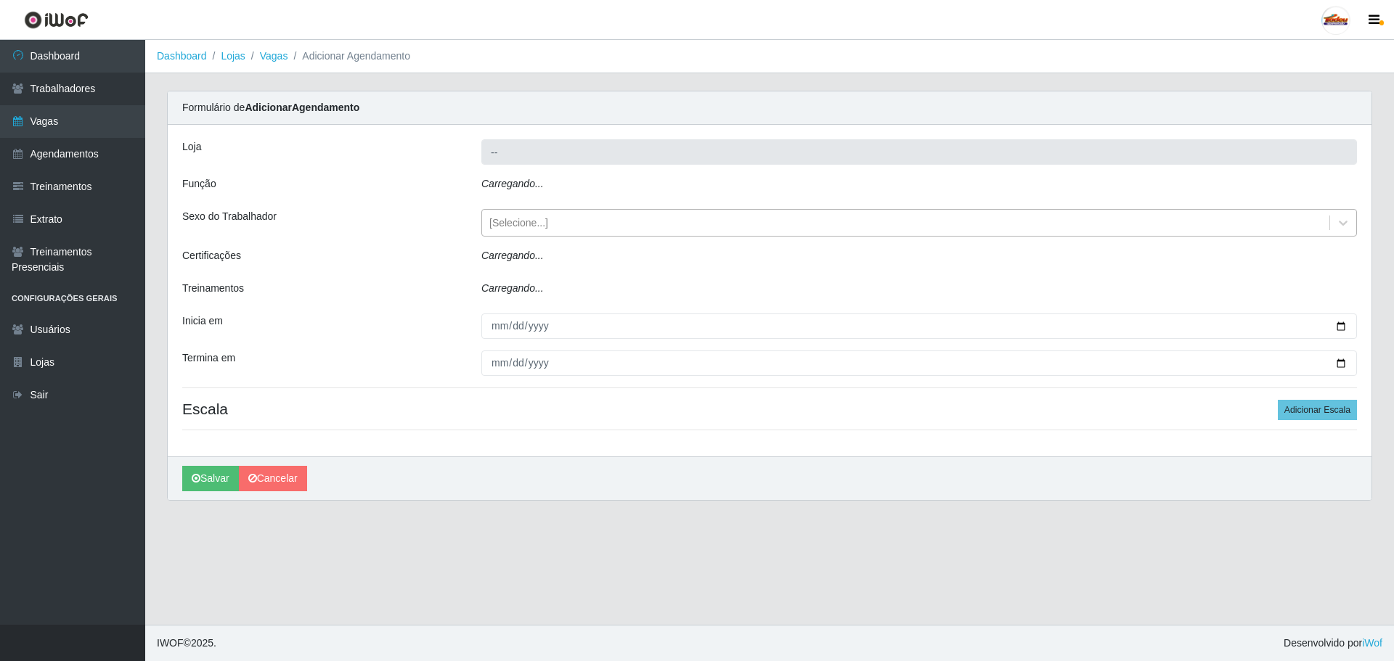
type input "Supermercado Tadeu - [GEOGRAPHIC_DATA]"
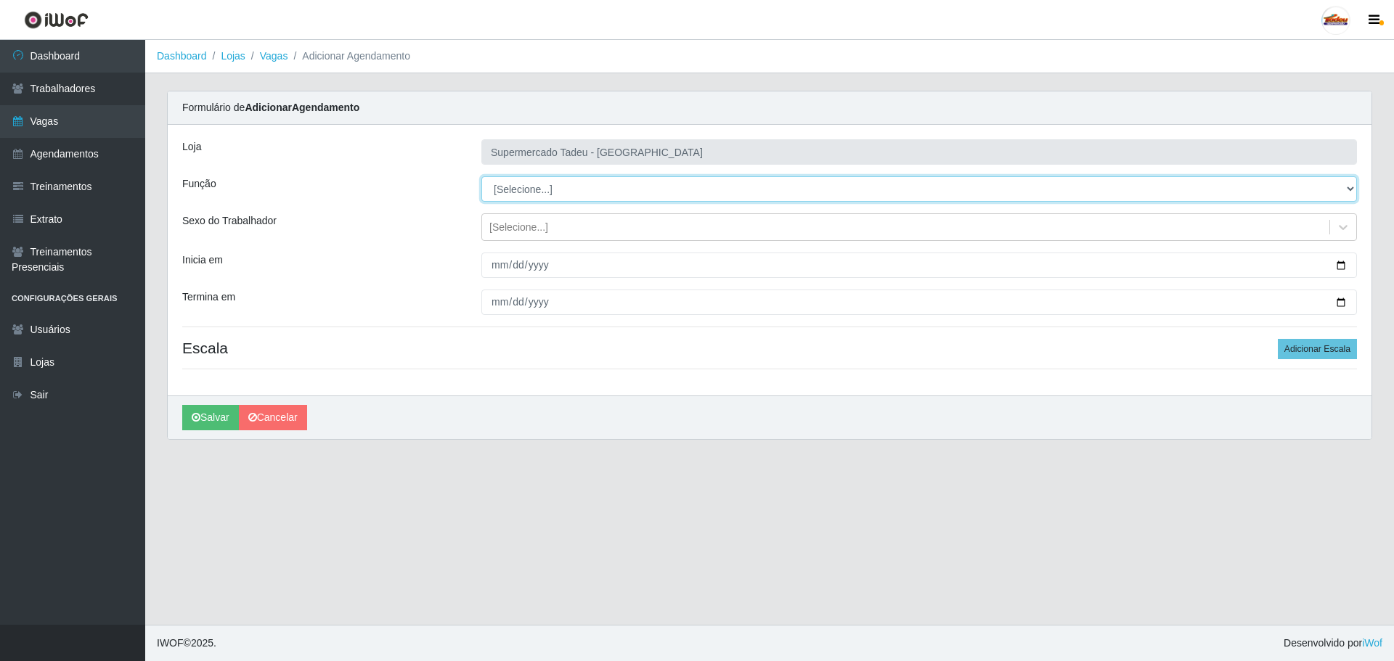
click at [540, 190] on select "[Selecione...] ASG ASG + ASG ++ Auxiliar de Estacionamento Auxiliar de Estacion…" at bounding box center [918, 188] width 875 height 25
select select "1"
click at [481, 176] on select "[Selecione...] ASG ASG + ASG ++ Auxiliar de Estacionamento Auxiliar de Estacion…" at bounding box center [918, 188] width 875 height 25
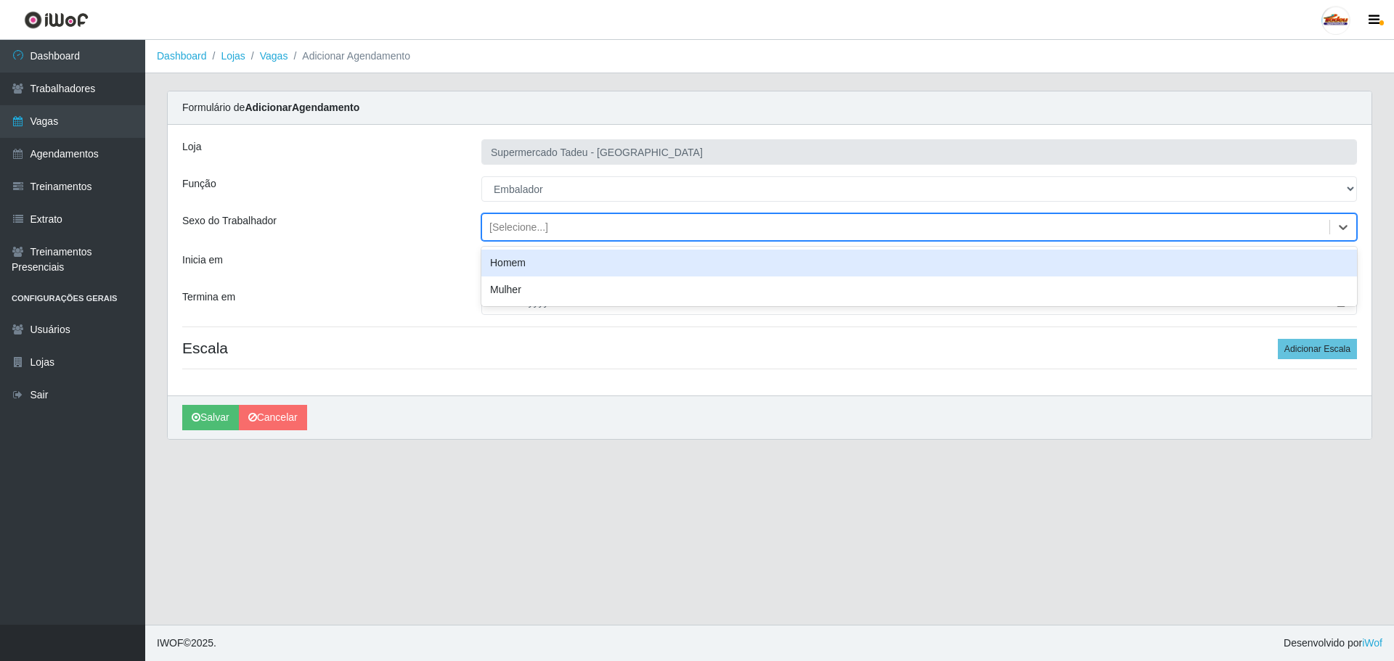
click at [515, 227] on div "[Selecione...]" at bounding box center [518, 227] width 59 height 15
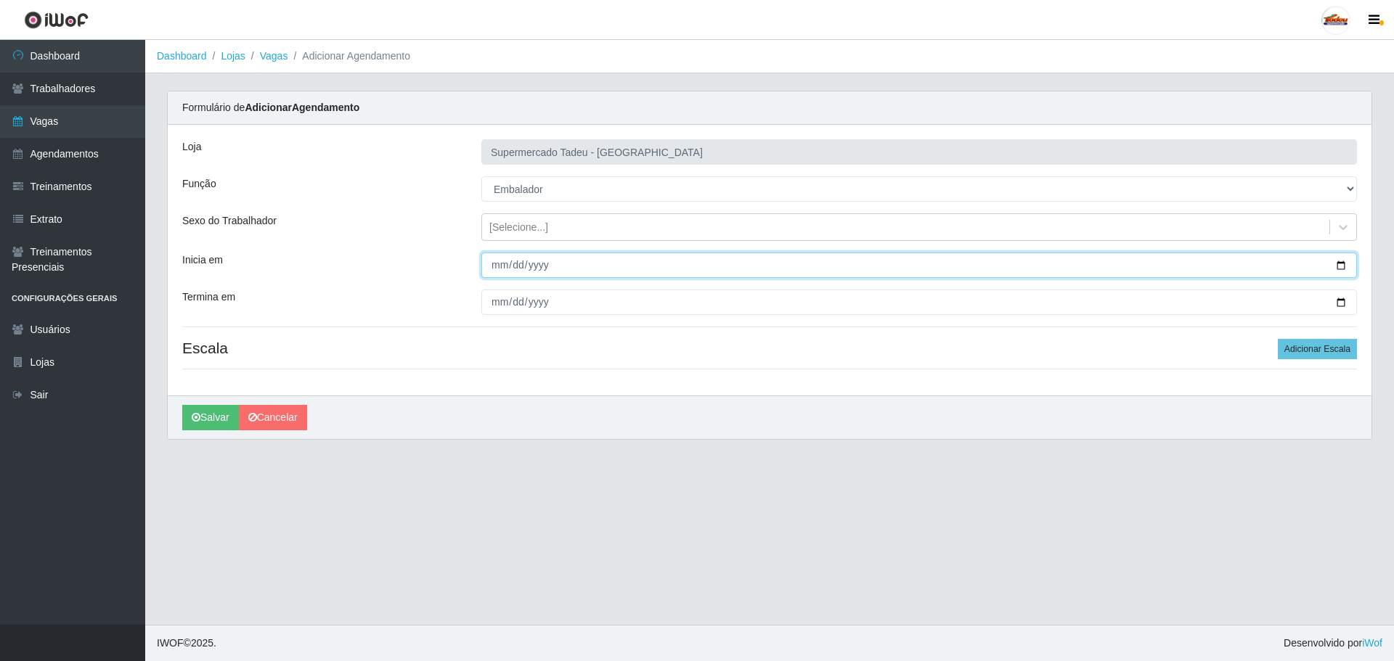
drag, startPoint x: 509, startPoint y: 266, endPoint x: 488, endPoint y: 271, distance: 20.9
click at [509, 267] on input "Inicia em" at bounding box center [918, 265] width 875 height 25
click at [497, 263] on input "Inicia em" at bounding box center [918, 265] width 875 height 25
type input "2025-10-04"
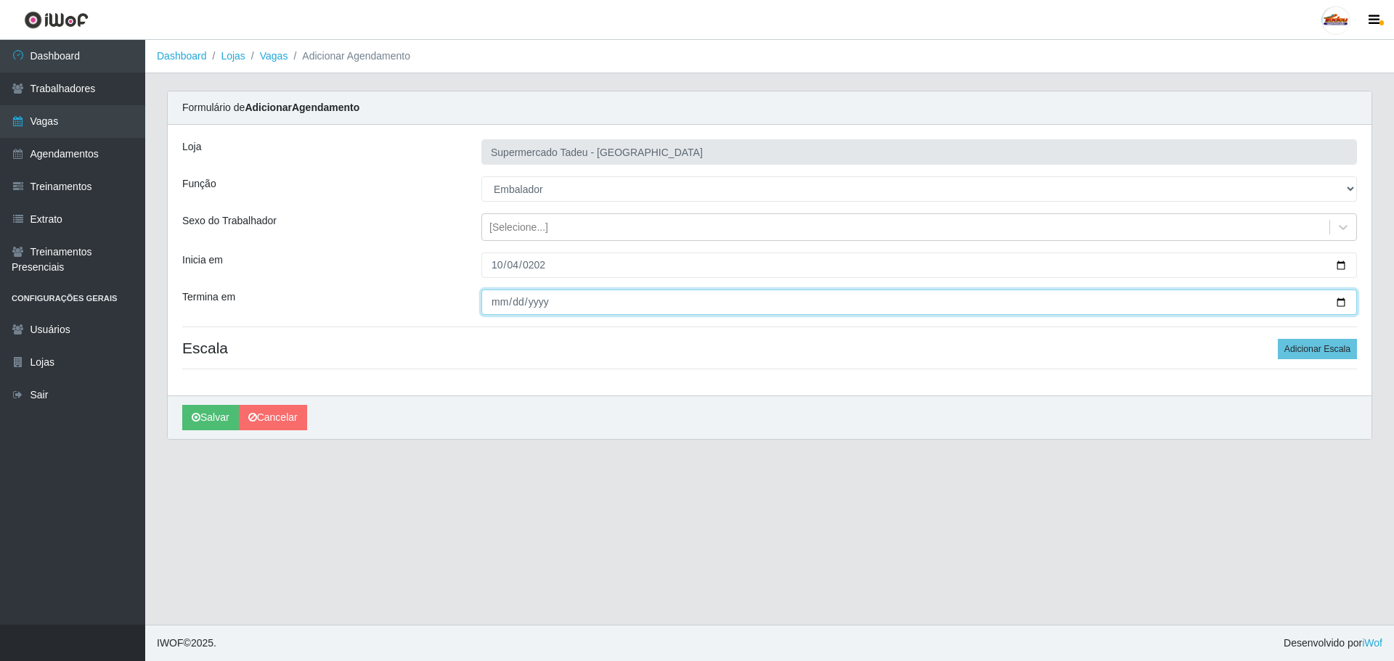
click at [507, 304] on input "Termina em" at bounding box center [918, 302] width 875 height 25
type input "2025-10-04"
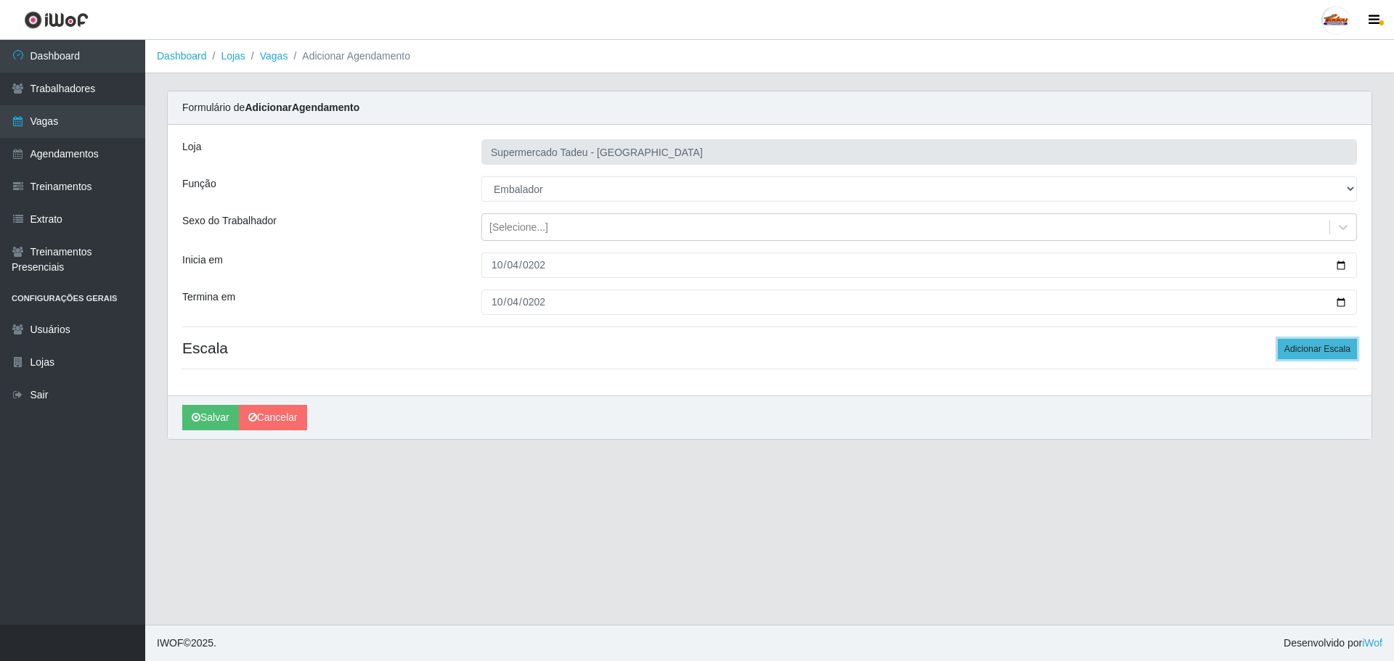
click at [1333, 358] on button "Adicionar Escala" at bounding box center [1316, 349] width 79 height 20
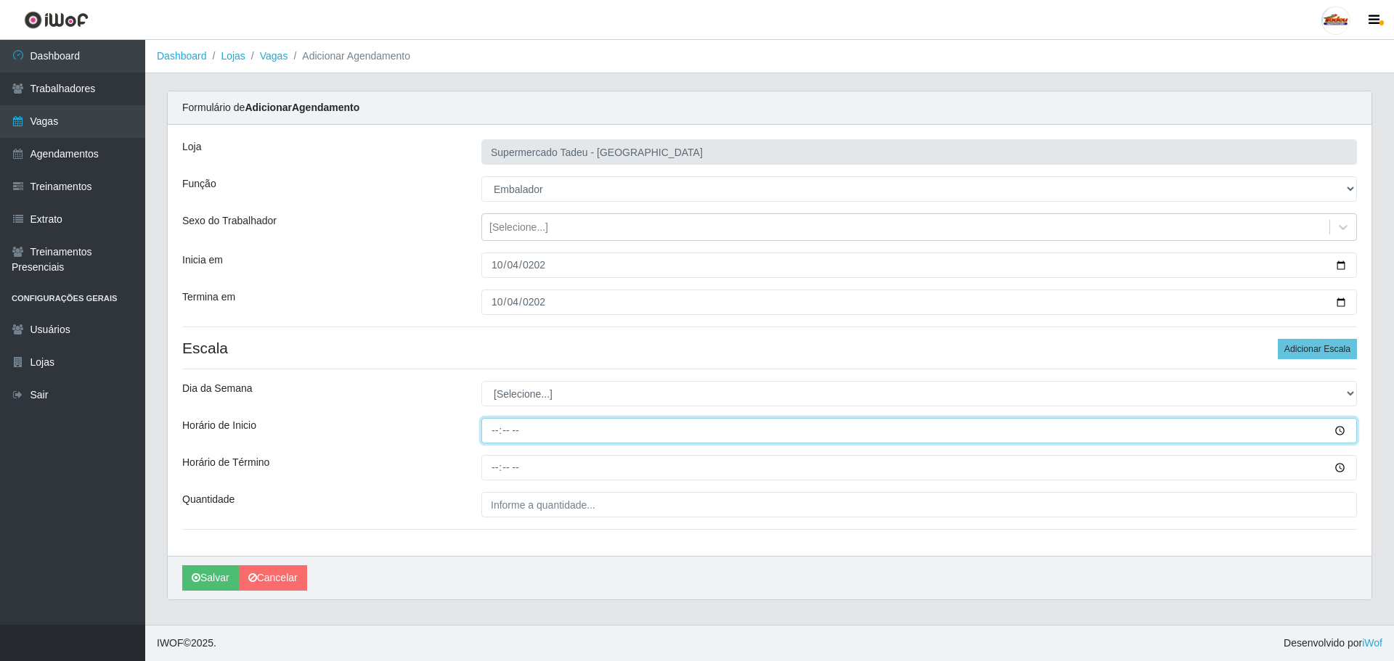
click at [550, 421] on input "Horário de Inicio" at bounding box center [918, 430] width 875 height 25
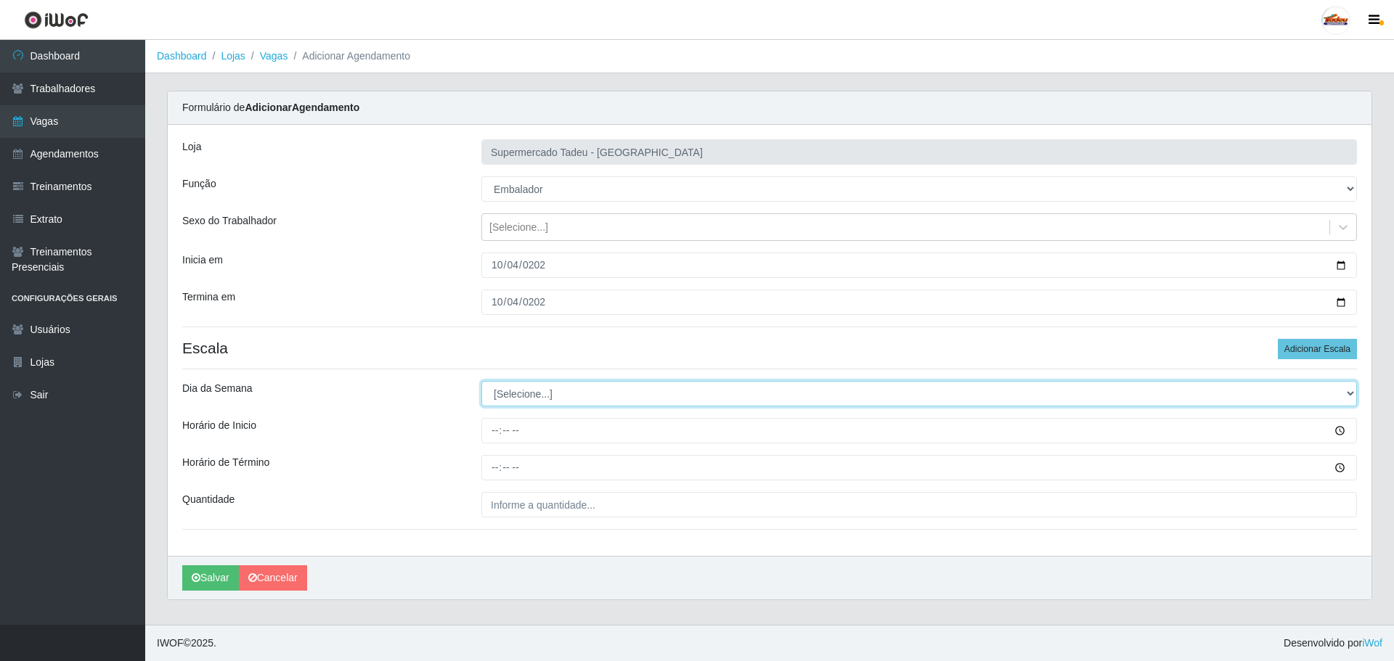
click at [520, 389] on select "[Selecione...] Segunda Terça Quarta Quinta Sexta Sábado Domingo" at bounding box center [918, 393] width 875 height 25
select select "6"
click at [481, 381] on select "[Selecione...] Segunda Terça Quarta Quinta Sexta Sábado Domingo" at bounding box center [918, 393] width 875 height 25
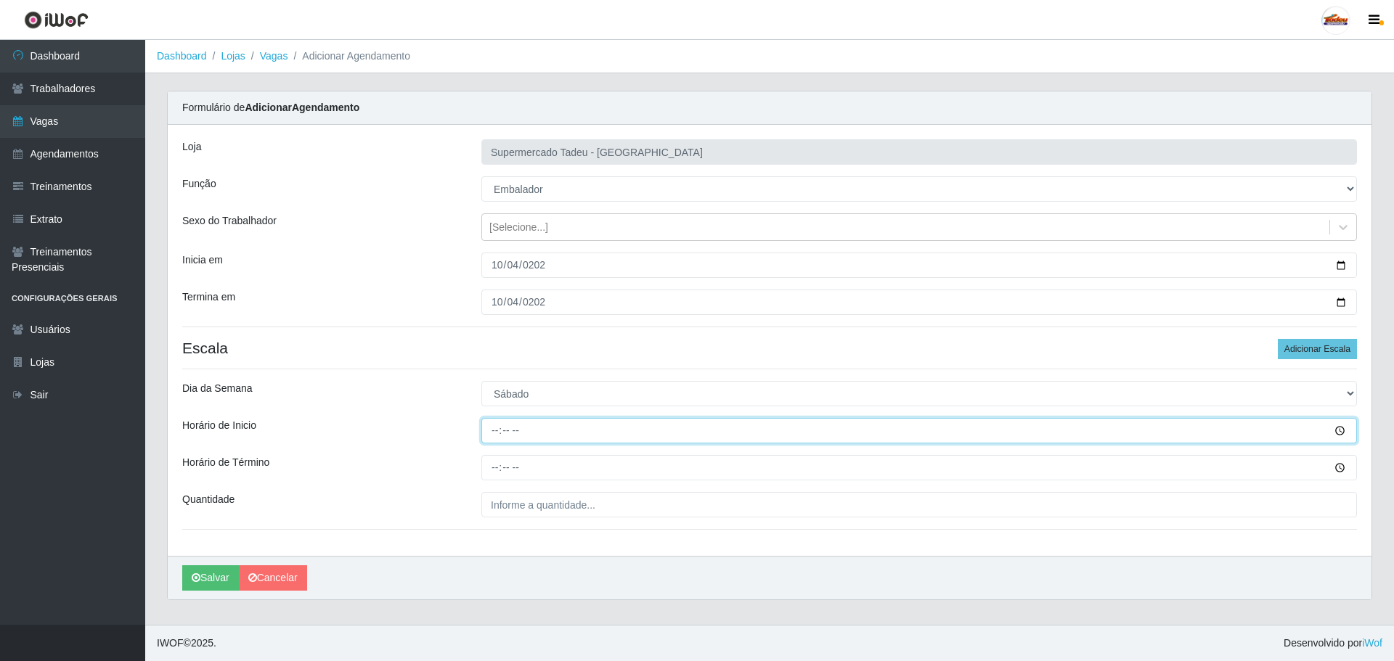
click at [492, 441] on input "Horário de Inicio" at bounding box center [918, 430] width 875 height 25
type input "08:00"
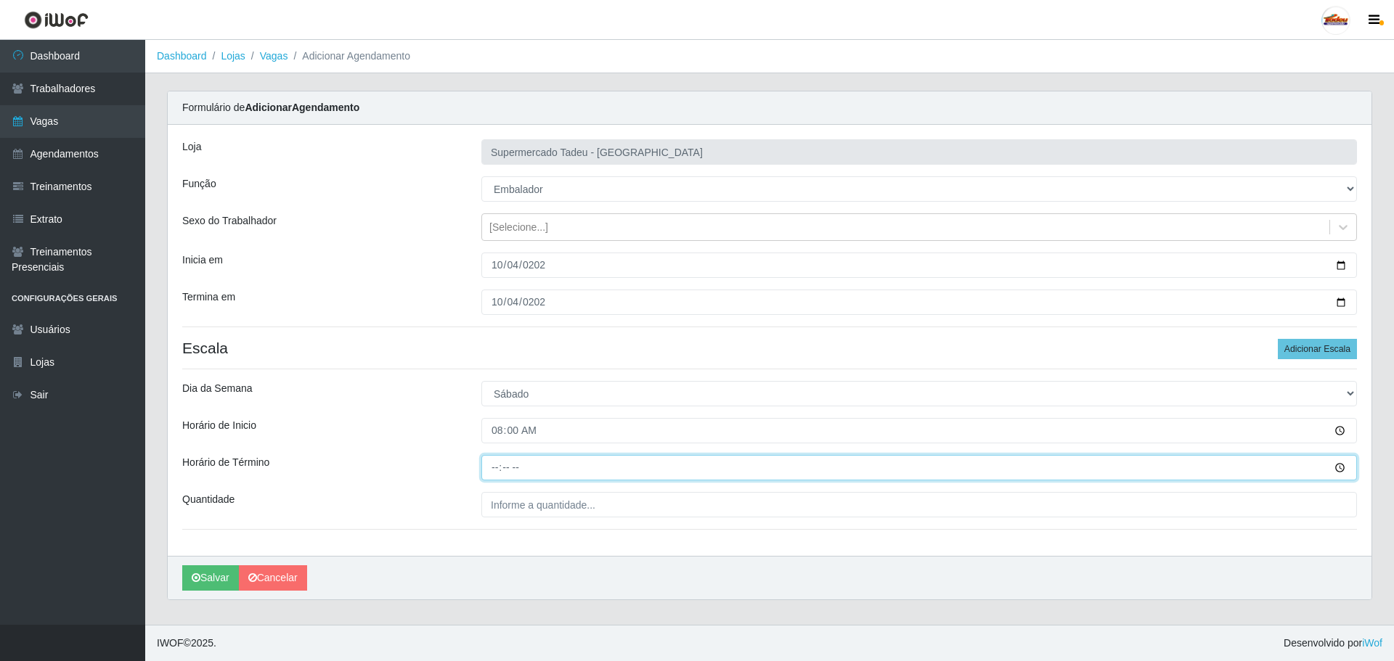
click at [494, 465] on input "Horário de Término" at bounding box center [918, 467] width 875 height 25
type input "13:00"
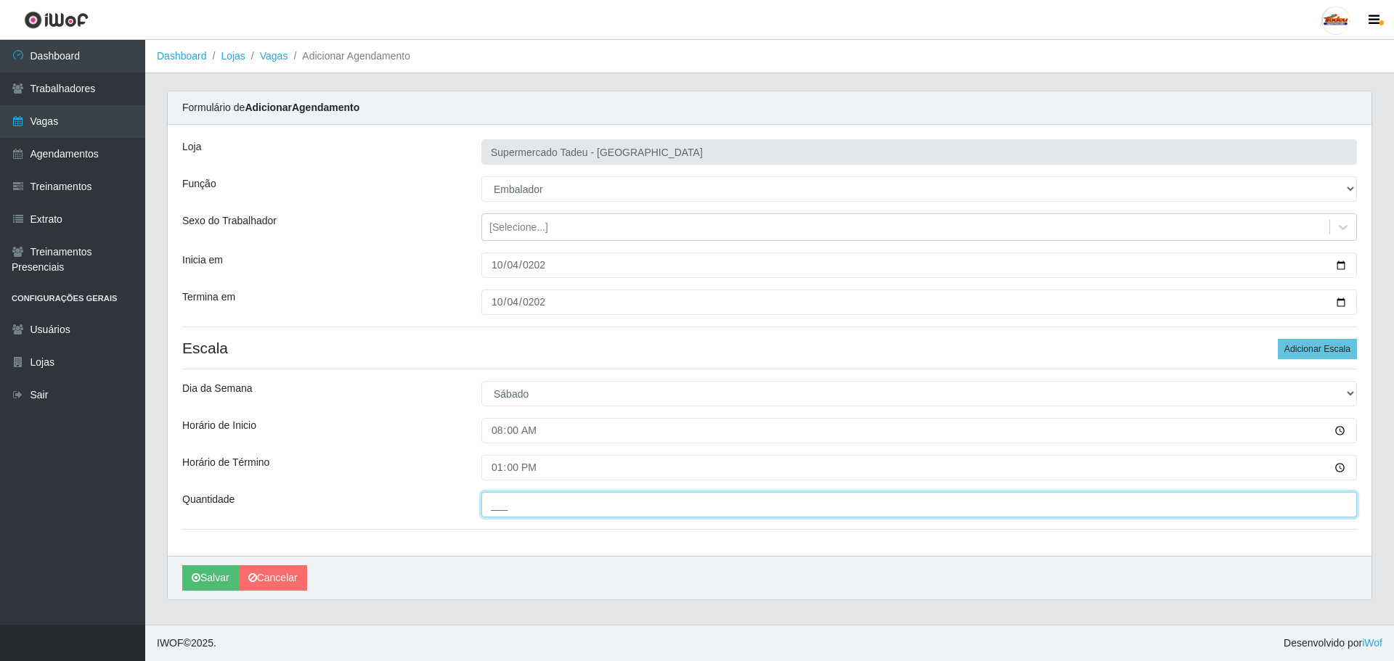
click at [503, 506] on input "___" at bounding box center [918, 504] width 875 height 25
type input "4__"
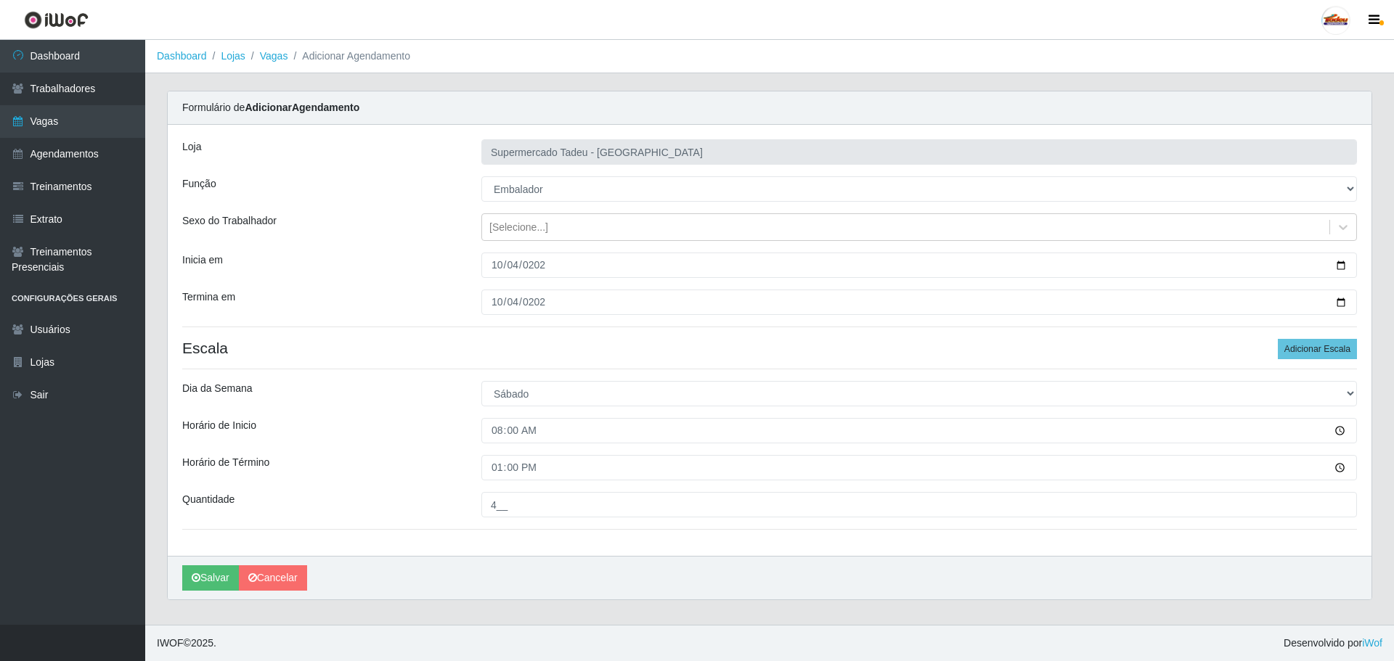
click at [383, 456] on div "Horário de Término" at bounding box center [320, 467] width 299 height 25
click at [412, 475] on div "Horário de Término" at bounding box center [320, 467] width 299 height 25
click at [202, 576] on button "Salvar" at bounding box center [210, 577] width 57 height 25
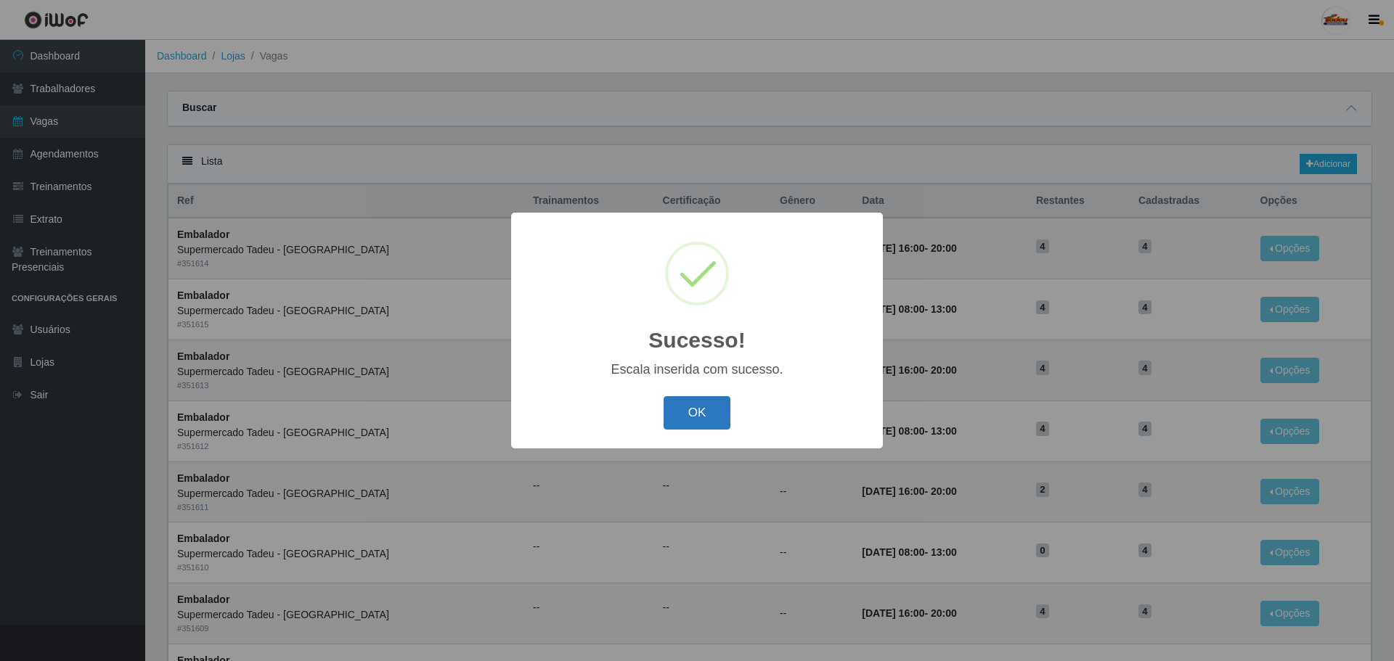
click at [719, 406] on button "OK" at bounding box center [696, 413] width 67 height 34
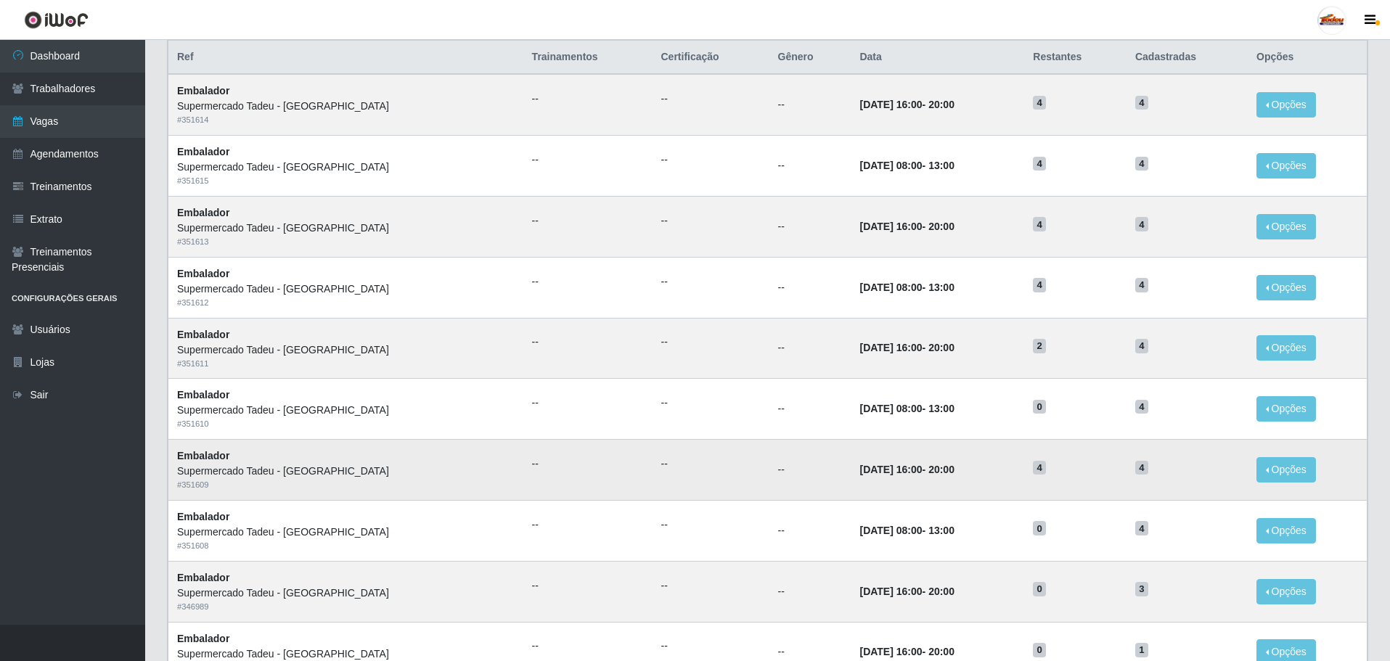
scroll to position [145, 0]
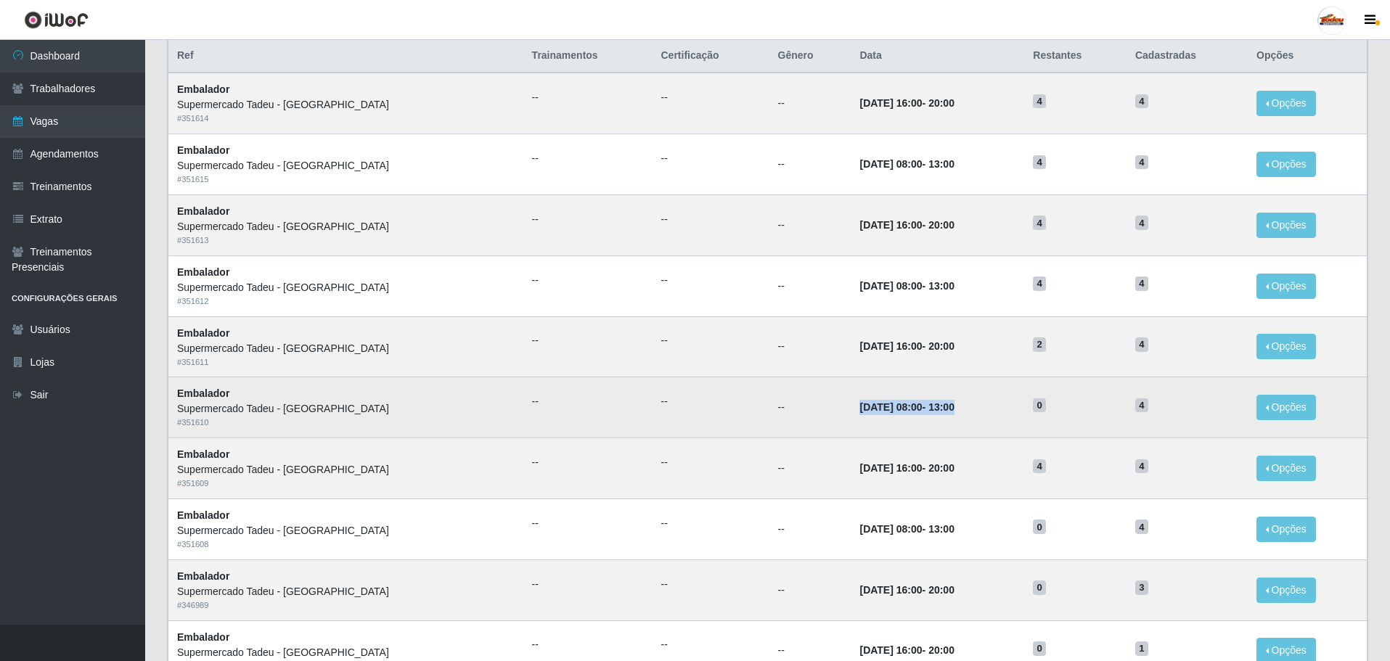
drag, startPoint x: 782, startPoint y: 401, endPoint x: 962, endPoint y: 417, distance: 181.4
click at [962, 417] on tr "Embalador Supermercado Tadeu - Lagoa Seca # 351610 -- -- -- 02/10/2025, 08:00 -…" at bounding box center [767, 407] width 1199 height 61
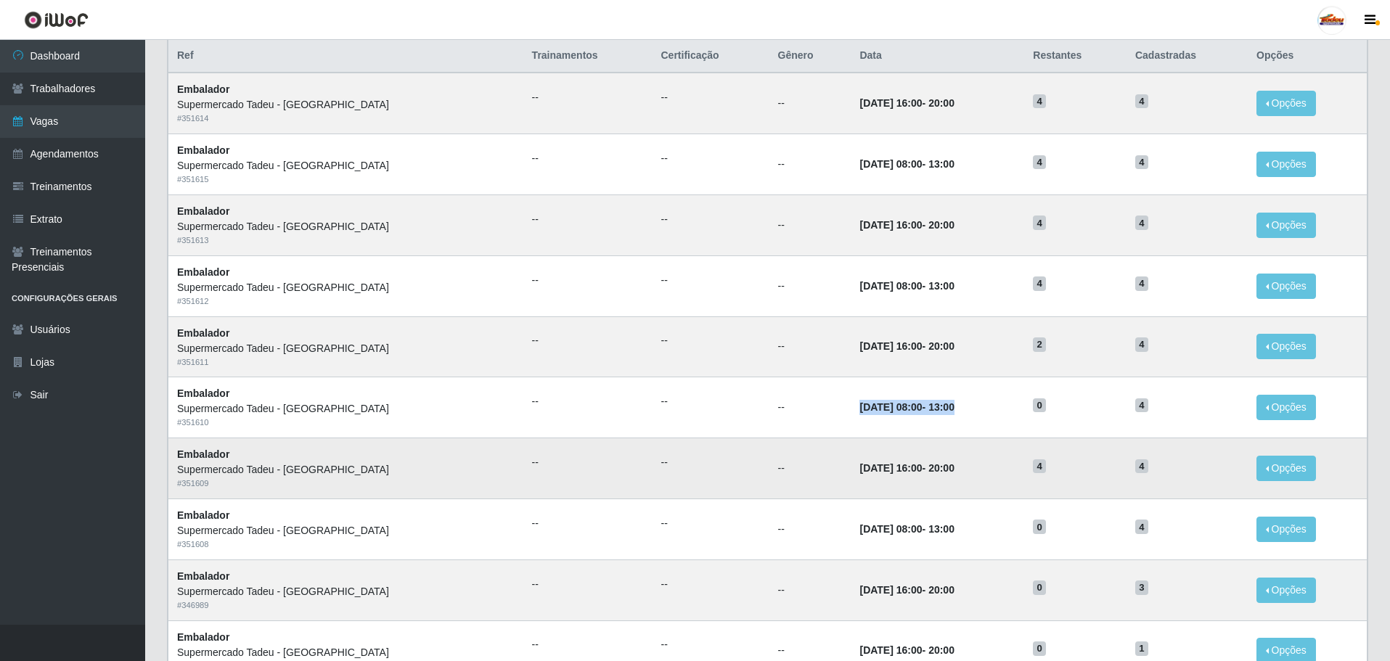
drag, startPoint x: 862, startPoint y: 471, endPoint x: 943, endPoint y: 470, distance: 80.6
click at [943, 470] on td "[DATE] 16:00 - 20:00" at bounding box center [937, 468] width 173 height 61
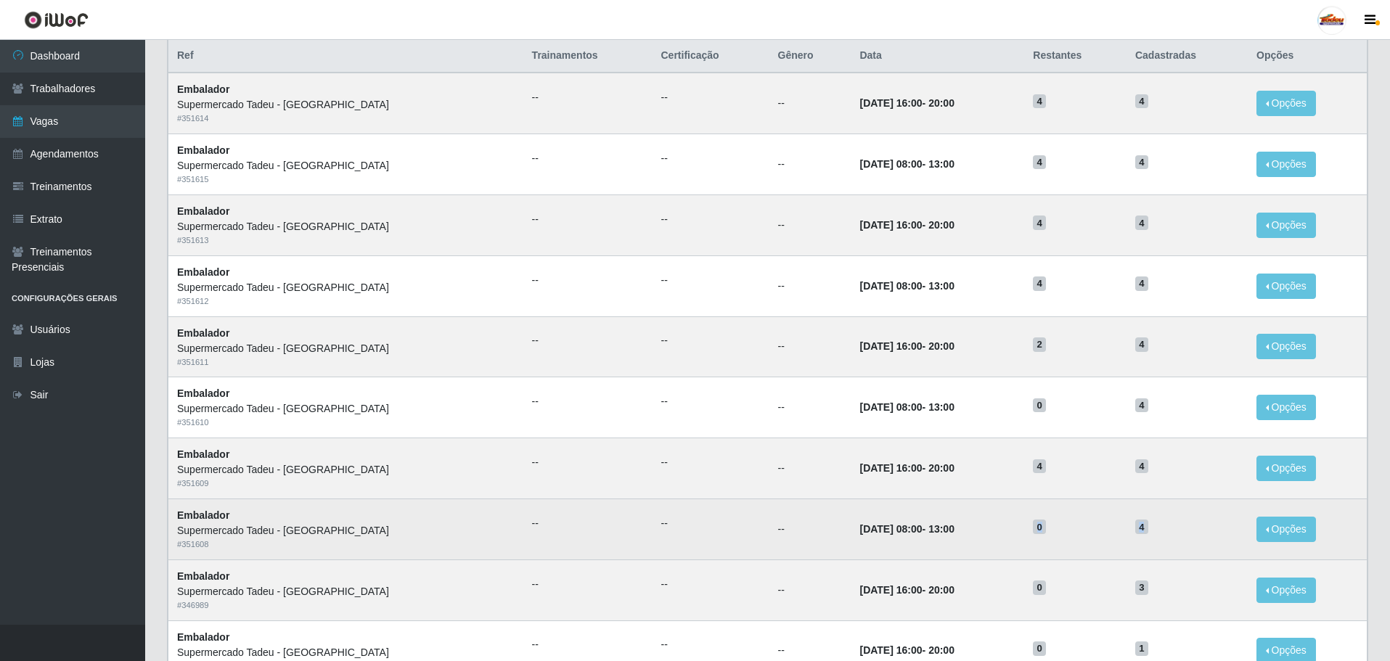
drag, startPoint x: 1012, startPoint y: 531, endPoint x: 1164, endPoint y: 521, distance: 152.0
click at [1164, 521] on tr "Embalador Supermercado Tadeu - Lagoa Seca # 351608 -- -- -- 01/10/2025, 08:00 -…" at bounding box center [767, 529] width 1199 height 61
click at [1164, 537] on td "4" at bounding box center [1186, 529] width 121 height 61
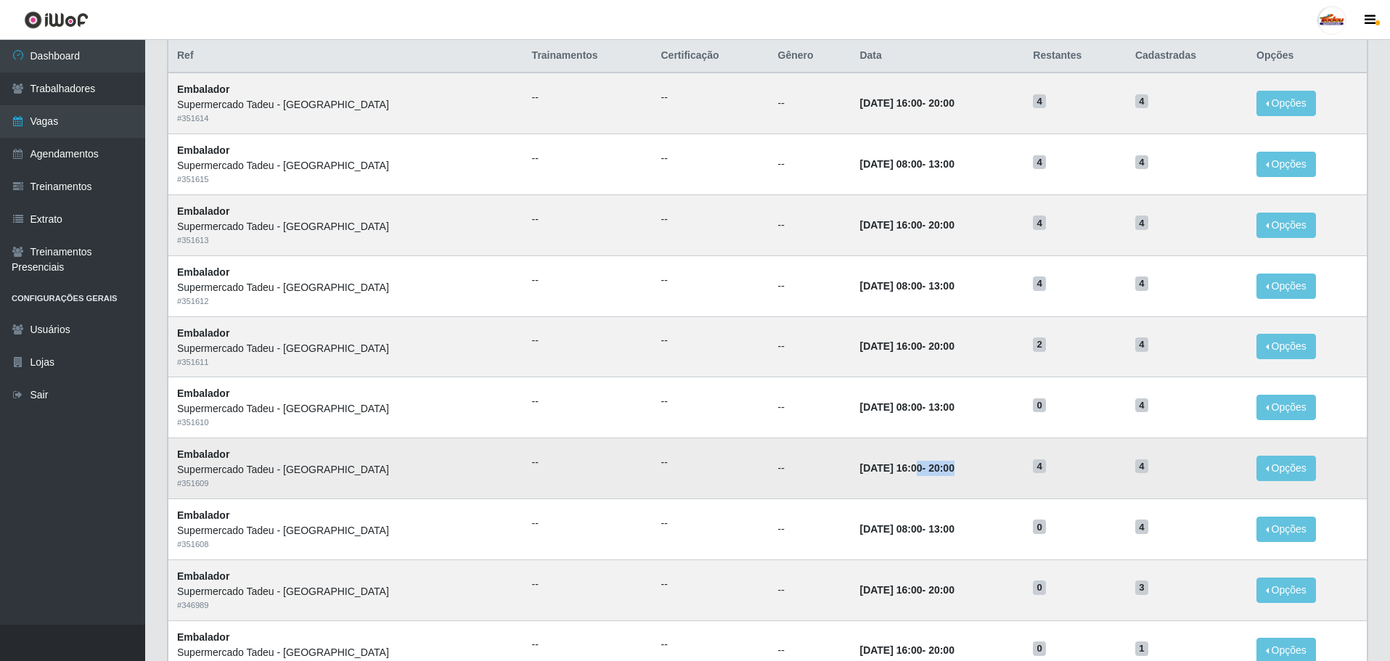
drag, startPoint x: 856, startPoint y: 470, endPoint x: 922, endPoint y: 470, distance: 66.0
click at [922, 470] on td "[DATE] 16:00 - 20:00" at bounding box center [937, 468] width 173 height 61
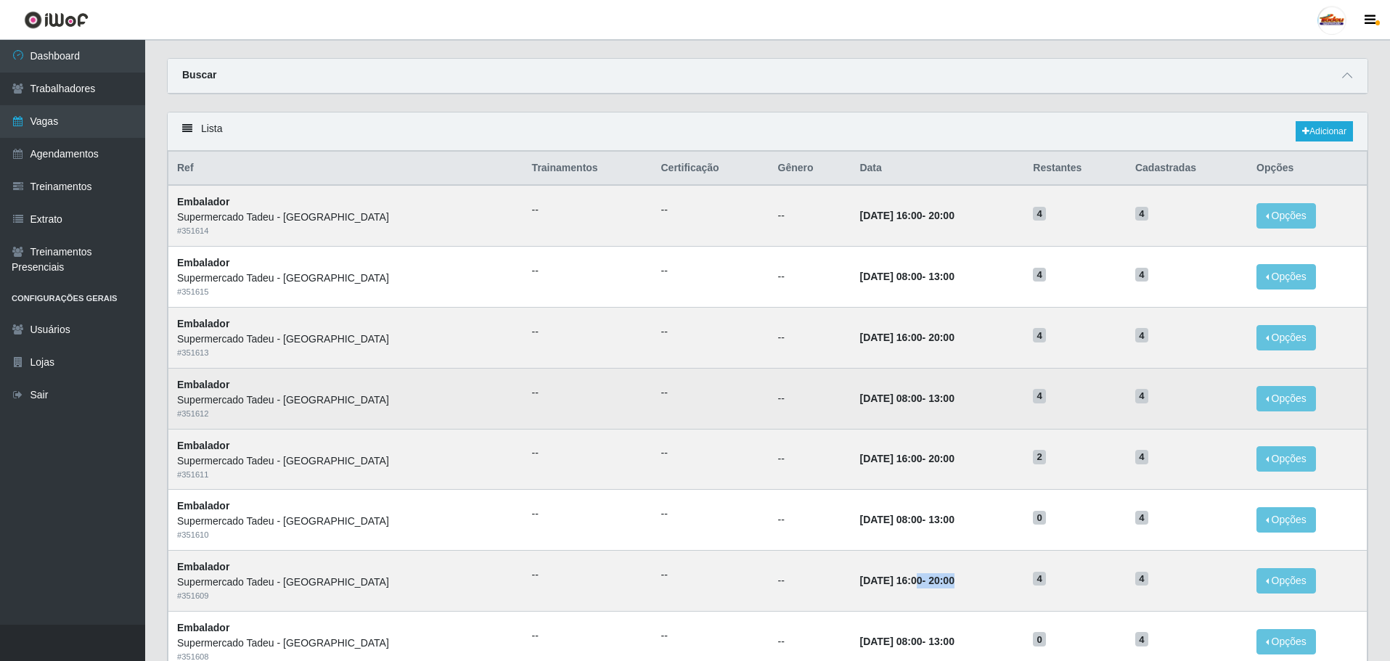
scroll to position [0, 0]
